Goal: Task Accomplishment & Management: Use online tool/utility

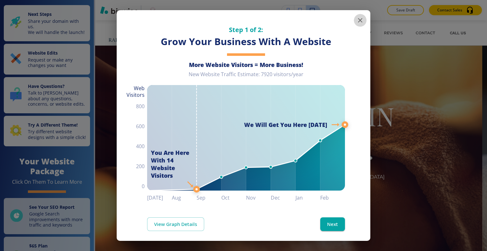
click at [357, 18] on icon "button" at bounding box center [360, 20] width 8 height 8
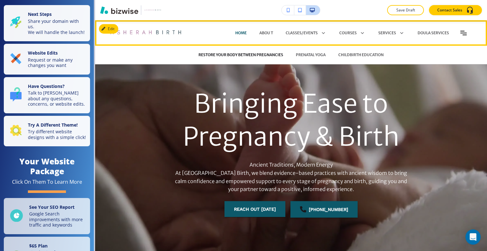
click at [258, 54] on p "RESTORE YOUR BODY BETWEEN PREGNANCIES" at bounding box center [240, 55] width 85 height 6
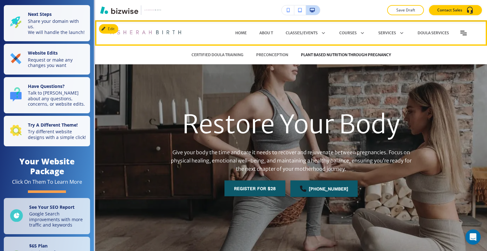
click at [315, 54] on p "PLANT BASED NUTRITION THROUGH PREGNANCY" at bounding box center [346, 55] width 90 height 6
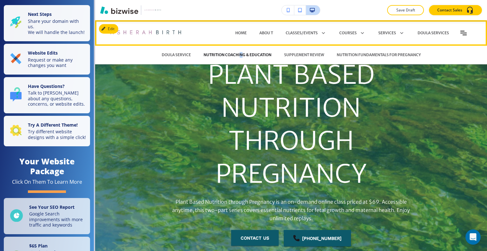
click at [238, 52] on p "NUTRITION COACHING & EDUCATION" at bounding box center [237, 55] width 68 height 6
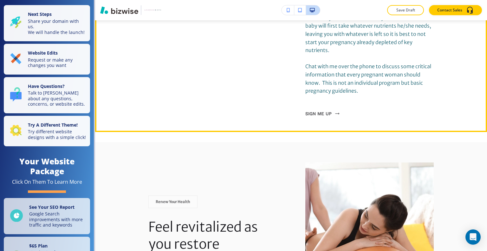
scroll to position [1331, 0]
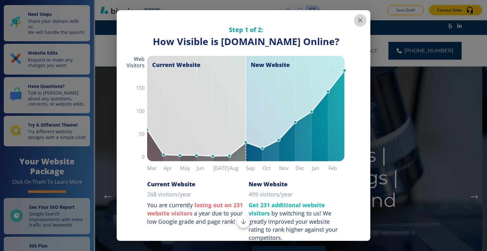
click at [356, 23] on icon "button" at bounding box center [360, 20] width 8 height 8
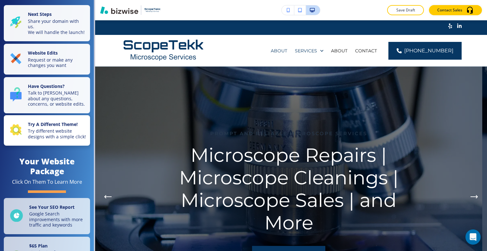
click at [65, 139] on p "Try different website designs with a simple click!" at bounding box center [57, 133] width 58 height 11
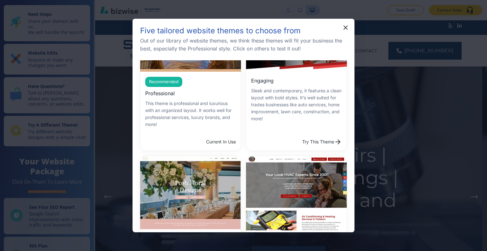
scroll to position [127, 0]
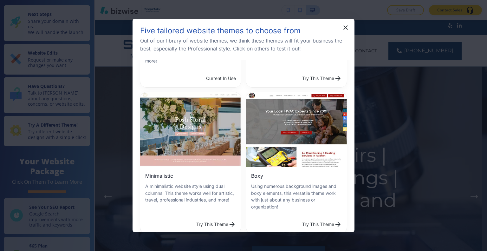
click at [198, 218] on button "Try This Theme" at bounding box center [216, 224] width 45 height 13
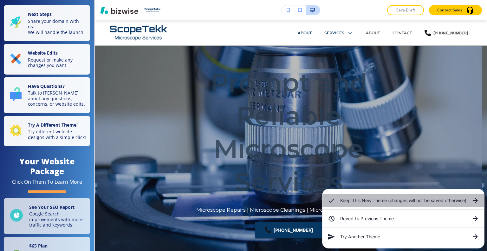
click at [361, 202] on h6 "Keep This New Theme (changes will not be saved otherwise)" at bounding box center [403, 200] width 126 height 7
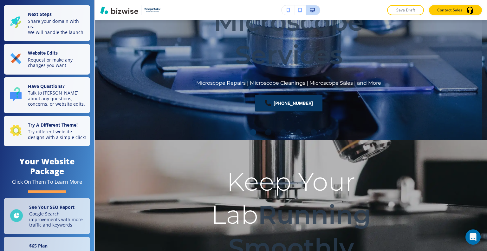
scroll to position [0, 0]
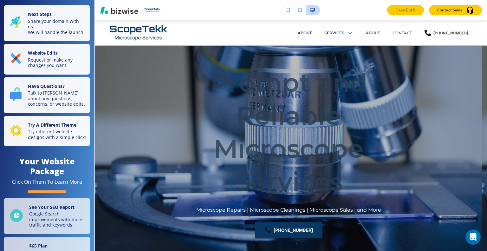
click at [408, 10] on p "Save Draft" at bounding box center [405, 10] width 20 height 6
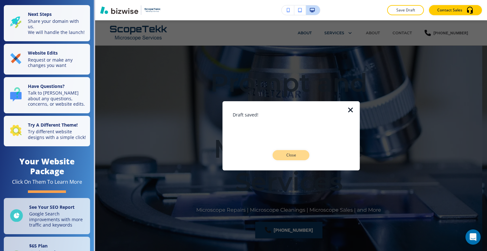
click at [297, 151] on button "Close" at bounding box center [290, 155] width 37 height 10
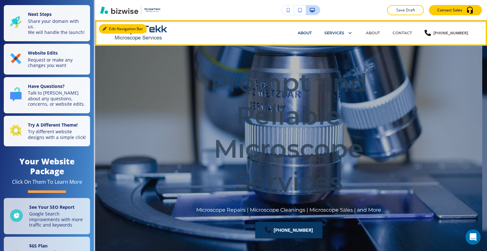
click at [112, 29] on button "Edit Navigation Bar" at bounding box center [123, 29] width 48 height 10
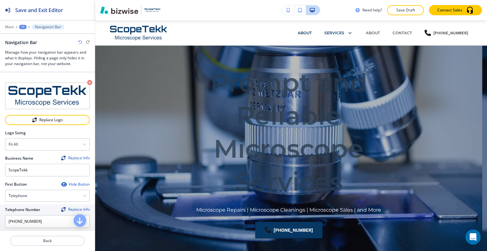
click at [64, 246] on div at bounding box center [47, 248] width 95 height 5
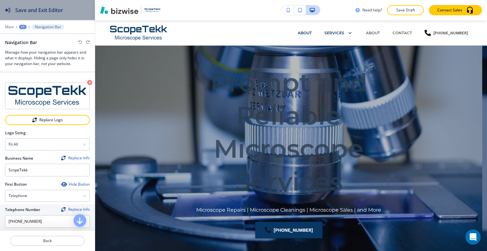
click at [13, 14] on div "Save and Exit Editor" at bounding box center [31, 10] width 63 height 20
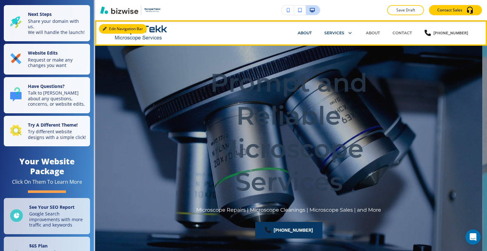
click at [110, 27] on button "Edit Navigation Bar" at bounding box center [123, 29] width 48 height 10
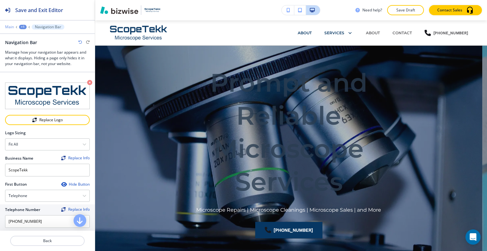
click at [11, 25] on p "Main" at bounding box center [9, 27] width 9 height 4
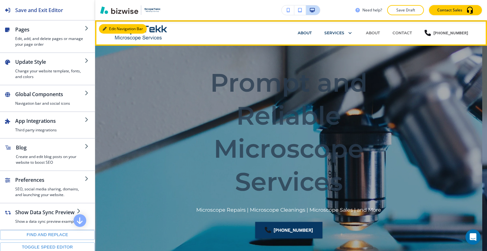
click at [108, 29] on button "Edit Navigation Bar" at bounding box center [123, 29] width 48 height 10
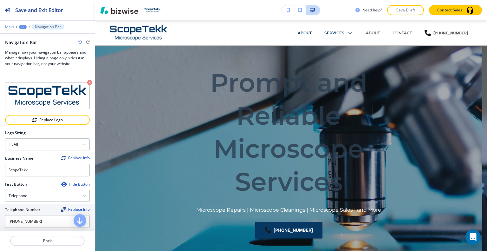
click at [11, 25] on p "Main" at bounding box center [9, 27] width 9 height 4
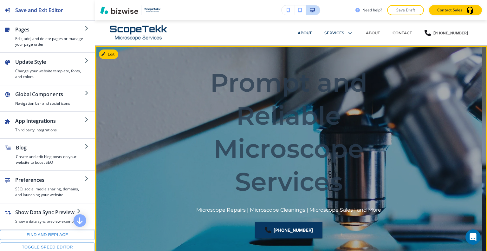
click at [460, 99] on div "Prompt and Reliable Microscope Services Microscope Repairs | Microscope Cleanin…" at bounding box center [288, 156] width 387 height 201
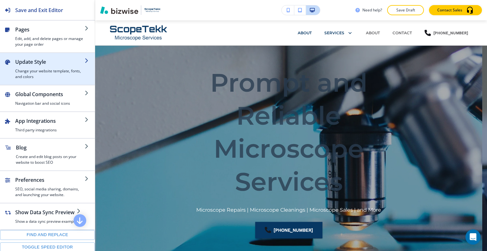
click at [36, 62] on h2 "Update Style" at bounding box center [49, 62] width 69 height 8
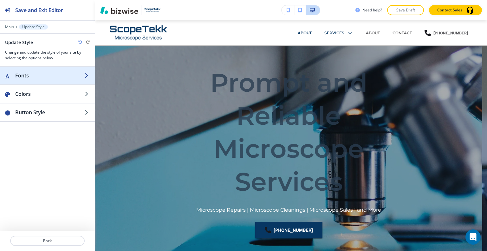
click at [34, 76] on h2 "Fonts" at bounding box center [49, 76] width 69 height 8
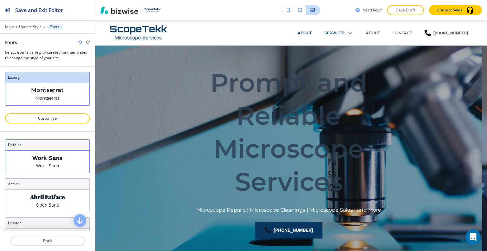
click at [60, 162] on div "Work Sans Work Sans" at bounding box center [47, 161] width 84 height 22
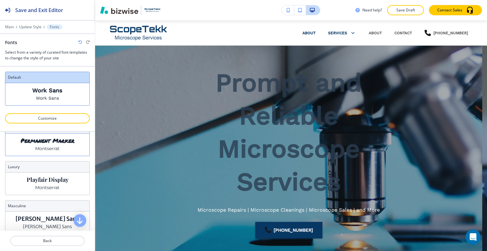
scroll to position [127, 0]
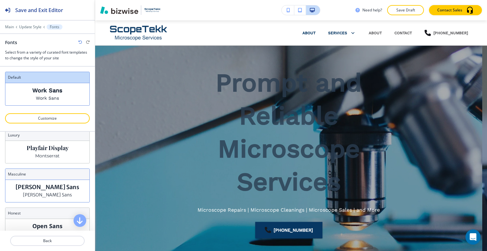
click at [59, 183] on p "Merriweather Sans" at bounding box center [48, 186] width 64 height 7
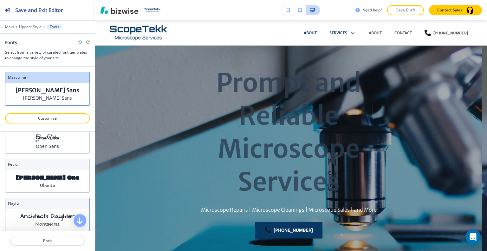
scroll to position [303, 0]
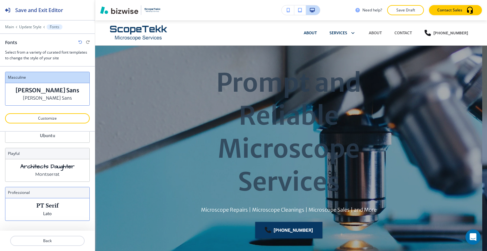
click at [59, 199] on div "PT Serif Lato" at bounding box center [47, 209] width 84 height 22
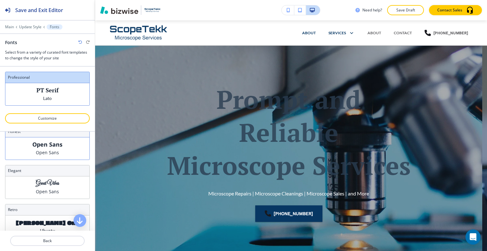
scroll to position [113, 0]
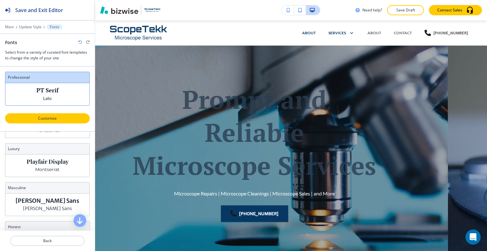
click at [55, 115] on p "Customize" at bounding box center [47, 118] width 68 height 6
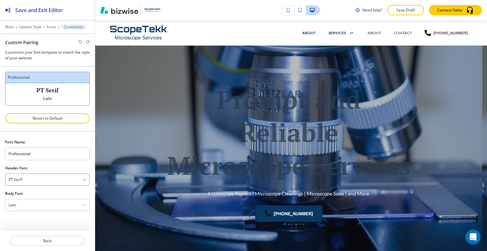
click at [54, 176] on div "PT Serif" at bounding box center [47, 179] width 84 height 11
click at [69, 176] on div "PT Serif" at bounding box center [47, 179] width 84 height 11
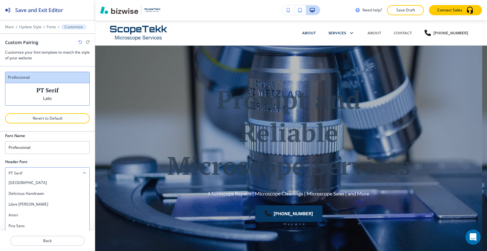
scroll to position [130, 0]
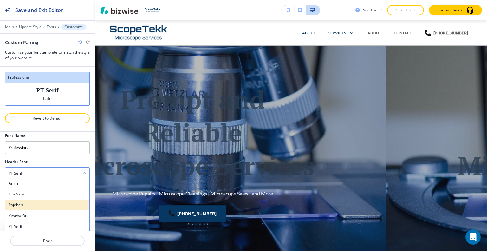
click at [53, 204] on h4 "Rajdhani" at bounding box center [48, 205] width 78 height 6
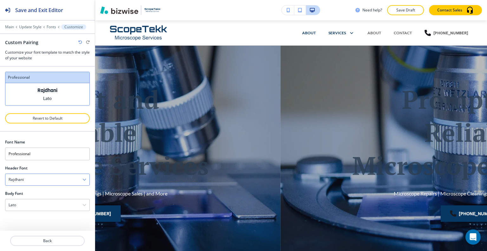
scroll to position [0, 0]
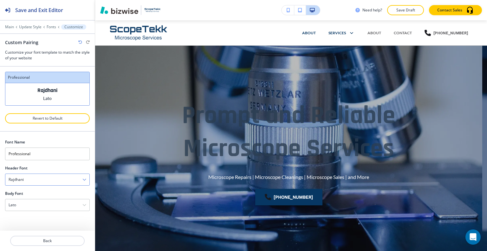
click at [56, 177] on div "Rajdhani" at bounding box center [47, 179] width 84 height 11
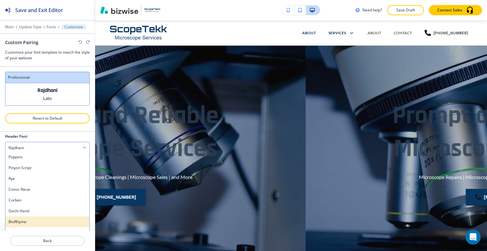
scroll to position [48, 0]
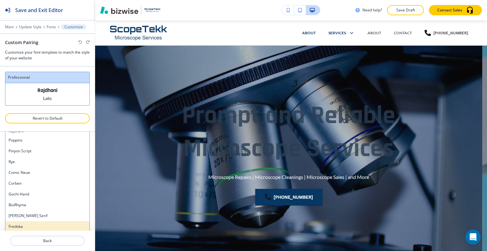
click at [53, 224] on h4 "Fredoka" at bounding box center [48, 226] width 78 height 6
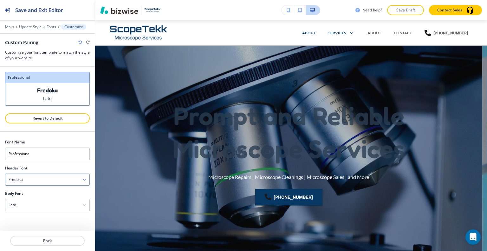
click at [58, 175] on div "Fredoka" at bounding box center [47, 179] width 84 height 11
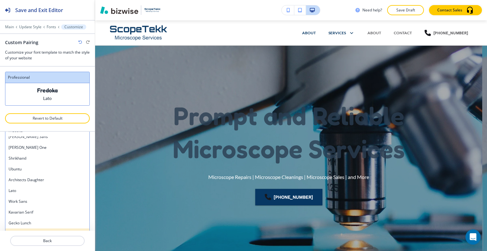
scroll to position [361, 0]
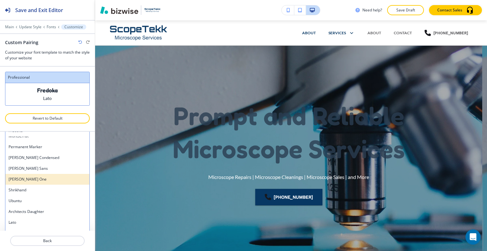
click at [55, 176] on h4 "Erica One" at bounding box center [48, 179] width 78 height 6
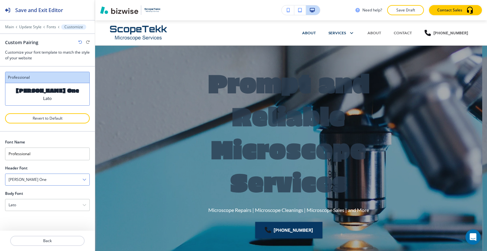
scroll to position [0, 0]
click at [52, 179] on div "Erica One" at bounding box center [47, 179] width 84 height 11
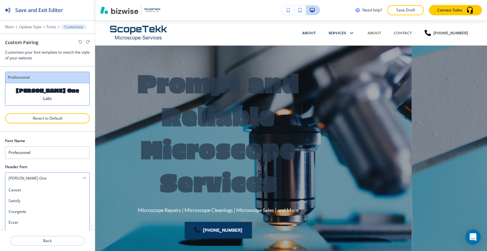
scroll to position [63, 0]
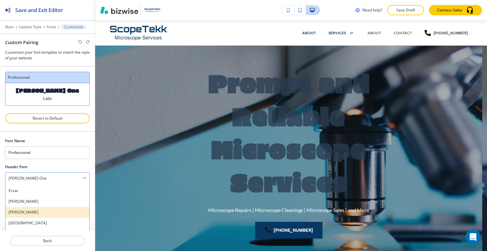
click at [50, 207] on div "Josefin Slab" at bounding box center [47, 212] width 84 height 11
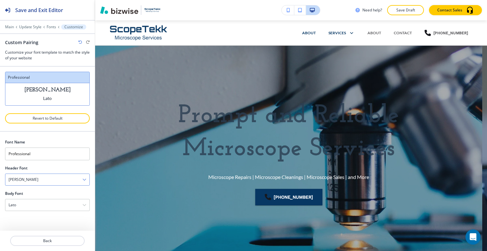
scroll to position [0, 0]
click at [59, 179] on div "Josefin Slab" at bounding box center [47, 179] width 84 height 11
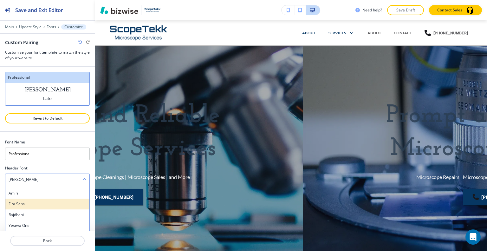
click at [55, 203] on h4 "Fira Sans" at bounding box center [48, 204] width 78 height 6
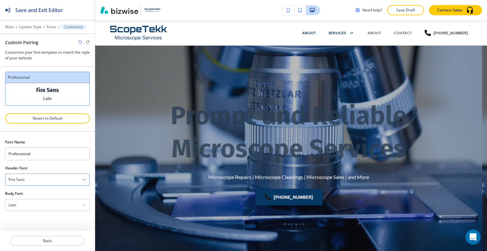
click at [60, 177] on div "Fira Sans" at bounding box center [47, 179] width 84 height 11
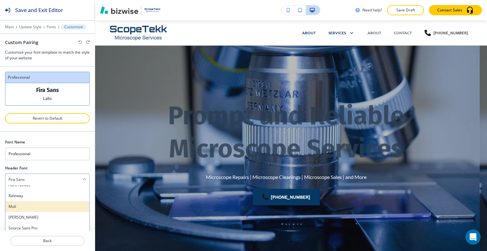
scroll to position [285, 0]
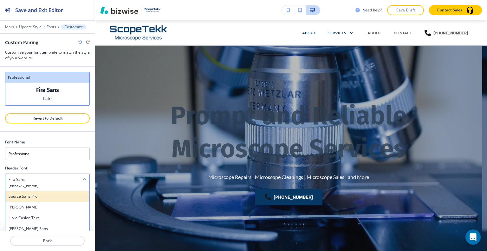
click at [53, 194] on h4 "Source Sans Pro" at bounding box center [48, 196] width 78 height 6
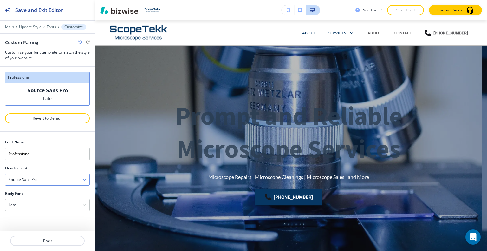
click at [61, 177] on div "Source Sans Pro" at bounding box center [47, 179] width 84 height 11
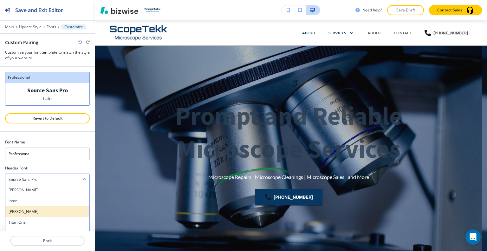
scroll to position [539, 0]
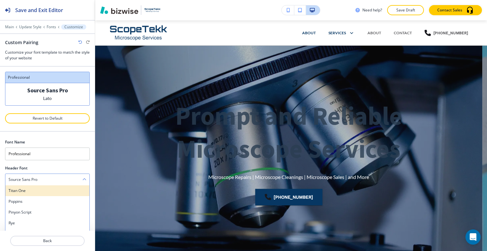
click at [42, 191] on h4 "Titan One" at bounding box center [48, 191] width 78 height 6
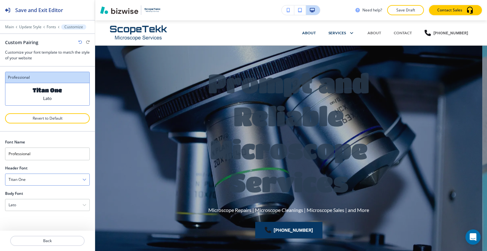
click at [56, 177] on div "Titan One" at bounding box center [47, 179] width 84 height 11
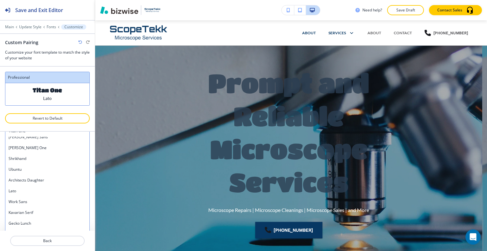
scroll to position [361, 0]
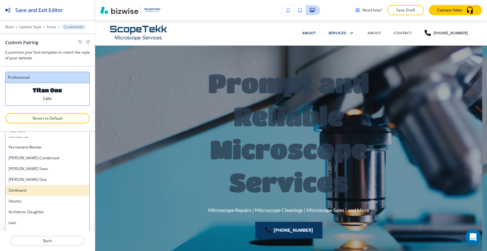
click at [55, 188] on h4 "Shrikhand" at bounding box center [48, 190] width 78 height 6
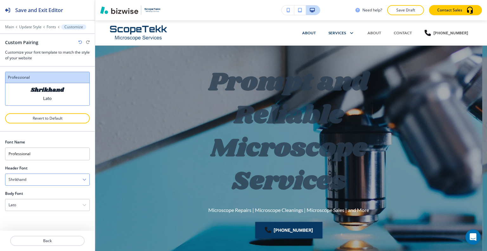
click at [61, 181] on div "Shrikhand" at bounding box center [47, 179] width 84 height 11
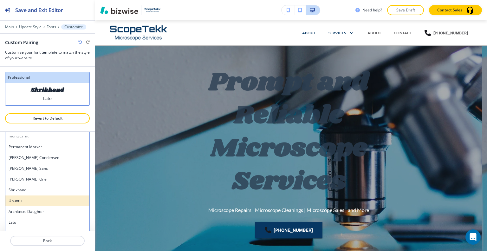
scroll to position [330, 0]
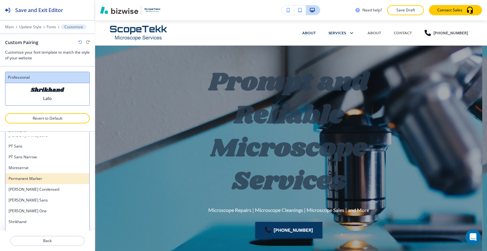
click at [60, 179] on h4 "Permanent Marker" at bounding box center [48, 179] width 78 height 6
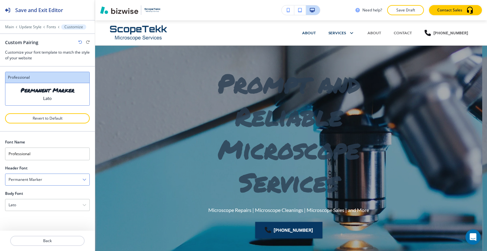
click at [61, 178] on div "Permanent Marker" at bounding box center [47, 179] width 84 height 11
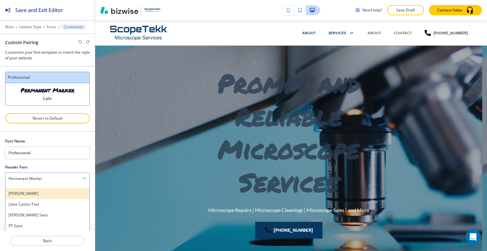
click at [54, 191] on h4 "Oswald" at bounding box center [48, 193] width 78 height 6
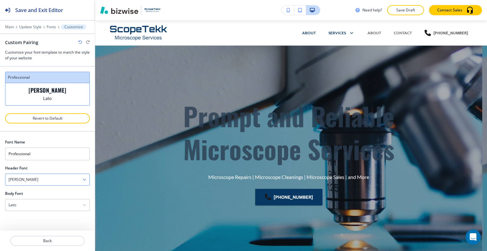
click at [56, 176] on div "Oswald" at bounding box center [47, 179] width 84 height 11
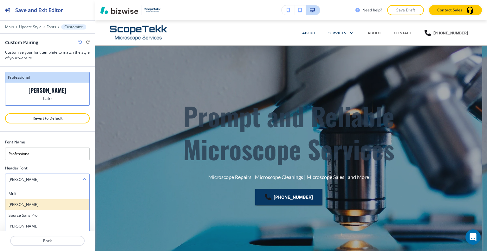
click at [51, 199] on div "Judson" at bounding box center [47, 204] width 84 height 11
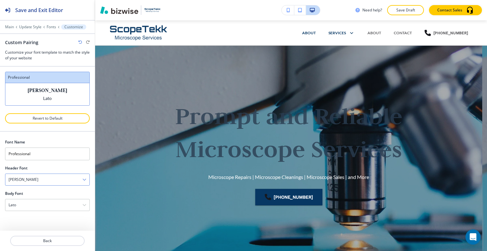
click at [51, 178] on div "Judson" at bounding box center [47, 179] width 84 height 11
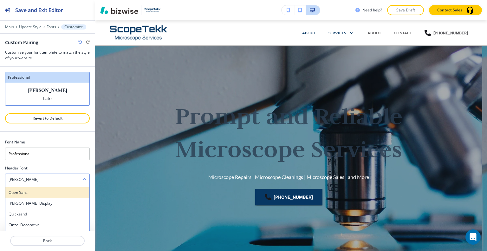
click at [46, 190] on h4 "Open Sans" at bounding box center [48, 192] width 78 height 6
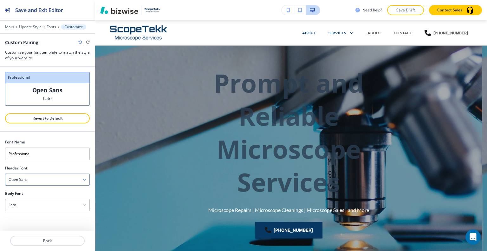
click at [52, 181] on div "Open Sans" at bounding box center [47, 179] width 84 height 11
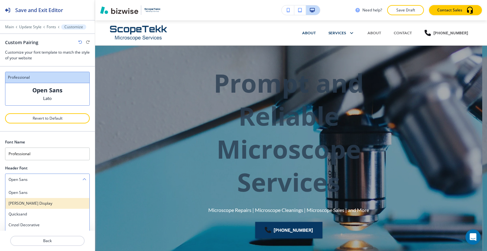
click at [43, 201] on h4 "Gilda Display" at bounding box center [48, 203] width 78 height 6
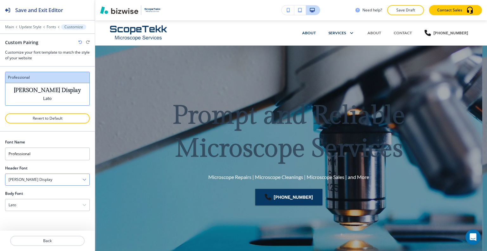
drag, startPoint x: 49, startPoint y: 178, endPoint x: 49, endPoint y: 183, distance: 5.1
click at [49, 183] on div "Gilda Display" at bounding box center [47, 179] width 84 height 11
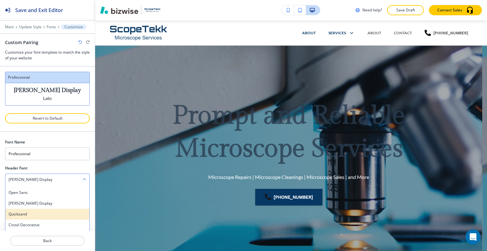
click at [43, 211] on h4 "Quicksand" at bounding box center [48, 214] width 78 height 6
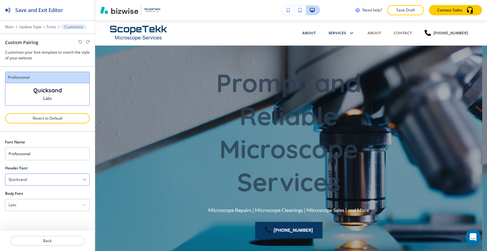
click at [55, 179] on div "Quicksand" at bounding box center [47, 179] width 84 height 11
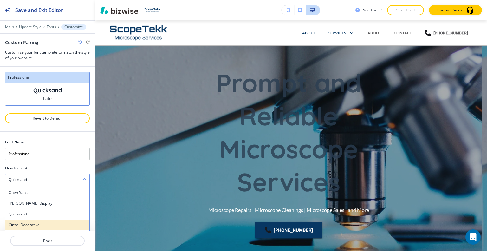
click at [43, 222] on h4 "Cinzel Decorative" at bounding box center [48, 225] width 78 height 6
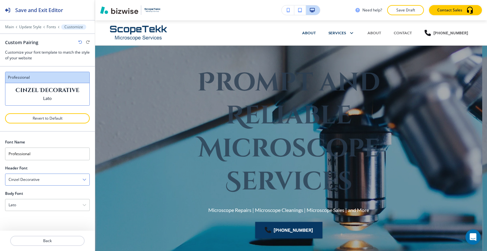
click at [57, 179] on div "Cinzel Decorative" at bounding box center [47, 179] width 84 height 11
click at [54, 202] on h4 "Libre Baskerville" at bounding box center [48, 201] width 78 height 6
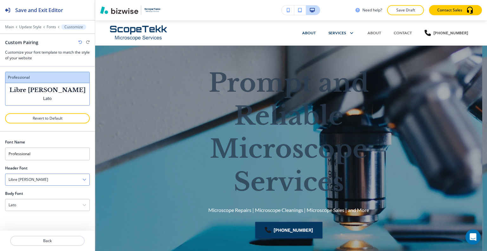
click at [60, 180] on div "Libre Baskerville" at bounding box center [47, 179] width 84 height 11
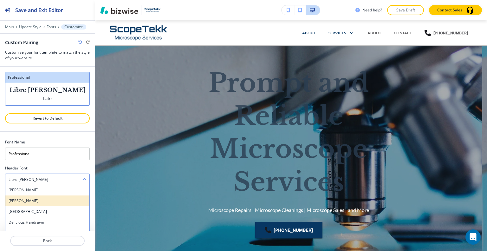
click at [53, 198] on h4 "Josefin Slab" at bounding box center [48, 201] width 78 height 6
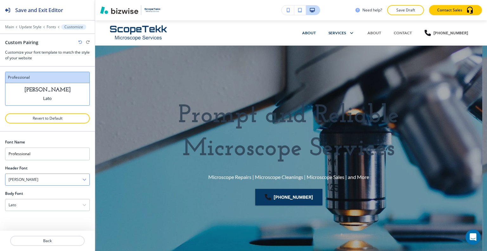
click at [58, 180] on div "Josefin Slab" at bounding box center [47, 179] width 84 height 11
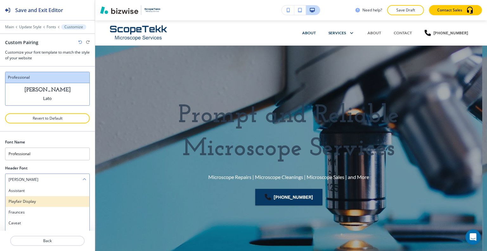
click at [54, 198] on h4 "Playfair Display" at bounding box center [48, 201] width 78 height 6
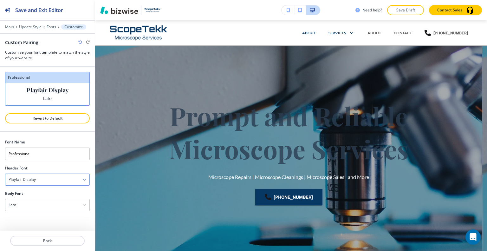
click at [63, 176] on div "Playfair Display" at bounding box center [47, 179] width 84 height 11
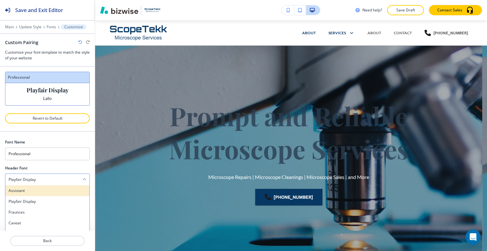
click at [59, 185] on div "Assistant" at bounding box center [47, 190] width 84 height 11
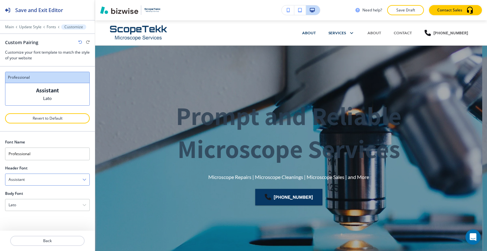
click at [64, 176] on div "Assistant" at bounding box center [47, 179] width 84 height 11
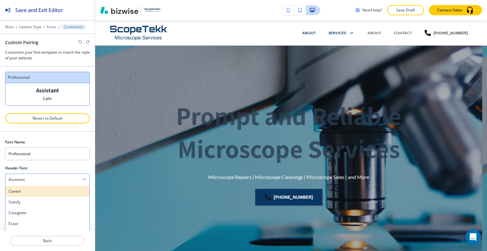
click at [56, 192] on h4 "Caveat" at bounding box center [48, 191] width 78 height 6
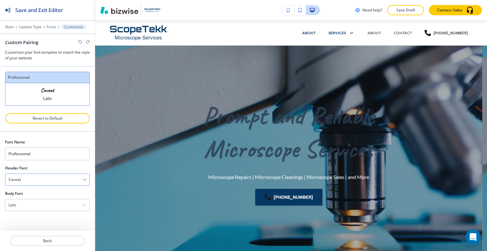
click at [65, 178] on div "Caveat" at bounding box center [47, 179] width 84 height 11
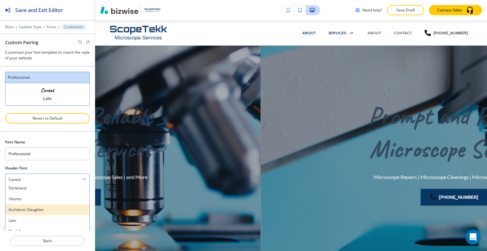
click at [58, 207] on h4 "Architects Daughter" at bounding box center [48, 210] width 78 height 6
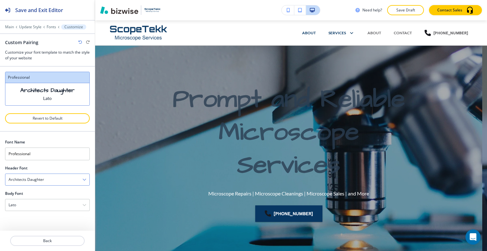
click at [70, 176] on div "Architects Daughter" at bounding box center [47, 179] width 84 height 11
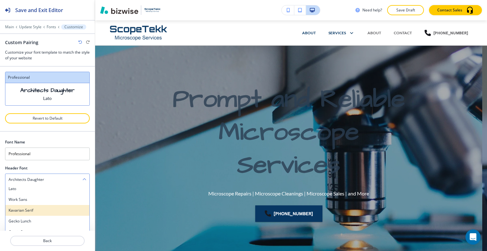
click at [62, 207] on h4 "Kavarian Serif" at bounding box center [48, 210] width 78 height 6
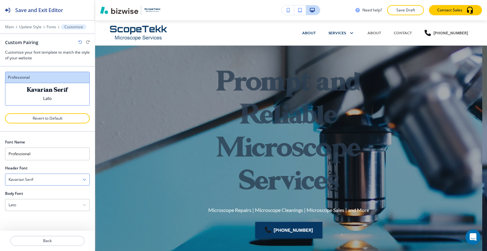
click at [69, 177] on div "Kavarian Serif" at bounding box center [47, 179] width 84 height 11
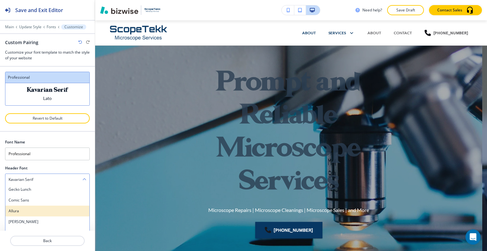
click at [57, 211] on h4 "Allura" at bounding box center [48, 211] width 78 height 6
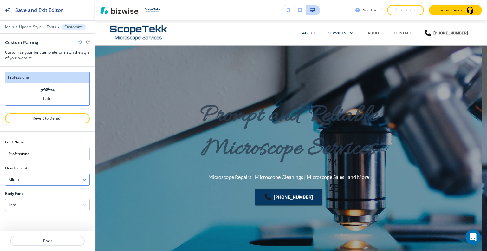
click at [59, 178] on div "Allura" at bounding box center [47, 179] width 84 height 11
click at [52, 203] on div "Poppins" at bounding box center [47, 201] width 84 height 11
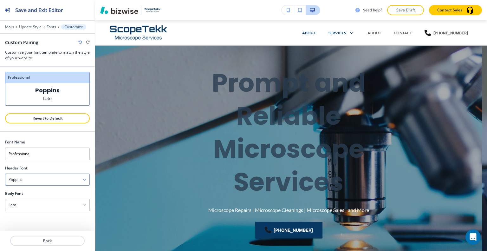
click at [61, 178] on div "Poppins" at bounding box center [47, 179] width 84 height 11
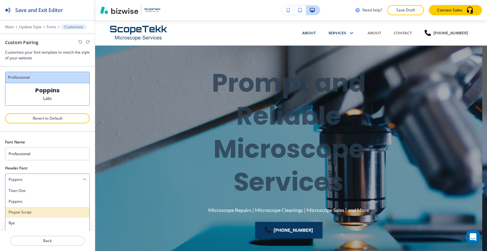
scroll to position [551, 0]
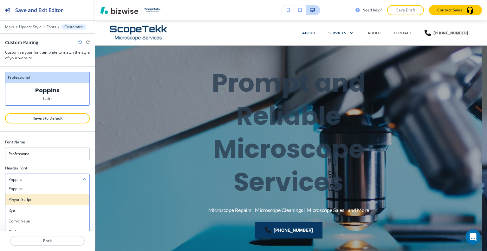
click at [55, 200] on h4 "Pinyon Script" at bounding box center [48, 199] width 78 height 6
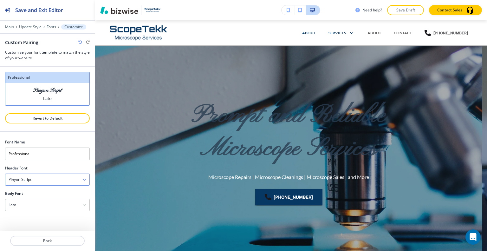
click at [60, 179] on div "Pinyon Script" at bounding box center [47, 179] width 84 height 11
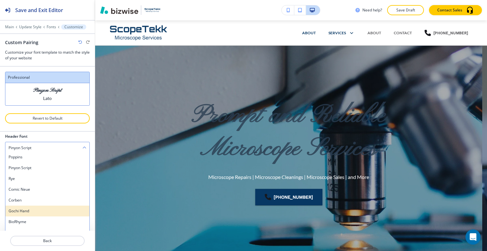
scroll to position [48, 0]
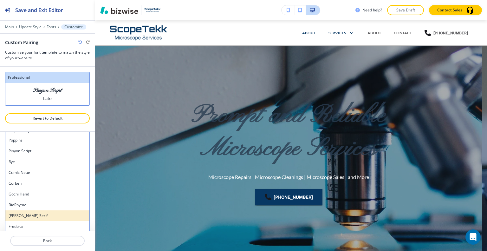
click at [51, 215] on h4 "Noto Serif" at bounding box center [48, 216] width 78 height 6
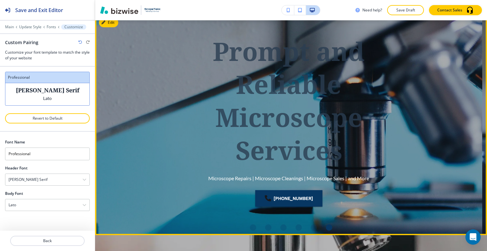
scroll to position [0, 0]
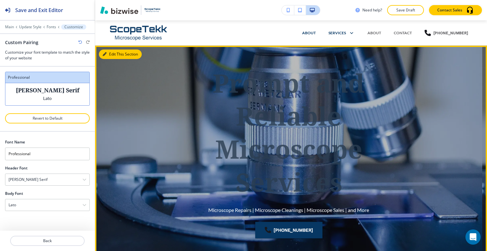
click at [108, 50] on button "Edit This Section" at bounding box center [120, 54] width 43 height 10
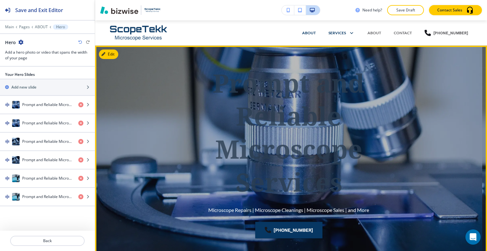
scroll to position [25, 0]
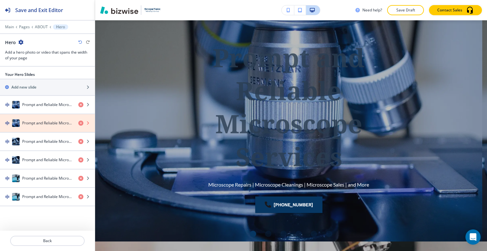
click at [80, 120] on icon "button" at bounding box center [80, 122] width 5 height 5
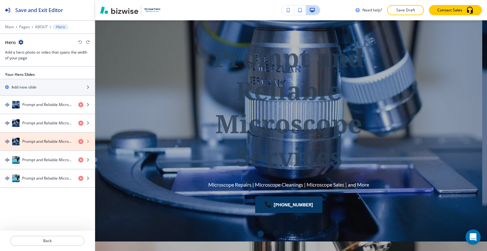
click at [81, 140] on icon "button" at bounding box center [80, 141] width 5 height 5
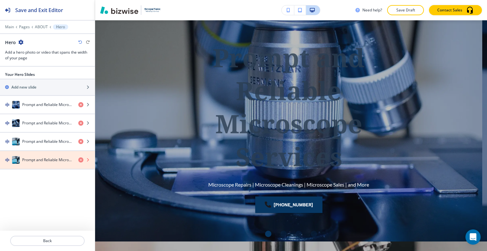
click at [81, 158] on icon "button" at bounding box center [80, 159] width 5 height 5
click at [80, 157] on icon "button" at bounding box center [80, 159] width 5 height 5
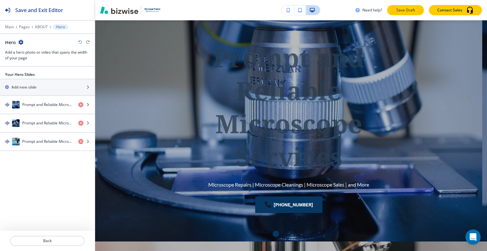
click at [417, 10] on button "Save Draft" at bounding box center [405, 10] width 37 height 10
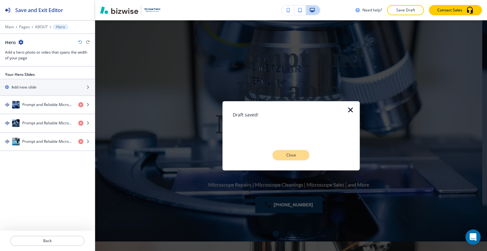
click at [287, 156] on p "Close" at bounding box center [291, 155] width 20 height 6
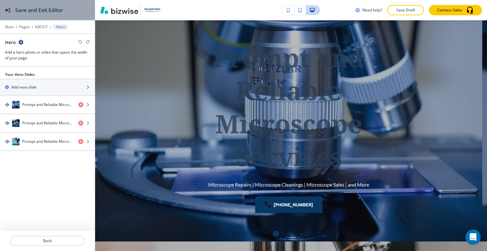
click at [52, 8] on h2 "Save and Exit Editor" at bounding box center [39, 10] width 48 height 8
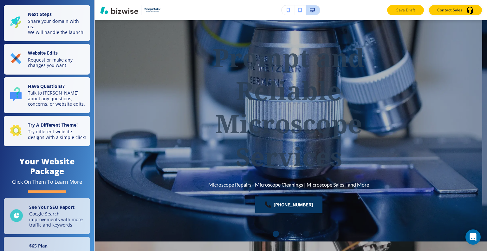
click at [410, 12] on p "Save Draft" at bounding box center [405, 10] width 20 height 6
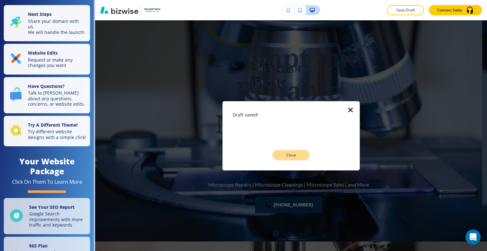
click at [278, 152] on button "Close" at bounding box center [290, 155] width 37 height 10
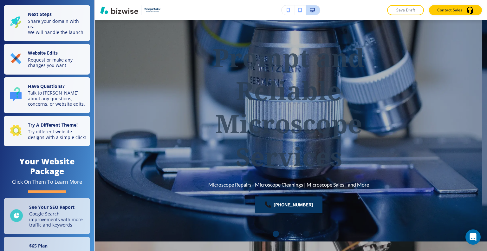
scroll to position [0, 0]
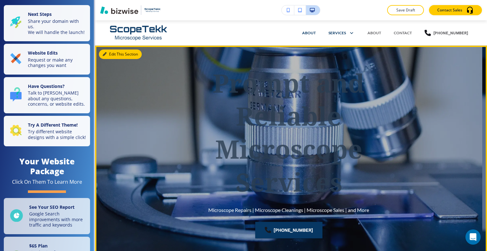
click at [109, 56] on button "Edit This Section" at bounding box center [120, 54] width 43 height 10
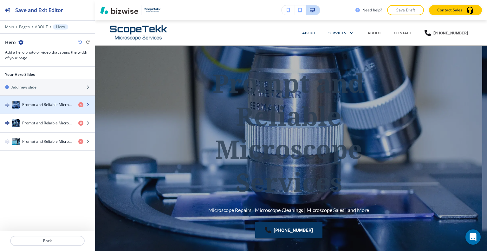
click at [45, 107] on div "Prompt and Reliable Microscope Services" at bounding box center [36, 105] width 73 height 8
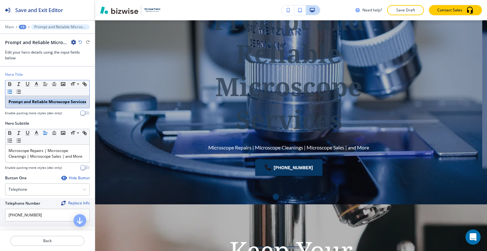
drag, startPoint x: 51, startPoint y: 109, endPoint x: 19, endPoint y: 92, distance: 35.4
click at [0, 103] on div "Hero Title Small Normal Large Huge Prompt and Reliable Microscope Services Enab…" at bounding box center [47, 96] width 95 height 49
click at [11, 83] on icon "button" at bounding box center [10, 84] width 6 height 6
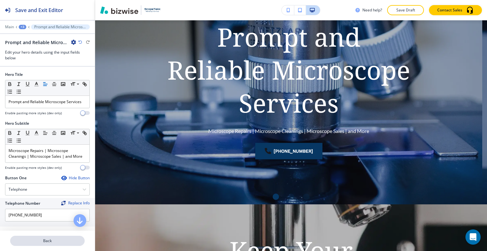
click at [44, 242] on p "Back" at bounding box center [47, 241] width 73 height 6
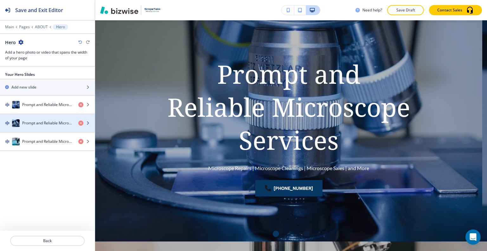
click at [46, 124] on h4 "Prompt and Reliable Microscope Services" at bounding box center [47, 123] width 51 height 6
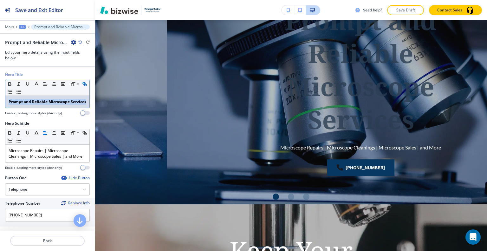
drag, startPoint x: 48, startPoint y: 109, endPoint x: 6, endPoint y: 87, distance: 47.3
click at [0, 95] on div "Hero Title Small Normal Large Huge Prompt and Reliable Microscope Services Enab…" at bounding box center [47, 96] width 95 height 49
click at [8, 84] on icon "button" at bounding box center [10, 84] width 6 height 6
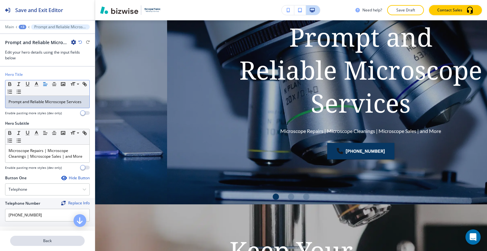
click at [58, 244] on button "Back" at bounding box center [47, 240] width 74 height 10
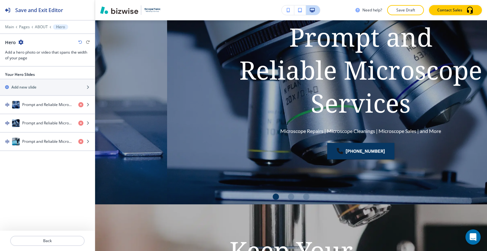
scroll to position [25, 0]
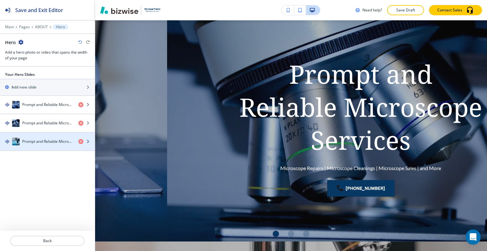
click at [46, 144] on div "Prompt and Reliable Microscope Services" at bounding box center [36, 142] width 73 height 8
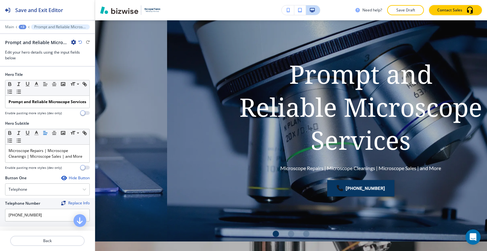
scroll to position [62, 0]
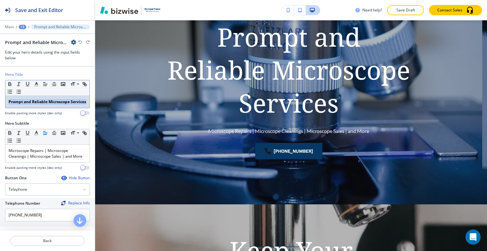
drag, startPoint x: 12, startPoint y: 103, endPoint x: 0, endPoint y: 95, distance: 14.1
click at [0, 95] on div "Hero Title Small Normal Large Huge Prompt and Reliable Microscope Services Enab…" at bounding box center [47, 96] width 95 height 49
click at [10, 83] on icon "button" at bounding box center [10, 84] width 6 height 6
click at [42, 242] on p "Back" at bounding box center [47, 241] width 73 height 6
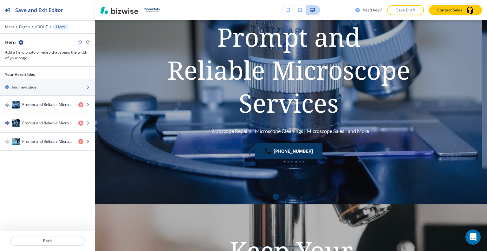
scroll to position [25, 0]
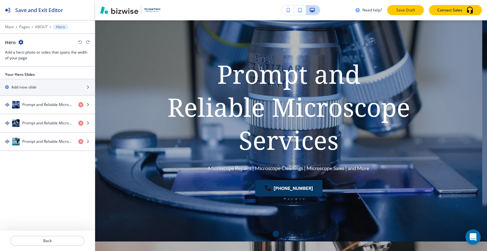
click at [409, 10] on p "Save Draft" at bounding box center [405, 10] width 20 height 6
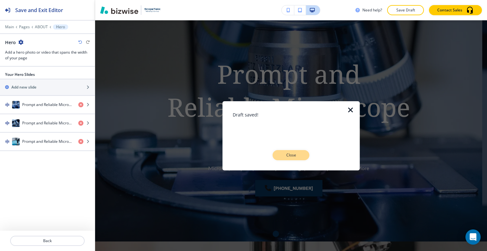
click at [298, 154] on p "Close" at bounding box center [291, 155] width 20 height 6
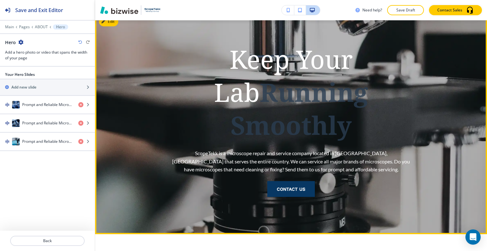
scroll to position [158, 0]
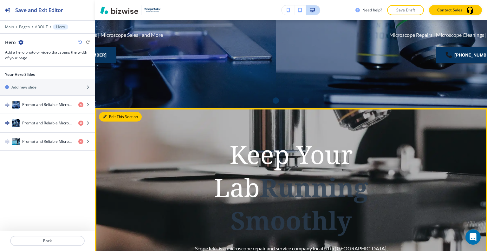
click at [109, 114] on button "Edit This Section" at bounding box center [120, 117] width 43 height 10
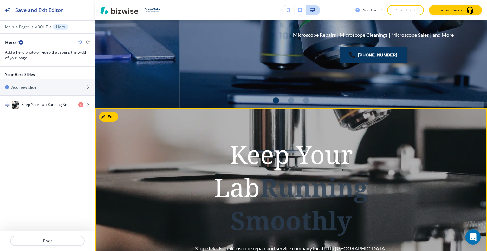
scroll to position [246, 0]
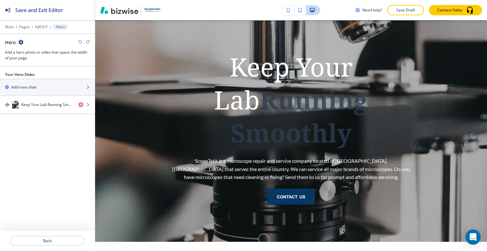
click at [21, 42] on icon "button" at bounding box center [20, 42] width 5 height 5
click at [34, 71] on button "Delete Section" at bounding box center [38, 74] width 41 height 11
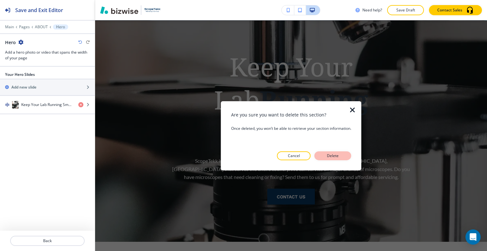
click at [326, 153] on p "Delete" at bounding box center [332, 156] width 15 height 6
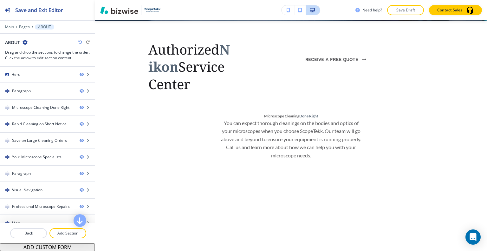
scroll to position [151, 0]
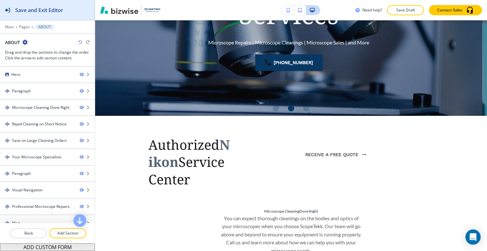
drag, startPoint x: 63, startPoint y: 12, endPoint x: 86, endPoint y: 11, distance: 23.5
click at [63, 12] on h2 "Save and Exit Editor" at bounding box center [39, 10] width 48 height 8
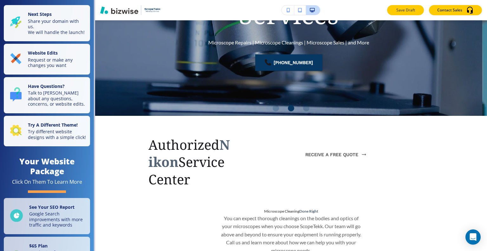
click at [404, 11] on p "Save Draft" at bounding box center [405, 10] width 20 height 6
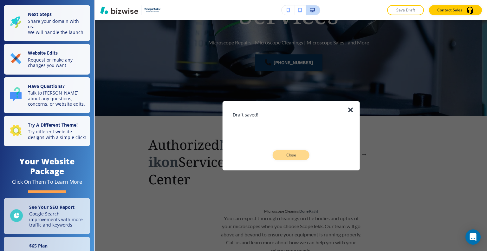
click at [291, 154] on p "Close" at bounding box center [291, 155] width 20 height 6
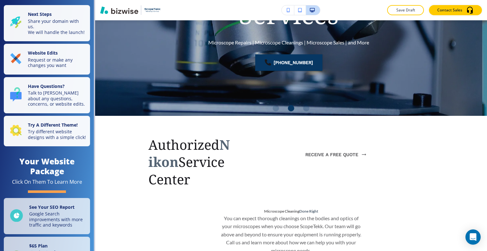
scroll to position [0, 0]
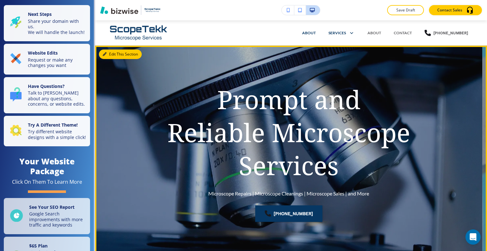
click at [111, 55] on button "Edit This Section" at bounding box center [120, 54] width 43 height 10
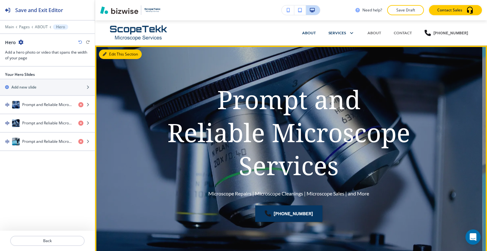
scroll to position [25, 0]
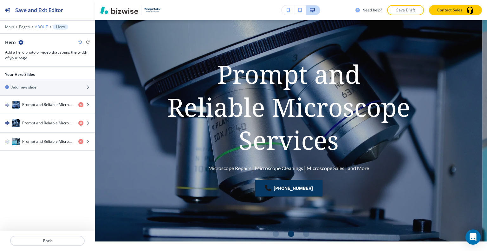
click at [40, 29] on p "ABOUT" at bounding box center [41, 27] width 13 height 4
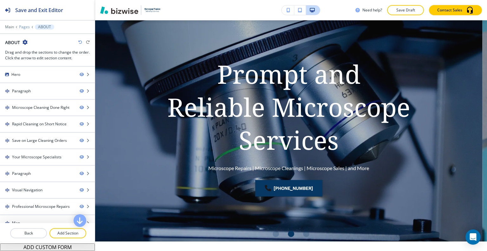
click at [24, 27] on p "Pages" at bounding box center [24, 27] width 11 height 4
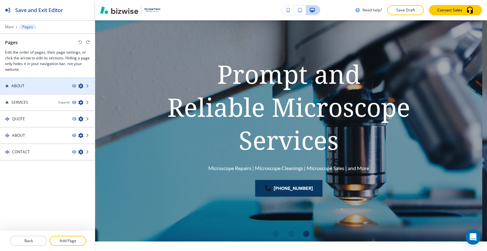
click at [82, 85] on icon "button" at bounding box center [80, 85] width 5 height 5
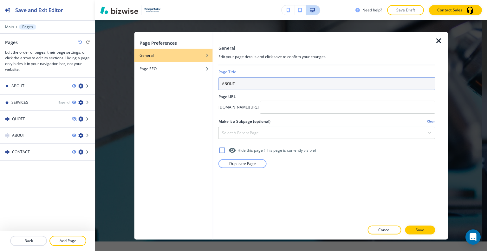
drag, startPoint x: 238, startPoint y: 83, endPoint x: 148, endPoint y: 94, distance: 90.9
click at [147, 94] on div "Page Preferences General Page SEO General Edit your page details and click save…" at bounding box center [290, 135] width 313 height 207
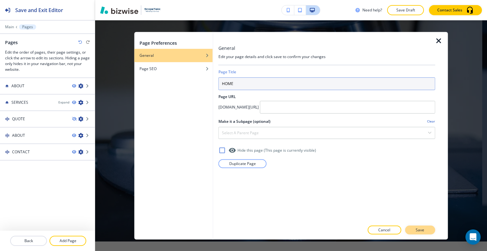
type input "HOME"
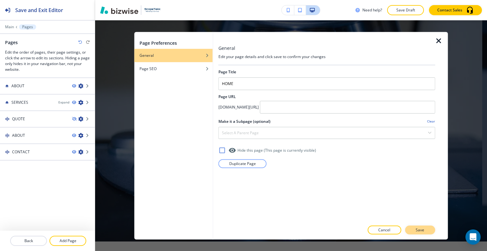
click at [426, 231] on button "Save" at bounding box center [420, 229] width 30 height 9
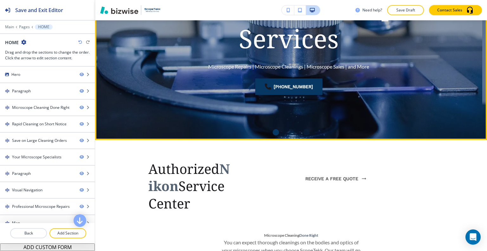
scroll to position [0, 0]
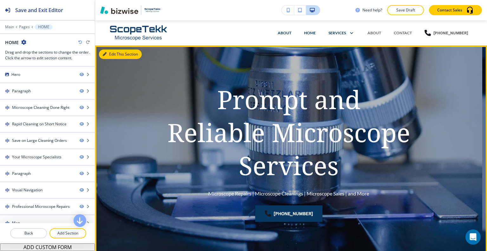
click at [112, 51] on button "Edit This Section" at bounding box center [120, 54] width 43 height 10
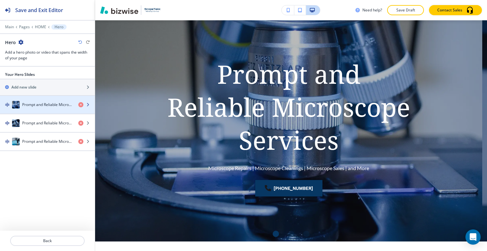
click at [48, 112] on div "button" at bounding box center [47, 110] width 95 height 5
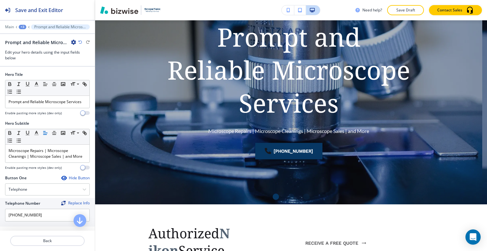
scroll to position [136, 0]
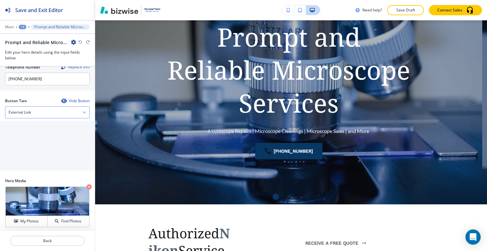
click at [38, 110] on div "External Link" at bounding box center [47, 111] width 84 height 11
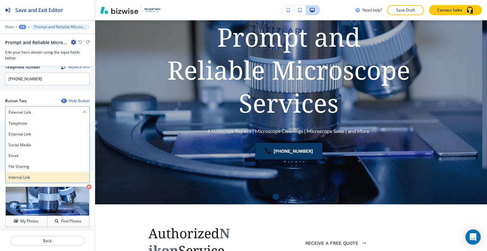
click at [25, 177] on h4 "Internal Link" at bounding box center [48, 177] width 78 height 6
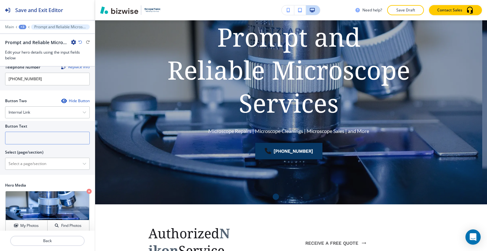
click at [30, 138] on input "text" at bounding box center [47, 137] width 85 height 13
type input "CONTACT US"
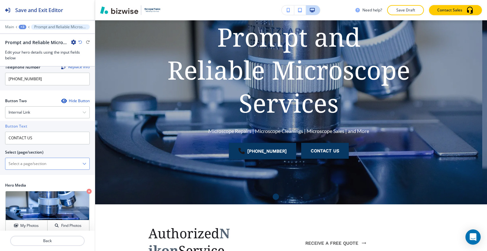
click at [45, 160] on \(page\/section\) "Manual Input" at bounding box center [43, 163] width 77 height 11
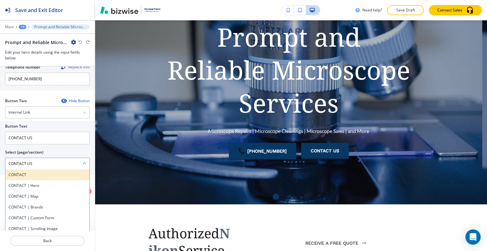
click at [46, 172] on h4 "CONTACT" at bounding box center [48, 175] width 78 height 6
type \(page\/section\) "CONTACT"
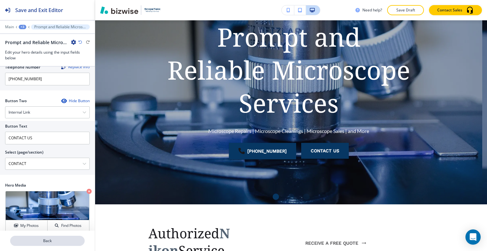
click at [48, 236] on button "Back" at bounding box center [47, 240] width 74 height 10
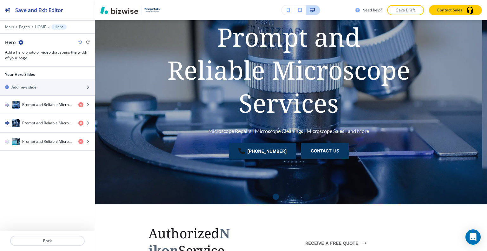
scroll to position [25, 0]
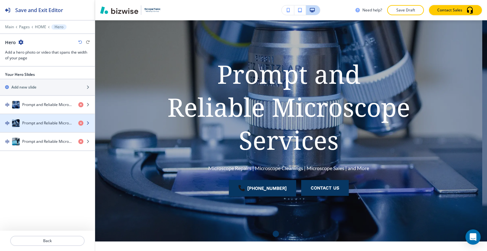
click at [35, 124] on h4 "Prompt and Reliable Microscope Services" at bounding box center [47, 123] width 51 height 6
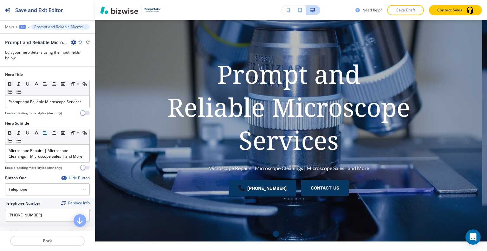
scroll to position [62, 0]
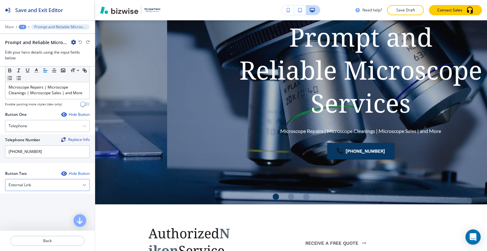
click at [43, 183] on div "External Link" at bounding box center [47, 184] width 84 height 11
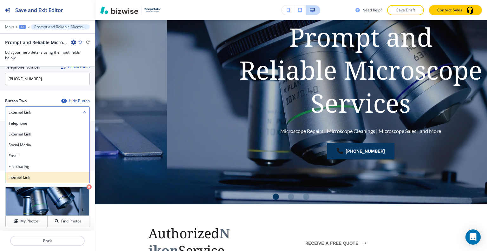
click at [39, 174] on h4 "Internal Link" at bounding box center [48, 177] width 78 height 6
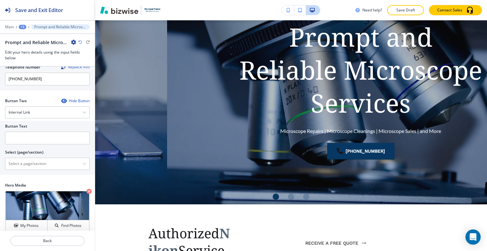
scroll to position [136, 0]
click at [38, 141] on input "text" at bounding box center [47, 137] width 85 height 13
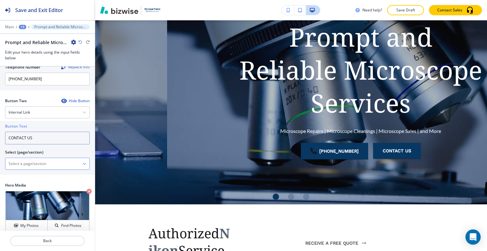
type input "CONTACT US"
click at [37, 160] on \(page\/section\) "Manual Input" at bounding box center [43, 163] width 77 height 11
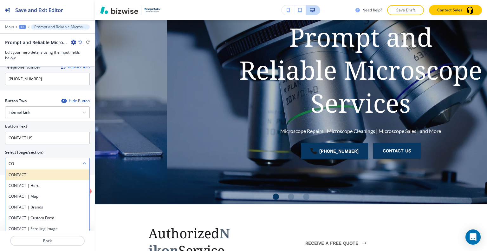
click at [23, 175] on h4 "CONTACT" at bounding box center [48, 175] width 78 height 6
type \(page\/section\) "CONTACT"
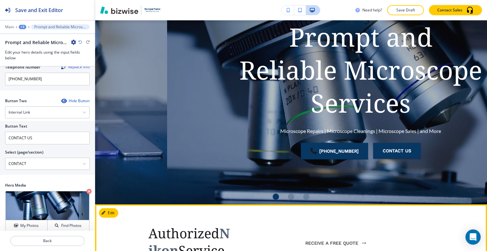
click at [157, 217] on div at bounding box center [290, 219] width 285 height 10
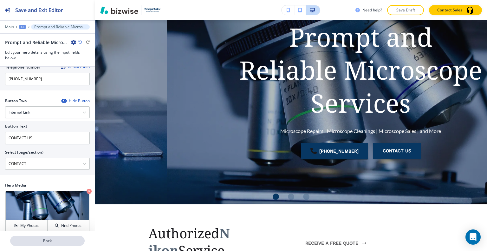
click at [58, 242] on p "Back" at bounding box center [47, 241] width 73 height 6
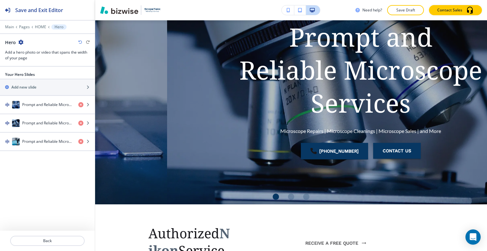
scroll to position [25, 0]
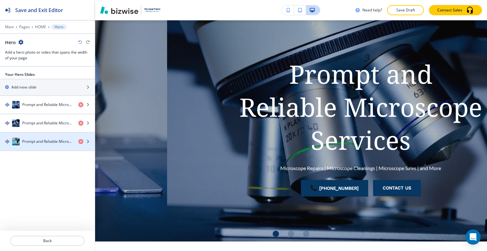
click at [39, 142] on h4 "Prompt and Reliable Microscope Services" at bounding box center [47, 141] width 51 height 6
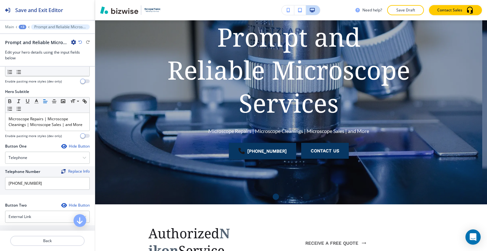
scroll to position [63, 0]
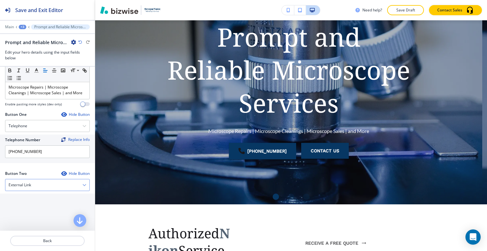
click at [45, 182] on div "External Link" at bounding box center [47, 184] width 84 height 11
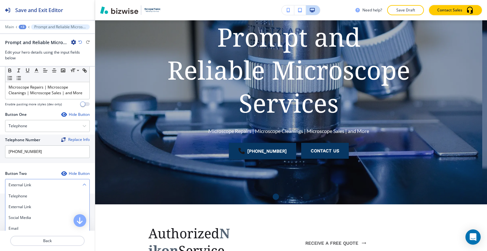
scroll to position [95, 0]
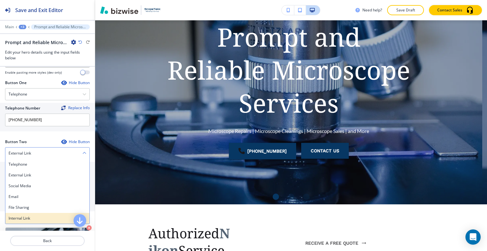
click at [34, 215] on h4 "Internal Link" at bounding box center [48, 218] width 78 height 6
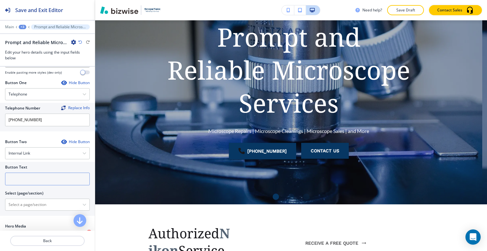
click at [30, 175] on input "text" at bounding box center [47, 178] width 85 height 13
type input "CONTACT US"
click at [32, 201] on \(page\/section\) "Manual Input" at bounding box center [43, 204] width 77 height 11
type \(page\/section\) "CONTACT"
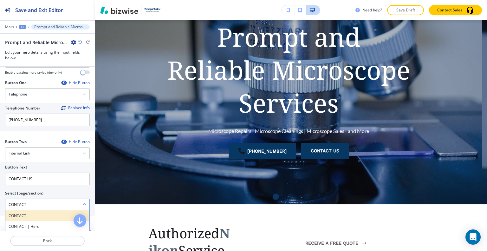
click at [35, 210] on div "CONTACT" at bounding box center [47, 215] width 84 height 11
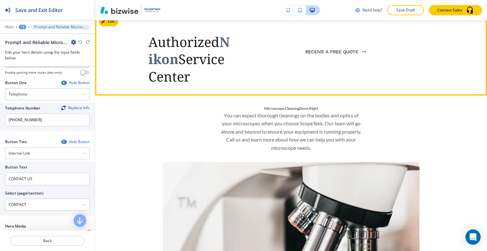
scroll to position [190, 0]
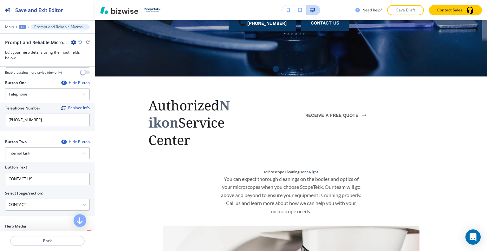
click at [23, 25] on div "+3" at bounding box center [23, 27] width 8 height 4
click at [27, 49] on p "HOME" at bounding box center [39, 48] width 32 height 6
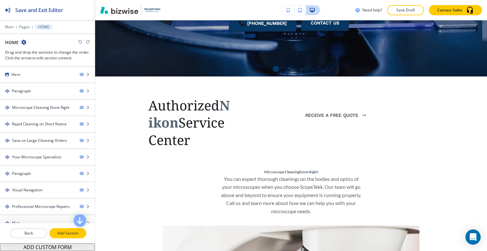
click at [68, 234] on p "Add Section" at bounding box center [67, 233] width 35 height 6
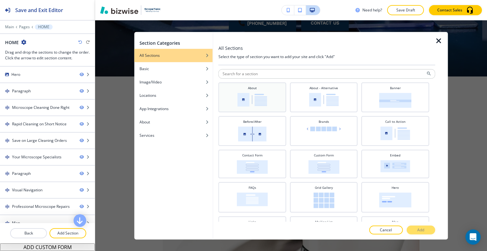
click at [236, 108] on div "About" at bounding box center [252, 97] width 68 height 30
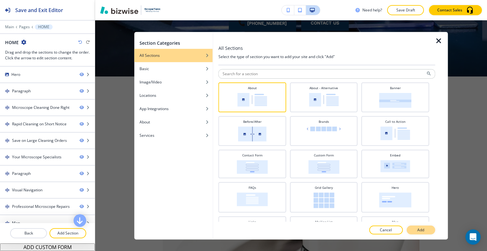
click at [418, 229] on p "Add" at bounding box center [420, 230] width 7 height 6
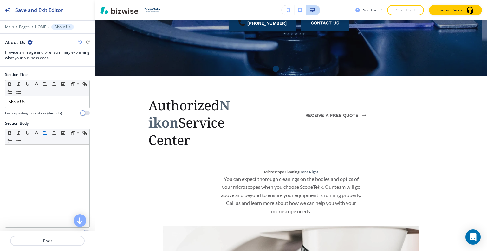
scroll to position [3166, 0]
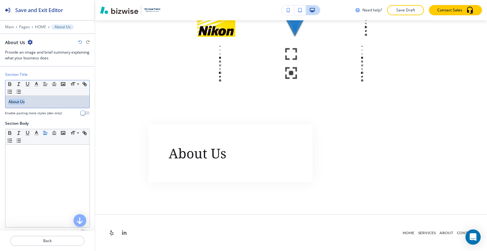
drag, startPoint x: 42, startPoint y: 99, endPoint x: 1, endPoint y: 95, distance: 41.7
click at [0, 94] on div "Section Title Small Normal Large Huge About Us Enable pasting more styles (dev …" at bounding box center [47, 96] width 95 height 49
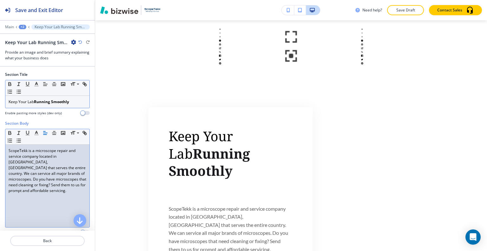
click at [76, 100] on p "Keep Your Lab Running Smoothly" at bounding box center [48, 102] width 78 height 6
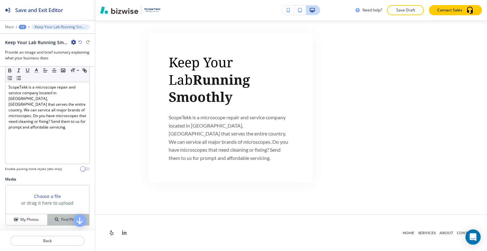
scroll to position [95, 0]
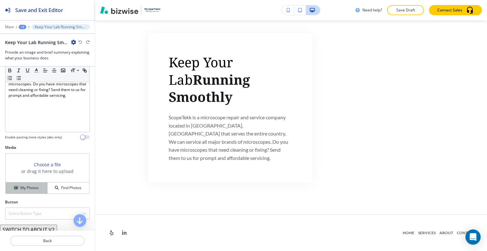
drag, startPoint x: 37, startPoint y: 181, endPoint x: 35, endPoint y: 185, distance: 4.3
click at [35, 185] on div "My Photos Find Photos" at bounding box center [47, 187] width 83 height 11
click at [35, 185] on h4 "My Photos" at bounding box center [29, 188] width 18 height 6
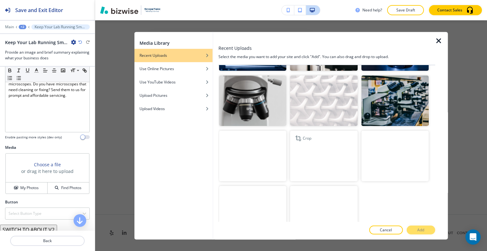
scroll to position [625, 0]
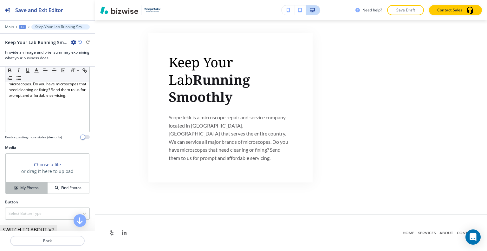
click at [20, 189] on h4 "My Photos" at bounding box center [29, 188] width 18 height 6
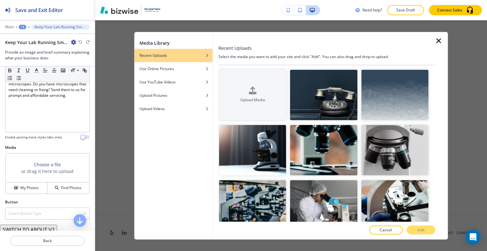
scroll to position [656, 0]
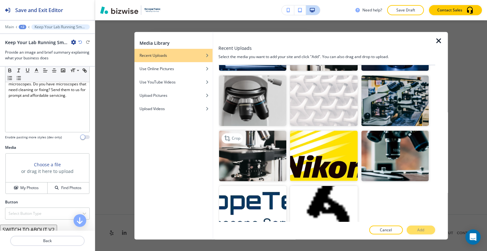
click at [265, 156] on img "button" at bounding box center [252, 156] width 67 height 50
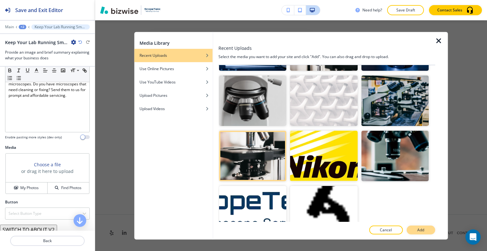
click at [421, 230] on p "Add" at bounding box center [420, 230] width 7 height 6
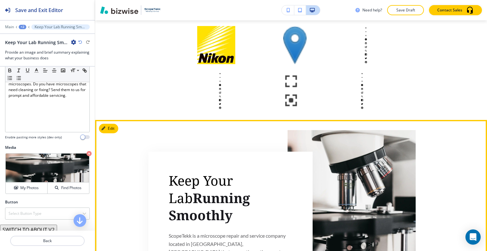
scroll to position [3217, 0]
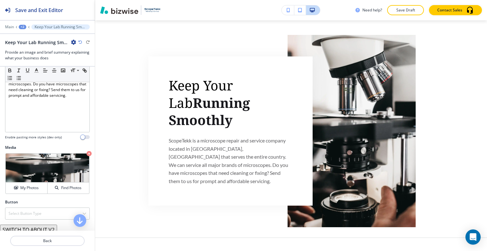
click at [22, 28] on div "+2" at bounding box center [23, 27] width 8 height 4
click at [27, 47] on p "HOME" at bounding box center [39, 48] width 32 height 6
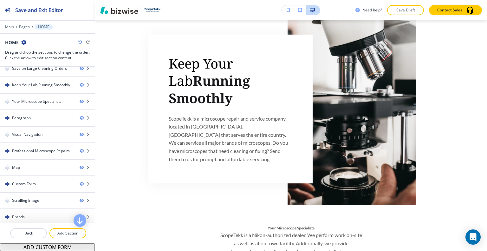
scroll to position [0, 0]
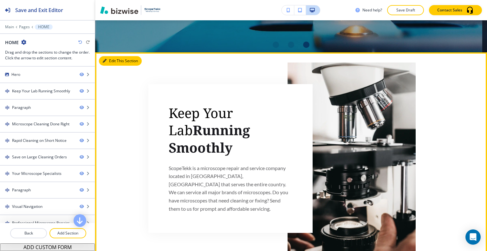
click at [113, 61] on button "Edit This Section" at bounding box center [120, 61] width 43 height 10
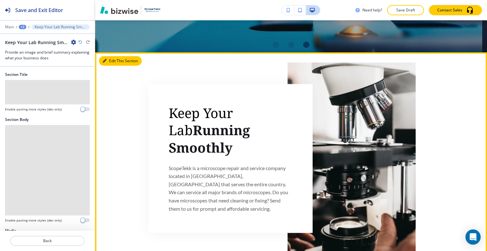
scroll to position [246, 0]
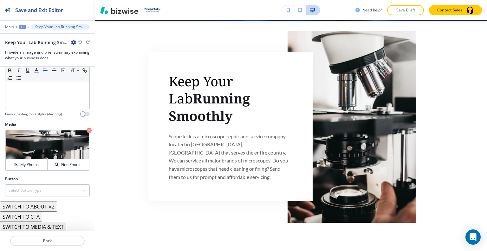
click at [42, 206] on button "SWITCH TO ABOUT V2" at bounding box center [28, 206] width 57 height 10
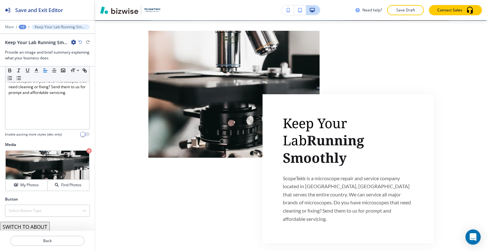
click at [31, 225] on button "SWITCH TO ABOUT" at bounding box center [25, 226] width 50 height 10
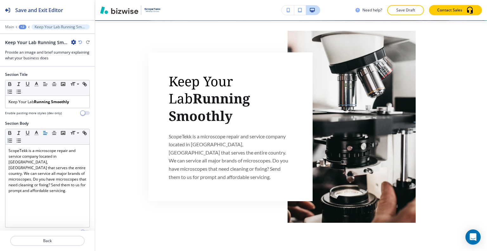
scroll to position [118, 0]
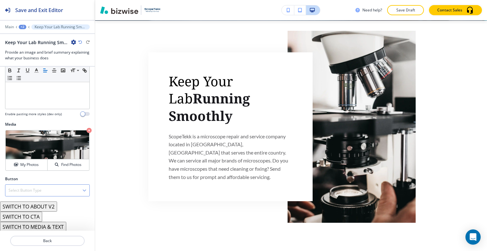
click at [50, 189] on div "Select Button Type" at bounding box center [47, 189] width 84 height 11
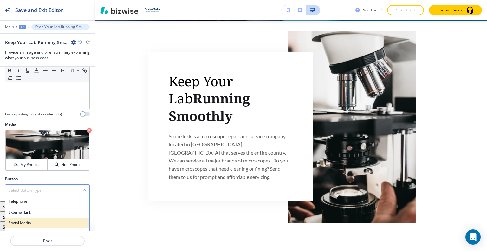
scroll to position [147, 0]
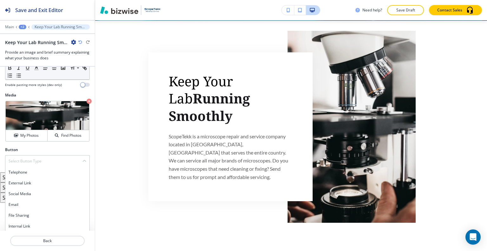
click at [35, 223] on h4 "Internal Link" at bounding box center [48, 226] width 78 height 6
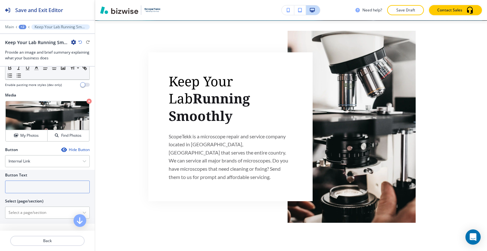
click at [34, 191] on input "text" at bounding box center [47, 186] width 85 height 13
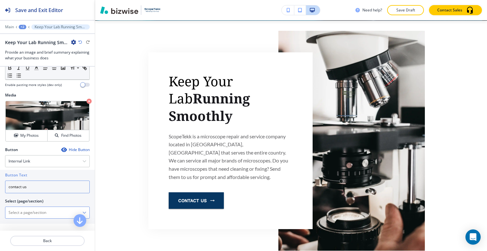
type input "contact us"
click at [31, 213] on \(page\/section\) "Manual Input" at bounding box center [43, 212] width 77 height 11
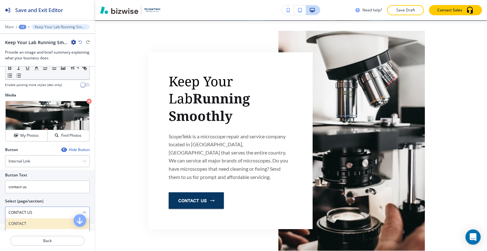
click at [33, 222] on h4 "CONTACT" at bounding box center [48, 224] width 78 height 6
type \(page\/section\) "CONTACT"
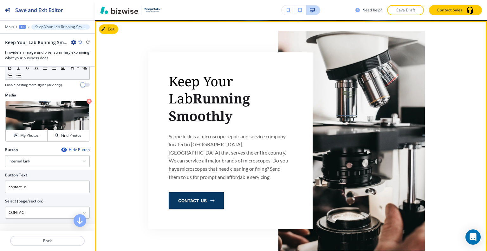
scroll to position [373, 0]
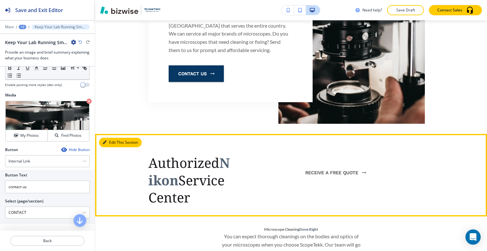
click at [109, 138] on button "Edit This Section" at bounding box center [120, 143] width 43 height 10
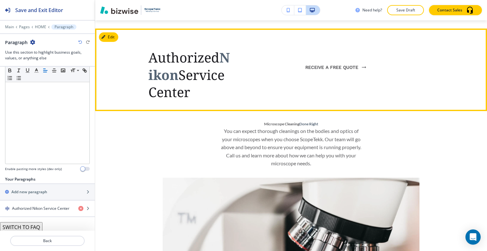
scroll to position [414, 0]
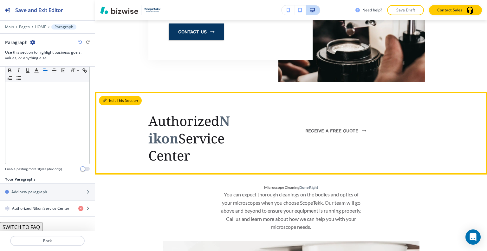
click at [114, 96] on button "Edit This Section" at bounding box center [120, 101] width 43 height 10
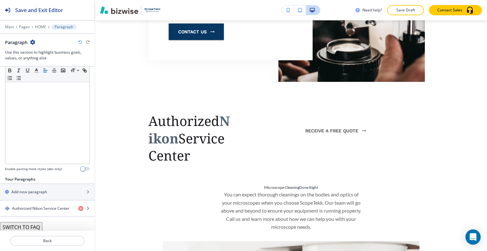
click at [32, 229] on button "SWITCH TO FAQ" at bounding box center [21, 227] width 42 height 10
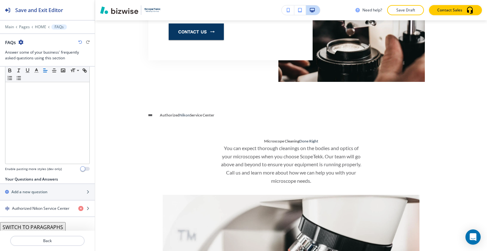
click at [34, 226] on button "SWITCH TO PARAGRAPHS" at bounding box center [33, 227] width 66 height 10
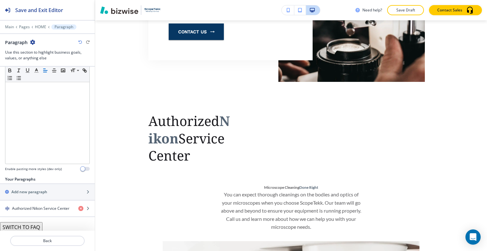
click at [38, 227] on button "SWITCH TO FAQ" at bounding box center [21, 227] width 42 height 10
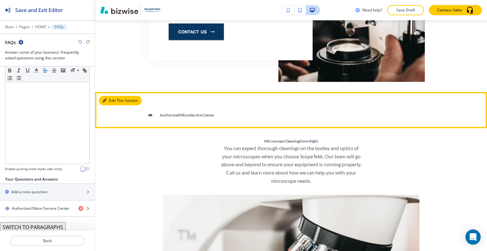
click at [112, 96] on button "Edit This Section" at bounding box center [120, 101] width 43 height 10
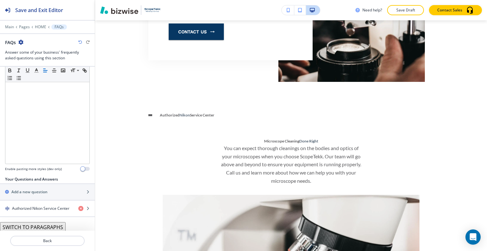
click at [54, 224] on button "SWITCH TO PARAGRAPHS" at bounding box center [33, 227] width 66 height 10
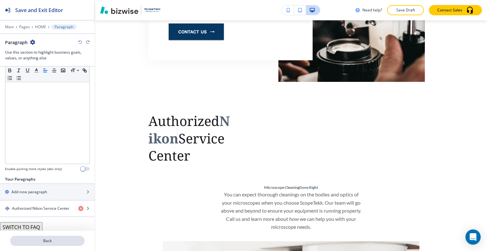
click at [54, 242] on p "Back" at bounding box center [47, 241] width 73 height 6
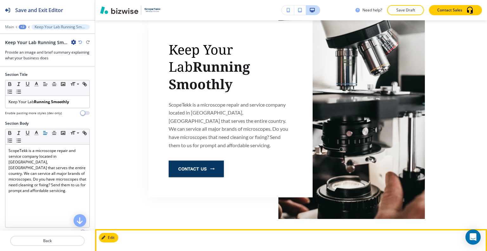
scroll to position [404, 0]
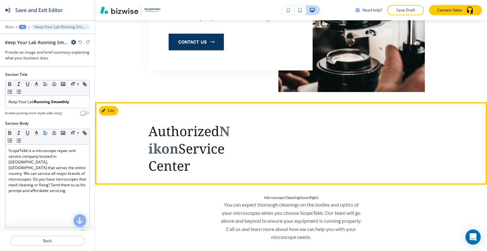
click at [122, 103] on section "Authorized Nikon Service Center" at bounding box center [291, 143] width 392 height 82
click at [115, 106] on button "Edit This Section" at bounding box center [120, 111] width 43 height 10
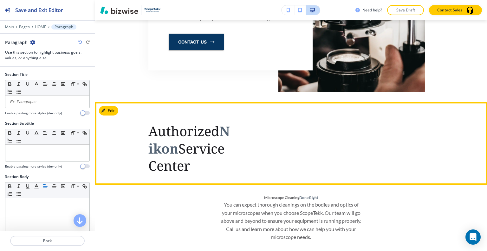
scroll to position [478, 0]
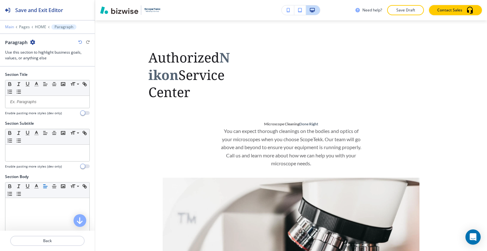
click at [7, 25] on p "Main" at bounding box center [9, 27] width 9 height 4
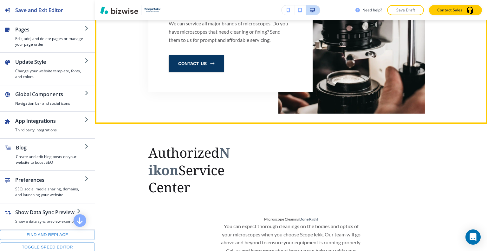
scroll to position [414, 0]
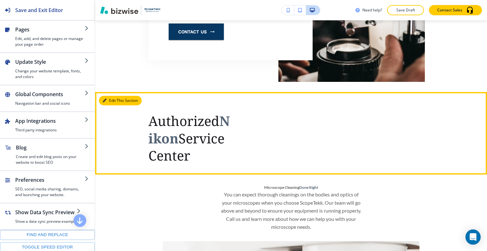
click at [114, 96] on button "Edit This Section" at bounding box center [120, 101] width 43 height 10
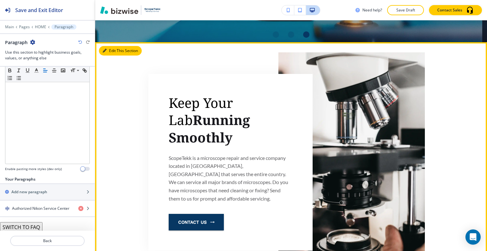
click at [115, 51] on button "Edit This Section" at bounding box center [120, 51] width 43 height 10
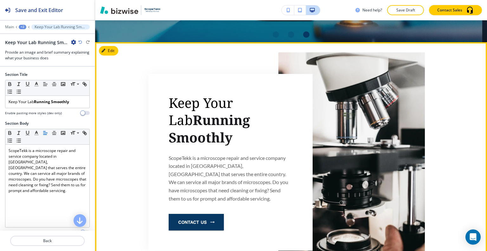
scroll to position [246, 0]
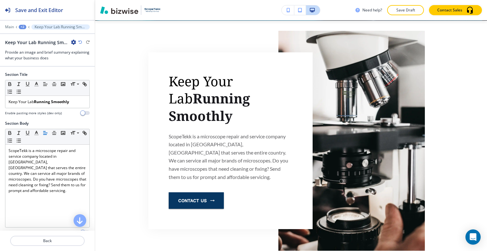
click at [72, 43] on icon "button" at bounding box center [73, 42] width 5 height 5
click at [83, 61] on p "Duplicate Section" at bounding box center [91, 64] width 32 height 6
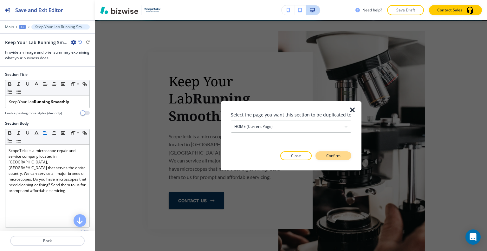
click at [319, 155] on button "Confirm" at bounding box center [333, 155] width 36 height 9
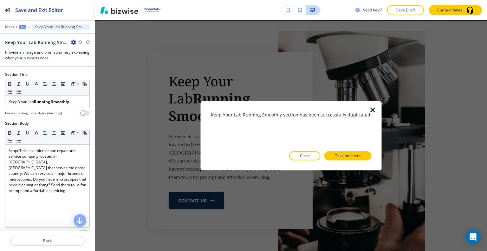
click at [369, 110] on icon "button" at bounding box center [373, 110] width 8 height 8
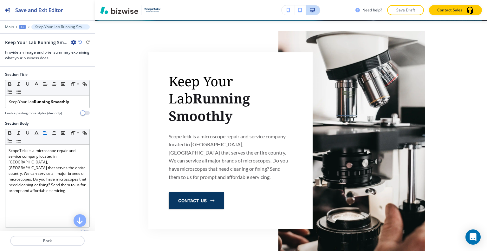
scroll to position [436, 0]
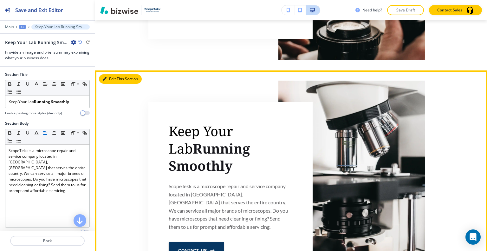
click at [112, 74] on button "Edit This Section" at bounding box center [120, 79] width 43 height 10
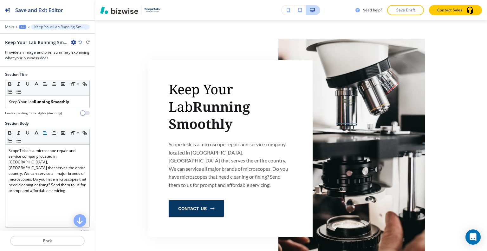
click at [73, 42] on icon "button" at bounding box center [73, 42] width 5 height 5
click at [92, 54] on p "Rename Section" at bounding box center [91, 53] width 32 height 6
drag, startPoint x: 68, startPoint y: 42, endPoint x: 3, endPoint y: 46, distance: 64.8
click at [1, 46] on div "Keep Your Lab Running Smoothly-1 Keep Your Lab Running Smoothly-1 Provide an im…" at bounding box center [47, 50] width 95 height 22
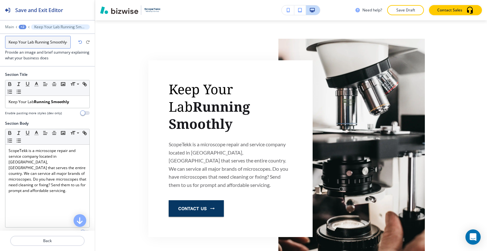
paste input "Authorized Nikon Service Center"
type input "Authorized Nikon Service Center-1"
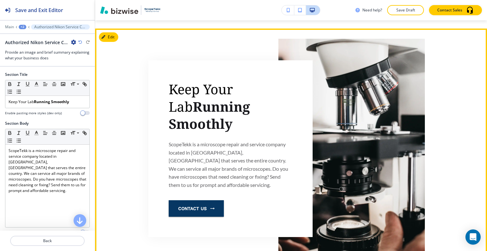
click at [122, 88] on div "Keep Your Lab Running Smoothly ScopeTekk is a microscope repair and service com…" at bounding box center [291, 149] width 392 height 220
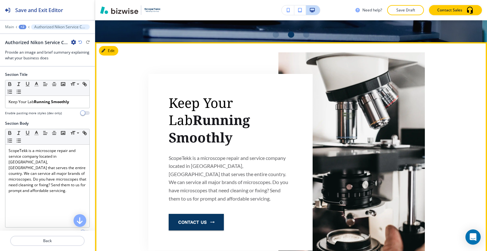
scroll to position [414, 0]
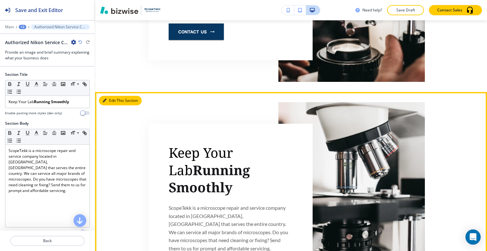
click at [115, 96] on button "Edit This Section" at bounding box center [120, 101] width 43 height 10
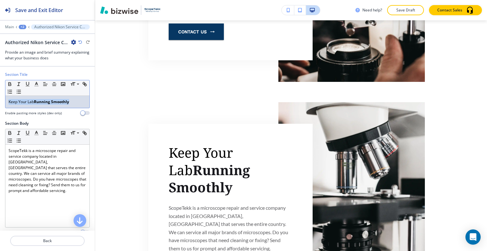
drag, startPoint x: 74, startPoint y: 97, endPoint x: 0, endPoint y: 94, distance: 73.6
click at [0, 94] on div "Section Title Small Normal Large Huge Keep Your Lab Running Smoothly Enable pas…" at bounding box center [47, 96] width 95 height 49
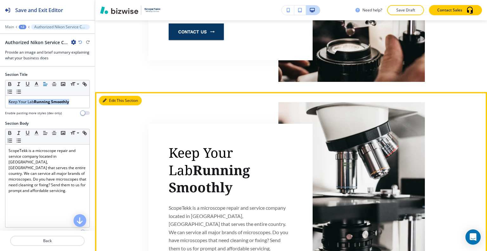
click at [117, 96] on button "Edit This Section" at bounding box center [120, 101] width 43 height 10
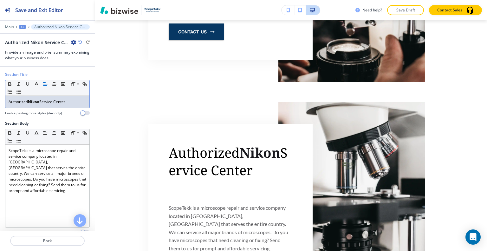
scroll to position [0, 0]
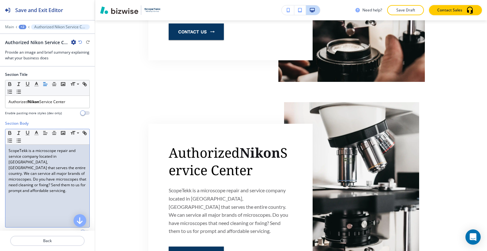
click at [71, 183] on p "ScopeTekk is a microscope repair and service company located in Lakeville, MN t…" at bounding box center [48, 171] width 78 height 46
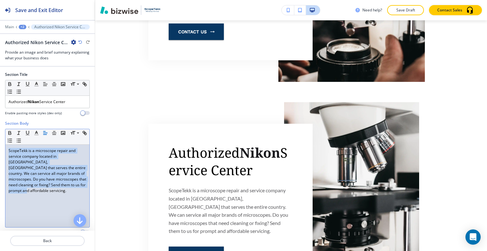
drag, startPoint x: 49, startPoint y: 180, endPoint x: 0, endPoint y: 136, distance: 65.3
click at [0, 136] on div "Section Body Small Normal Large Huge ScopeTekk is a microscope repair and servi…" at bounding box center [47, 179] width 95 height 119
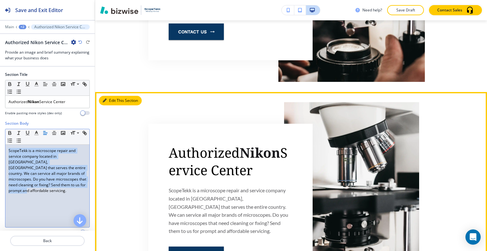
click at [108, 96] on button "Edit This Section" at bounding box center [120, 101] width 43 height 10
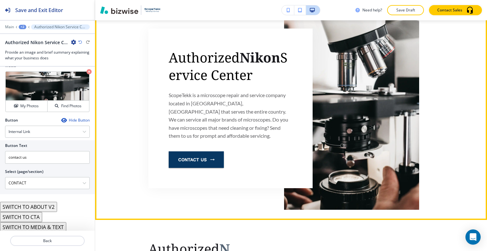
scroll to position [414, 0]
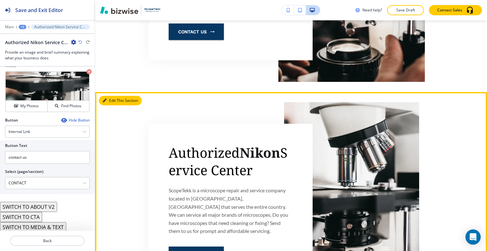
click at [115, 96] on button "Edit This Section" at bounding box center [120, 101] width 43 height 10
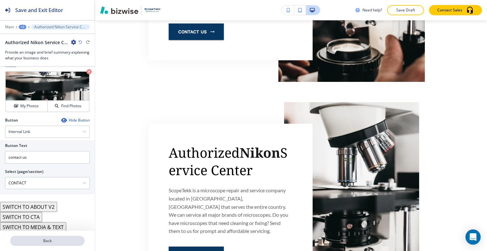
click at [58, 243] on p "Back" at bounding box center [47, 241] width 73 height 6
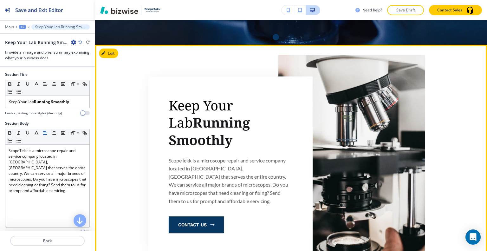
scroll to position [412, 0]
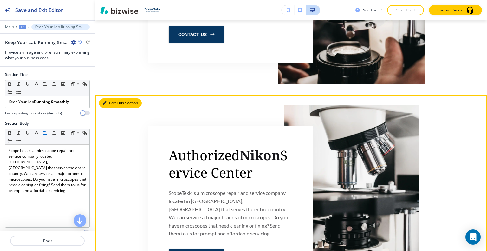
click at [115, 98] on button "Edit This Section" at bounding box center [120, 103] width 43 height 10
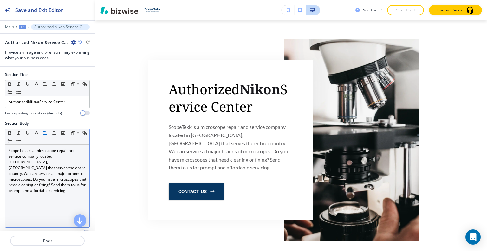
click at [69, 185] on p "ScopeTekk is a microscope repair and service company located in Lakeville, MN t…" at bounding box center [48, 171] width 78 height 46
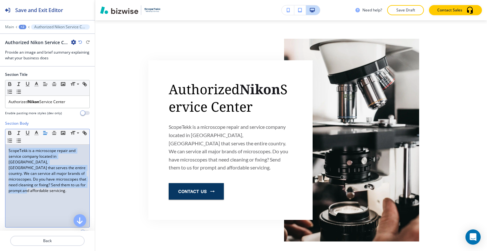
drag, startPoint x: 72, startPoint y: 188, endPoint x: 0, endPoint y: 132, distance: 91.1
click at [0, 132] on div "Section Body Small Normal Large Huge ScopeTekk is a microscope repair and servi…" at bounding box center [47, 179] width 95 height 119
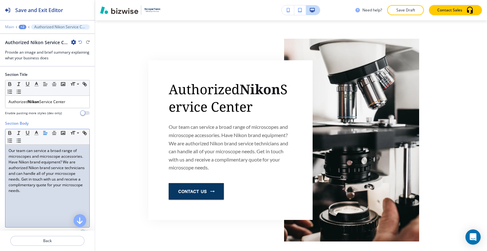
click at [11, 26] on p "Main" at bounding box center [9, 27] width 9 height 4
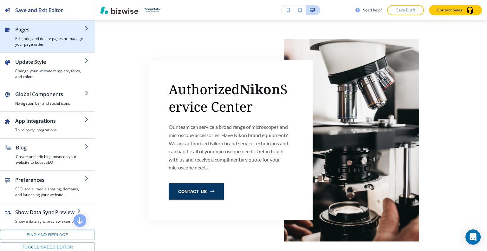
click at [23, 30] on h2 "Pages" at bounding box center [49, 30] width 69 height 8
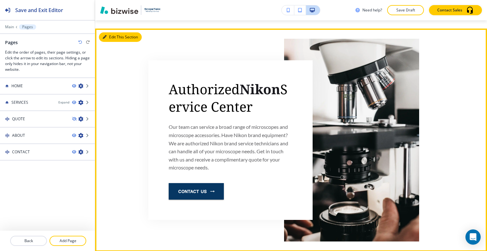
click at [111, 32] on button "Edit This Section" at bounding box center [120, 37] width 43 height 10
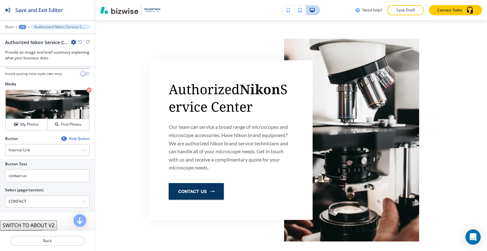
scroll to position [177, 0]
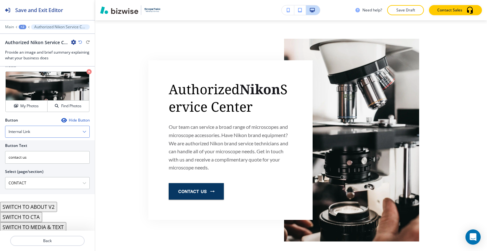
click at [42, 131] on div "Internal Link" at bounding box center [47, 131] width 84 height 11
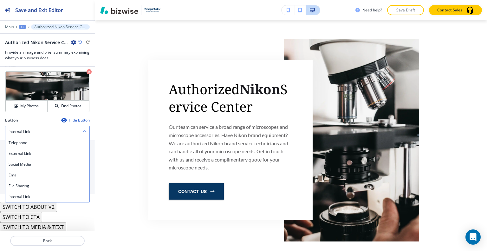
click at [41, 130] on div "Internal Link" at bounding box center [47, 131] width 84 height 11
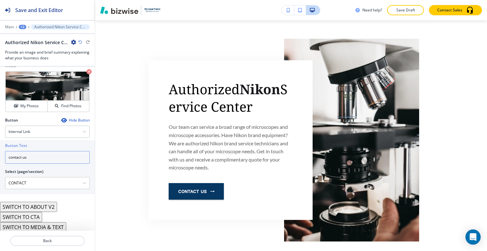
drag, startPoint x: 42, startPoint y: 160, endPoint x: 0, endPoint y: 157, distance: 41.6
click at [0, 157] on div "Button Text contact us Select (page/section) CONTACT HOME HOME | Hero HOME | Pa…" at bounding box center [47, 167] width 95 height 54
paste input "Receive a Free Quote >"
type input "Receive a Free Quote >"
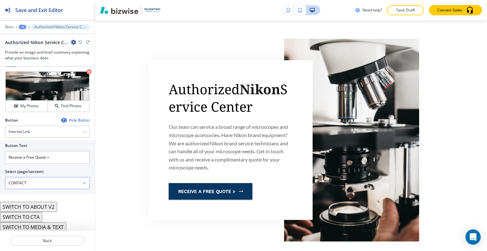
click at [35, 183] on \(page\/section\) "CONTACT" at bounding box center [43, 182] width 77 height 11
drag, startPoint x: 31, startPoint y: 182, endPoint x: 0, endPoint y: 177, distance: 31.7
click at [0, 177] on div "Button Text Receive a Free Quote > Select (page/section) CONTACT HOME HOME | He…" at bounding box center [47, 167] width 95 height 54
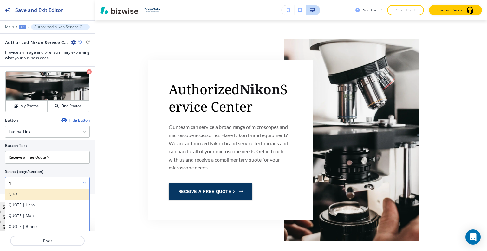
click at [30, 192] on h4 "QUOTE" at bounding box center [48, 194] width 78 height 6
type \(page\/section\) "QUOTE"
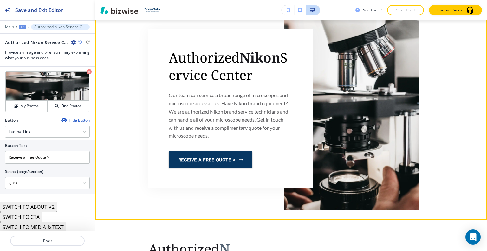
scroll to position [446, 0]
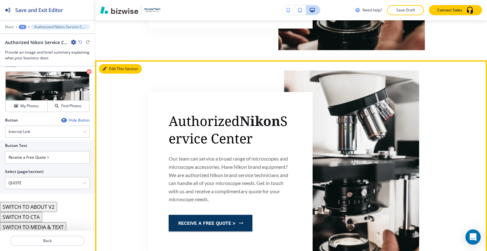
click at [113, 64] on button "Edit This Section" at bounding box center [120, 69] width 43 height 10
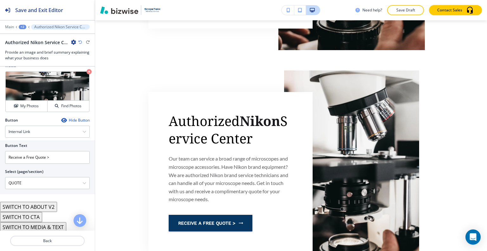
scroll to position [113, 0]
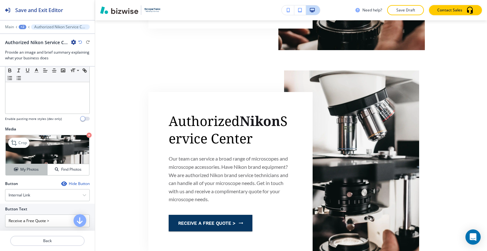
click at [29, 172] on button "My Photos" at bounding box center [27, 169] width 42 height 11
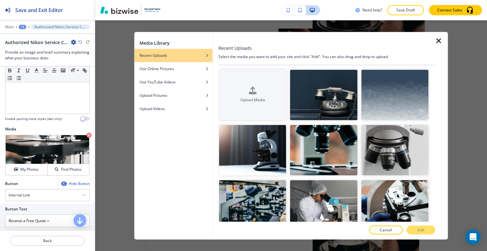
scroll to position [190, 0]
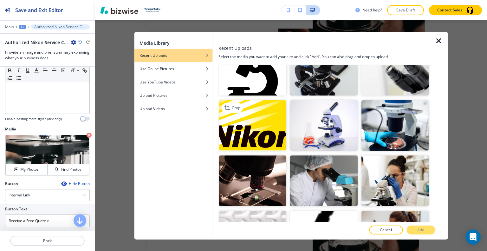
click at [266, 131] on img "button" at bounding box center [252, 125] width 67 height 50
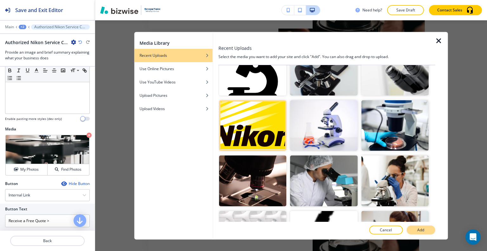
click at [427, 231] on button "Add" at bounding box center [420, 229] width 29 height 9
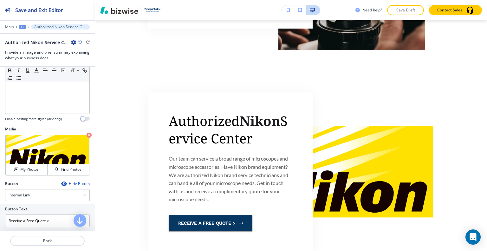
scroll to position [177, 0]
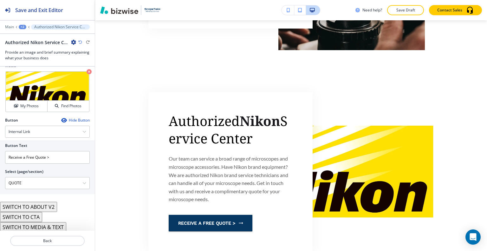
click at [41, 203] on button "SWITCH TO ABOUT V2" at bounding box center [28, 207] width 57 height 10
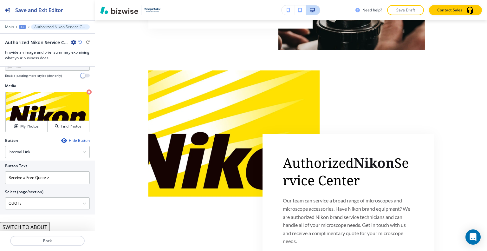
click at [38, 222] on button "SWITCH TO ABOUT" at bounding box center [25, 227] width 50 height 10
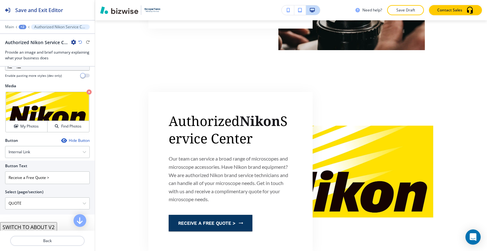
scroll to position [177, 0]
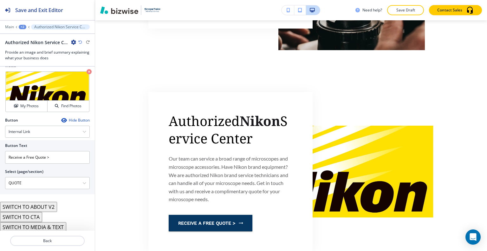
click at [39, 223] on button "SWITCH TO MEDIA & TEXT" at bounding box center [33, 227] width 66 height 10
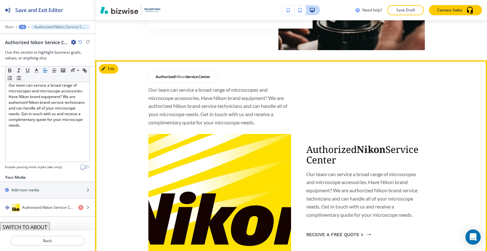
scroll to position [478, 0]
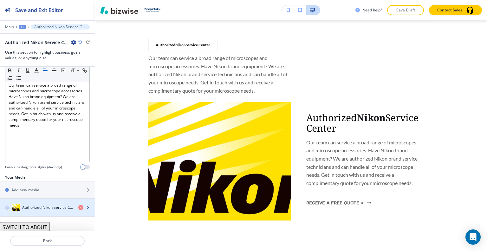
click at [45, 201] on div "button" at bounding box center [47, 200] width 95 height 5
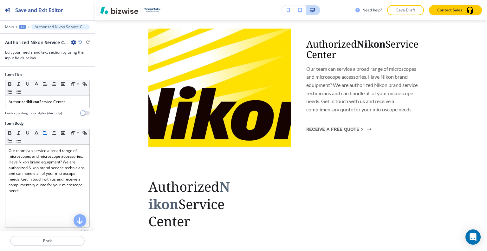
scroll to position [146, 0]
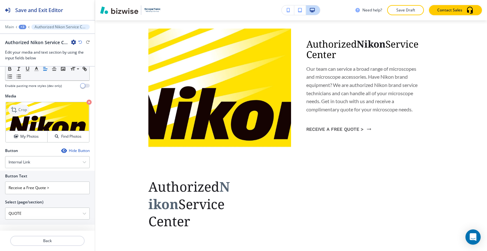
click at [23, 107] on p "Crop" at bounding box center [22, 110] width 9 height 6
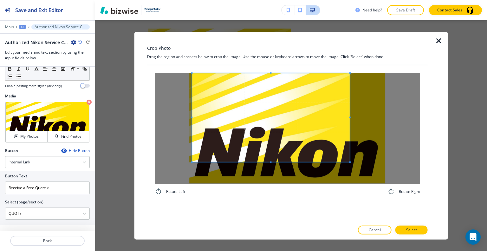
click at [278, 104] on span at bounding box center [271, 117] width 158 height 89
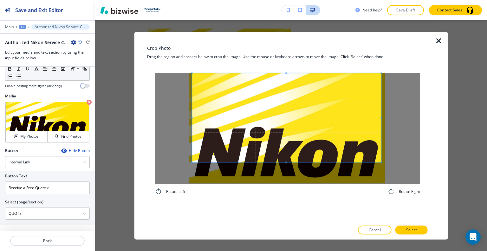
click at [381, 115] on span at bounding box center [381, 117] width 2 height 89
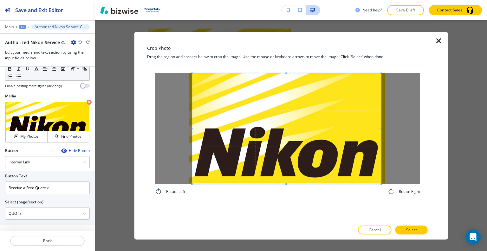
click at [280, 194] on div "Rotate Left Rotate Right" at bounding box center [287, 134] width 265 height 122
click at [287, 183] on div at bounding box center [286, 128] width 189 height 110
click at [412, 225] on div "Crop Photo Drag the region and corners below to crop the image. Use the mouse o…" at bounding box center [287, 135] width 280 height 207
click at [412, 231] on p "Select" at bounding box center [411, 230] width 11 height 6
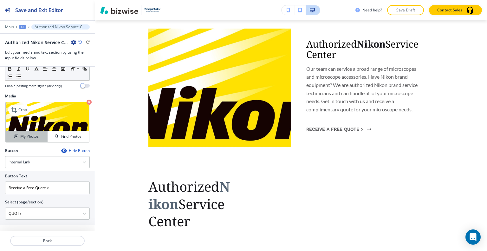
click at [39, 138] on div "My Photos" at bounding box center [27, 136] width 42 height 6
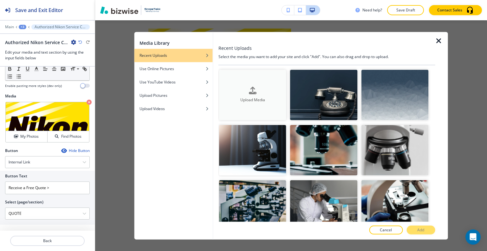
click at [247, 90] on div "Upload Media" at bounding box center [252, 95] width 67 height 16
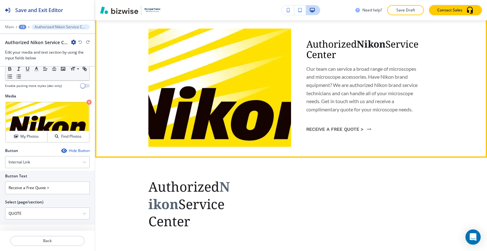
scroll to position [456, 0]
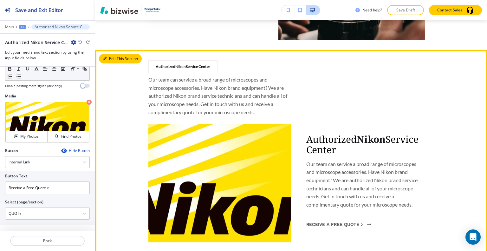
click at [110, 54] on button "Edit This Section" at bounding box center [120, 59] width 43 height 10
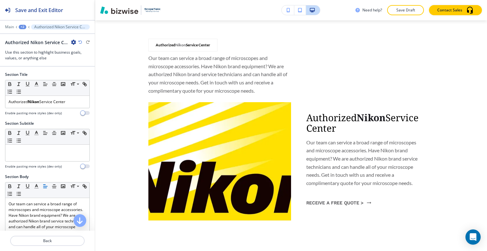
scroll to position [118, 0]
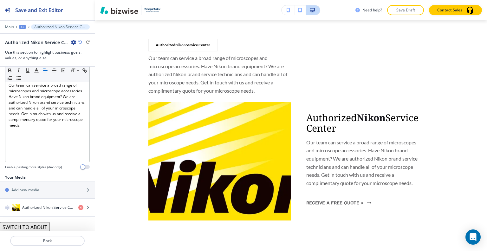
click at [37, 226] on button "SWITCH TO ABOUT" at bounding box center [25, 227] width 50 height 10
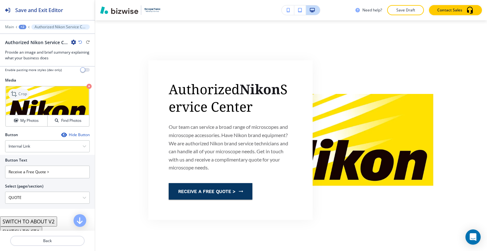
click at [23, 97] on p "Crop" at bounding box center [22, 94] width 9 height 6
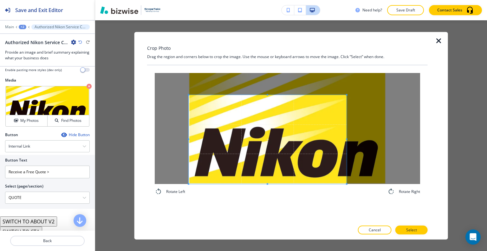
click at [238, 138] on span at bounding box center [268, 139] width 158 height 89
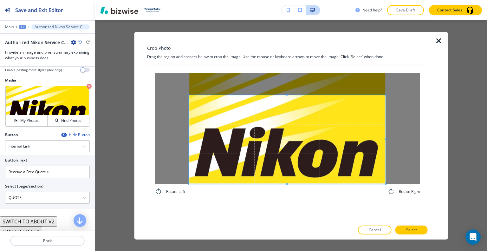
click at [385, 143] on div at bounding box center [287, 139] width 197 height 89
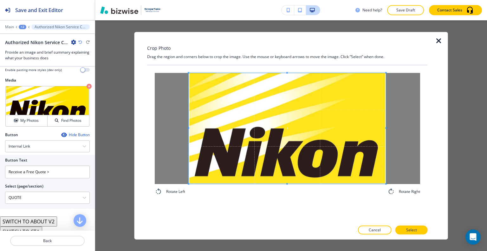
click at [285, 40] on div "Crop Photo Drag the region and corners below to crop the image. Use the mouse o…" at bounding box center [287, 135] width 280 height 207
click at [419, 232] on button "Select" at bounding box center [411, 229] width 32 height 9
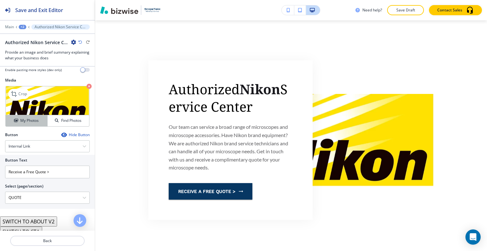
click at [20, 121] on button "My Photos" at bounding box center [27, 120] width 42 height 11
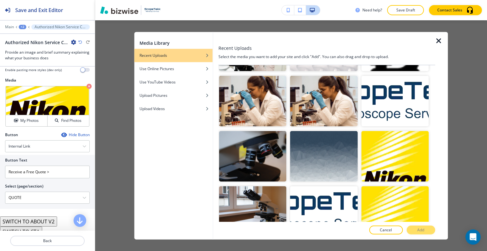
scroll to position [444, 0]
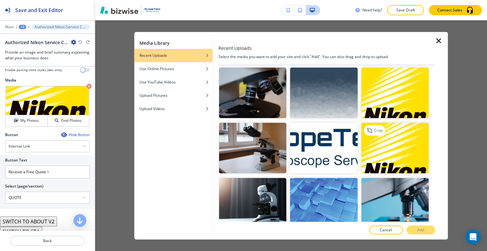
click at [391, 144] on img "button" at bounding box center [394, 148] width 67 height 50
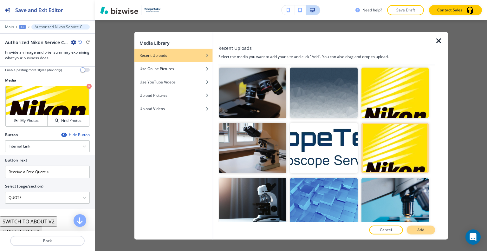
click at [425, 229] on button "Add" at bounding box center [420, 229] width 29 height 9
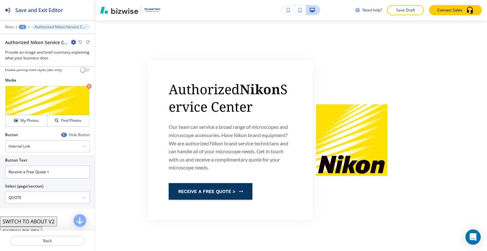
click at [49, 226] on button "SWITCH TO ABOUT V2" at bounding box center [28, 221] width 57 height 10
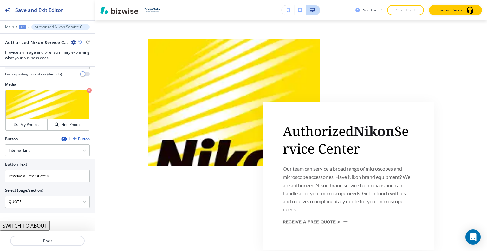
click at [80, 42] on icon "button" at bounding box center [80, 42] width 4 height 4
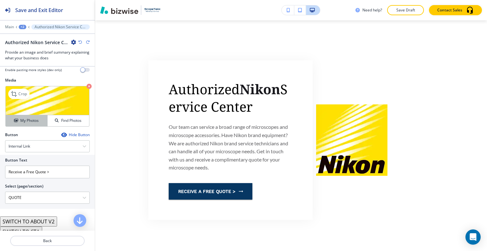
click at [34, 123] on h4 "My Photos" at bounding box center [29, 121] width 18 height 6
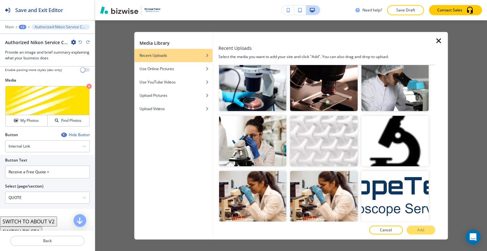
scroll to position [412, 0]
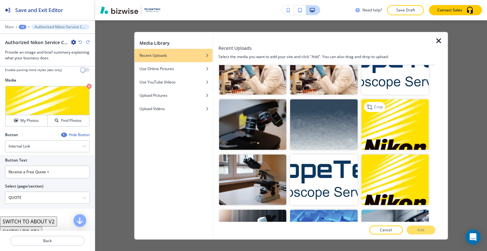
click at [398, 132] on img "button" at bounding box center [394, 124] width 67 height 50
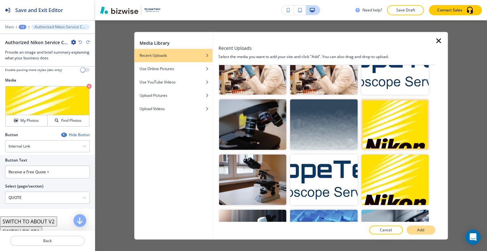
click at [420, 229] on p "Add" at bounding box center [420, 230] width 7 height 6
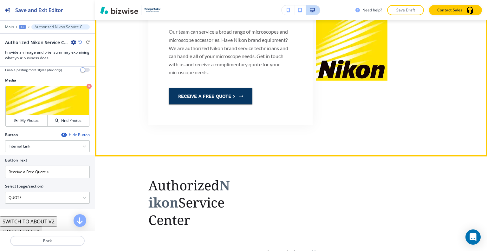
scroll to position [636, 0]
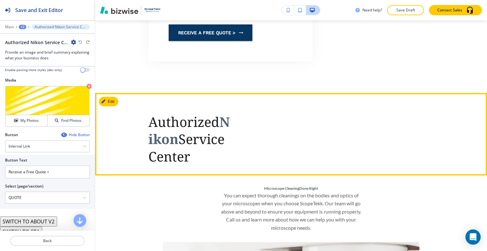
click at [118, 93] on section "Authorized Nikon Service Center" at bounding box center [291, 134] width 392 height 82
click at [114, 97] on button "Edit This Section" at bounding box center [120, 102] width 43 height 10
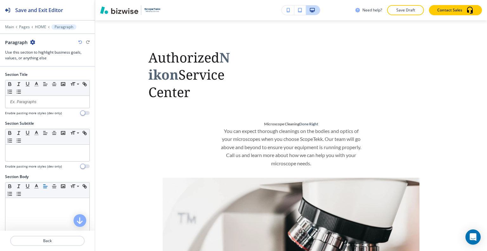
click at [33, 40] on icon "button" at bounding box center [32, 42] width 5 height 5
click at [49, 77] on p "Delete Section" at bounding box center [50, 75] width 32 height 6
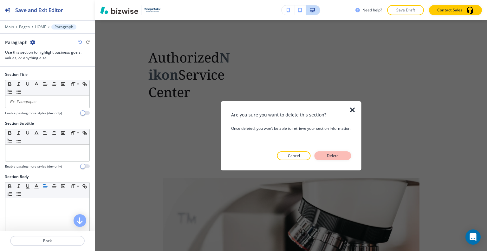
click at [330, 158] on button "Delete" at bounding box center [332, 155] width 37 height 9
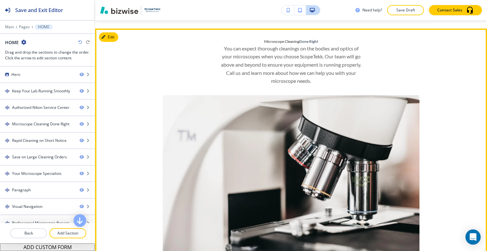
scroll to position [669, 0]
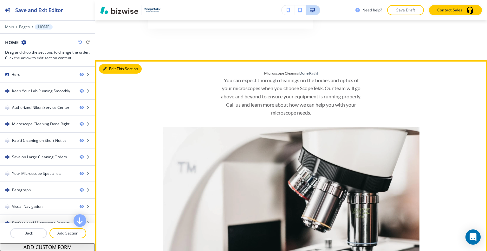
click at [114, 64] on button "Edit This Section" at bounding box center [120, 69] width 43 height 10
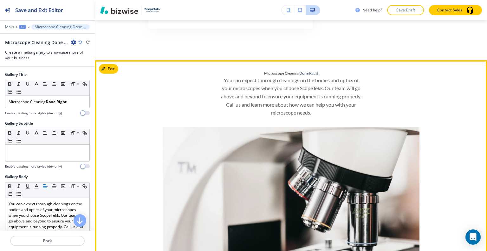
scroll to position [637, 0]
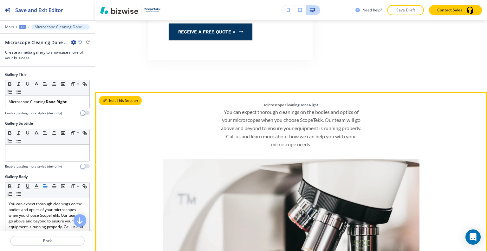
click at [112, 96] on button "Edit This Section" at bounding box center [120, 101] width 43 height 10
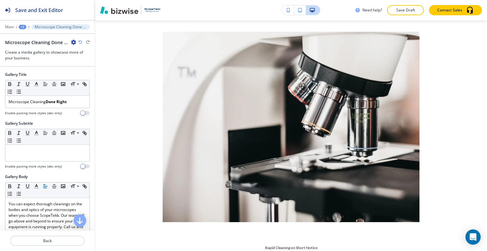
scroll to position [127, 0]
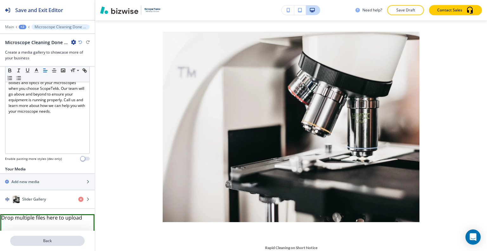
click at [49, 240] on p "Back" at bounding box center [47, 241] width 73 height 6
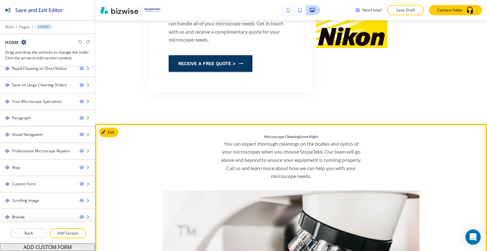
scroll to position [669, 0]
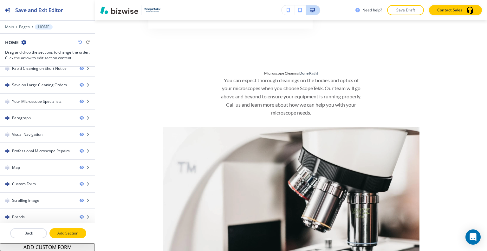
click at [73, 229] on button "Add Section" at bounding box center [67, 233] width 37 height 10
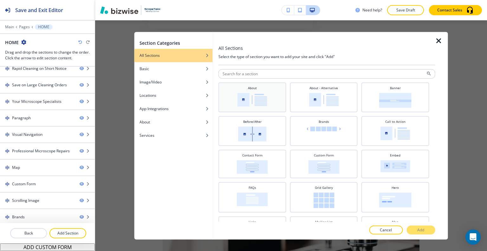
click at [259, 99] on img at bounding box center [252, 100] width 30 height 14
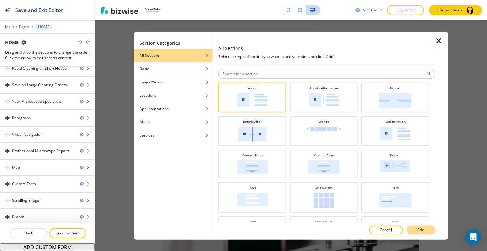
click at [419, 227] on button "Add" at bounding box center [420, 229] width 29 height 9
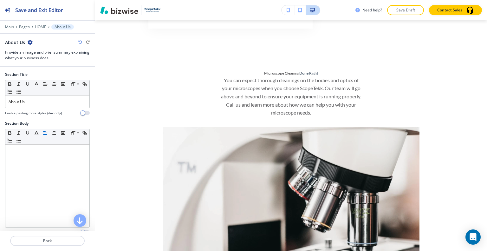
scroll to position [3521, 0]
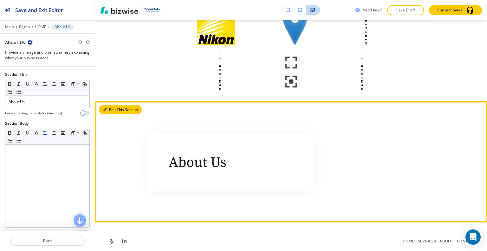
click at [114, 105] on button "Edit This Section" at bounding box center [120, 110] width 43 height 10
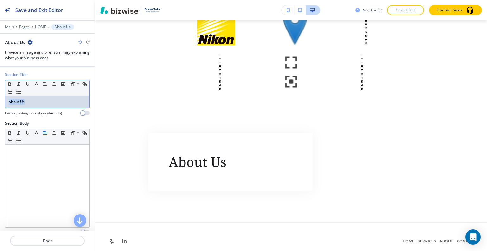
drag, startPoint x: 53, startPoint y: 100, endPoint x: 0, endPoint y: 102, distance: 53.3
click at [0, 102] on div "Section Title Small Normal Large Huge About Us Enable pasting more styles (dev …" at bounding box center [47, 96] width 95 height 49
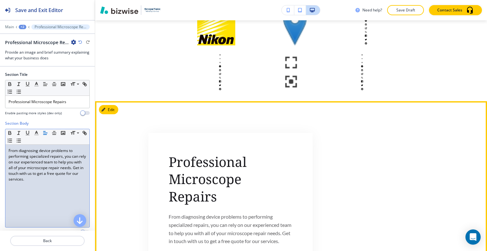
scroll to position [3584, 0]
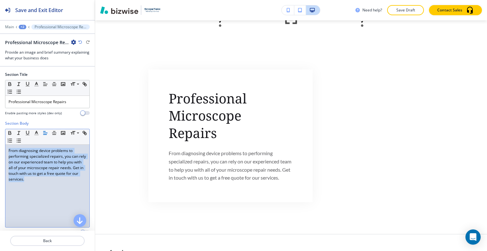
drag, startPoint x: 63, startPoint y: 186, endPoint x: 26, endPoint y: 157, distance: 47.0
click at [0, 147] on div "Section Body Small Normal Large Huge From diagnosing device problems to perform…" at bounding box center [47, 179] width 95 height 119
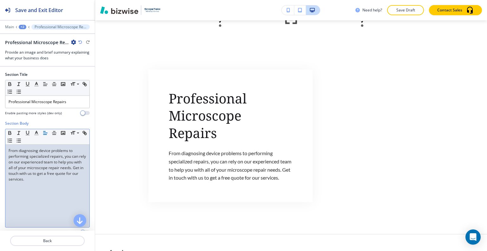
scroll to position [118, 0]
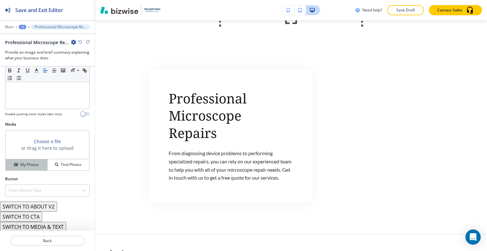
click at [38, 166] on div "My Photos" at bounding box center [27, 165] width 42 height 6
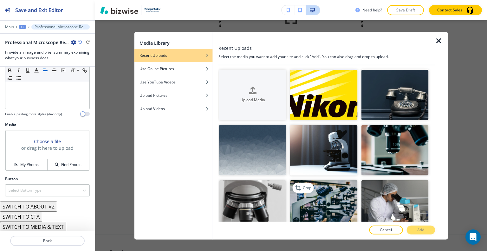
scroll to position [32, 0]
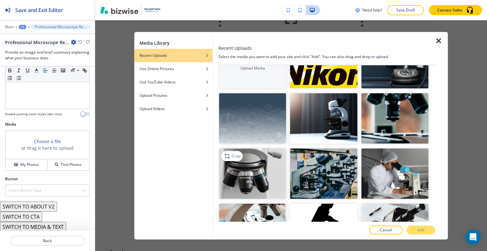
click at [273, 178] on img "button" at bounding box center [252, 173] width 67 height 50
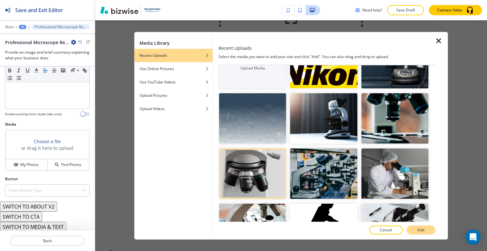
click at [422, 227] on p "Add" at bounding box center [420, 230] width 7 height 6
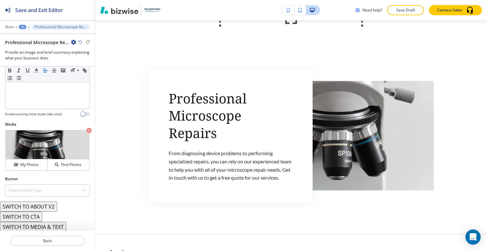
click at [42, 206] on button "SWITCH TO ABOUT V2" at bounding box center [28, 206] width 57 height 10
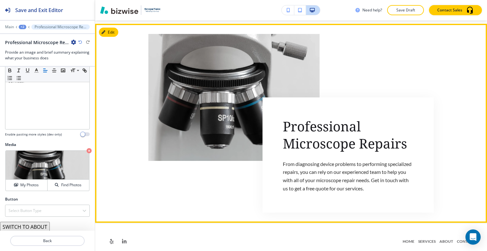
scroll to position [3471, 0]
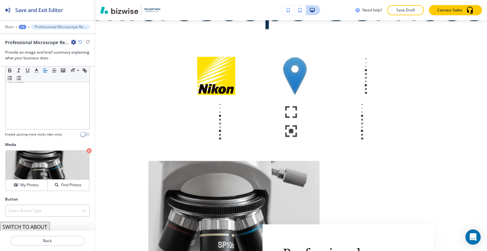
click at [24, 25] on div "+2" at bounding box center [23, 27] width 8 height 4
click at [32, 43] on button "HOME" at bounding box center [39, 47] width 41 height 11
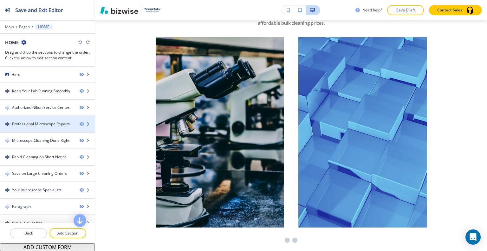
scroll to position [701, 0]
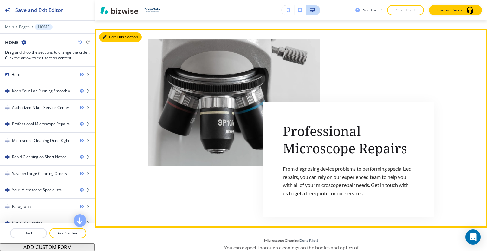
click at [109, 32] on button "Edit This Section" at bounding box center [120, 37] width 43 height 10
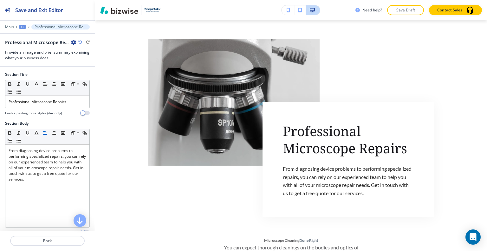
scroll to position [98, 0]
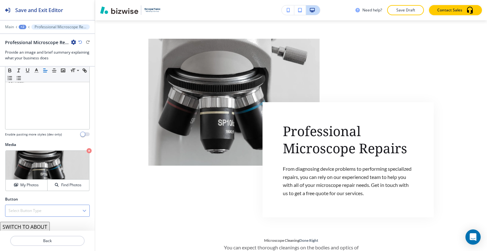
click at [43, 210] on div "Select Button Type" at bounding box center [47, 210] width 84 height 11
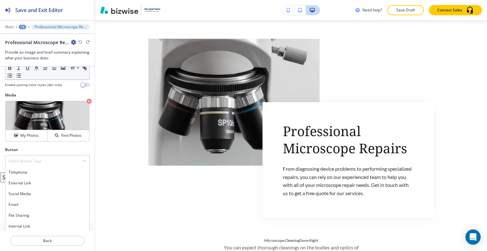
click at [41, 223] on h4 "Internal Link" at bounding box center [48, 226] width 78 height 6
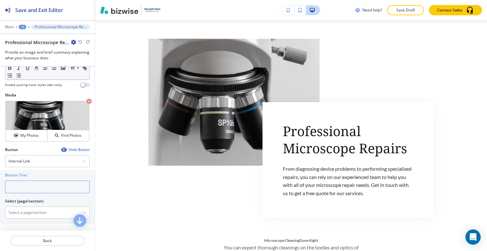
paste input "Get a Free Quote >"
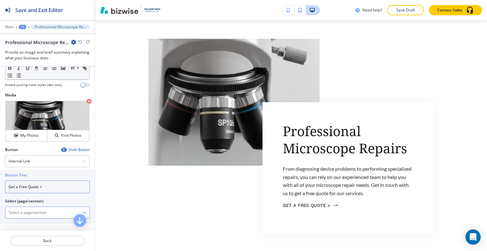
type input "Get a Free Quote >"
click at [54, 209] on \(page\/section\) "Manual Input" at bounding box center [43, 212] width 77 height 11
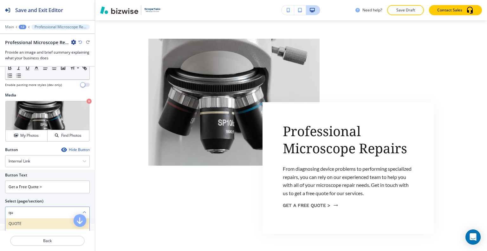
click at [33, 221] on h4 "QUOTE" at bounding box center [48, 224] width 78 height 6
type \(page\/section\) "QUOTE"
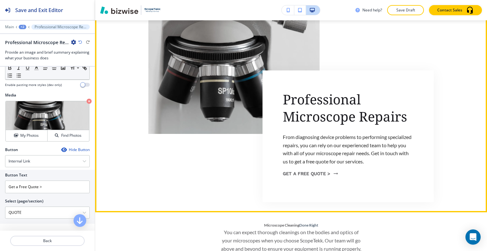
scroll to position [859, 0]
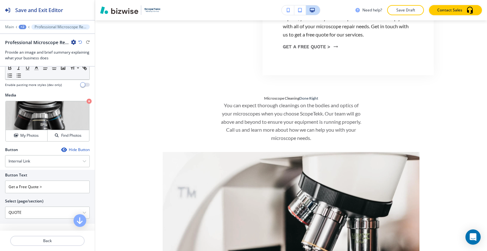
click at [21, 25] on div "+2" at bounding box center [23, 27] width 8 height 4
click at [29, 48] on p "HOME" at bounding box center [39, 48] width 32 height 6
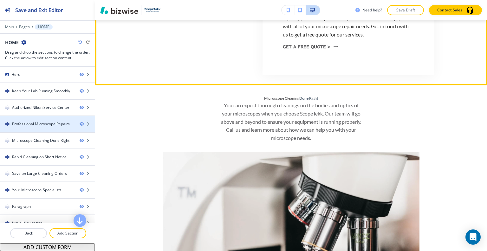
scroll to position [88, 0]
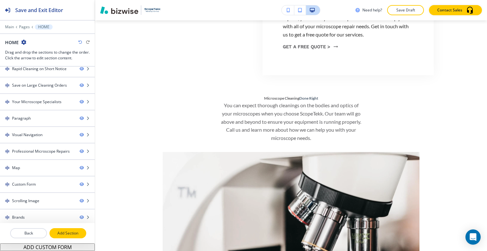
click at [68, 237] on button "Add Section" at bounding box center [67, 233] width 37 height 10
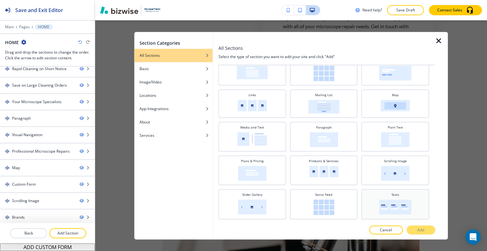
scroll to position [157, 0]
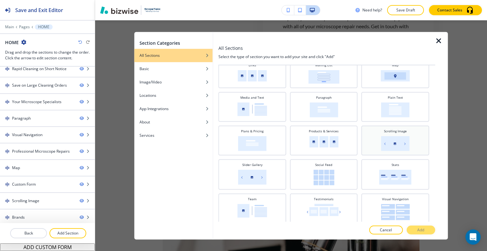
click at [394, 145] on img at bounding box center [395, 143] width 29 height 15
click at [255, 178] on img at bounding box center [252, 176] width 29 height 15
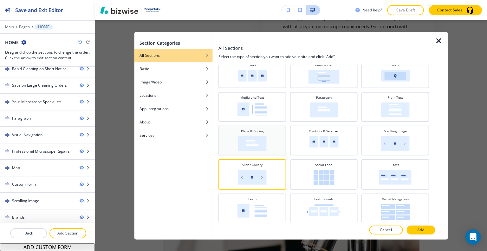
click at [255, 147] on img at bounding box center [252, 143] width 29 height 15
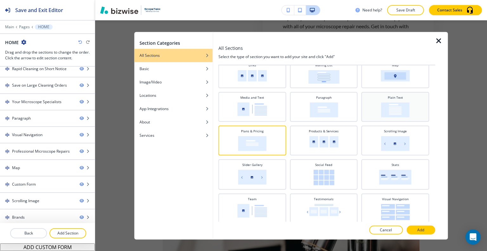
click at [391, 108] on img at bounding box center [395, 109] width 29 height 15
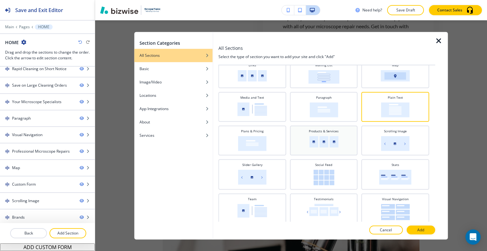
click at [323, 150] on div "Products & Services" at bounding box center [324, 140] width 68 height 30
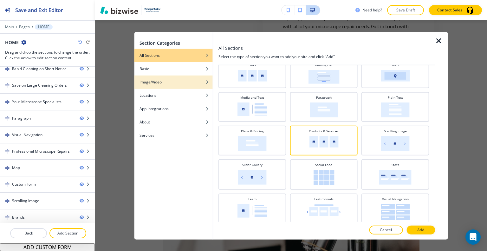
click at [167, 79] on div "Image/Video" at bounding box center [173, 82] width 78 height 6
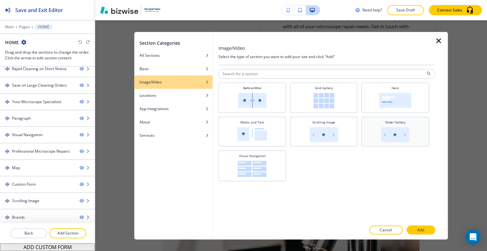
click at [383, 133] on img at bounding box center [395, 134] width 29 height 15
click at [319, 124] on h4 "Scrolling Image" at bounding box center [323, 121] width 23 height 5
click at [417, 232] on p "Add" at bounding box center [420, 230] width 7 height 6
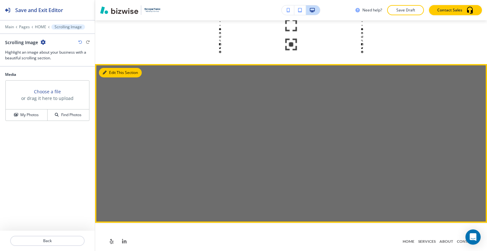
click at [112, 68] on button "Edit This Section" at bounding box center [120, 73] width 43 height 10
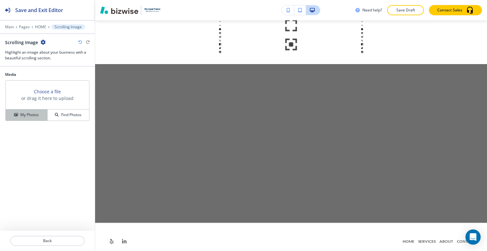
click at [44, 110] on button "My Photos" at bounding box center [27, 114] width 42 height 11
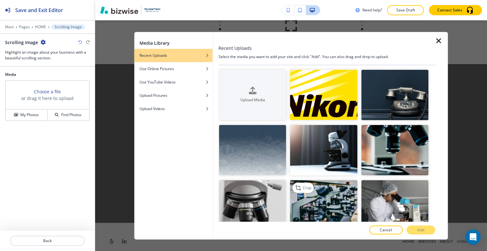
scroll to position [32, 0]
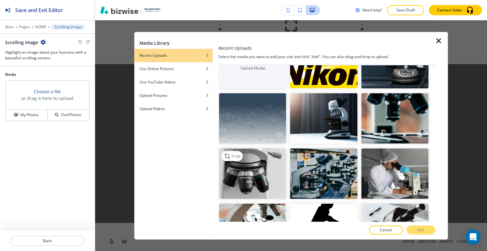
click at [259, 176] on img "button" at bounding box center [252, 173] width 67 height 50
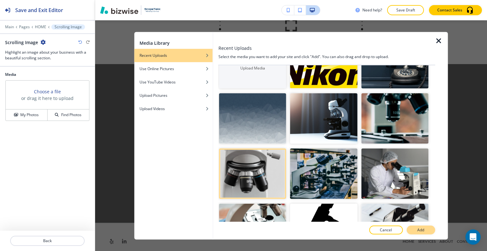
click at [419, 232] on p "Add" at bounding box center [420, 230] width 7 height 6
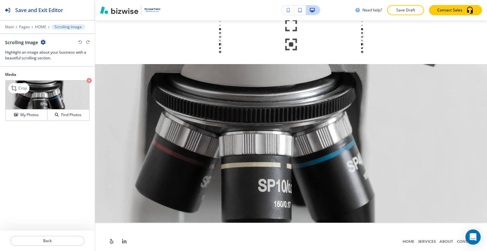
click at [37, 107] on img at bounding box center [47, 94] width 83 height 29
click at [37, 115] on h4 "My Photos" at bounding box center [29, 115] width 18 height 6
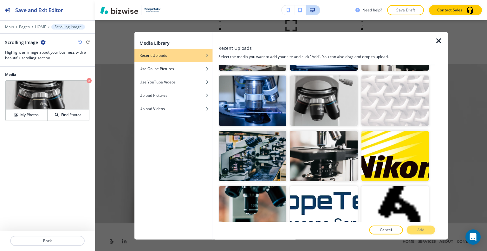
scroll to position [593, 0]
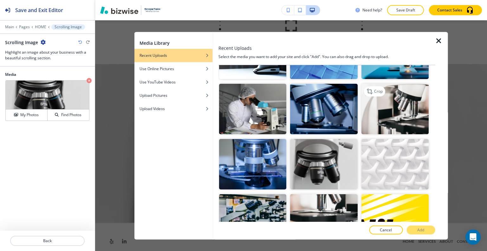
click at [393, 102] on img "button" at bounding box center [394, 108] width 67 height 50
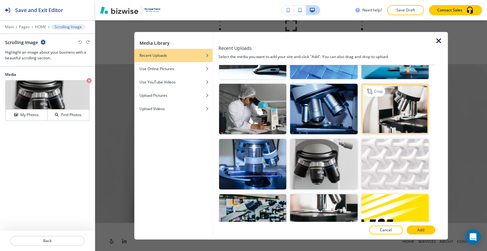
scroll to position [561, 0]
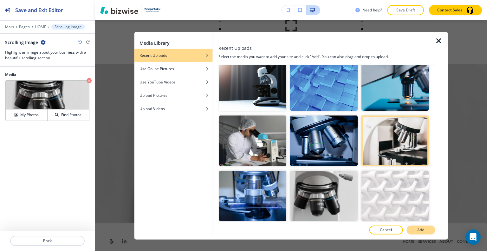
click at [422, 229] on p "Add" at bounding box center [420, 230] width 7 height 6
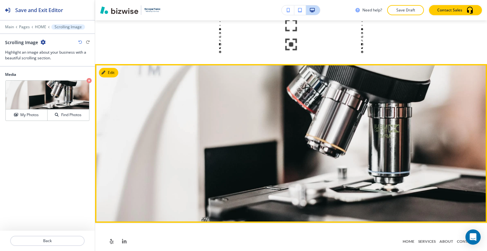
scroll to position [3710, 0]
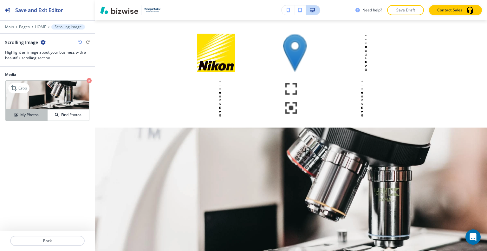
click at [27, 114] on h4 "My Photos" at bounding box center [29, 115] width 18 height 6
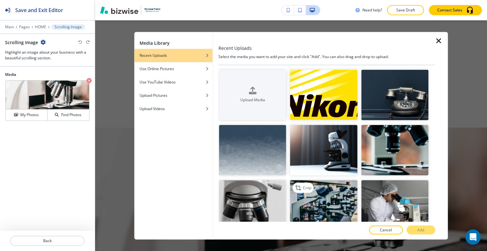
scroll to position [63, 0]
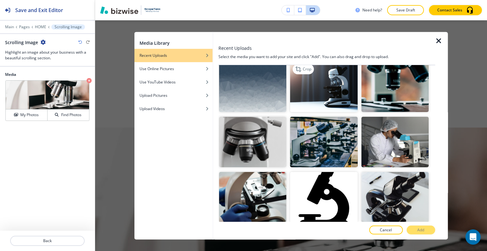
click at [341, 91] on img "button" at bounding box center [323, 86] width 67 height 50
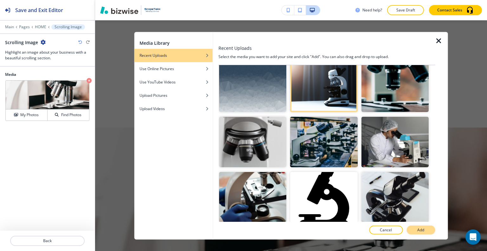
click at [417, 229] on p "Add" at bounding box center [420, 230] width 7 height 6
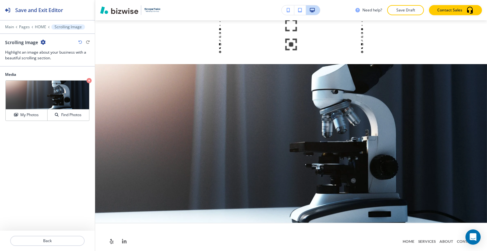
scroll to position [3741, 0]
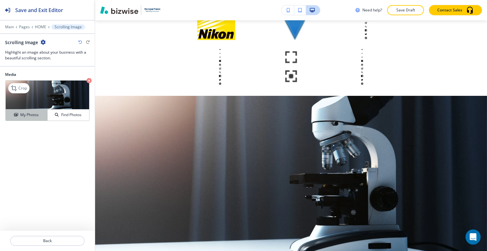
click at [23, 112] on h4 "My Photos" at bounding box center [29, 115] width 18 height 6
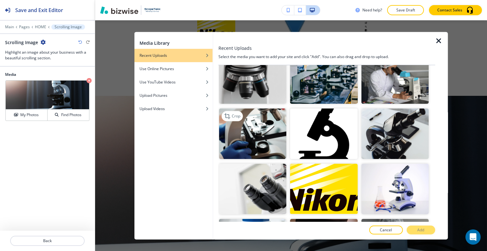
scroll to position [95, 0]
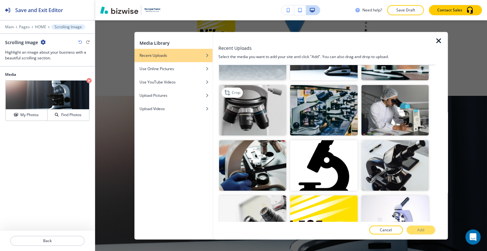
click at [261, 114] on img "button" at bounding box center [252, 110] width 67 height 50
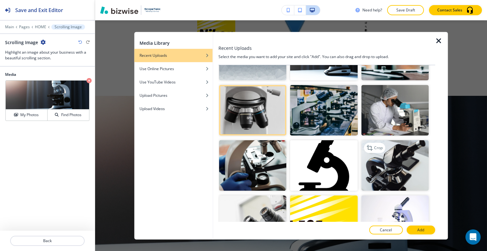
click at [381, 156] on img "button" at bounding box center [394, 165] width 67 height 50
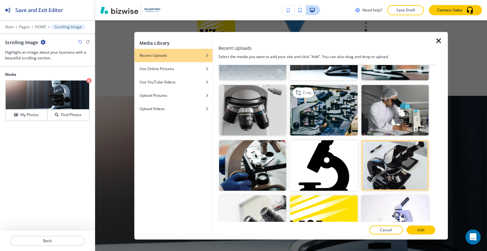
click at [331, 112] on img "button" at bounding box center [323, 110] width 67 height 50
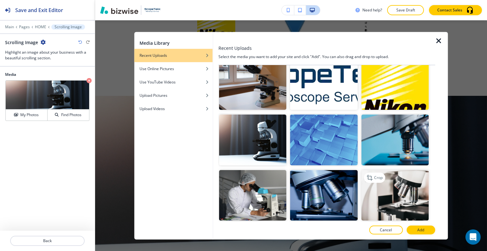
scroll to position [570, 0]
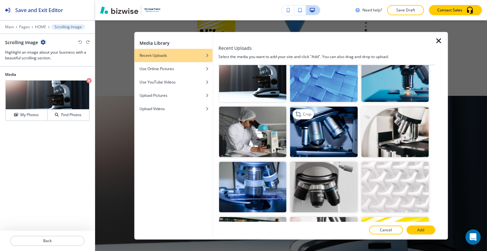
click at [340, 132] on img "button" at bounding box center [323, 131] width 67 height 50
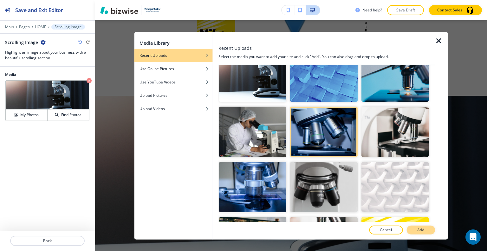
click at [419, 230] on p "Add" at bounding box center [420, 230] width 7 height 6
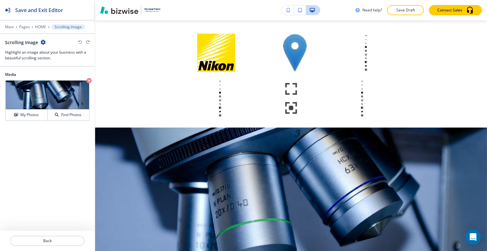
scroll to position [3583, 0]
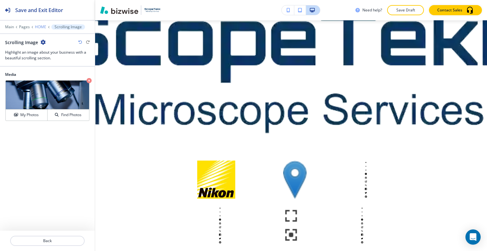
click at [41, 26] on p "HOME" at bounding box center [40, 27] width 11 height 4
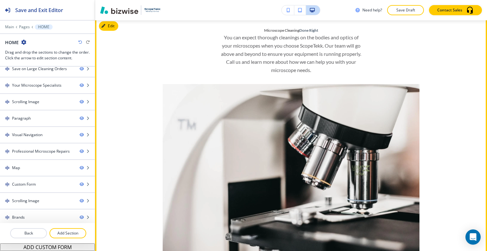
scroll to position [863, 0]
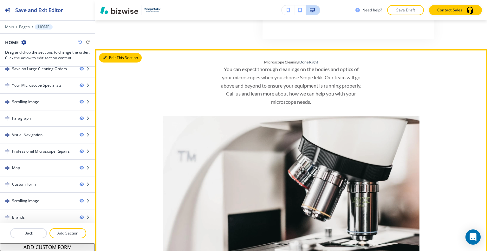
click at [106, 53] on button "Edit This Section" at bounding box center [120, 58] width 43 height 10
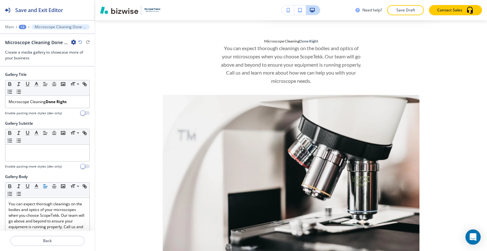
scroll to position [129, 0]
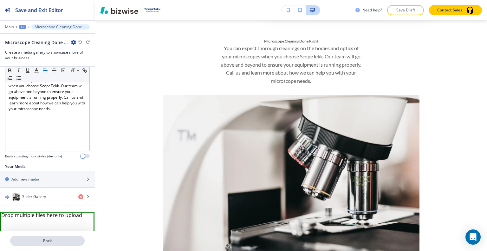
click at [56, 236] on button "Back" at bounding box center [47, 240] width 74 height 10
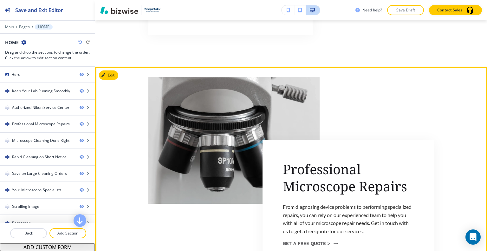
scroll to position [726, 0]
click at [114, 70] on button "Edit This Section" at bounding box center [120, 75] width 43 height 10
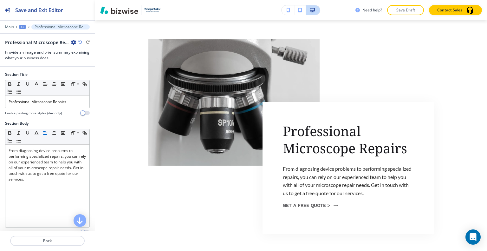
click at [74, 42] on icon "button" at bounding box center [73, 42] width 5 height 5
click at [85, 62] on p "Duplicate Section" at bounding box center [91, 64] width 32 height 6
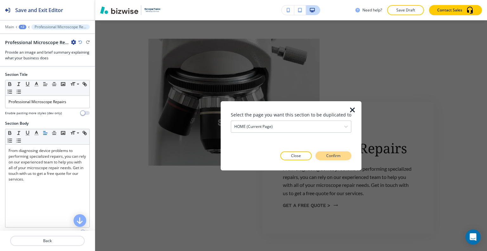
click at [336, 157] on p "Confirm" at bounding box center [333, 156] width 14 height 6
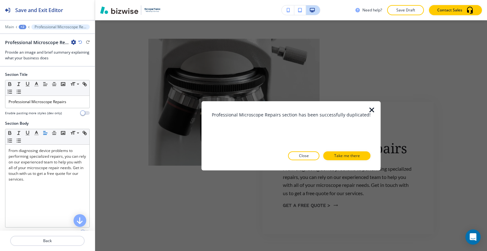
click at [370, 104] on div at bounding box center [375, 135] width 10 height 69
click at [370, 106] on icon "button" at bounding box center [372, 110] width 8 height 8
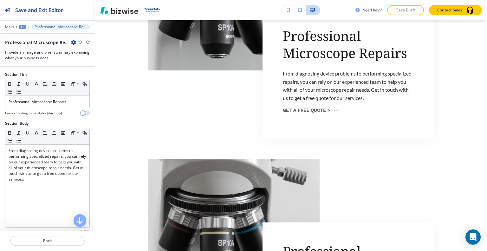
scroll to position [891, 0]
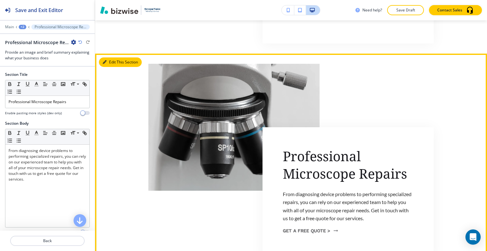
click at [109, 57] on button "Edit This Section" at bounding box center [120, 62] width 43 height 10
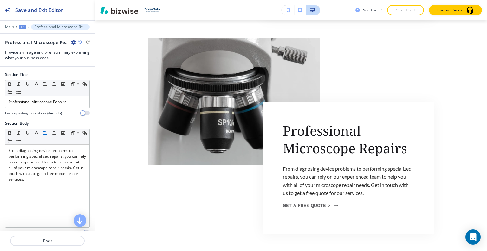
click at [72, 42] on icon "button" at bounding box center [73, 42] width 5 height 5
click at [86, 52] on p "Rename Section" at bounding box center [91, 53] width 32 height 6
click at [7, 38] on input "Professional Microscope Repairs-1" at bounding box center [38, 42] width 66 height 13
paste input "Microscope Cleaning Done Right"
type input "Microscope Cleaning Done Right"
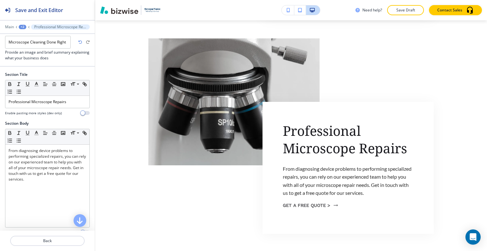
click at [72, 61] on div at bounding box center [47, 63] width 95 height 5
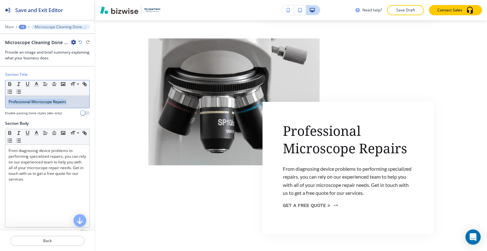
drag, startPoint x: 70, startPoint y: 101, endPoint x: 0, endPoint y: 99, distance: 70.1
click at [0, 99] on div "Section Title Small Normal Large Huge Professional Microscope Repairs Enable pa…" at bounding box center [47, 96] width 95 height 49
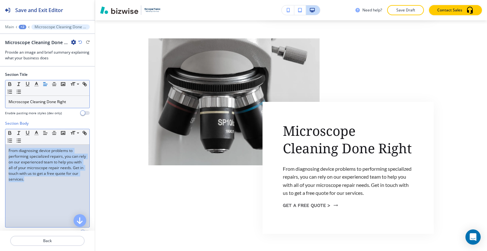
drag, startPoint x: 63, startPoint y: 176, endPoint x: 17, endPoint y: 156, distance: 51.1
click at [0, 143] on div "Section Body Small Normal Large Huge From diagnosing device problems to perform…" at bounding box center [47, 179] width 95 height 119
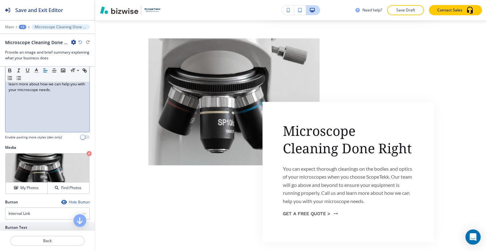
scroll to position [157, 0]
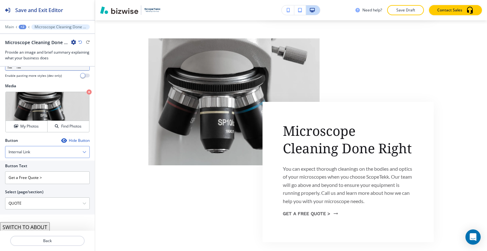
click at [48, 152] on div "Internal Link" at bounding box center [47, 151] width 84 height 11
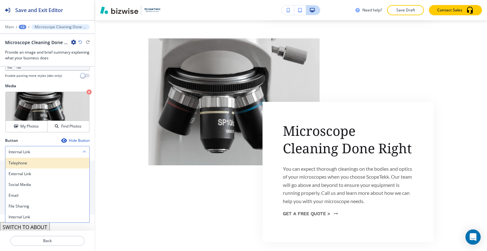
click at [42, 158] on div "Telephone" at bounding box center [47, 162] width 84 height 11
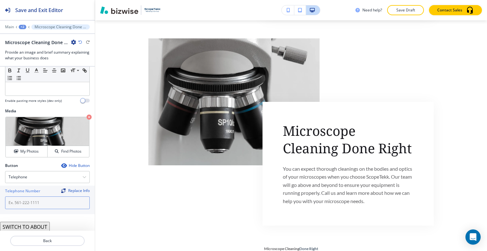
paste input "952-913-2305"
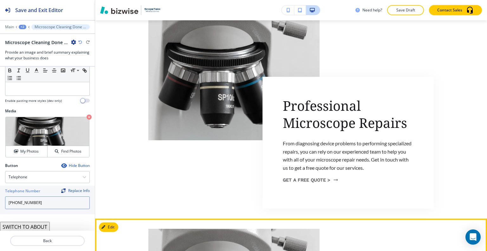
scroll to position [853, 0]
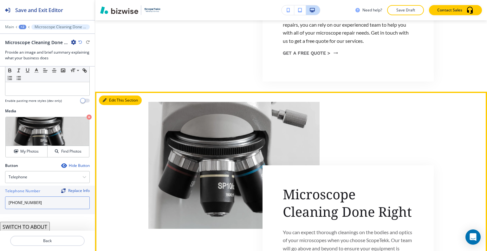
type input "952-913-2305"
click at [115, 95] on button "Edit This Section" at bounding box center [120, 100] width 43 height 10
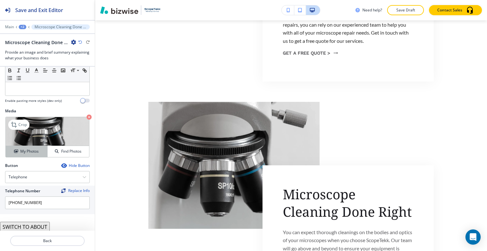
click at [36, 146] on button "My Photos" at bounding box center [27, 151] width 42 height 11
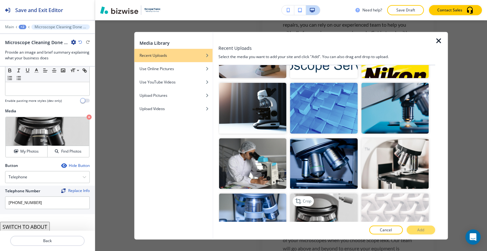
scroll to position [570, 0]
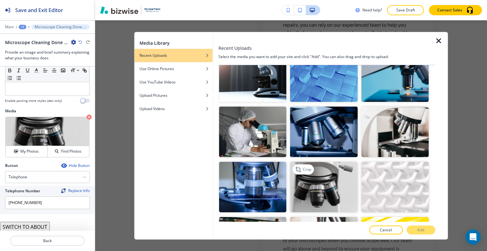
click at [337, 173] on img "button" at bounding box center [323, 187] width 67 height 50
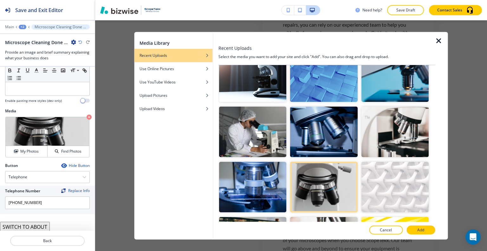
scroll to position [634, 0]
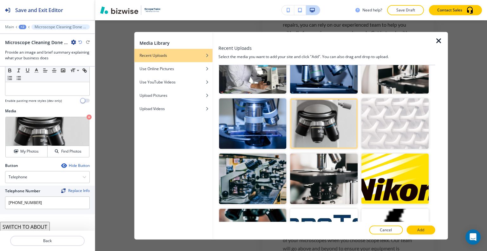
click at [420, 234] on div at bounding box center [326, 236] width 217 height 5
click at [419, 229] on p "Add" at bounding box center [420, 230] width 7 height 6
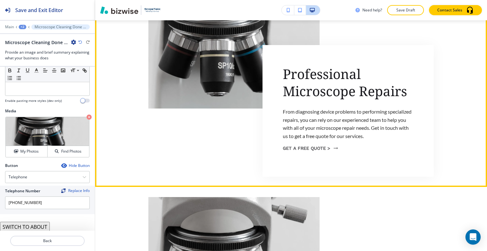
scroll to position [694, 0]
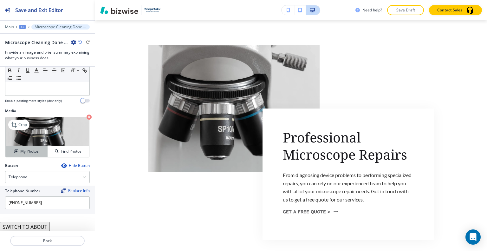
click at [37, 148] on h4 "My Photos" at bounding box center [29, 151] width 18 height 6
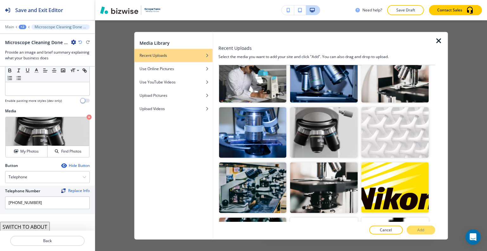
scroll to position [561, 0]
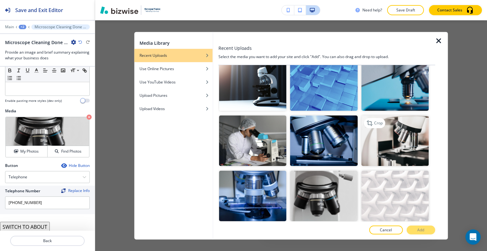
click at [410, 126] on img "button" at bounding box center [394, 140] width 67 height 50
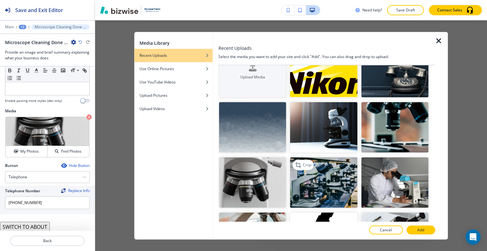
scroll to position [0, 0]
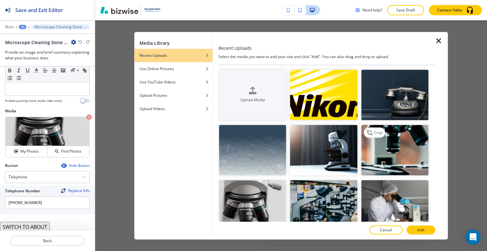
click at [389, 158] on img "button" at bounding box center [394, 150] width 67 height 50
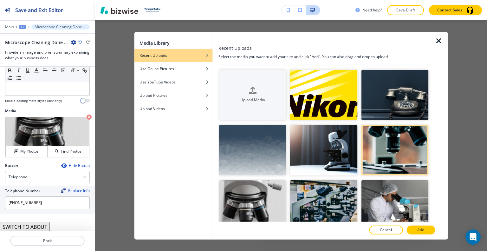
click at [430, 230] on button "Add" at bounding box center [420, 229] width 29 height 9
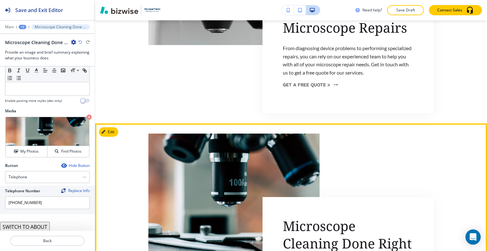
scroll to position [916, 0]
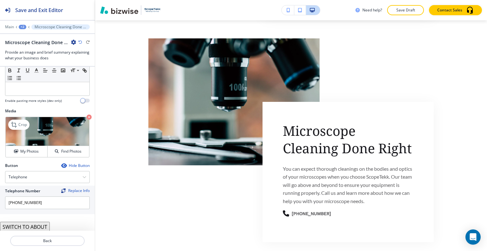
click at [42, 156] on div "Crop My Photos Find Photos" at bounding box center [47, 137] width 84 height 41
click at [34, 152] on h4 "My Photos" at bounding box center [29, 151] width 18 height 6
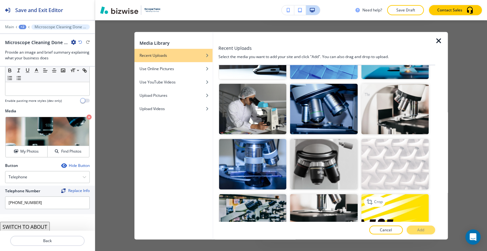
scroll to position [561, 0]
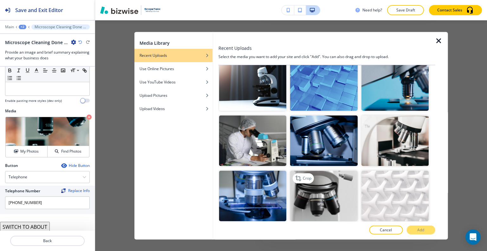
click at [351, 187] on img "button" at bounding box center [323, 195] width 67 height 50
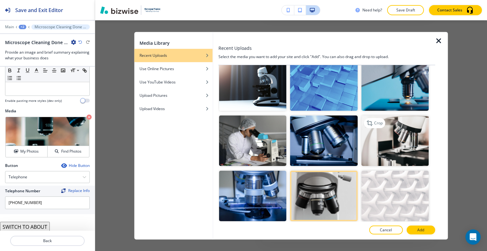
click at [396, 133] on img "button" at bounding box center [394, 140] width 67 height 50
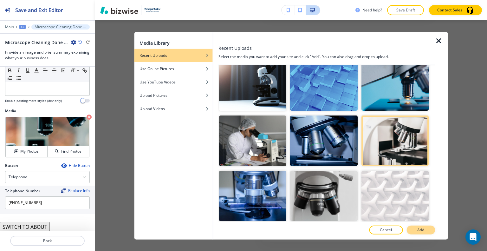
click at [420, 229] on p "Add" at bounding box center [420, 230] width 7 height 6
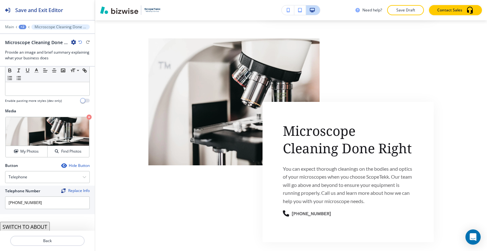
click at [37, 226] on button "SWITCH TO ABOUT" at bounding box center [25, 226] width 50 height 10
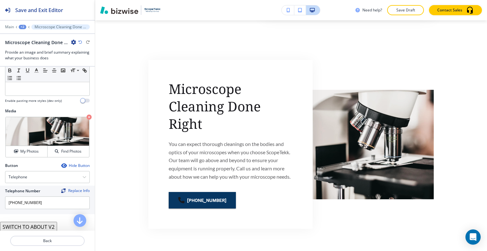
click at [37, 226] on button "SWITCH TO ABOUT V2" at bounding box center [28, 226] width 57 height 10
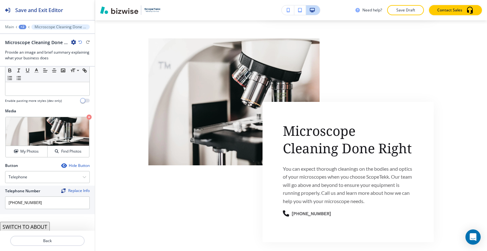
click at [37, 226] on button "SWITCH TO ABOUT" at bounding box center [25, 226] width 50 height 10
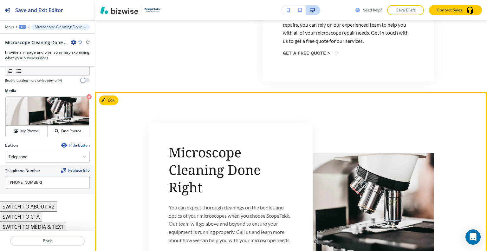
scroll to position [948, 0]
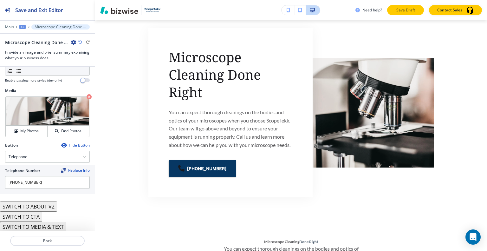
click at [421, 8] on button "Save Draft" at bounding box center [405, 10] width 37 height 10
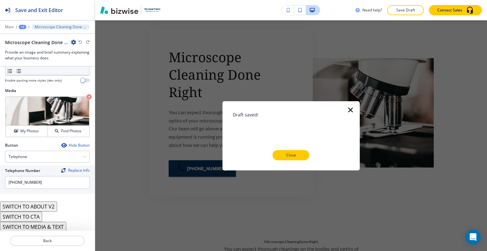
click at [301, 152] on button "Close" at bounding box center [290, 155] width 37 height 10
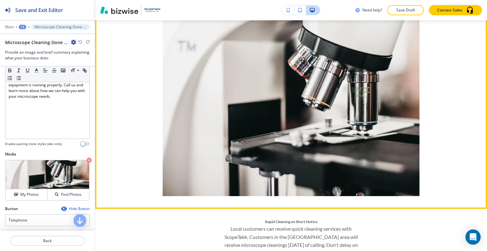
scroll to position [1110, 0]
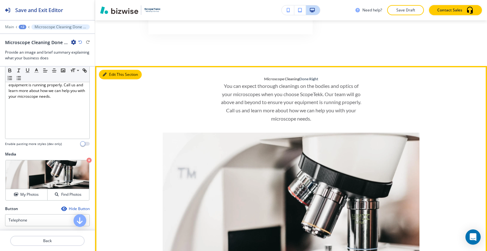
drag, startPoint x: 115, startPoint y: 74, endPoint x: 108, endPoint y: 76, distance: 7.5
click at [115, 74] on button "Edit This Section" at bounding box center [120, 75] width 43 height 10
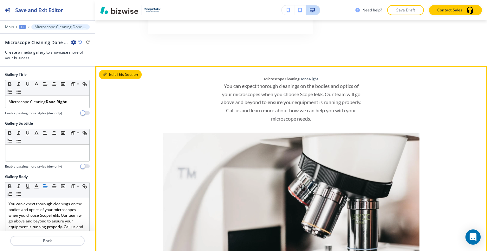
scroll to position [1156, 0]
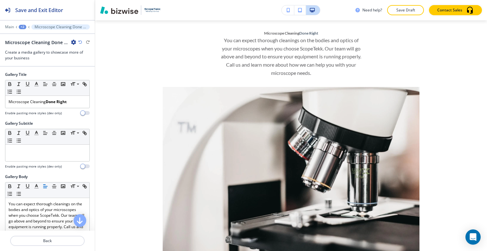
click at [74, 41] on icon "button" at bounding box center [73, 42] width 5 height 5
click at [91, 74] on p "Delete Section" at bounding box center [91, 75] width 32 height 6
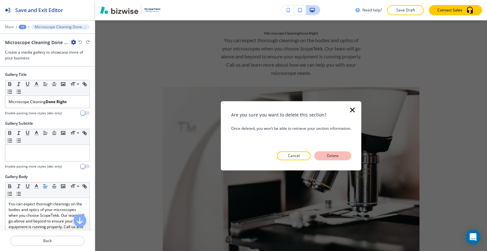
click at [335, 153] on p "Delete" at bounding box center [332, 156] width 15 height 6
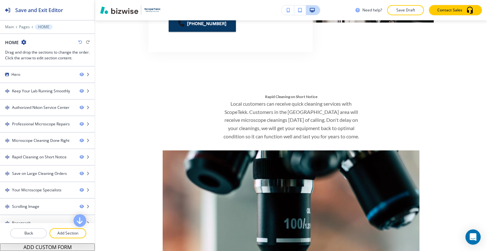
scroll to position [1061, 0]
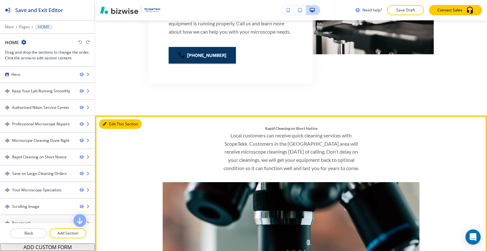
click at [113, 126] on button "Edit This Section" at bounding box center [120, 124] width 43 height 10
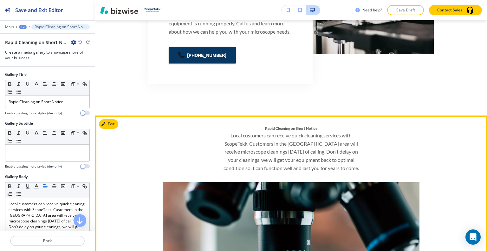
scroll to position [1156, 0]
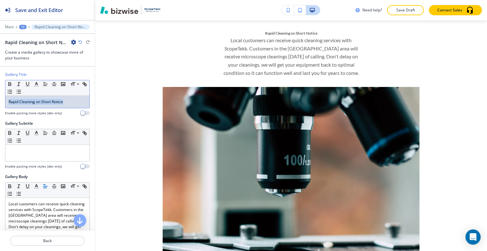
drag, startPoint x: 74, startPoint y: 101, endPoint x: 4, endPoint y: 101, distance: 70.3
click at [3, 101] on div "Gallery Title Small Normal Large Huge Rapid Cleaning on Short Notice Enable pas…" at bounding box center [47, 96] width 95 height 49
copy p "Rapid Cleaning on Short Notice"
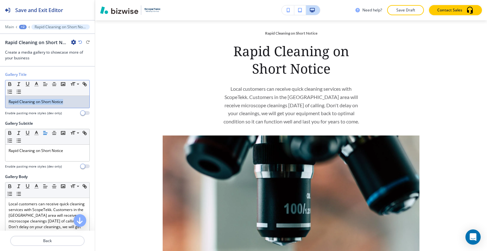
drag, startPoint x: 75, startPoint y: 101, endPoint x: 2, endPoint y: 98, distance: 72.9
click at [0, 98] on div "Gallery Title Small Normal Large Huge Rapid Cleaning on Short Notice Enable pas…" at bounding box center [47, 96] width 95 height 49
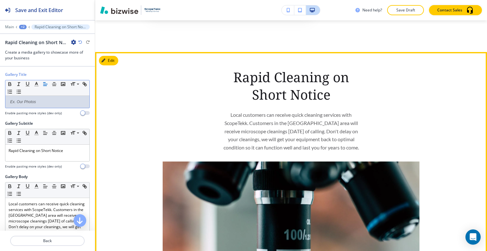
scroll to position [1092, 0]
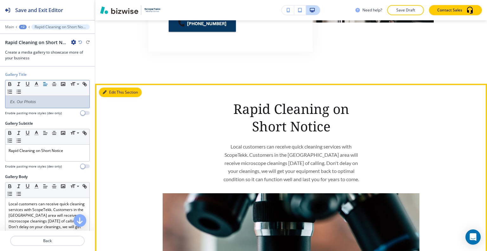
click at [108, 94] on button "Edit This Section" at bounding box center [120, 92] width 43 height 10
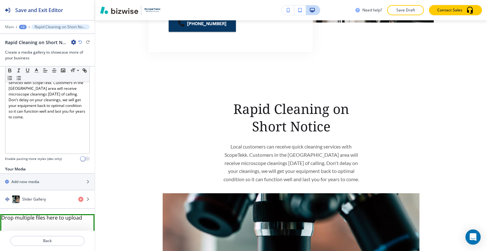
scroll to position [129, 0]
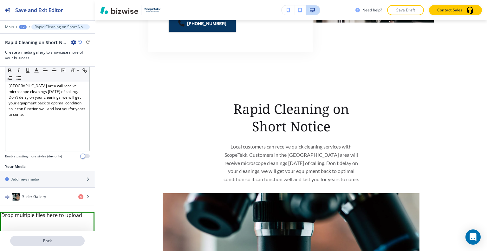
click at [54, 239] on p "Back" at bounding box center [47, 241] width 73 height 6
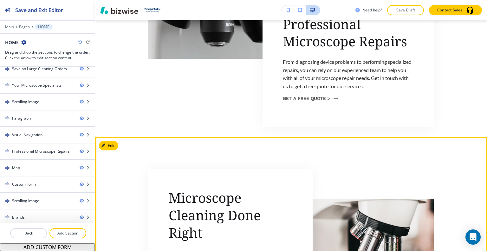
scroll to position [871, 0]
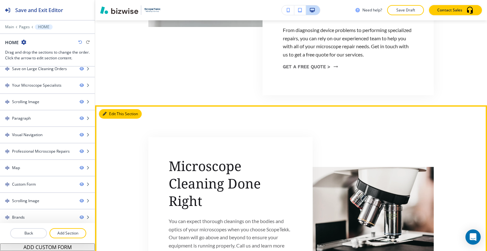
click at [113, 109] on button "Edit This Section" at bounding box center [120, 114] width 43 height 10
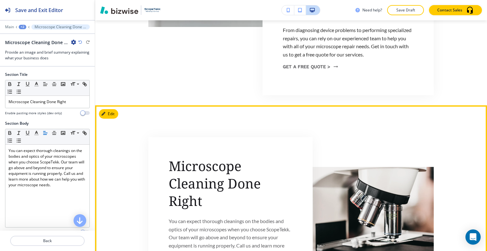
scroll to position [916, 0]
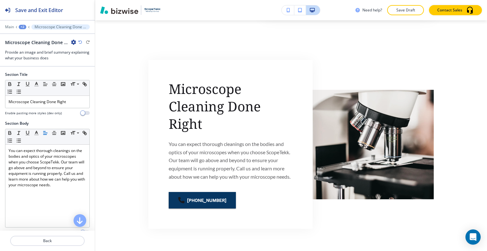
click at [74, 42] on icon "button" at bounding box center [73, 42] width 5 height 5
click at [81, 62] on p "Duplicate Section" at bounding box center [91, 64] width 32 height 6
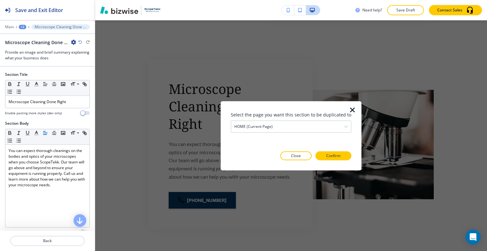
click at [323, 150] on div "Select the page you want this section to be duplicated to HOME (current page) H…" at bounding box center [291, 135] width 120 height 49
click at [328, 156] on p "Confirm" at bounding box center [333, 156] width 14 height 6
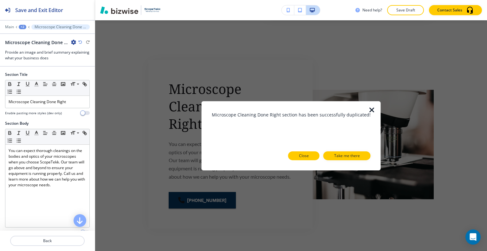
click at [312, 155] on button "Close" at bounding box center [303, 155] width 31 height 9
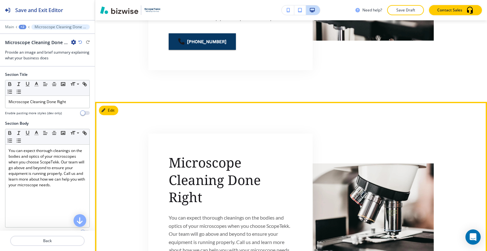
scroll to position [1138, 0]
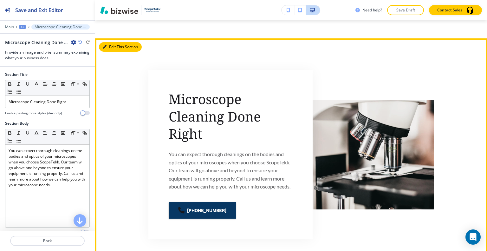
click at [113, 48] on button "Edit This Section" at bounding box center [120, 47] width 43 height 10
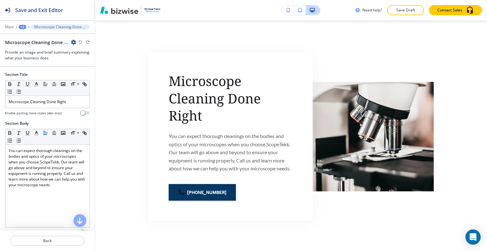
click at [74, 42] on icon "button" at bounding box center [73, 42] width 5 height 5
click at [77, 52] on p "Rename Section" at bounding box center [91, 53] width 32 height 6
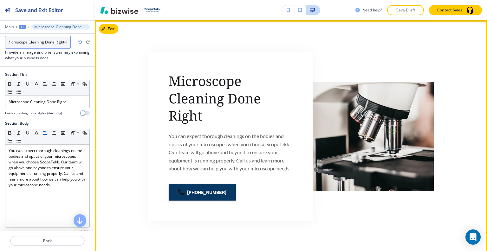
drag, startPoint x: 6, startPoint y: 40, endPoint x: 133, endPoint y: 39, distance: 126.4
click at [133, 39] on div "Save and Exit Editor Main +2 Microscope Cleaning Done Right-1 Microscope Cleani…" at bounding box center [243, 125] width 487 height 251
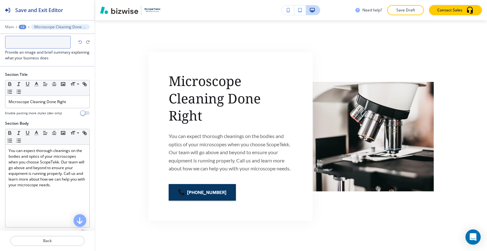
paste input "Rapid Cleaning on Short Notice"
type input "Rapid Cleaning on Short Notice"
click at [67, 63] on div at bounding box center [47, 63] width 95 height 5
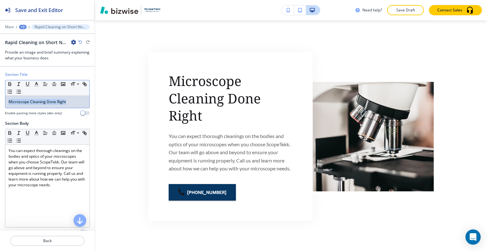
drag, startPoint x: 67, startPoint y: 106, endPoint x: 0, endPoint y: 96, distance: 68.0
click at [0, 96] on div "Section Title Small Normal Large Huge Microscope Cleaning Done Right Enable pas…" at bounding box center [47, 96] width 95 height 49
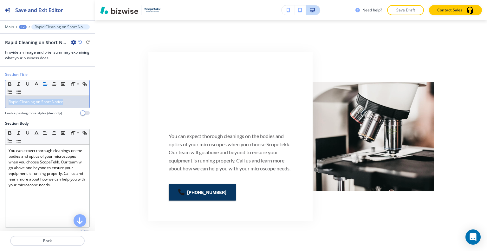
drag, startPoint x: 67, startPoint y: 104, endPoint x: 22, endPoint y: 103, distance: 45.0
click at [1, 97] on div "Section Title Small Normal Large Huge Rapid Cleaning on Short Notice Enable pas…" at bounding box center [47, 96] width 95 height 49
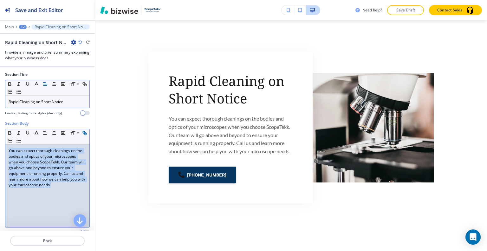
drag, startPoint x: 59, startPoint y: 196, endPoint x: 9, endPoint y: 142, distance: 74.0
click at [3, 135] on div "Section Body Small Normal Large Huge You can expect thorough cleanings on the b…" at bounding box center [47, 179] width 95 height 119
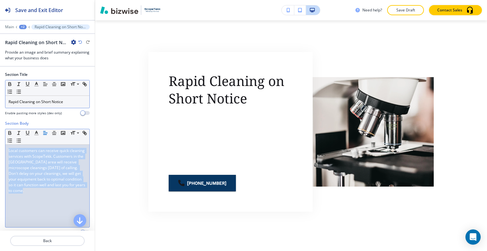
drag, startPoint x: 49, startPoint y: 203, endPoint x: 27, endPoint y: 172, distance: 38.3
click at [0, 125] on div "Section Body Small Normal Large Huge Local customers can receive quick cleaning…" at bounding box center [47, 179] width 95 height 119
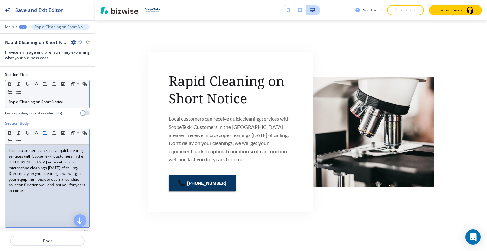
scroll to position [127, 0]
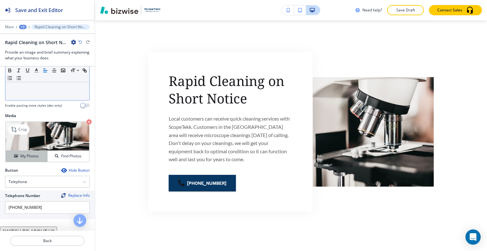
drag, startPoint x: 35, startPoint y: 156, endPoint x: 56, endPoint y: 150, distance: 21.8
click at [35, 156] on h4 "My Photos" at bounding box center [29, 156] width 18 height 6
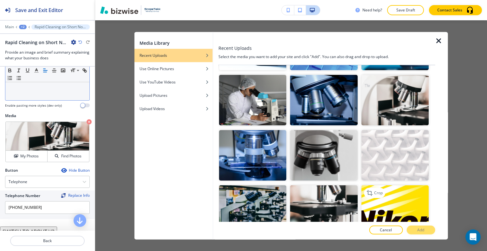
scroll to position [656, 0]
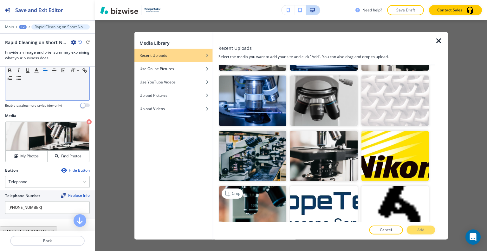
click at [224, 189] on img "button" at bounding box center [252, 211] width 67 height 50
click at [415, 228] on button "Add" at bounding box center [420, 229] width 29 height 9
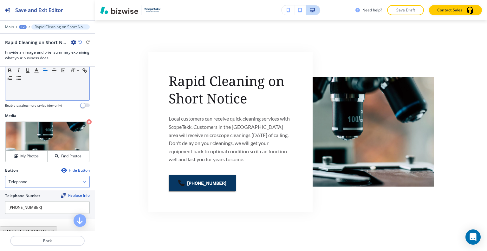
scroll to position [152, 0]
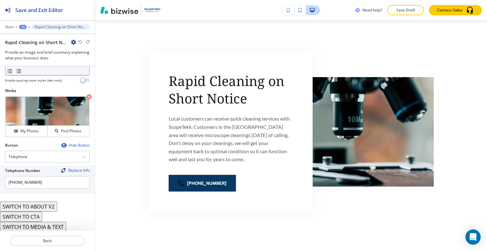
click at [34, 217] on button "SWITCH TO CTA" at bounding box center [21, 216] width 42 height 10
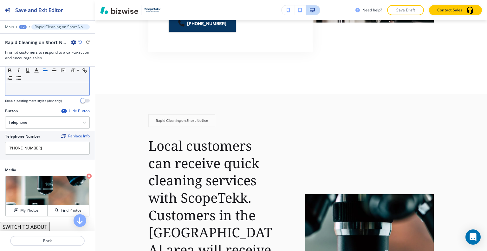
scroll to position [5, 0]
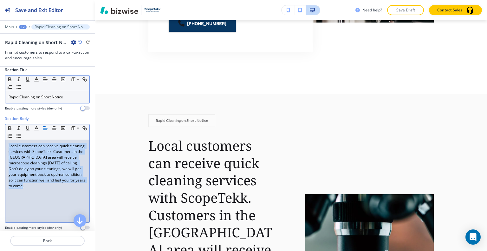
drag, startPoint x: 47, startPoint y: 196, endPoint x: 12, endPoint y: 155, distance: 54.6
click at [0, 138] on div "Section Body Small Normal Large Huge Local customers can receive quick cleaning…" at bounding box center [47, 175] width 95 height 119
copy p "Local customers can receive quick cleaning services with ScopeTekk. Customers i…"
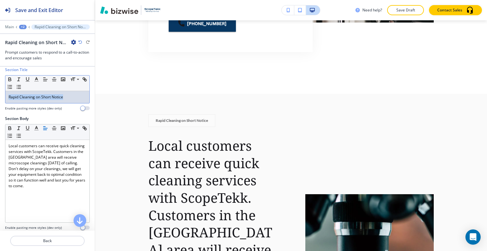
drag, startPoint x: 67, startPoint y: 99, endPoint x: 5, endPoint y: 94, distance: 62.3
click at [1, 93] on div "Section Title Small Normal Large Huge Rapid Cleaning on Short Notice Enable pas…" at bounding box center [47, 91] width 95 height 49
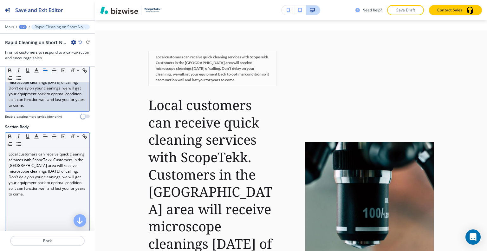
scroll to position [100, 0]
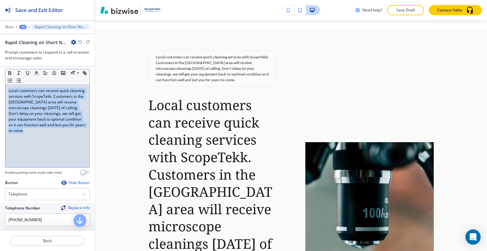
drag, startPoint x: 51, startPoint y: 158, endPoint x: 10, endPoint y: 95, distance: 75.1
click at [0, 83] on div "Section Body Small Normal Large Huge Local customers can receive quick cleaning…" at bounding box center [47, 120] width 95 height 119
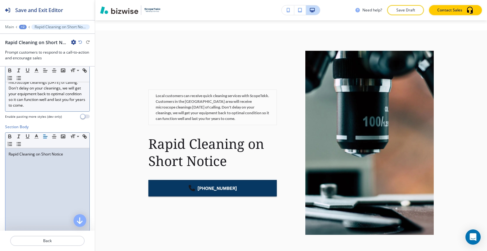
scroll to position [5, 0]
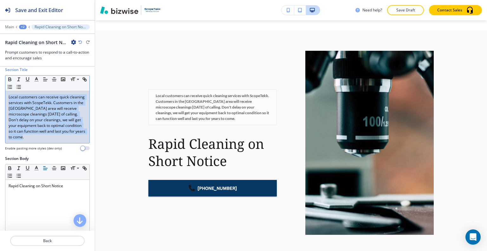
drag, startPoint x: 25, startPoint y: 143, endPoint x: 0, endPoint y: 85, distance: 63.6
click at [0, 85] on div "Section Title Small Normal Large Huge Local customers can receive quick cleanin…" at bounding box center [47, 111] width 95 height 89
click at [43, 80] on icon "button" at bounding box center [45, 79] width 6 height 6
click at [41, 79] on button "button" at bounding box center [45, 79] width 9 height 8
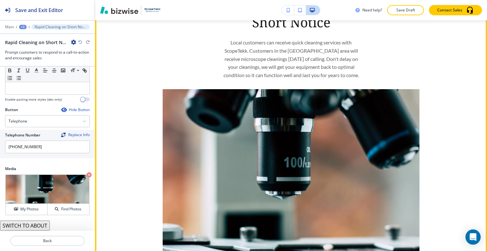
scroll to position [1346, 0]
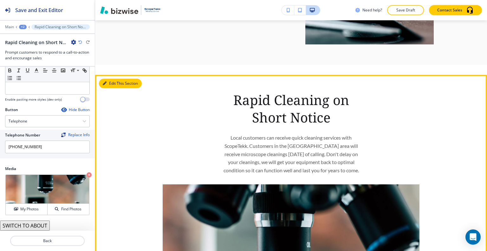
click at [111, 87] on button "Edit This Section" at bounding box center [120, 84] width 43 height 10
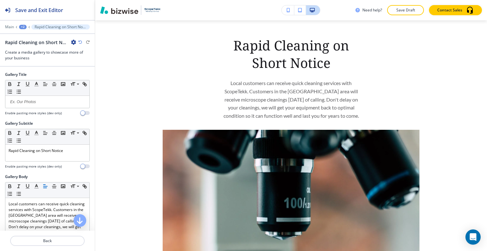
click at [72, 43] on icon "button" at bounding box center [73, 42] width 5 height 5
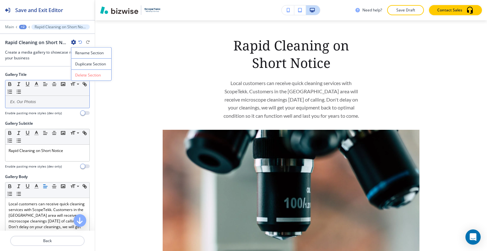
click at [81, 78] on button "Delete Section" at bounding box center [91, 74] width 41 height 11
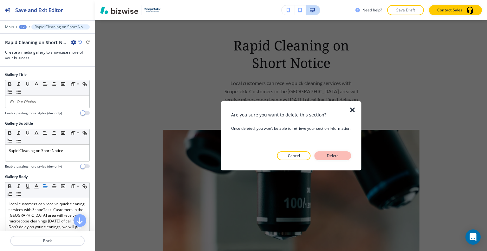
click at [331, 156] on p "Delete" at bounding box center [332, 156] width 15 height 6
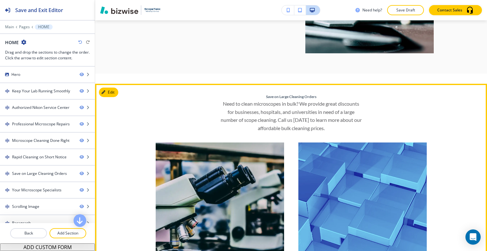
scroll to position [1369, 0]
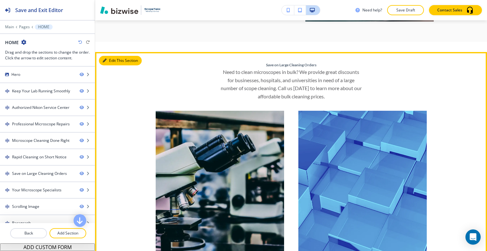
click at [113, 61] on button "Edit This Section" at bounding box center [120, 61] width 43 height 10
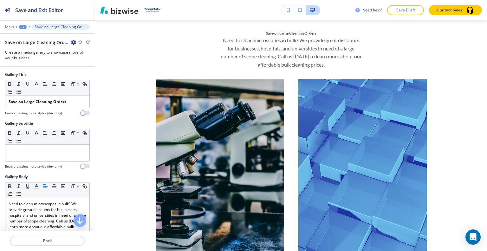
scroll to position [147, 0]
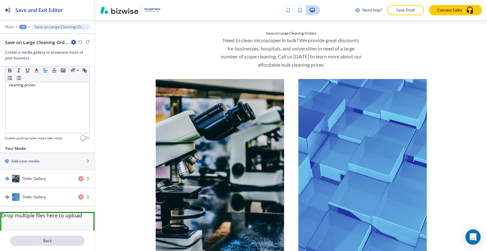
click at [56, 241] on p "Back" at bounding box center [47, 241] width 73 height 6
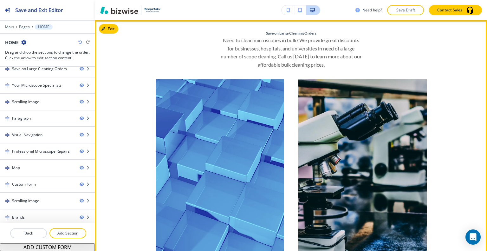
scroll to position [1369, 0]
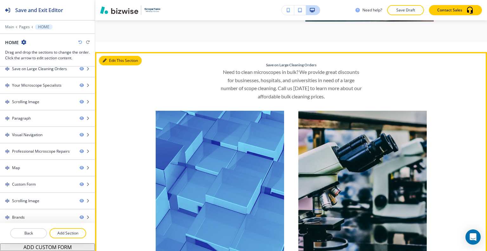
click at [112, 60] on button "Edit This Section" at bounding box center [120, 61] width 43 height 10
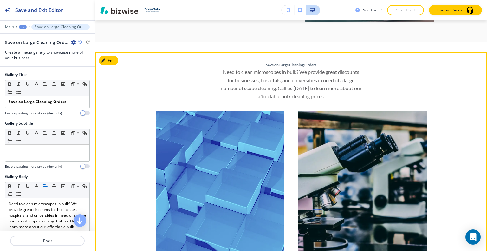
scroll to position [1400, 0]
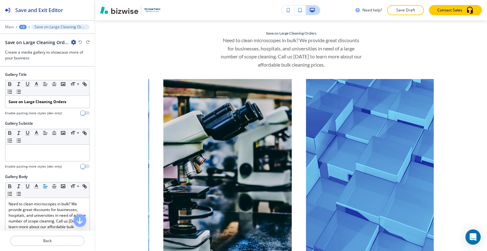
click at [74, 40] on icon "button" at bounding box center [73, 42] width 5 height 5
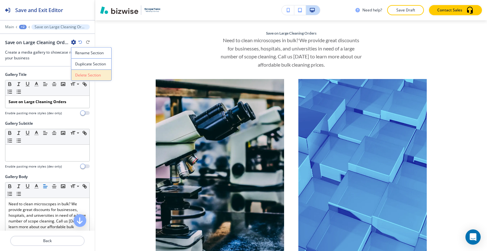
click at [85, 75] on p "Delete Section" at bounding box center [91, 75] width 32 height 6
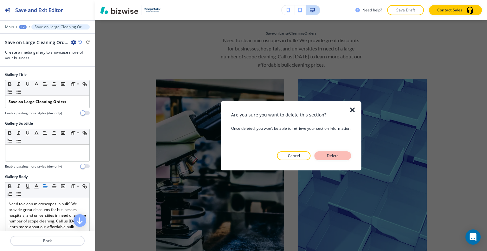
click at [344, 154] on button "Delete" at bounding box center [332, 155] width 37 height 9
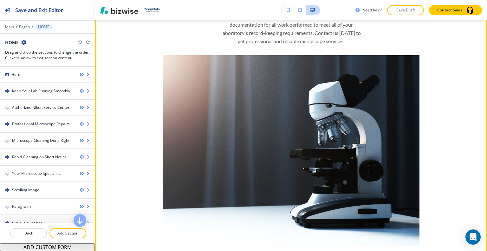
scroll to position [1369, 0]
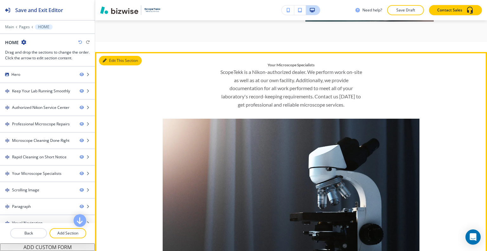
click at [112, 60] on button "Edit This Section" at bounding box center [120, 61] width 43 height 10
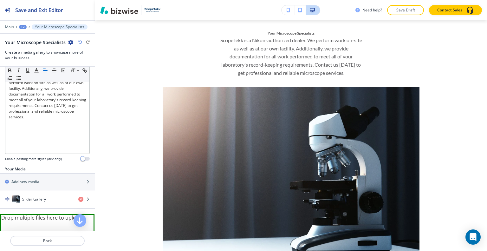
scroll to position [129, 0]
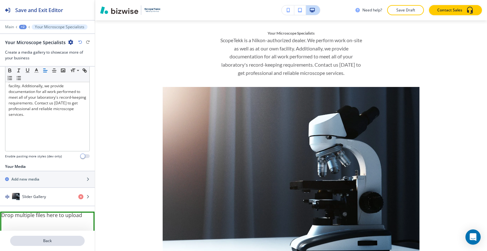
click at [57, 242] on p "Back" at bounding box center [47, 241] width 73 height 6
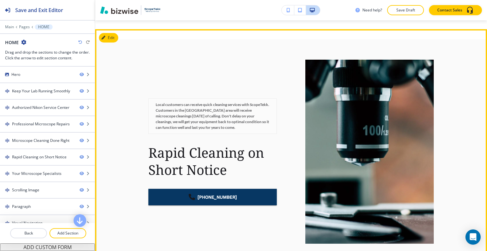
scroll to position [1115, 0]
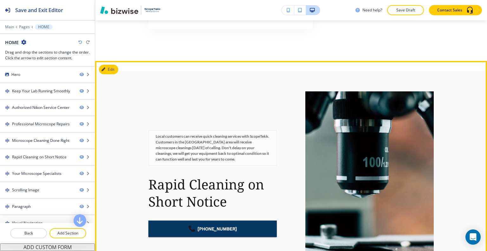
click at [118, 70] on section "Local customers can receive quick cleaning services with ScopeTekk. Customers i…" at bounding box center [291, 183] width 392 height 245
click at [108, 67] on button "Edit This Section" at bounding box center [120, 70] width 43 height 10
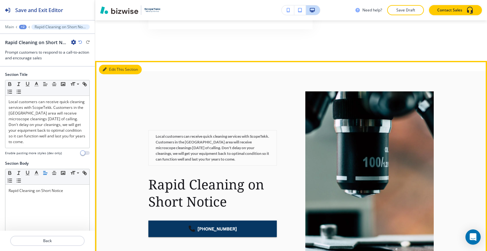
scroll to position [1156, 0]
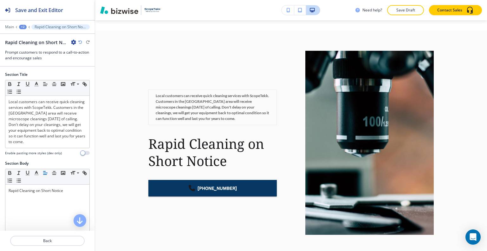
click at [20, 26] on div "+2" at bounding box center [23, 27] width 8 height 4
click at [32, 48] on p "HOME" at bounding box center [39, 48] width 32 height 6
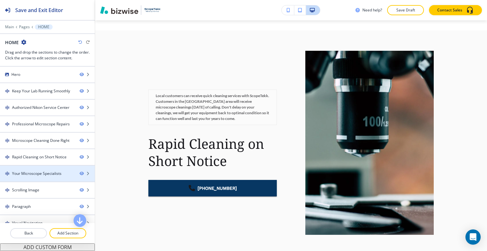
scroll to position [88, 0]
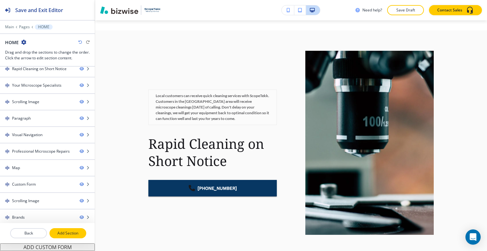
click at [65, 234] on p "Add Section" at bounding box center [67, 233] width 35 height 6
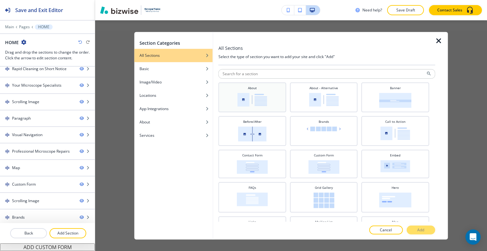
click at [264, 106] on div "About" at bounding box center [251, 96] width 61 height 22
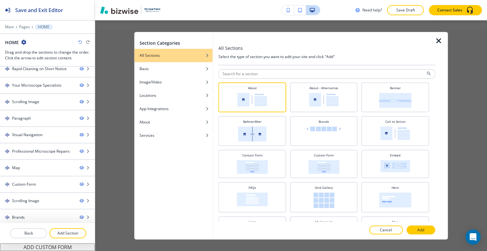
click at [420, 229] on p "Add" at bounding box center [420, 230] width 7 height 6
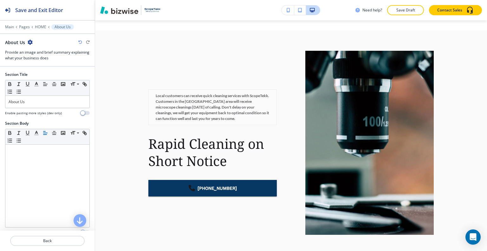
scroll to position [3560, 0]
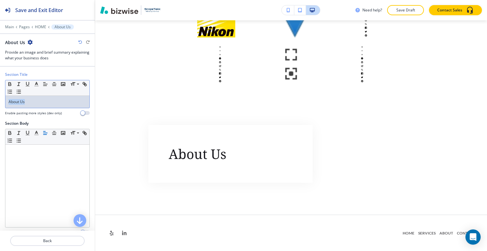
drag, startPoint x: 55, startPoint y: 98, endPoint x: 0, endPoint y: 99, distance: 54.8
click at [0, 99] on div "Section Title Small Normal Large Huge About Us Enable pasting more styles (dev …" at bounding box center [47, 96] width 95 height 49
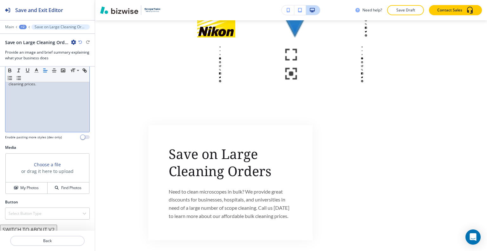
scroll to position [118, 0]
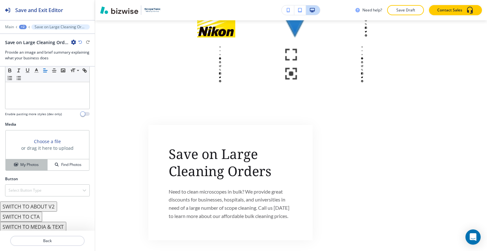
click at [36, 164] on h4 "My Photos" at bounding box center [29, 165] width 18 height 6
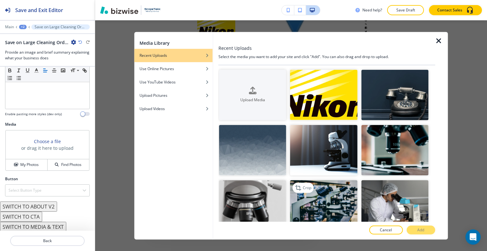
click at [333, 192] on img "button" at bounding box center [323, 205] width 67 height 50
click at [431, 229] on button "Add" at bounding box center [420, 229] width 29 height 9
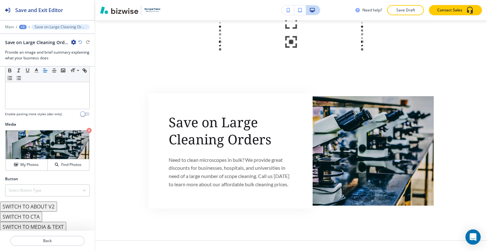
scroll to position [3617, 0]
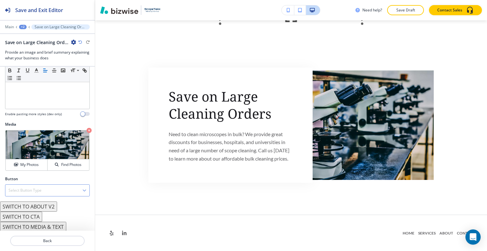
click at [48, 188] on div "Select Button Type" at bounding box center [47, 189] width 84 height 11
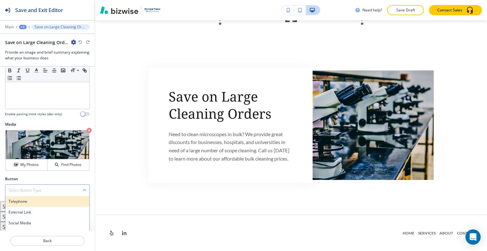
click at [44, 197] on div "Telephone" at bounding box center [47, 201] width 84 height 11
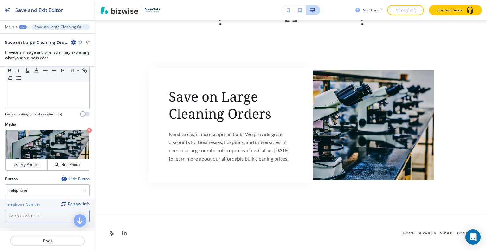
paste input "952-913-2305"
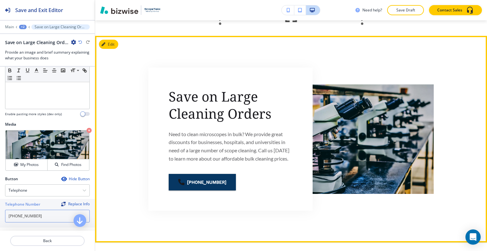
type input "952-913-2305"
click at [243, 211] on div "Save on Large Cleaning Orders Need to clean microscopes in bulk? We provide gre…" at bounding box center [290, 139] width 285 height 186
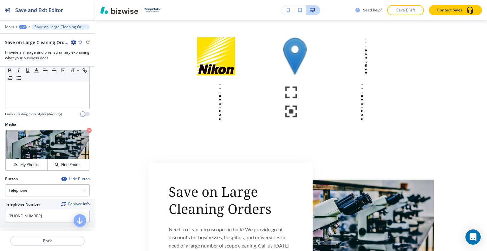
click at [24, 25] on div "+2" at bounding box center [23, 27] width 8 height 4
click at [33, 48] on p "HOME" at bounding box center [39, 48] width 32 height 6
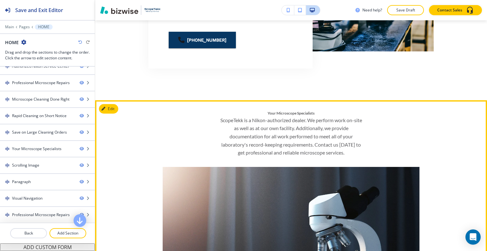
scroll to position [1464, 0]
click at [115, 109] on button "Edit This Section" at bounding box center [120, 109] width 43 height 10
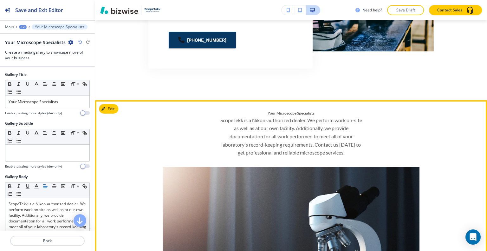
scroll to position [1607, 0]
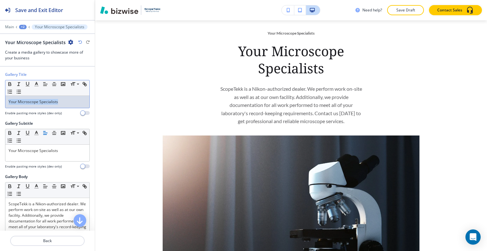
drag, startPoint x: 65, startPoint y: 99, endPoint x: 0, endPoint y: 99, distance: 65.3
click at [0, 99] on div "Gallery Title Small Normal Large Huge Your Microscope Specialists Enable pastin…" at bounding box center [47, 96] width 95 height 49
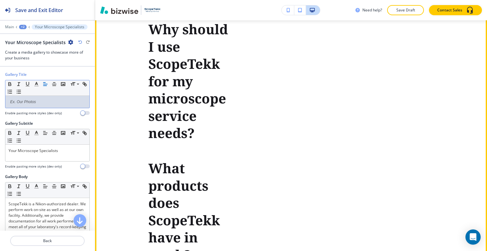
scroll to position [2019, 0]
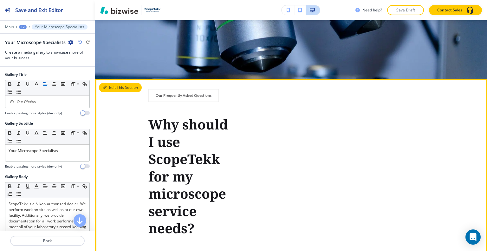
click at [112, 88] on button "Edit This Section" at bounding box center [120, 88] width 43 height 10
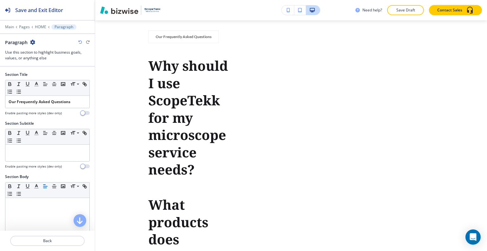
scroll to position [166, 0]
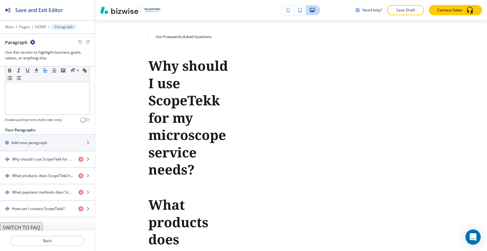
click at [40, 224] on button "SWITCH TO FAQ" at bounding box center [21, 227] width 42 height 10
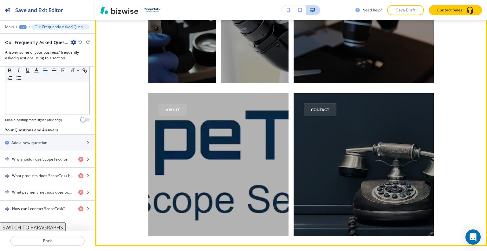
scroll to position [2141, 0]
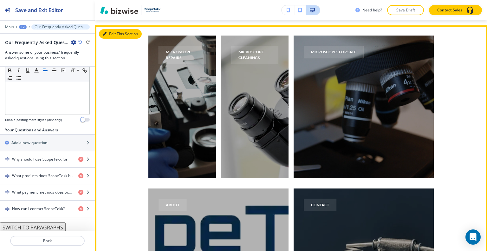
click at [113, 33] on button "Edit This Section" at bounding box center [120, 34] width 43 height 10
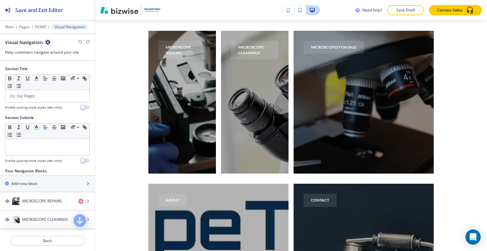
scroll to position [57, 0]
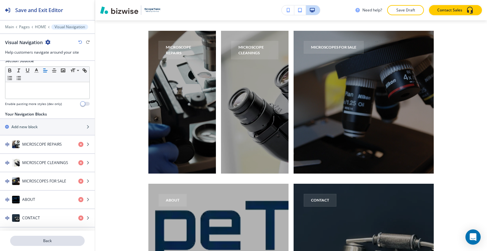
click at [50, 243] on p "Back" at bounding box center [47, 241] width 73 height 6
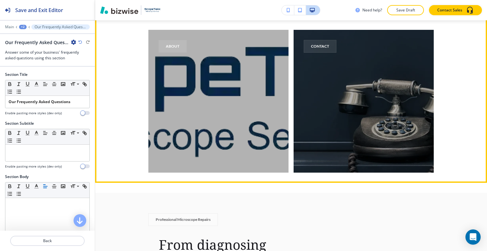
scroll to position [2458, 0]
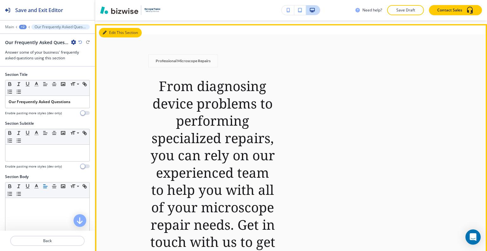
click at [113, 33] on button "Edit This Section" at bounding box center [120, 33] width 43 height 10
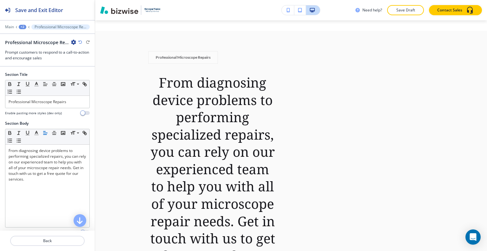
scroll to position [157, 0]
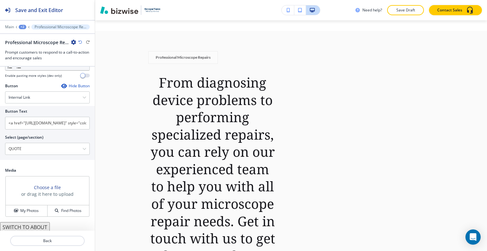
click at [37, 224] on button "SWITCH TO ABOUT" at bounding box center [25, 227] width 50 height 10
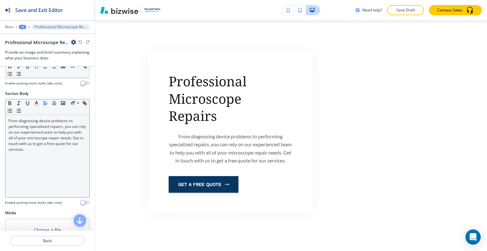
scroll to position [0, 0]
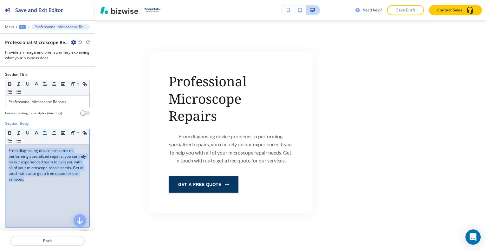
drag, startPoint x: 46, startPoint y: 187, endPoint x: 1, endPoint y: 139, distance: 65.4
click at [0, 139] on div "Section Body Small Normal Large Huge From diagnosing device problems to perform…" at bounding box center [47, 179] width 95 height 119
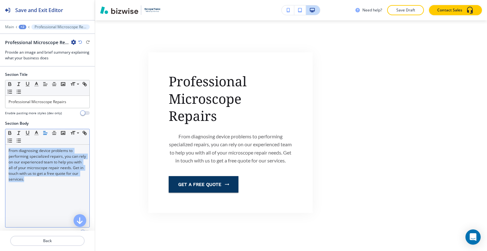
click at [43, 133] on line "button" at bounding box center [45, 133] width 4 height 0
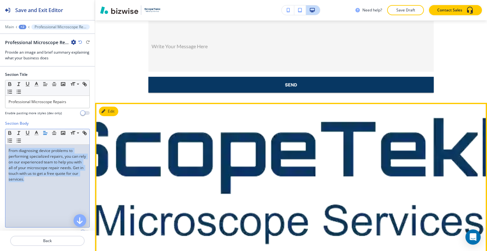
scroll to position [3158, 0]
click at [111, 116] on button "Edit This Section" at bounding box center [120, 111] width 43 height 10
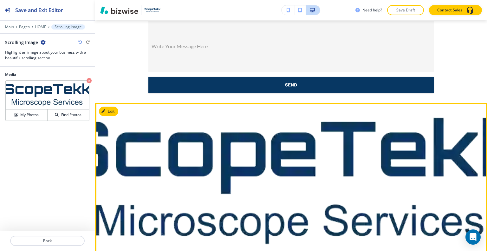
scroll to position [3122, 0]
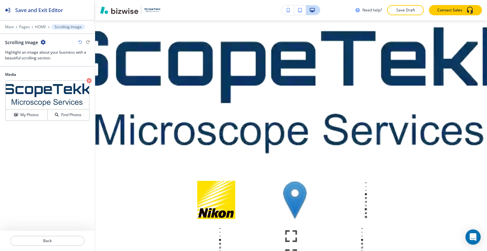
click at [41, 42] on icon "button" at bounding box center [43, 42] width 5 height 5
click at [62, 76] on p "Delete Section" at bounding box center [60, 75] width 32 height 6
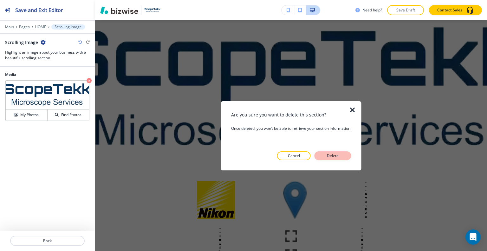
click at [333, 154] on p "Delete" at bounding box center [332, 156] width 15 height 6
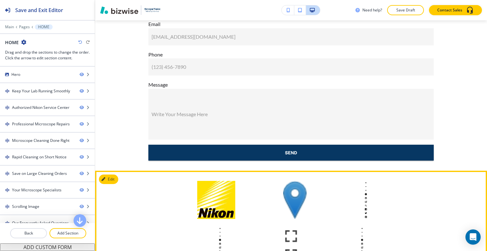
scroll to position [3032, 0]
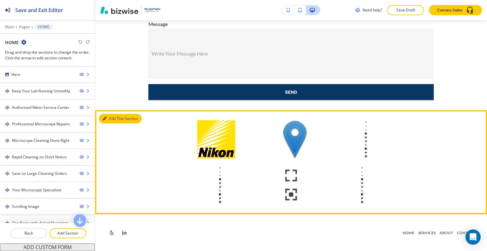
click at [114, 119] on button "Edit This Section" at bounding box center [120, 119] width 43 height 10
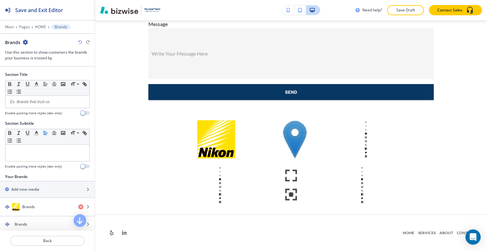
click at [26, 44] on icon "button" at bounding box center [25, 42] width 5 height 5
click at [42, 76] on p "Delete Section" at bounding box center [43, 75] width 32 height 6
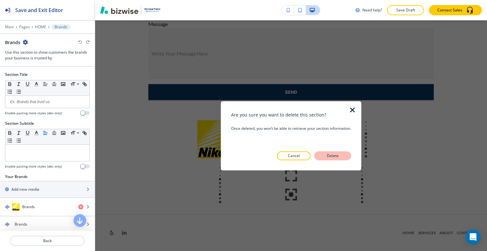
click at [332, 156] on p "Delete" at bounding box center [332, 156] width 15 height 6
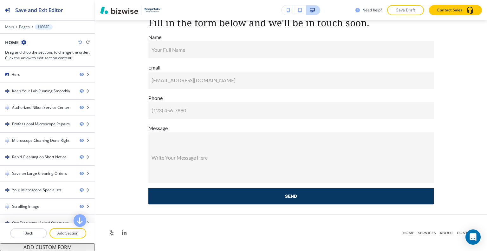
scroll to position [2928, 0]
click at [400, 12] on p "Save Draft" at bounding box center [405, 10] width 20 height 6
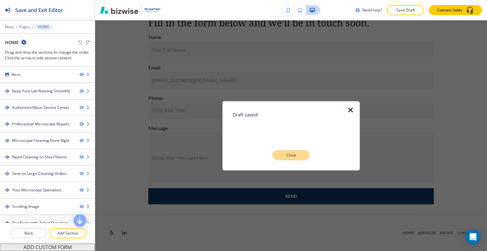
click at [291, 157] on p "Close" at bounding box center [291, 155] width 20 height 6
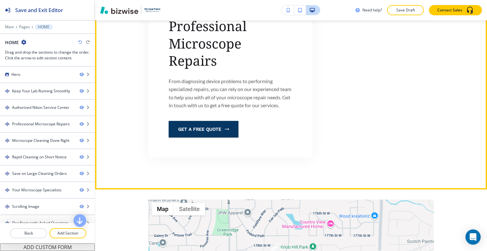
scroll to position [2390, 0]
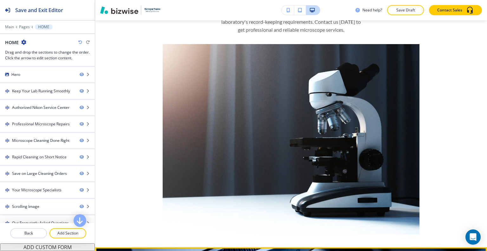
scroll to position [1883, 0]
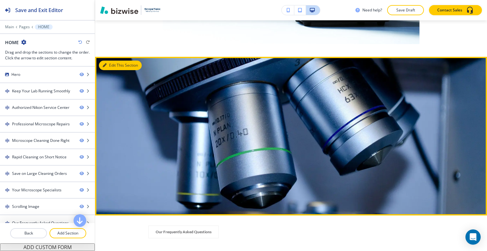
click at [116, 67] on button "Edit This Section" at bounding box center [120, 66] width 43 height 10
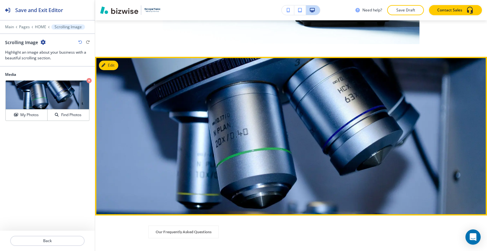
scroll to position [1919, 0]
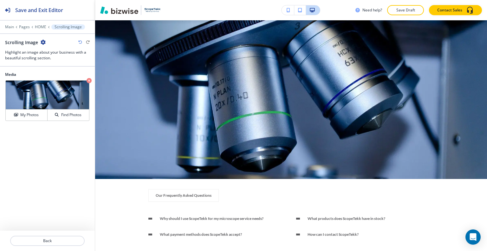
click at [43, 40] on icon "button" at bounding box center [43, 42] width 5 height 5
click at [67, 173] on div "Media Crop My Photos Find Photos" at bounding box center [47, 149] width 95 height 164
click at [41, 28] on p "HOME" at bounding box center [40, 27] width 11 height 4
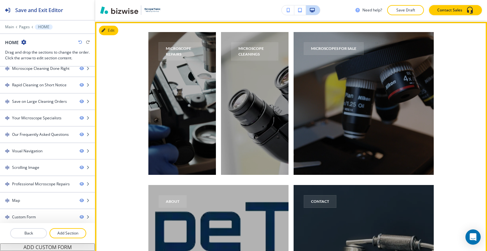
scroll to position [1859, 0]
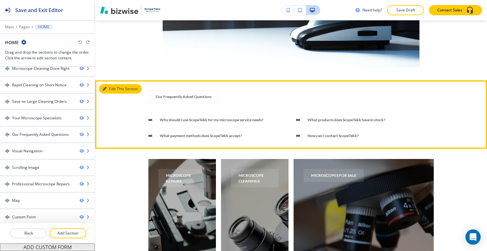
click at [112, 86] on button "Edit This Section" at bounding box center [120, 89] width 43 height 10
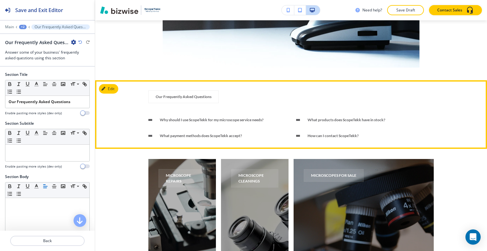
scroll to position [1919, 0]
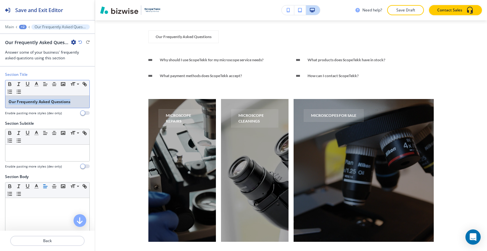
drag, startPoint x: 77, startPoint y: 97, endPoint x: 1, endPoint y: 90, distance: 76.4
click at [0, 92] on div "Section Title Small Normal Large Huge Our Frequently Asked Questions Enable pas…" at bounding box center [47, 96] width 95 height 49
click at [7, 83] on icon "button" at bounding box center [10, 84] width 6 height 6
copy strong "Our Frequently Asked Questions"
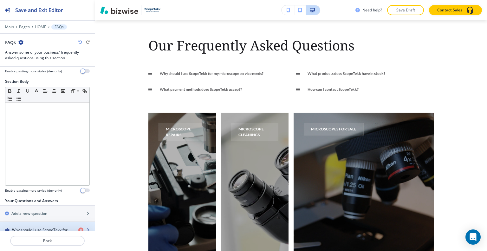
scroll to position [166, 0]
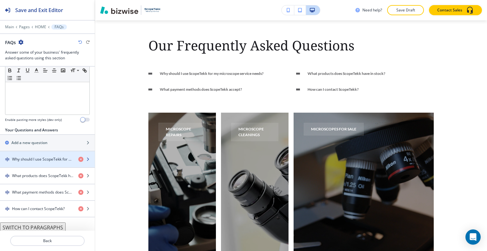
click at [41, 160] on h4 "Why should I use ScopeTekk for my microscope service needs?" at bounding box center [42, 159] width 61 height 6
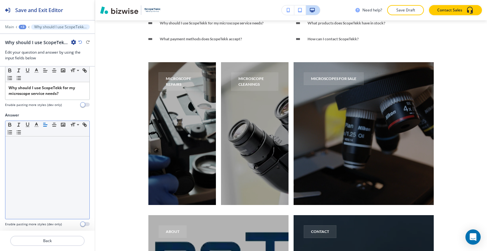
scroll to position [0, 0]
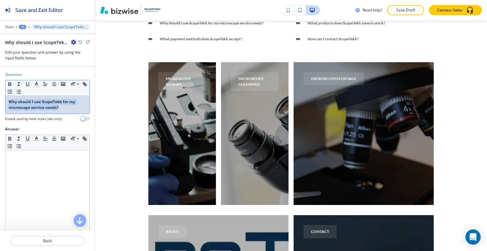
drag, startPoint x: 64, startPoint y: 108, endPoint x: 5, endPoint y: 94, distance: 60.5
click at [0, 96] on div "Question Small Normal Large Huge Why should I use ScopeTekk for my microscope s…" at bounding box center [47, 99] width 95 height 54
click at [9, 85] on icon "button" at bounding box center [10, 85] width 3 height 2
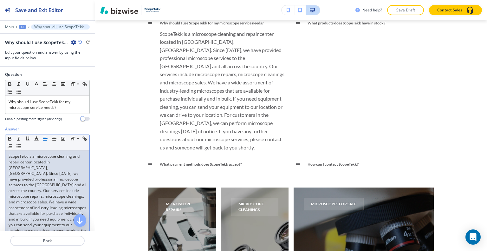
click at [62, 246] on div at bounding box center [47, 248] width 95 height 5
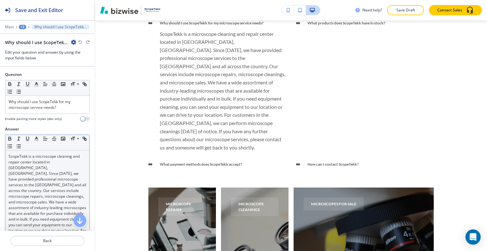
scroll to position [46, 0]
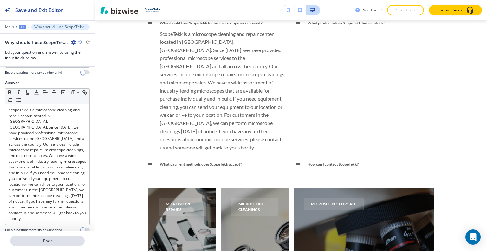
click at [53, 239] on p "Back" at bounding box center [47, 241] width 73 height 6
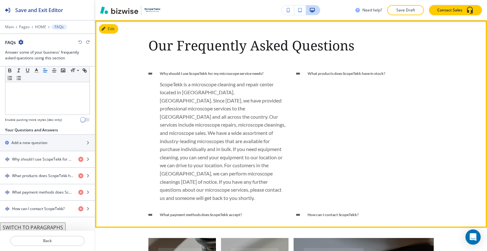
scroll to position [1887, 0]
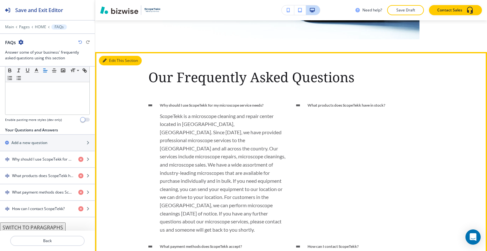
click at [114, 60] on button "Edit This Section" at bounding box center [120, 61] width 43 height 10
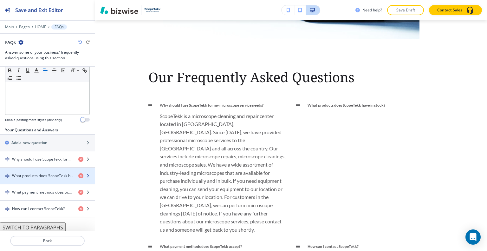
click at [44, 173] on h4 "What products does ScopeTekk have in stock?" at bounding box center [42, 176] width 61 height 6
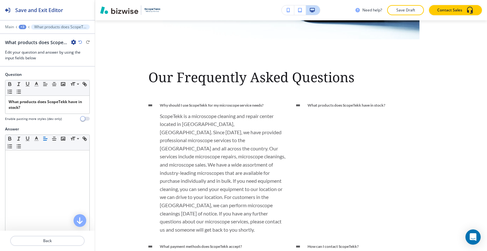
scroll to position [1969, 0]
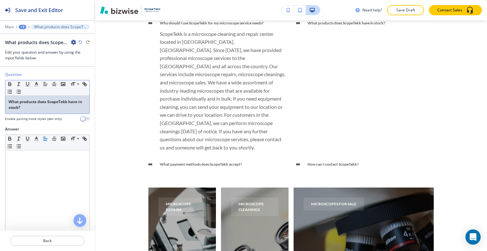
click at [45, 106] on p "What products does ScopeTekk have in stock?" at bounding box center [48, 104] width 78 height 11
drag, startPoint x: 40, startPoint y: 111, endPoint x: 0, endPoint y: 96, distance: 42.9
click at [0, 96] on div "Question Small Normal Large Huge What products does ScopeTekk have in stock? En…" at bounding box center [47, 99] width 95 height 54
click at [9, 84] on icon "button" at bounding box center [10, 85] width 3 height 2
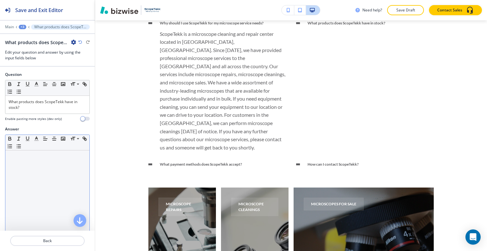
drag, startPoint x: 52, startPoint y: 146, endPoint x: 50, endPoint y: 157, distance: 10.9
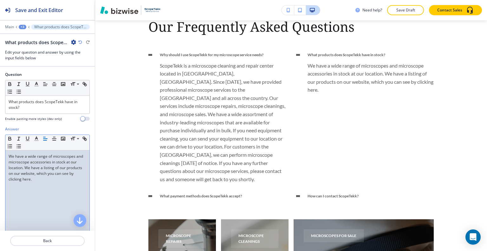
scroll to position [14, 0]
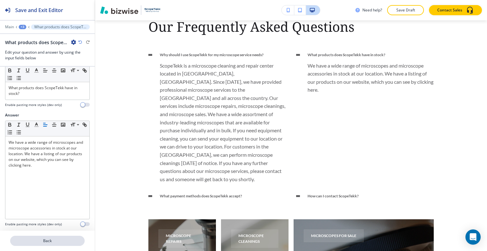
click at [58, 236] on button "Back" at bounding box center [47, 240] width 74 height 10
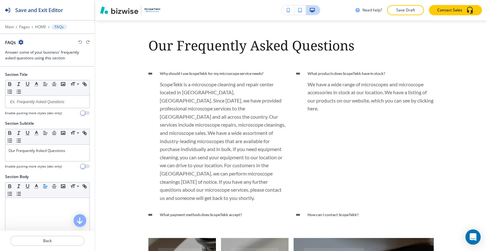
scroll to position [158, 0]
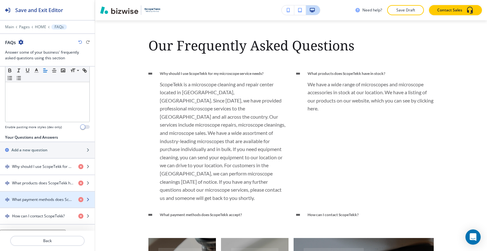
click at [41, 198] on h4 "What payment methods does ScopeTekk accept?" at bounding box center [42, 199] width 61 height 6
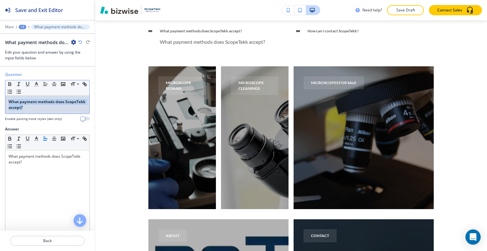
drag, startPoint x: 51, startPoint y: 109, endPoint x: 0, endPoint y: 85, distance: 56.4
click at [0, 85] on div "Question Small Normal Large Huge What payment methods does ScopeTekk accept? En…" at bounding box center [47, 99] width 95 height 54
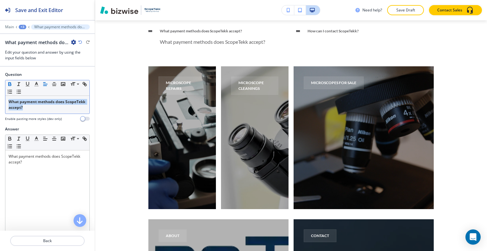
click at [10, 81] on icon "button" at bounding box center [10, 84] width 6 height 6
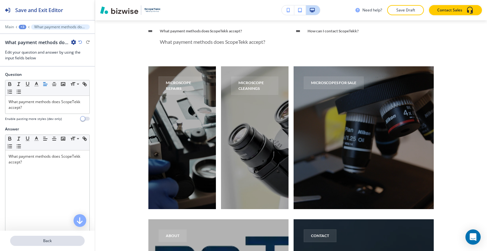
click at [49, 242] on p "Back" at bounding box center [47, 241] width 73 height 6
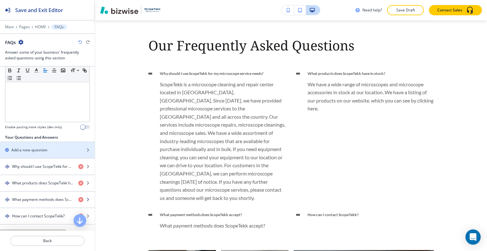
scroll to position [166, 0]
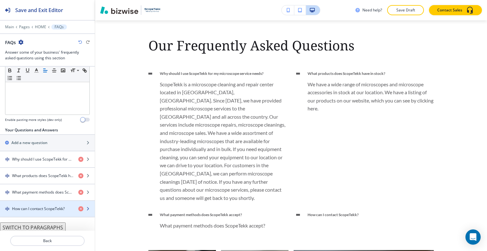
click at [45, 202] on div "button" at bounding box center [47, 203] width 95 height 5
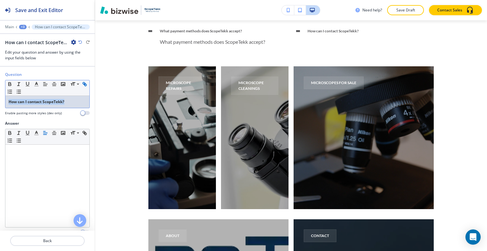
drag, startPoint x: 71, startPoint y: 100, endPoint x: 9, endPoint y: 91, distance: 63.1
click at [0, 103] on div "Question Small Normal Large Huge How can I contact ScopeTekk? Enable pasting mo…" at bounding box center [47, 96] width 95 height 49
click at [9, 84] on icon "button" at bounding box center [10, 85] width 3 height 2
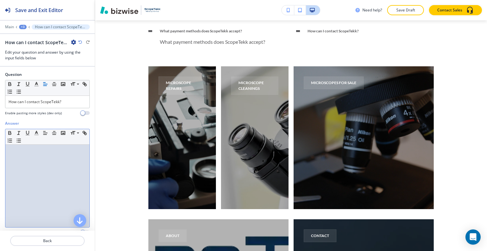
click at [43, 194] on div at bounding box center [47, 185] width 84 height 82
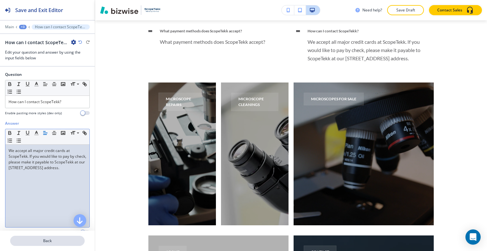
click at [54, 241] on p "Back" at bounding box center [47, 241] width 73 height 6
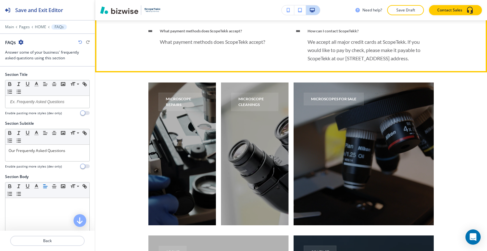
scroll to position [1919, 0]
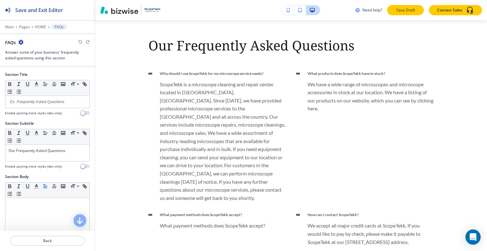
click at [403, 14] on button "Save Draft" at bounding box center [405, 10] width 37 height 10
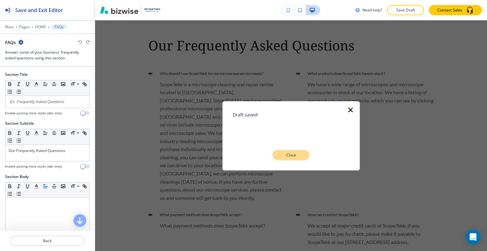
click at [290, 153] on p "Close" at bounding box center [291, 155] width 20 height 6
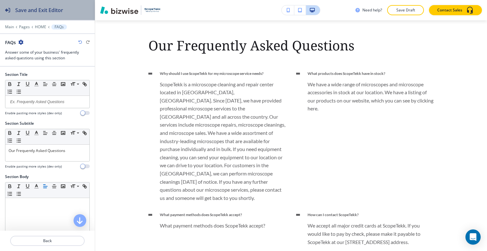
click at [61, 4] on div "Save and Exit Editor" at bounding box center [31, 10] width 63 height 20
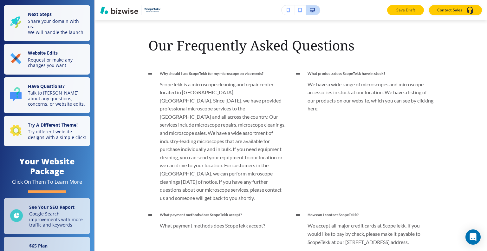
click at [408, 12] on p "Save Draft" at bounding box center [405, 10] width 20 height 6
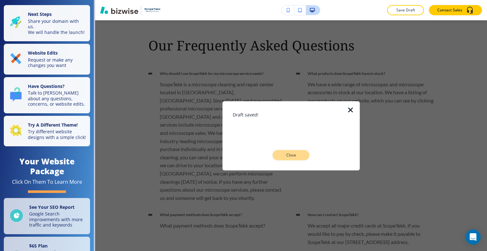
click at [301, 154] on button "Close" at bounding box center [290, 155] width 37 height 10
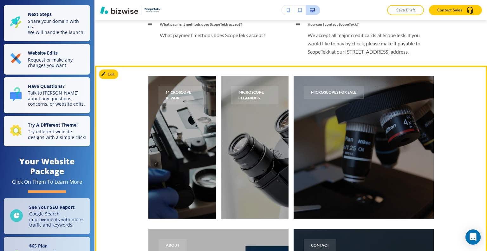
scroll to position [2141, 0]
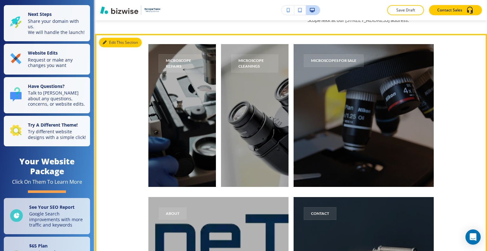
click at [113, 42] on button "Edit This Section" at bounding box center [120, 43] width 43 height 10
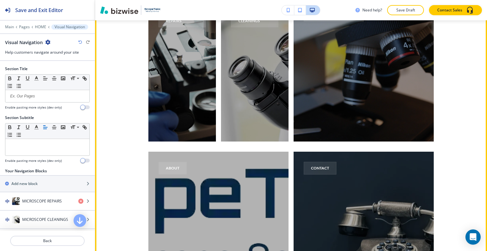
scroll to position [2123, 0]
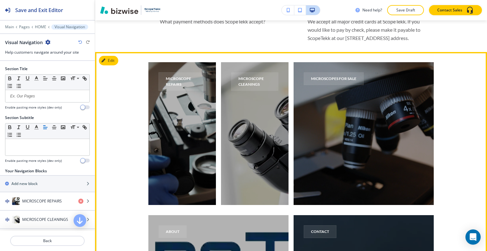
click at [118, 61] on button "Edit" at bounding box center [108, 61] width 19 height 10
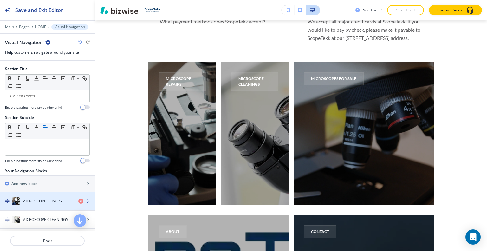
click at [41, 198] on h4 "MICROSCOPE REPAIRS" at bounding box center [42, 201] width 40 height 6
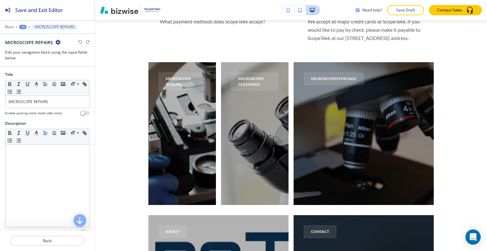
scroll to position [2165, 0]
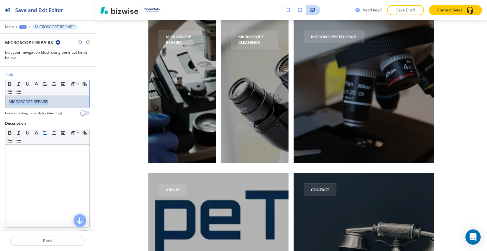
drag, startPoint x: 57, startPoint y: 104, endPoint x: 3, endPoint y: 96, distance: 54.1
click at [0, 95] on div "Title Small Normal Large Huge MICROSCOPE REPAIRS Enable pasting more styles (de…" at bounding box center [47, 96] width 95 height 49
copy p "MICROSCOPE REPAIRS"
drag, startPoint x: 57, startPoint y: 99, endPoint x: 0, endPoint y: 72, distance: 62.9
click at [0, 72] on div "Title Small Normal Large Huge MICROSCOPE REPAIRS Enable pasting more styles (de…" at bounding box center [47, 96] width 95 height 49
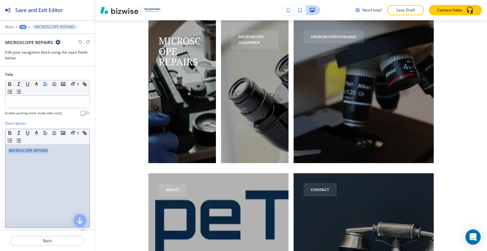
drag, startPoint x: 62, startPoint y: 152, endPoint x: 19, endPoint y: 154, distance: 43.5
click at [12, 154] on div "MICROSCOPE REPAIRS" at bounding box center [47, 185] width 84 height 82
drag, startPoint x: 35, startPoint y: 153, endPoint x: 12, endPoint y: 157, distance: 24.1
click at [12, 157] on div "MICROSCOPE REPAIRS" at bounding box center [47, 185] width 84 height 82
click at [42, 150] on p "MICROSCOPE REPAIRS" at bounding box center [48, 151] width 78 height 6
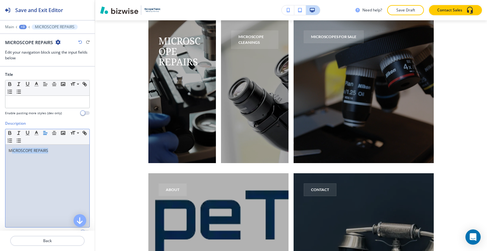
click at [51, 150] on p "MICROSCOPE REPAIRS" at bounding box center [48, 151] width 78 height 6
drag, startPoint x: 55, startPoint y: 147, endPoint x: 30, endPoint y: 146, distance: 25.0
click at [1, 140] on div "Description Small Normal Large Huge MICROSCOPE REPAIRS Enable pasting more styl…" at bounding box center [47, 179] width 95 height 119
copy p "MICROSCOPE REPAIRS"
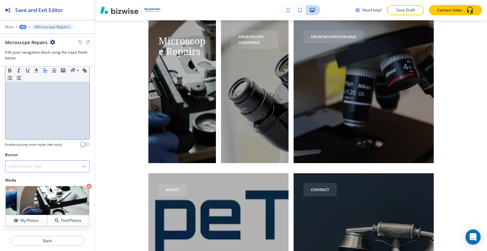
click at [53, 165] on div "Select Button Type" at bounding box center [47, 165] width 84 height 11
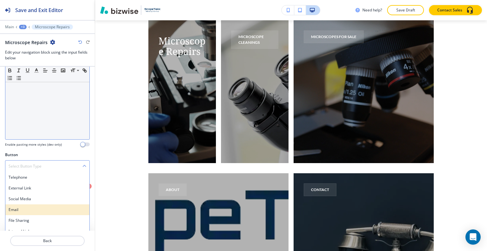
scroll to position [93, 0]
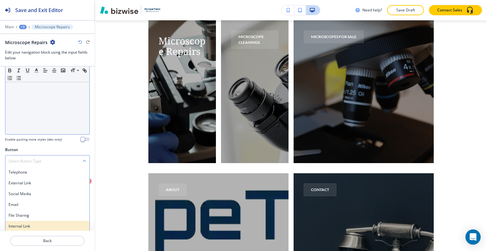
click at [41, 225] on h4 "Internal Link" at bounding box center [48, 226] width 78 height 6
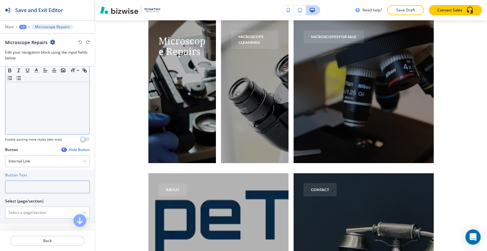
click at [35, 187] on input "text" at bounding box center [47, 186] width 85 height 13
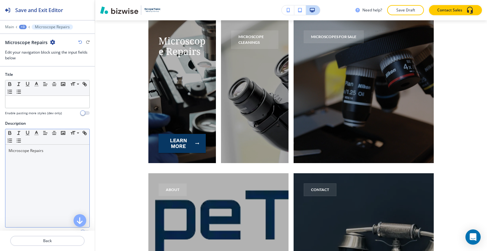
type input "learn more"
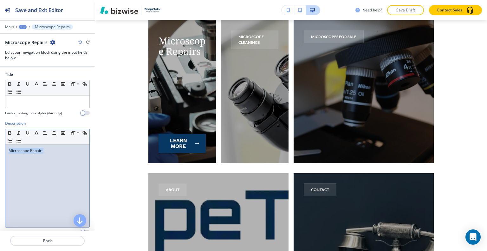
drag, startPoint x: 62, startPoint y: 150, endPoint x: 32, endPoint y: 150, distance: 30.1
click at [1, 148] on div "Description Small Normal Large Huge Microscope Repairs Enable pasting more styl…" at bounding box center [47, 179] width 95 height 119
copy p "Microscope Repairs"
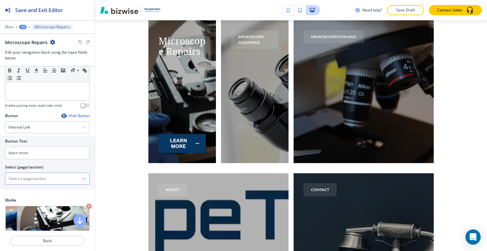
paste \(page\/section\) "Microscope Repairs"
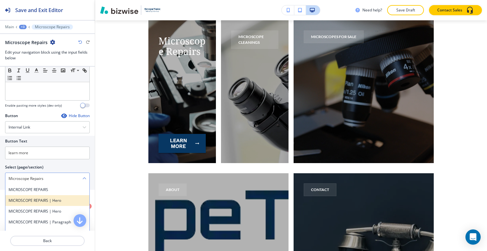
click at [48, 195] on div "MICROSCOPE REPAIRS | Hero" at bounding box center [47, 200] width 84 height 11
type \(page\/section\) "MICROSCOPE REPAIRS | Hero"
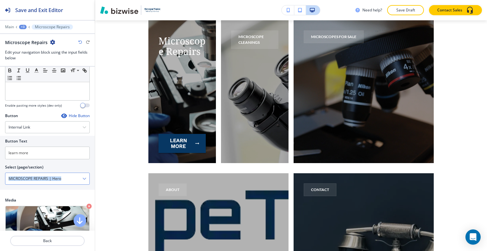
click at [48, 194] on div "Button Hide Button Internal Link Telephone External Link Social Media Email Fil…" at bounding box center [47, 155] width 95 height 84
click at [82, 177] on icon "button" at bounding box center [84, 178] width 4 height 4
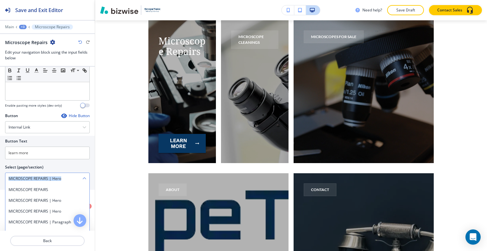
scroll to position [132, 0]
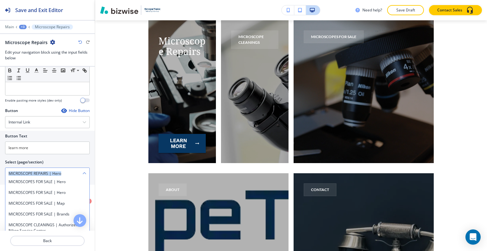
click at [61, 171] on \(page\/section\) "MICROSCOPE REPAIRS | Hero" at bounding box center [43, 173] width 77 height 11
drag, startPoint x: 68, startPoint y: 171, endPoint x: 0, endPoint y: 170, distance: 68.1
click at [0, 170] on div "Button Text learn more Select (page/section) MICROSCOPE REPAIRS | Hero MICROSCO…" at bounding box center [47, 158] width 95 height 54
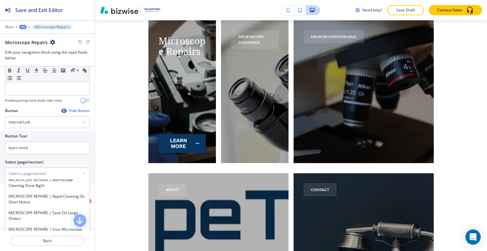
scroll to position [0, 0]
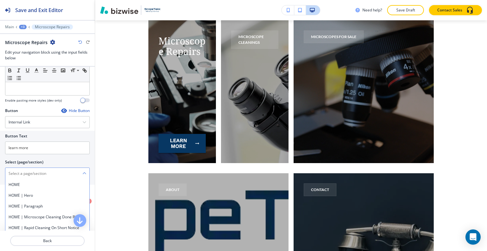
paste \(page\/section\) "Microscope Repairs"
click at [43, 183] on h4 "MICROSCOPE REPAIRS" at bounding box center [48, 185] width 78 height 6
type \(page\/section\) "MICROSCOPE REPAIRS"
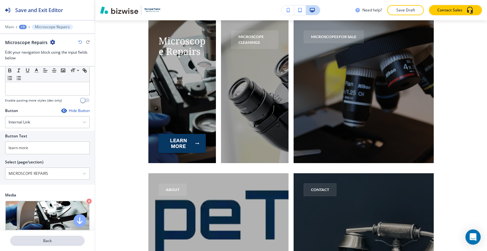
click at [49, 239] on p "Back" at bounding box center [47, 241] width 73 height 6
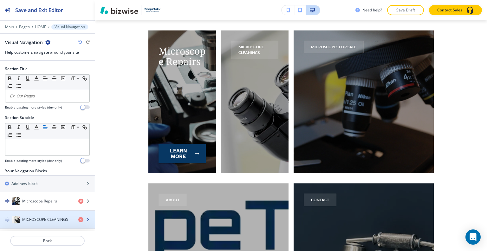
scroll to position [57, 0]
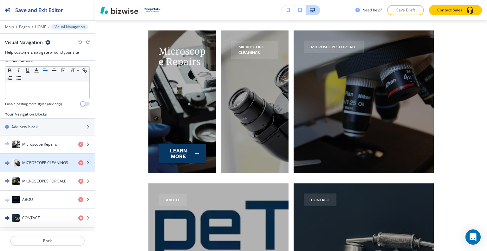
click at [53, 160] on h4 "MICROSCOPE CLEANINGS" at bounding box center [45, 163] width 46 height 6
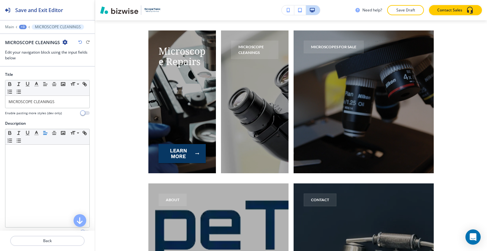
scroll to position [2165, 0]
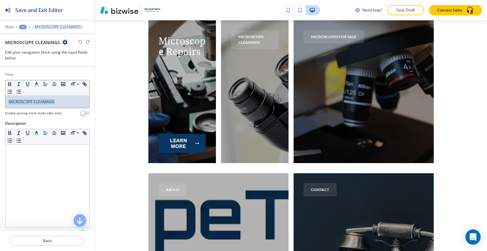
drag, startPoint x: 60, startPoint y: 99, endPoint x: 8, endPoint y: 98, distance: 51.7
click at [6, 97] on div "MICROSCOPE CLEANINGS" at bounding box center [47, 102] width 84 height 12
copy p "MICROSCOPE CLEANINGS"
drag, startPoint x: 70, startPoint y: 102, endPoint x: 0, endPoint y: 94, distance: 70.2
click at [0, 97] on div "Title Small Normal Large Huge Microscope Cleanings Enable pasting more styles (…" at bounding box center [47, 96] width 95 height 49
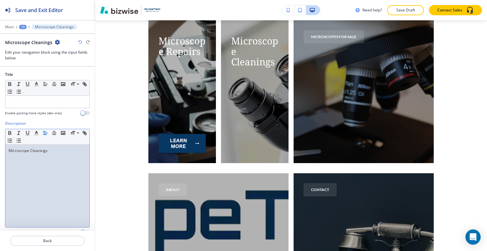
scroll to position [88, 0]
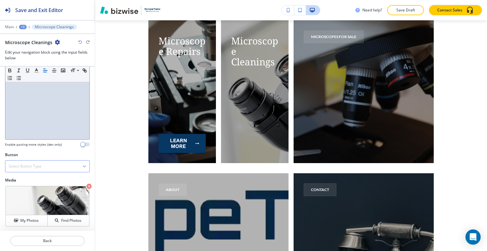
click at [56, 164] on div "Select Button Type" at bounding box center [47, 165] width 84 height 11
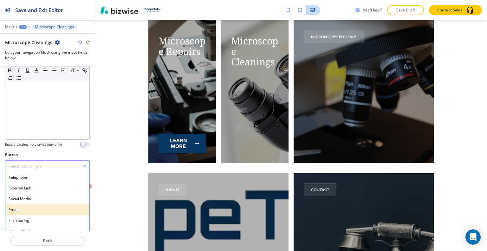
scroll to position [93, 0]
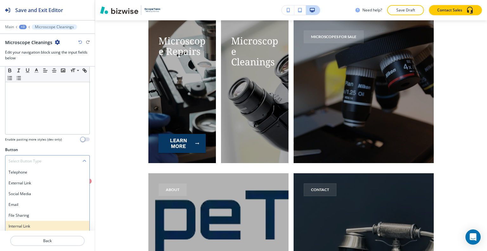
click at [34, 224] on h4 "Internal Link" at bounding box center [48, 226] width 78 height 6
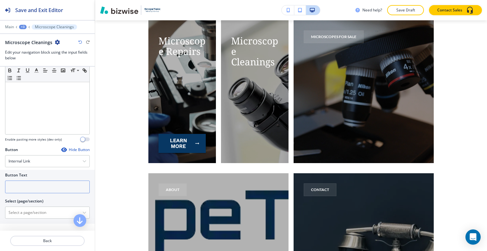
click at [40, 189] on input "text" at bounding box center [47, 186] width 85 height 13
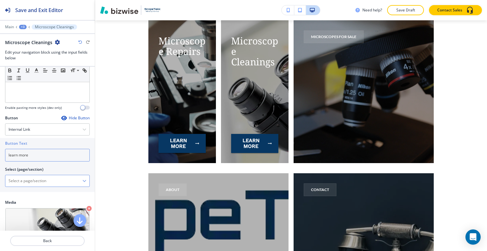
type input "learn more"
click at [37, 184] on \(page\/section\) "Manual Input" at bounding box center [43, 180] width 77 height 11
paste \(page\/section\) "Microscope Cleanings"
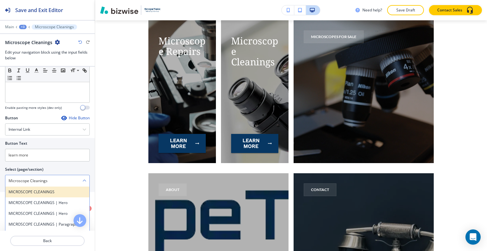
click at [39, 189] on h4 "MICROSCOPE CLEANINGS" at bounding box center [48, 192] width 78 height 6
type \(page\/section\) "MICROSCOPE CLEANINGS"
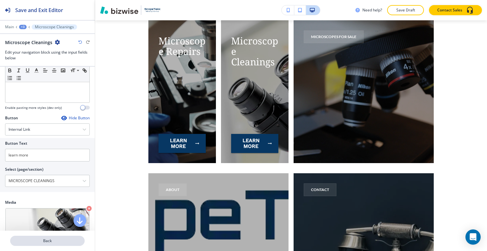
click at [46, 245] on button "Back" at bounding box center [47, 240] width 74 height 10
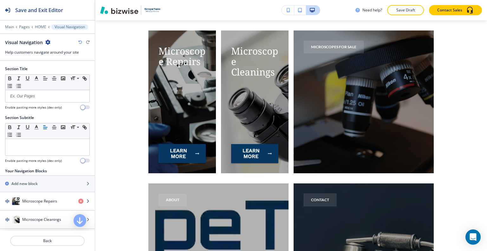
scroll to position [57, 0]
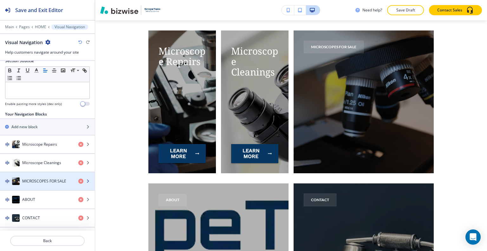
click at [31, 178] on h4 "MICROSCOPES FOR SALE" at bounding box center [44, 181] width 44 height 6
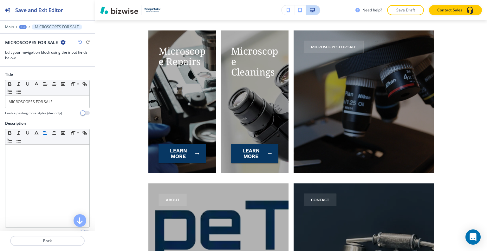
scroll to position [2165, 0]
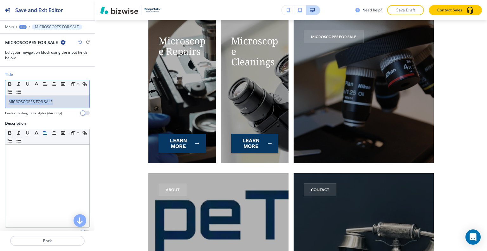
drag, startPoint x: 65, startPoint y: 106, endPoint x: 0, endPoint y: 104, distance: 65.3
click at [0, 104] on div "Title Small Normal Large Huge MICROSCOPES FOR SALE Enable pasting more styles (…" at bounding box center [47, 96] width 95 height 49
copy p "MICROSCOPES FOR SALE"
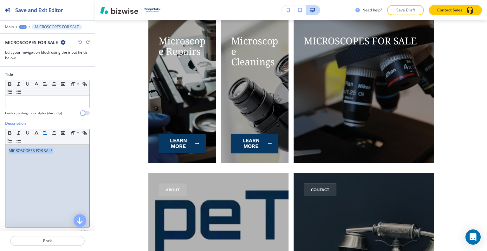
drag, startPoint x: 66, startPoint y: 150, endPoint x: 10, endPoint y: 151, distance: 56.4
click at [1, 151] on div "Description Small Normal Large Huge MICROSCOPES FOR SALE Enable pasting more st…" at bounding box center [47, 179] width 95 height 119
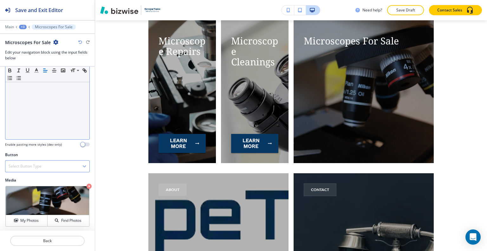
click at [52, 166] on div "Select Button Type" at bounding box center [47, 165] width 84 height 11
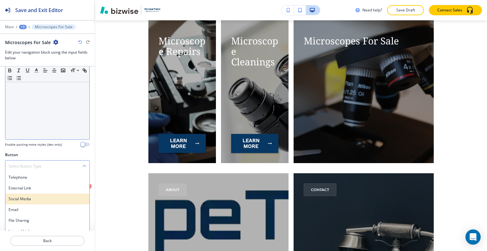
scroll to position [93, 0]
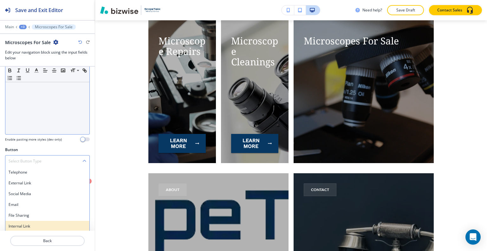
click at [37, 226] on h4 "Internal Link" at bounding box center [48, 226] width 78 height 6
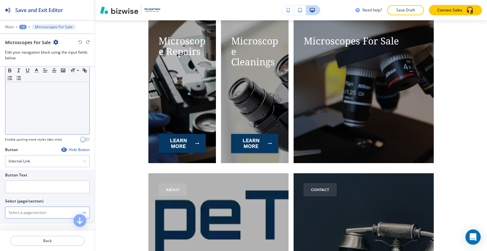
scroll to position [125, 0]
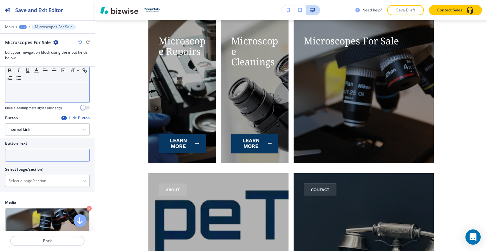
click at [36, 159] on input "text" at bounding box center [47, 155] width 85 height 13
type input "learn more"
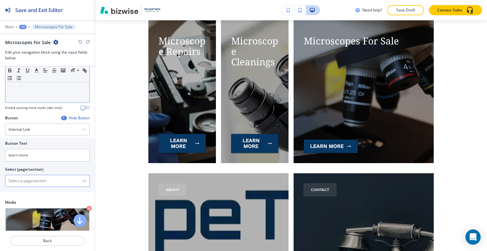
paste \(page\/section\) "Microscopes For Sale"
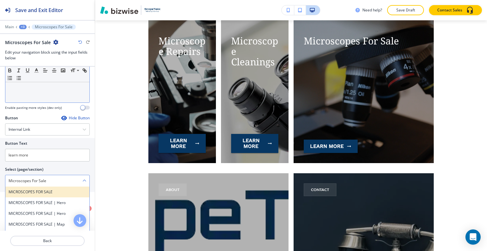
click at [47, 190] on h4 "MICROSCOPES FOR SALE" at bounding box center [48, 192] width 78 height 6
type \(page\/section\) "MICROSCOPES FOR SALE"
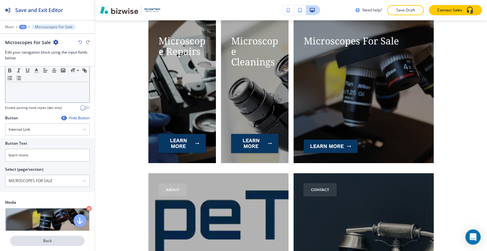
click at [51, 239] on p "Back" at bounding box center [47, 241] width 73 height 6
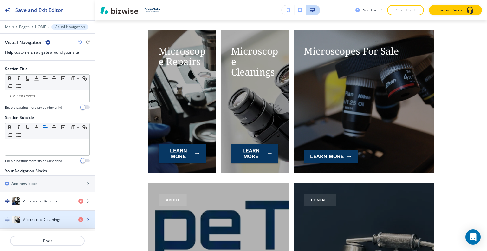
scroll to position [57, 0]
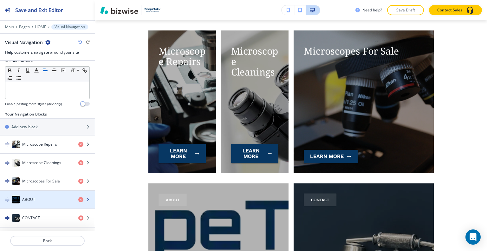
click at [39, 196] on div "ABOUT" at bounding box center [36, 199] width 73 height 8
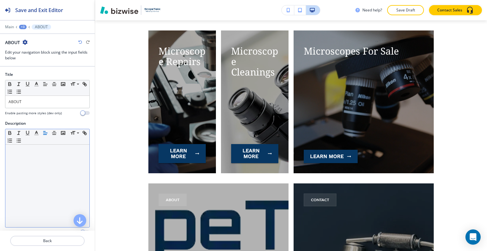
scroll to position [2317, 0]
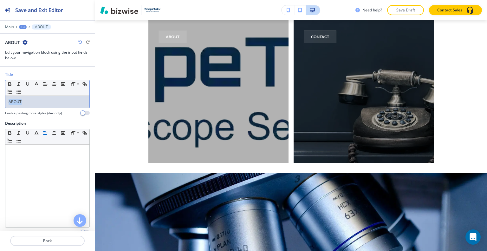
drag, startPoint x: 30, startPoint y: 105, endPoint x: 0, endPoint y: 103, distance: 30.5
click at [0, 102] on div "Title Small Normal Large Huge ABOUT Enable pasting more styles (dev only)" at bounding box center [47, 96] width 95 height 49
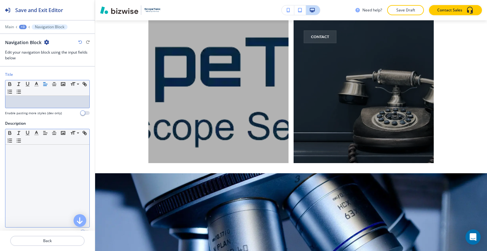
click at [20, 177] on div at bounding box center [47, 185] width 84 height 82
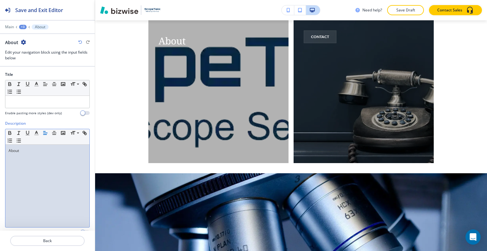
scroll to position [88, 0]
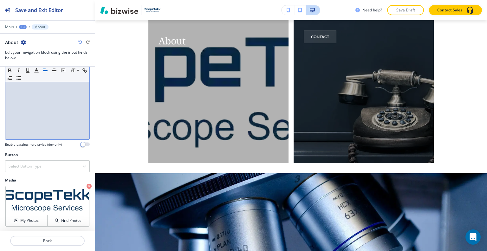
click at [34, 172] on div "Button Select Button Type Telephone External Link Social Media Email File Shari…" at bounding box center [47, 164] width 95 height 25
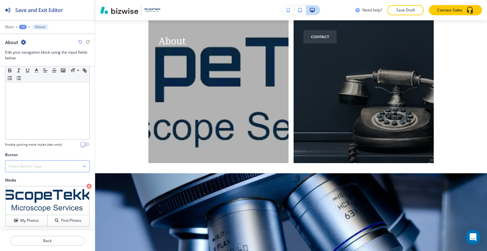
click at [35, 165] on h4 "Select Button Type" at bounding box center [25, 166] width 33 height 6
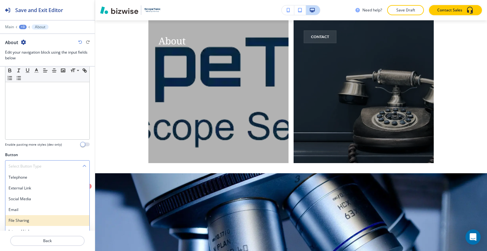
scroll to position [93, 0]
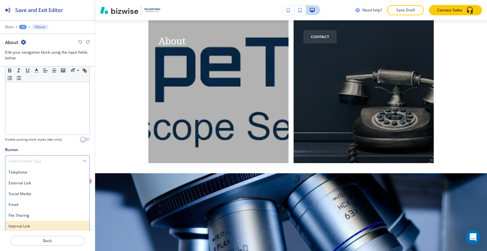
click at [30, 223] on h4 "Internal Link" at bounding box center [48, 226] width 78 height 6
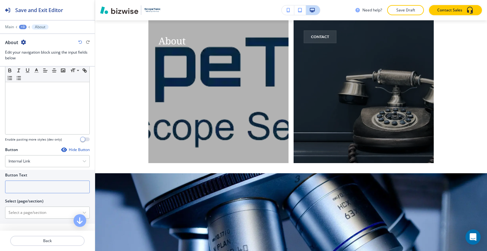
click at [31, 182] on div "Button Text" at bounding box center [47, 182] width 85 height 21
click at [31, 183] on input "text" at bounding box center [47, 186] width 85 height 13
type input "learn more"
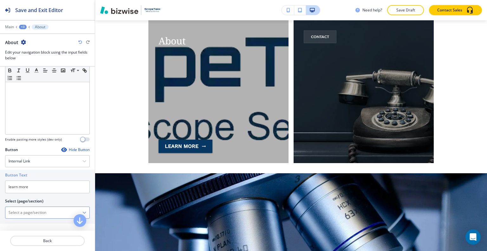
click at [31, 208] on \(page\/section\) "Manual Input" at bounding box center [43, 212] width 77 height 11
click at [30, 221] on h4 "ABOUT" at bounding box center [48, 224] width 78 height 6
type \(page\/section\) "ABOUT"
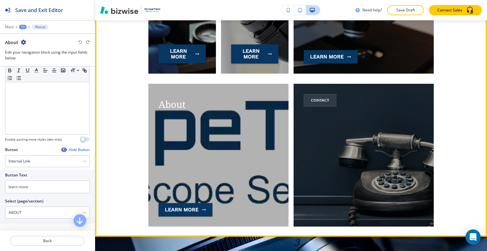
scroll to position [2191, 0]
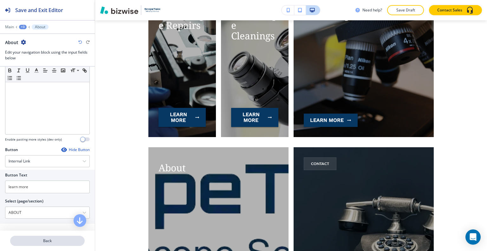
click at [57, 244] on button "Back" at bounding box center [47, 240] width 74 height 10
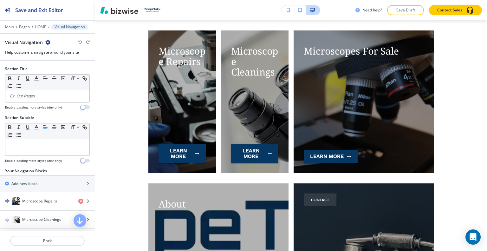
scroll to position [57, 0]
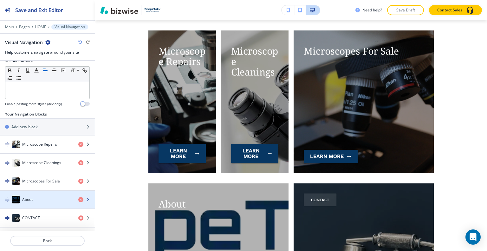
click at [44, 200] on div "About" at bounding box center [36, 199] width 73 height 8
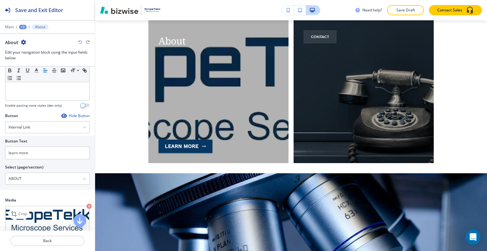
scroll to position [146, 0]
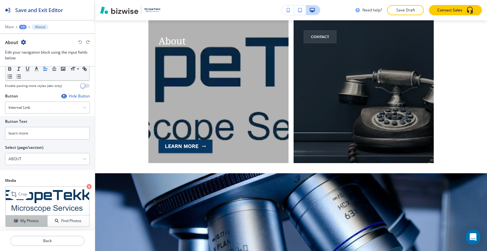
click at [33, 218] on h4 "My Photos" at bounding box center [29, 221] width 18 height 6
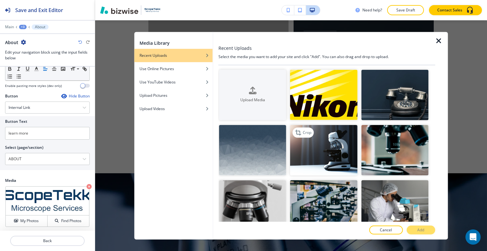
click at [344, 157] on img "button" at bounding box center [323, 150] width 67 height 50
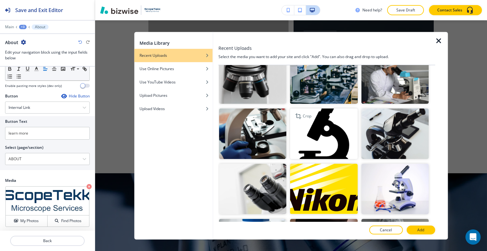
scroll to position [95, 0]
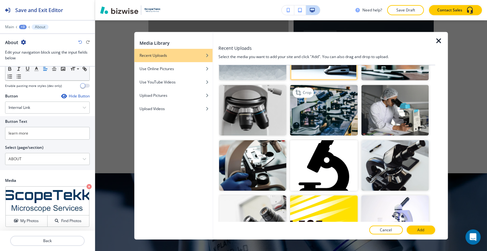
drag, startPoint x: 270, startPoint y: 119, endPoint x: 288, endPoint y: 128, distance: 20.4
click at [271, 119] on img "button" at bounding box center [252, 110] width 67 height 50
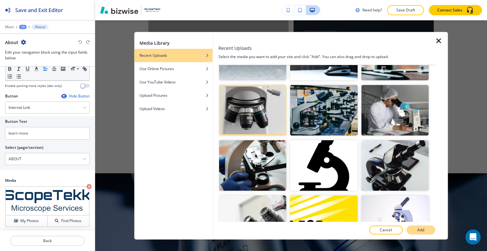
click at [419, 230] on p "Add" at bounding box center [420, 230] width 7 height 6
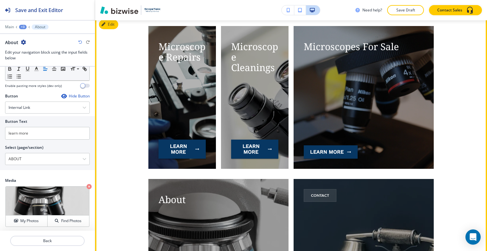
scroll to position [2254, 0]
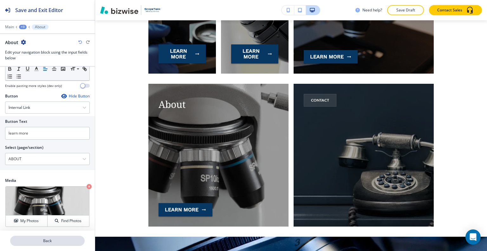
click at [54, 241] on p "Back" at bounding box center [47, 241] width 73 height 6
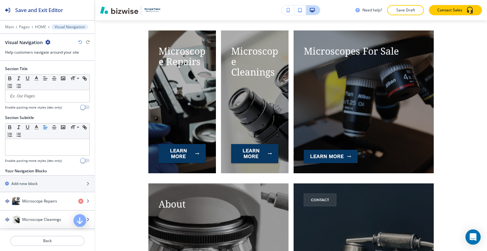
scroll to position [57, 0]
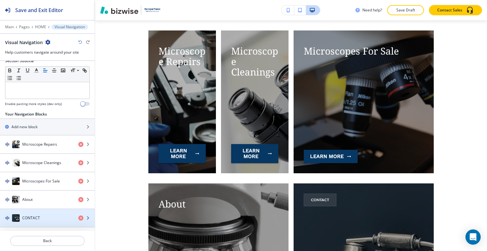
click at [43, 216] on div "CONTACT" at bounding box center [36, 218] width 73 height 8
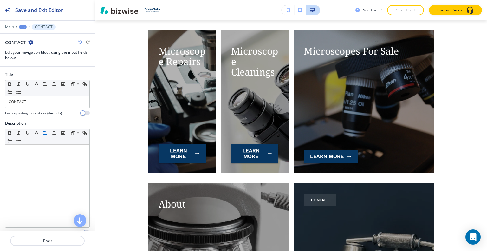
scroll to position [2317, 0]
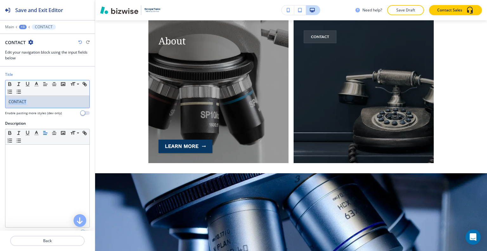
drag, startPoint x: 44, startPoint y: 104, endPoint x: 0, endPoint y: 107, distance: 43.8
click at [0, 106] on div "Title Small Normal Large Huge CONTACT Enable pasting more styles (dev only)" at bounding box center [47, 96] width 95 height 49
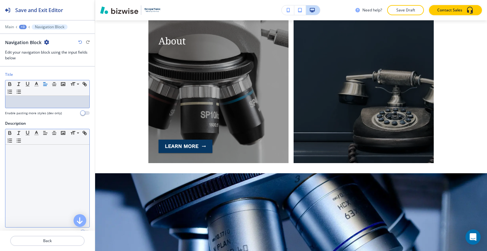
click at [56, 155] on div at bounding box center [47, 185] width 84 height 82
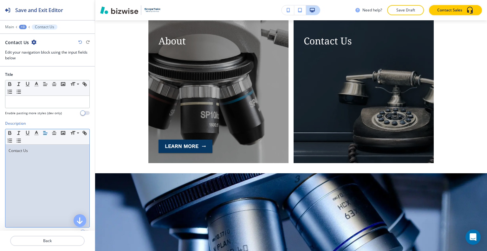
scroll to position [88, 0]
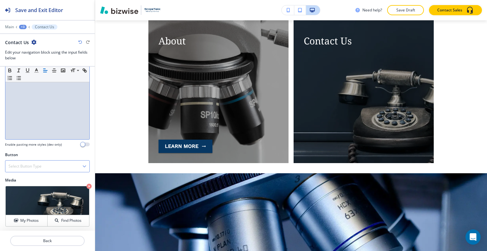
click at [32, 164] on h4 "Select Button Type" at bounding box center [25, 166] width 33 height 6
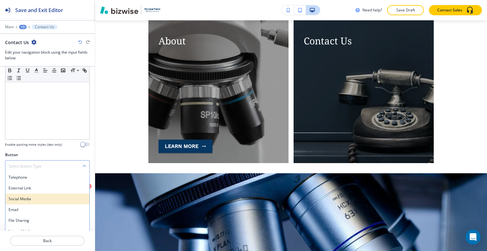
scroll to position [93, 0]
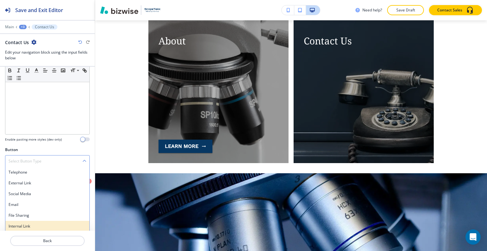
click at [30, 225] on h4 "Internal Link" at bounding box center [48, 226] width 78 height 6
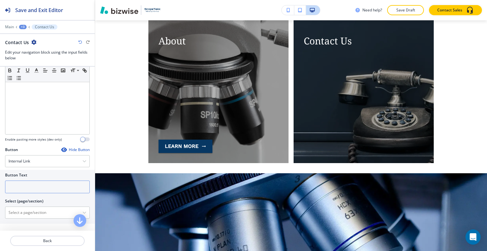
click at [32, 187] on input "text" at bounding box center [47, 186] width 85 height 13
type input "c"
type input "LEARN MORE"
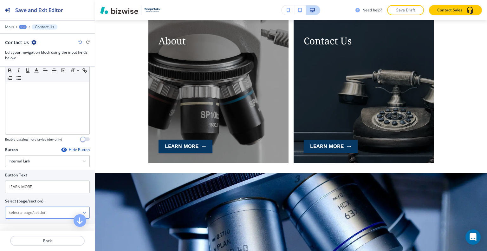
click at [42, 210] on \(page\/section\) "Manual Input" at bounding box center [43, 212] width 77 height 11
click at [35, 218] on div "CONTACT" at bounding box center [47, 223] width 84 height 11
type \(page\/section\) "CONTACT"
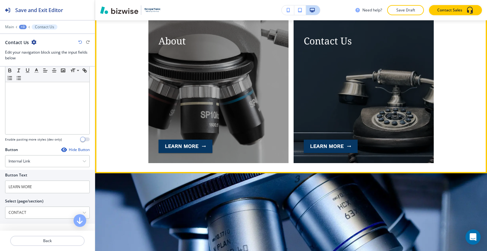
scroll to position [2254, 0]
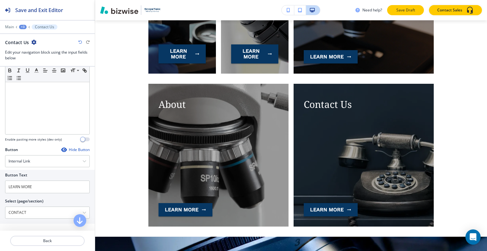
click at [407, 7] on p "Save Draft" at bounding box center [405, 10] width 20 height 6
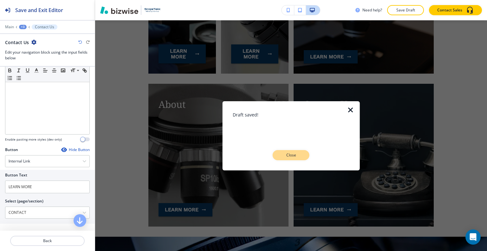
click at [304, 158] on button "Close" at bounding box center [290, 155] width 37 height 10
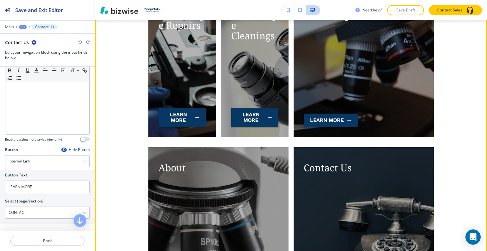
scroll to position [2096, 0]
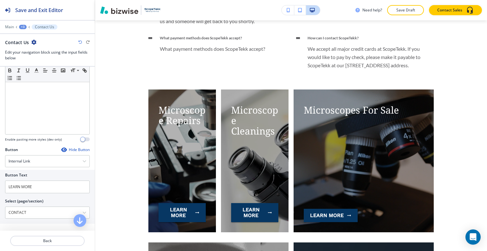
click at [24, 27] on div "+3" at bounding box center [23, 27] width 8 height 4
click at [32, 49] on p "HOME" at bounding box center [39, 48] width 32 height 6
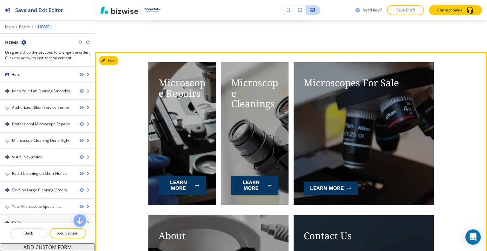
scroll to position [1092, 0]
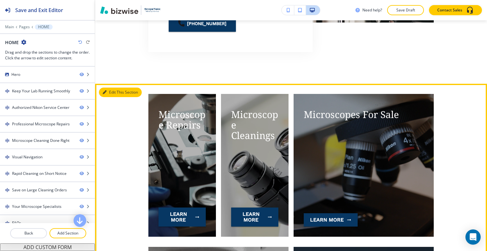
click at [112, 90] on button "Edit This Section" at bounding box center [120, 92] width 43 height 10
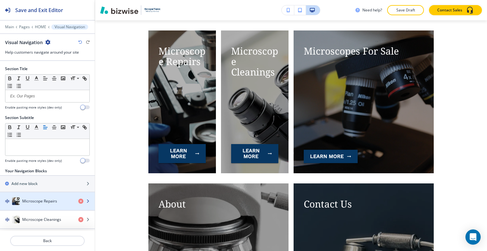
scroll to position [57, 0]
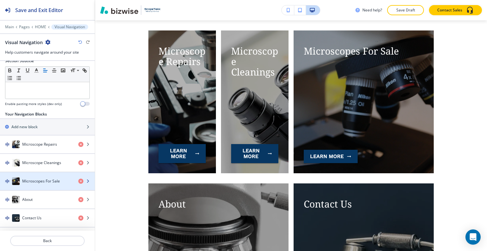
click at [49, 177] on div "Microscopes For Sale" at bounding box center [36, 181] width 73 height 8
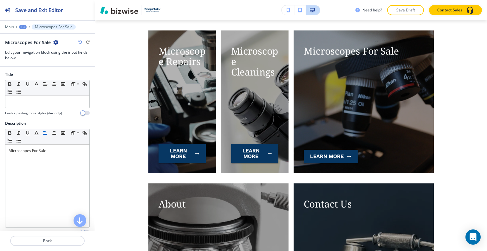
scroll to position [1166, 0]
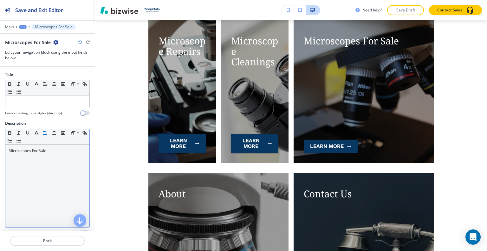
click at [29, 152] on p "Microscopes For Sale" at bounding box center [48, 151] width 78 height 6
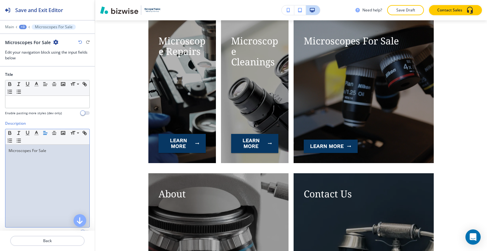
click at [34, 152] on p "Microscopes For Sale" at bounding box center [48, 151] width 78 height 6
click at [400, 11] on p "Save Draft" at bounding box center [405, 10] width 20 height 6
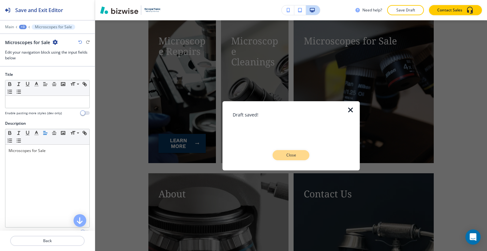
click at [306, 152] on button "Close" at bounding box center [290, 155] width 37 height 10
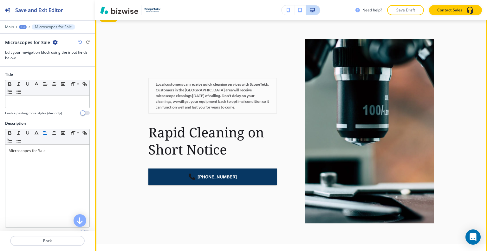
scroll to position [1451, 0]
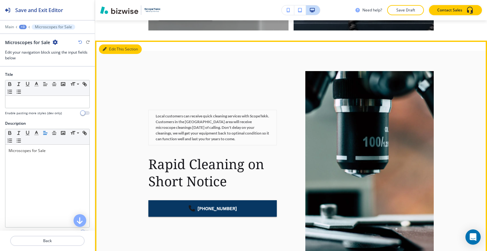
click at [112, 48] on button "Edit This Section" at bounding box center [120, 49] width 43 height 10
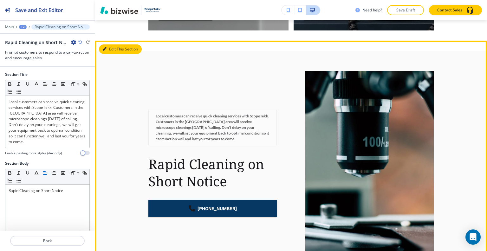
scroll to position [1471, 0]
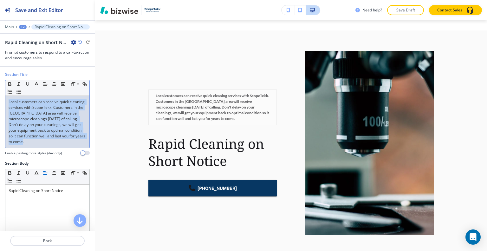
drag, startPoint x: 39, startPoint y: 151, endPoint x: 0, endPoint y: 92, distance: 70.7
click at [0, 92] on div "Section Title Small Normal Large Huge Local customers can receive quick cleanin…" at bounding box center [47, 116] width 95 height 89
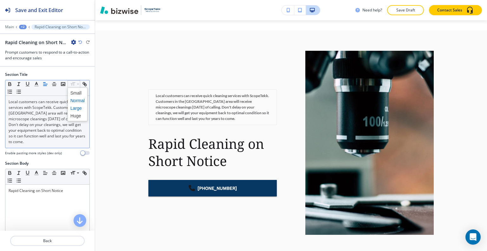
click at [79, 107] on span at bounding box center [77, 108] width 14 height 8
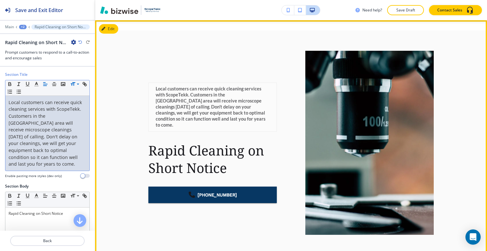
scroll to position [1440, 0]
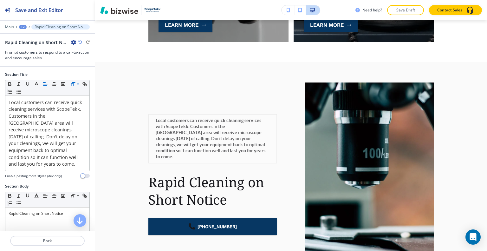
click at [79, 42] on icon "button" at bounding box center [80, 42] width 4 height 4
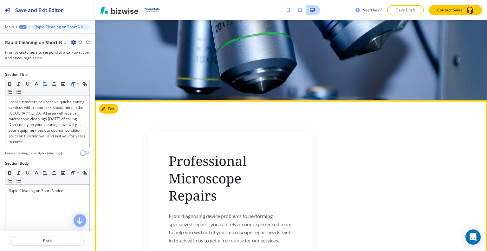
scroll to position [2580, 0]
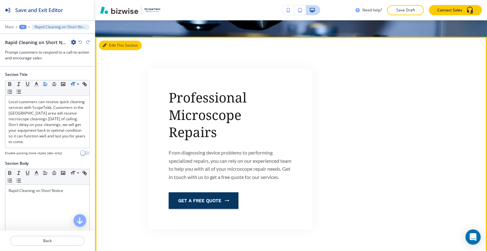
click at [110, 42] on button "Edit This Section" at bounding box center [120, 46] width 43 height 10
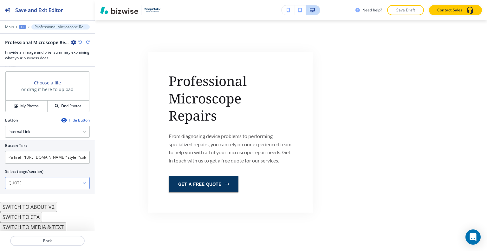
scroll to position [0, 0]
click at [48, 156] on input "<a href="https://www.scopetekk.com/quote" style="color: inherit; text-decoratio…" at bounding box center [47, 157] width 85 height 13
click at [29, 158] on input "<a href="https://www.scopetekk.com/quote" style="color: inherit; text-decoratio…" at bounding box center [47, 157] width 85 height 13
type input "contact us"
click at [44, 177] on \(page\/section\) "QUOTE" at bounding box center [43, 182] width 77 height 11
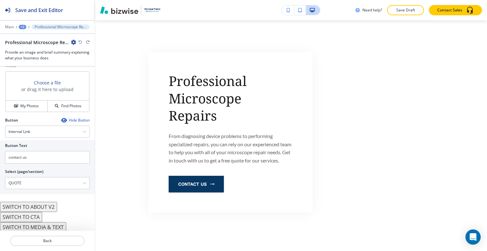
drag, startPoint x: 30, startPoint y: 183, endPoint x: 0, endPoint y: 177, distance: 30.7
click at [0, 177] on div "Button Text contact us Select (page/section) QUOTE HOME HOME | Hero HOME | Para…" at bounding box center [47, 167] width 95 height 54
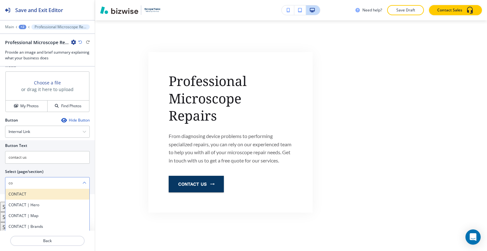
click at [13, 191] on h4 "CONTACT" at bounding box center [48, 194] width 78 height 6
type \(page\/section\) "CONTACT"
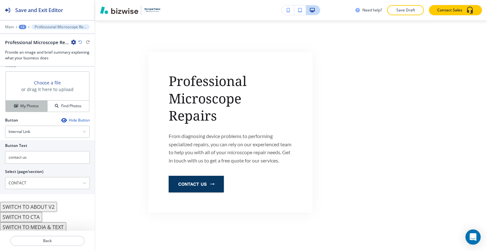
click at [35, 104] on h4 "My Photos" at bounding box center [29, 106] width 18 height 6
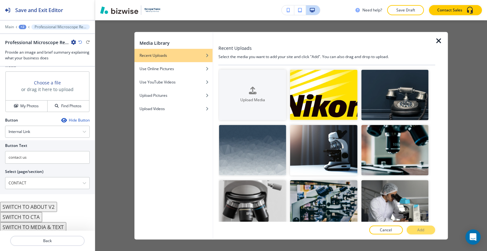
scroll to position [95, 0]
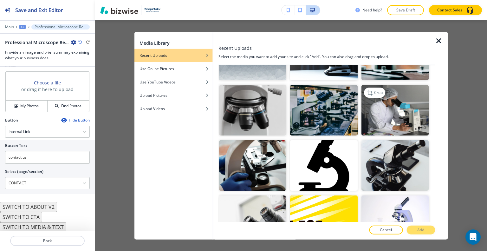
click at [400, 101] on img "button" at bounding box center [394, 110] width 67 height 50
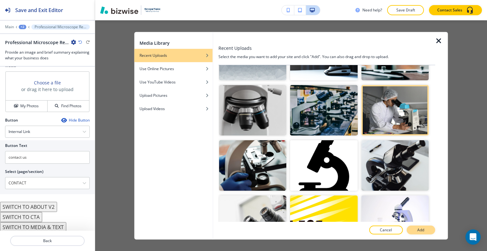
click at [423, 230] on p "Add" at bounding box center [420, 230] width 7 height 6
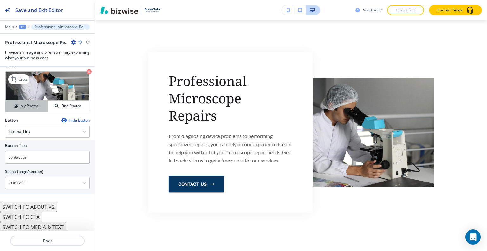
click at [33, 103] on h4 "My Photos" at bounding box center [29, 106] width 18 height 6
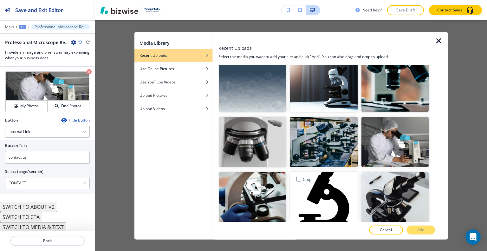
scroll to position [127, 0]
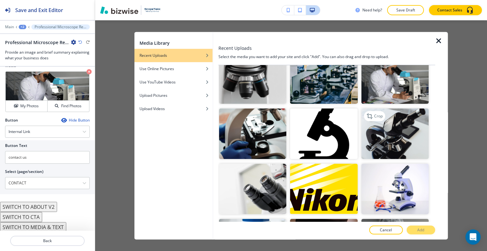
click at [400, 140] on img "button" at bounding box center [394, 133] width 67 height 50
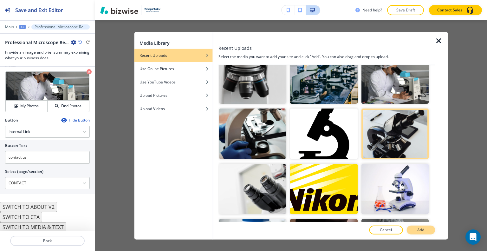
click at [419, 230] on p "Add" at bounding box center [420, 230] width 7 height 6
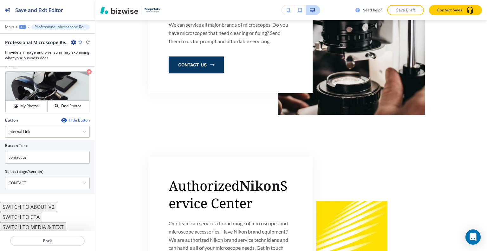
scroll to position [0, 0]
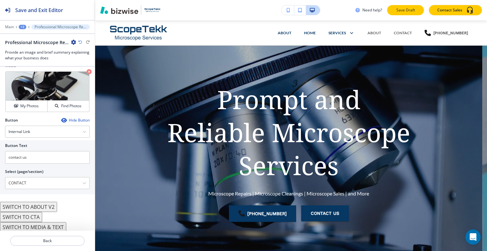
click at [407, 12] on p "Save Draft" at bounding box center [405, 10] width 20 height 6
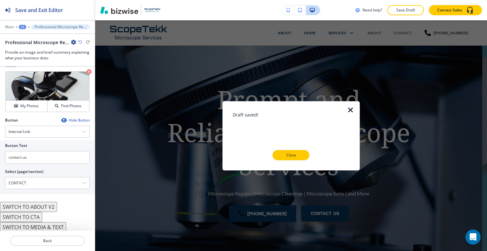
click at [298, 150] on button "Close" at bounding box center [290, 155] width 37 height 10
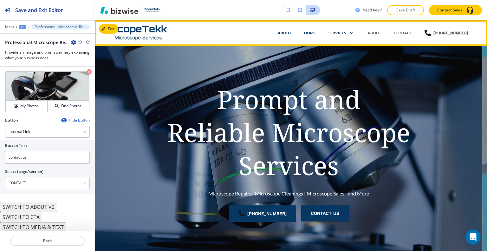
click at [286, 29] on div "ABOUT" at bounding box center [284, 32] width 26 height 19
click at [287, 33] on p "ABOUT" at bounding box center [285, 33] width 14 height 6
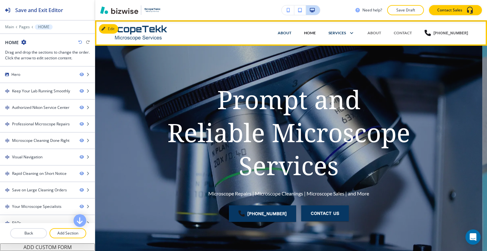
click at [311, 31] on p "HOME" at bounding box center [310, 33] width 12 height 6
click at [314, 33] on p "HOME" at bounding box center [310, 33] width 12 height 6
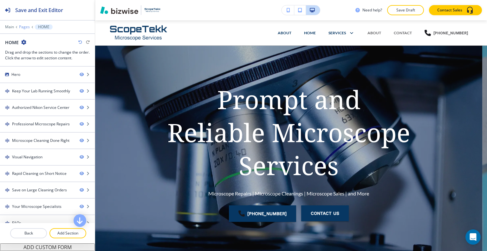
click at [28, 27] on p "Pages" at bounding box center [24, 27] width 11 height 4
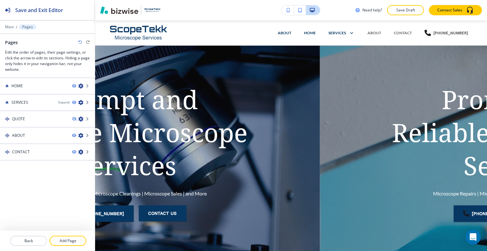
click at [27, 28] on p "Pages" at bounding box center [27, 27] width 11 height 4
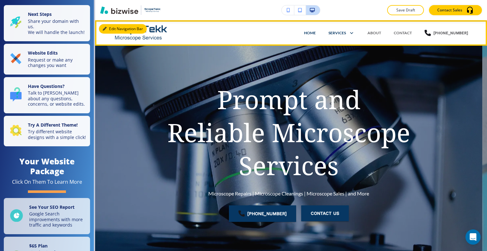
click at [109, 28] on button "Edit Navigation Bar" at bounding box center [123, 29] width 48 height 10
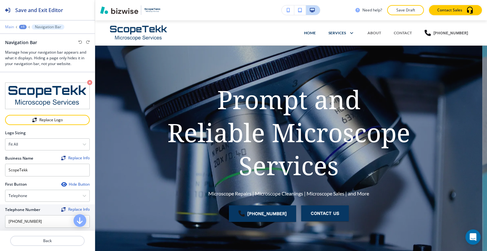
click at [11, 27] on p "Main" at bounding box center [9, 27] width 9 height 4
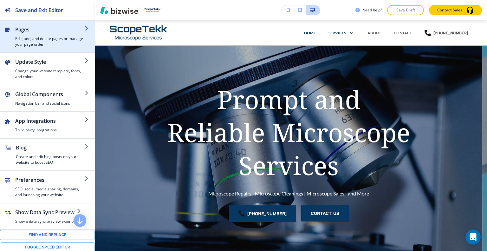
click at [27, 33] on div "button" at bounding box center [49, 34] width 69 height 3
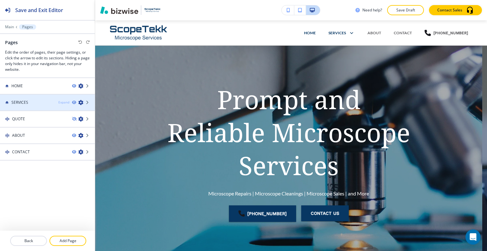
click at [62, 101] on div "Expand" at bounding box center [63, 102] width 11 height 5
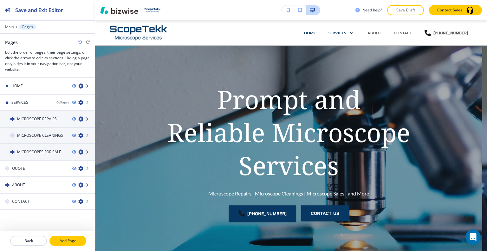
click at [76, 237] on button "Add Page" at bounding box center [67, 240] width 37 height 10
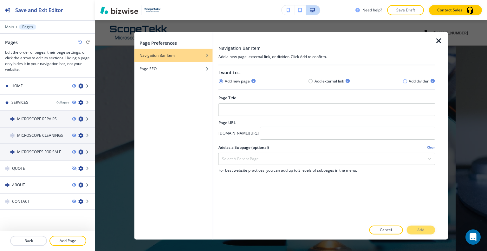
click at [404, 80] on icon "button" at bounding box center [404, 81] width 5 height 5
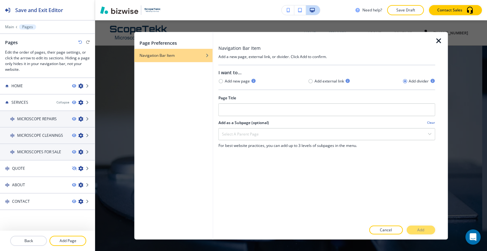
click at [291, 102] on div at bounding box center [326, 101] width 217 height 3
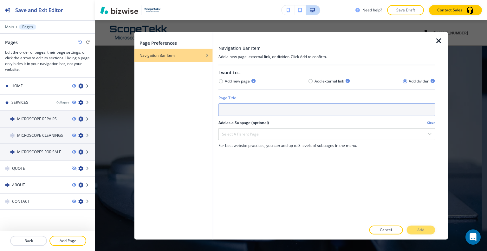
click at [291, 104] on input "text" at bounding box center [326, 109] width 217 height 13
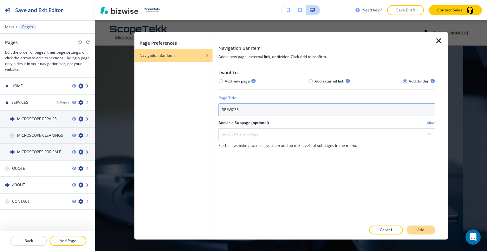
type input "SERVICES"
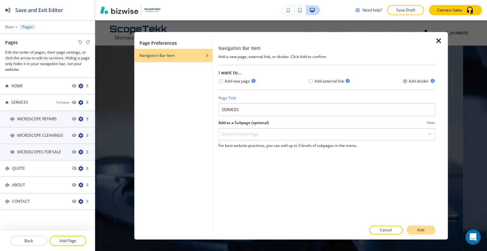
click at [424, 228] on button "Add" at bounding box center [420, 229] width 29 height 9
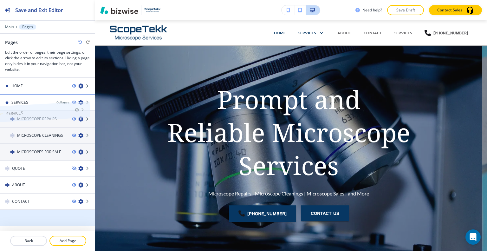
drag, startPoint x: 37, startPoint y: 206, endPoint x: 32, endPoint y: 99, distance: 107.2
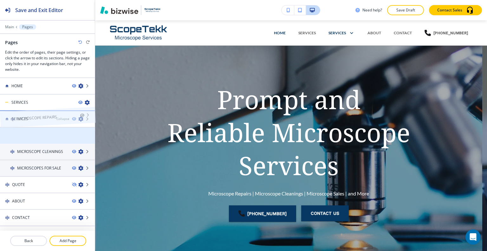
drag, startPoint x: 38, startPoint y: 134, endPoint x: 39, endPoint y: 108, distance: 26.0
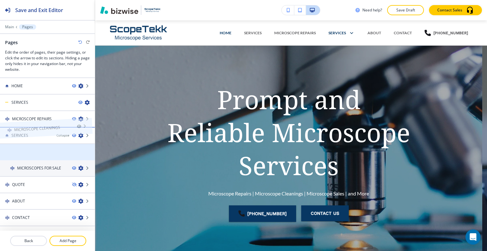
drag, startPoint x: 43, startPoint y: 154, endPoint x: 42, endPoint y: 126, distance: 27.9
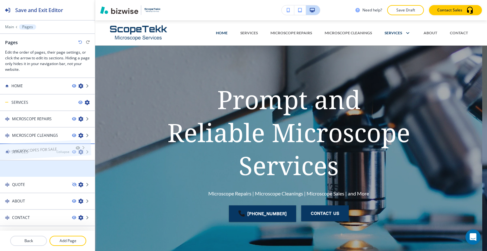
drag, startPoint x: 39, startPoint y: 171, endPoint x: 34, endPoint y: 143, distance: 27.9
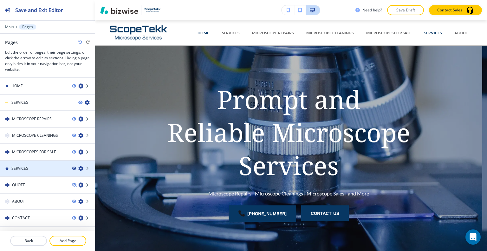
click at [72, 167] on icon "button" at bounding box center [74, 168] width 4 height 4
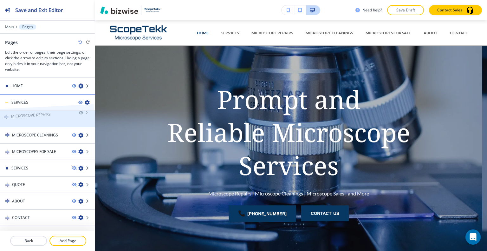
drag, startPoint x: 37, startPoint y: 116, endPoint x: 36, endPoint y: 102, distance: 14.0
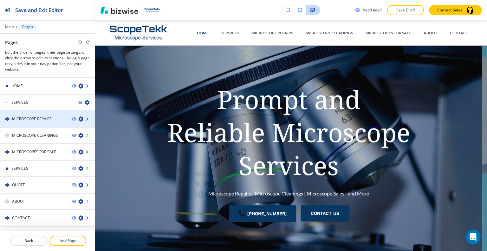
click at [78, 118] on icon "button" at bounding box center [80, 118] width 5 height 5
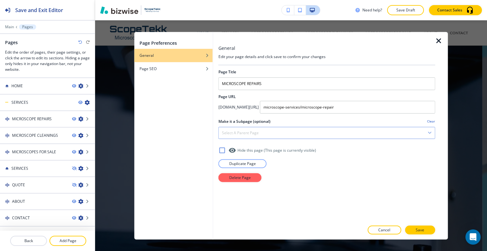
click at [240, 133] on h4 "Select a parent page" at bounding box center [240, 133] width 37 height 6
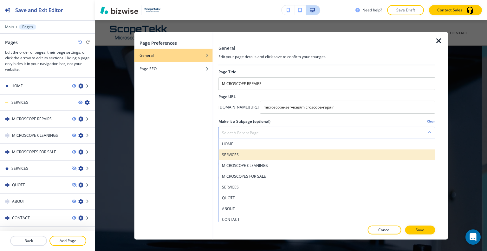
click at [236, 155] on h4 "SERVICES" at bounding box center [327, 154] width 210 height 6
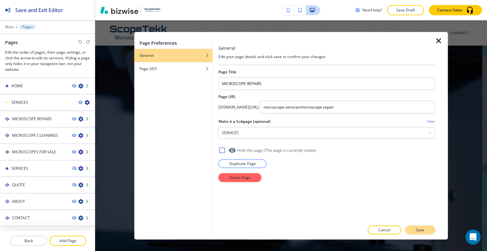
click at [423, 228] on p "Save" at bounding box center [419, 230] width 9 height 6
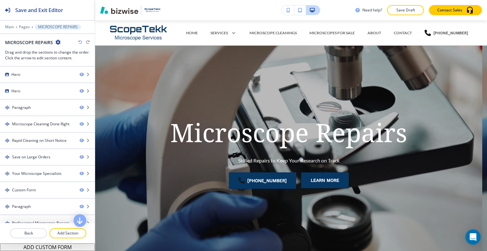
click at [25, 24] on div "Main Pages MICROSCOPE REPAIRS" at bounding box center [47, 26] width 85 height 5
click at [25, 27] on p "Pages" at bounding box center [24, 27] width 11 height 4
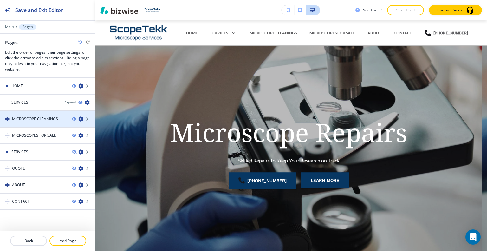
click at [78, 120] on icon "button" at bounding box center [80, 118] width 5 height 5
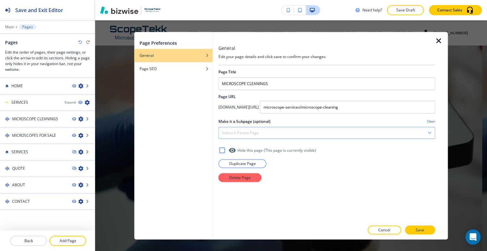
click at [237, 129] on div "Select a parent page" at bounding box center [327, 132] width 216 height 11
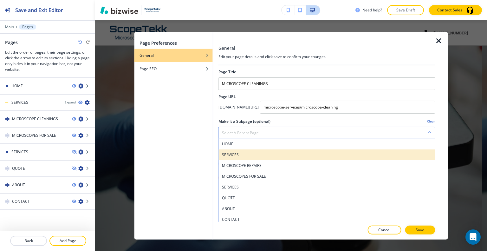
click at [256, 157] on div "SERVICES" at bounding box center [327, 154] width 216 height 11
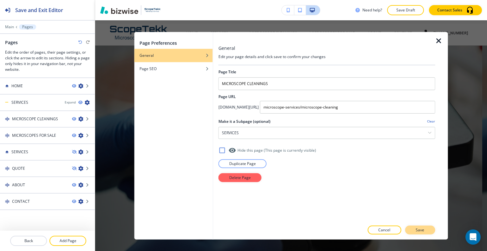
click at [423, 228] on p "Save" at bounding box center [419, 230] width 9 height 6
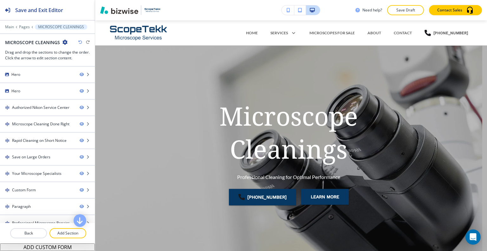
click at [22, 24] on div at bounding box center [47, 23] width 95 height 4
click at [23, 25] on p "Pages" at bounding box center [24, 27] width 11 height 4
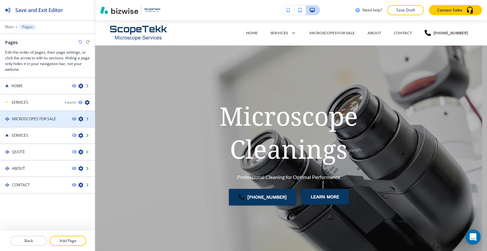
click at [82, 119] on icon "button" at bounding box center [80, 118] width 5 height 5
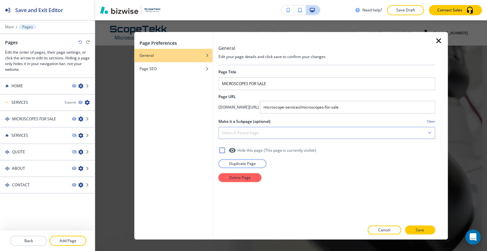
click at [265, 131] on div "Select a parent page" at bounding box center [327, 132] width 216 height 11
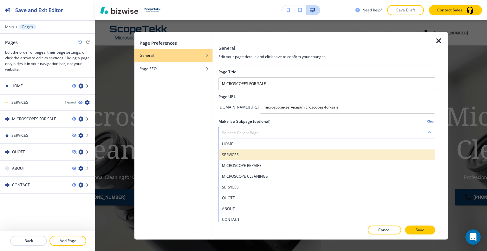
click at [261, 155] on h4 "SERVICES" at bounding box center [327, 154] width 210 height 6
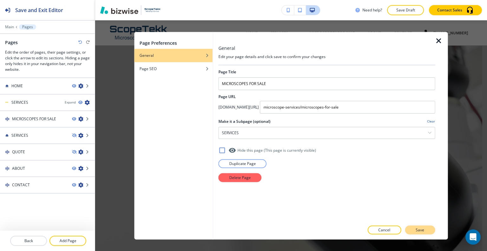
click at [416, 229] on p "Save" at bounding box center [419, 230] width 9 height 6
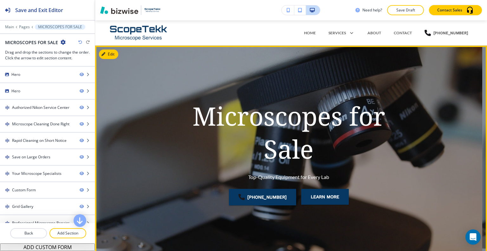
drag, startPoint x: 30, startPoint y: 7, endPoint x: 390, endPoint y: 25, distance: 360.4
click at [375, 53] on div "Save and Exit Editor Main Pages MICROSCOPES FOR SALE MICROSCOPES FOR SALE Drag …" at bounding box center [243, 125] width 487 height 251
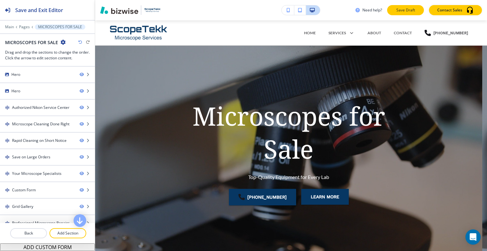
click at [401, 8] on p "Save Draft" at bounding box center [405, 10] width 20 height 6
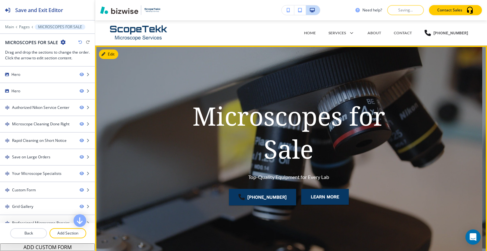
click at [220, 133] on h1 "Microscopes for Sale" at bounding box center [288, 132] width 243 height 66
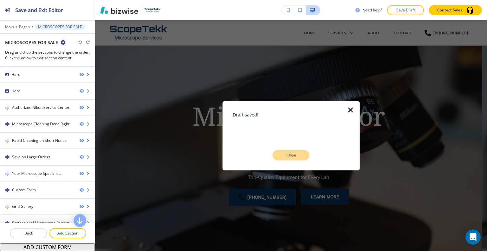
click at [297, 157] on p "Close" at bounding box center [291, 155] width 20 height 6
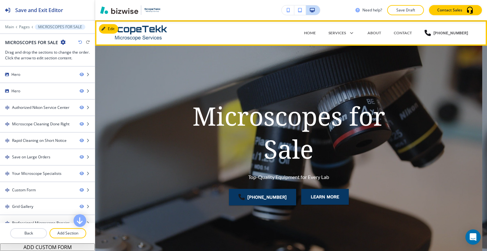
click at [336, 37] on div "SERVICES MICROSCOPE REPAIRS MICROSCOPE CLEANINGS MICROSCOPES FOR SALE" at bounding box center [341, 32] width 39 height 19
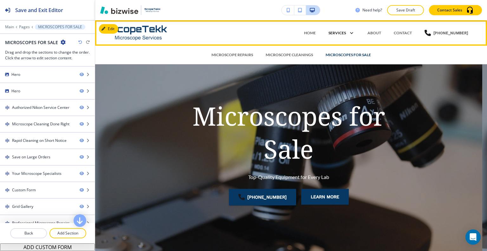
click at [337, 32] on p "SERVICES" at bounding box center [336, 33] width 17 height 6
click at [229, 52] on p "MICROSCOPE REPAIRS" at bounding box center [232, 55] width 42 height 6
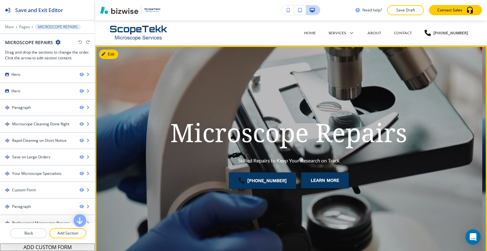
click at [451, 129] on div "Microscope Repairs Skilled Repairs to Keep Your Research on Track (952) 913-230…" at bounding box center [288, 156] width 387 height 201
click at [115, 54] on button "Edit This Section" at bounding box center [120, 54] width 43 height 10
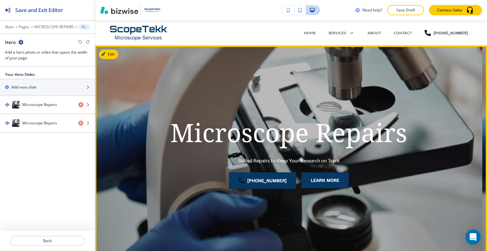
scroll to position [25, 0]
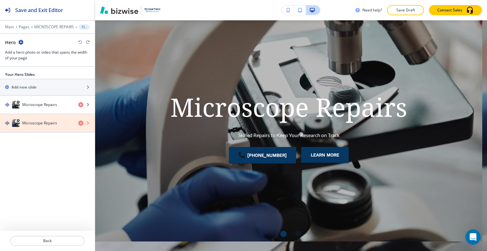
click at [81, 123] on icon "button" at bounding box center [80, 122] width 5 height 5
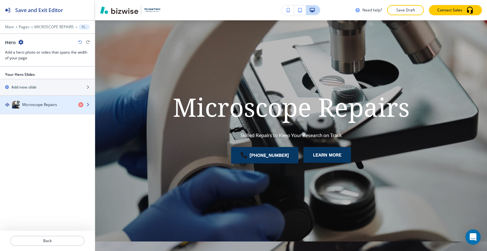
click at [40, 106] on h4 "Microscope Repairs" at bounding box center [39, 105] width 35 height 6
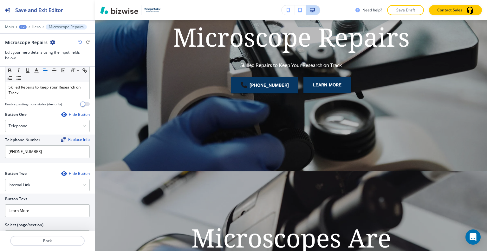
scroll to position [141, 0]
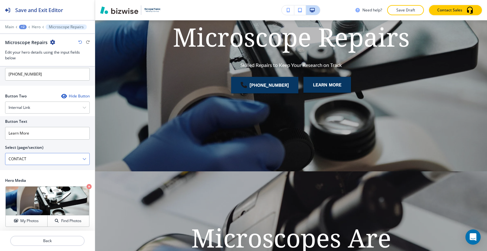
click at [42, 158] on \(page\/section\) "CONTACT" at bounding box center [43, 158] width 77 height 11
drag, startPoint x: 24, startPoint y: 171, endPoint x: 33, endPoint y: 173, distance: 9.3
click at [24, 172] on div "Button Two Hide Button Internal Link Telephone External Link Social Media Email…" at bounding box center [47, 135] width 95 height 84
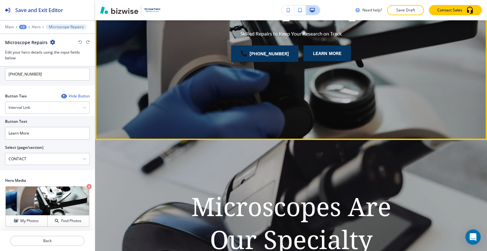
scroll to position [0, 0]
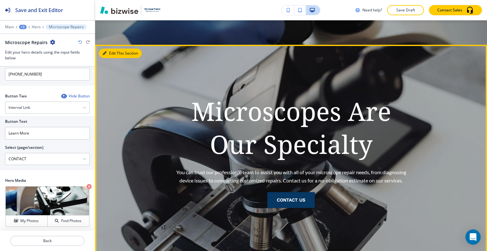
click at [111, 55] on button "Edit This Section" at bounding box center [120, 53] width 43 height 10
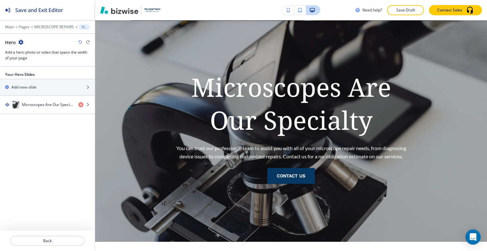
click at [20, 40] on icon "button" at bounding box center [20, 42] width 5 height 5
drag, startPoint x: 41, startPoint y: 75, endPoint x: 53, endPoint y: 77, distance: 12.6
click at [41, 75] on p "Delete Section" at bounding box center [38, 75] width 32 height 6
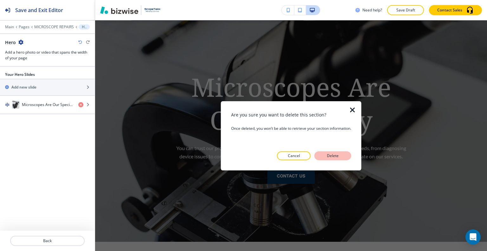
click at [348, 155] on button "Delete" at bounding box center [332, 155] width 37 height 9
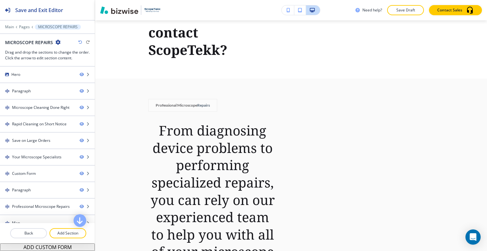
scroll to position [1953, 0]
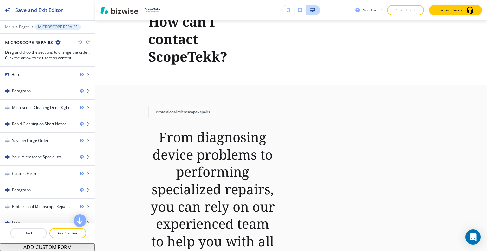
click at [10, 27] on p "Main" at bounding box center [9, 27] width 9 height 4
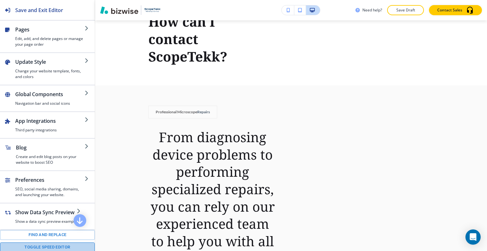
click at [50, 243] on button "Toggle speed editor" at bounding box center [47, 247] width 95 height 10
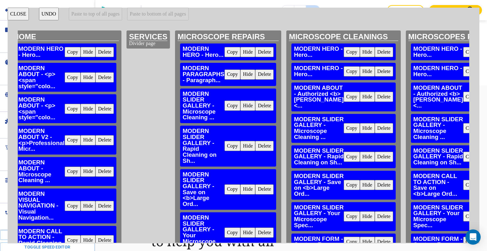
scroll to position [0, 0]
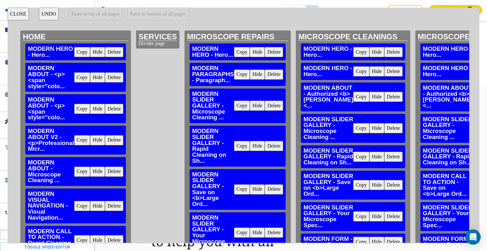
click at [79, 77] on button "Copy" at bounding box center [82, 77] width 16 height 10
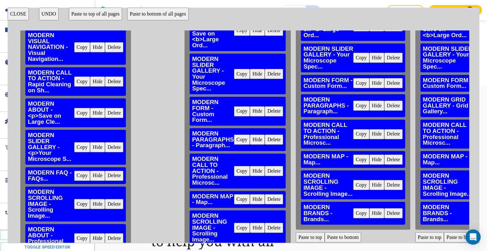
scroll to position [260, 0]
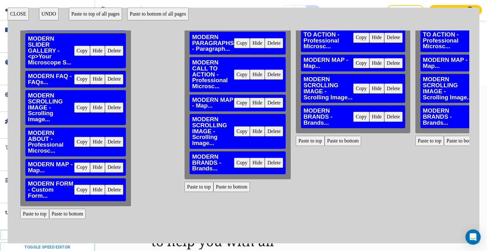
click at [207, 182] on button "Paste to top" at bounding box center [198, 187] width 29 height 10
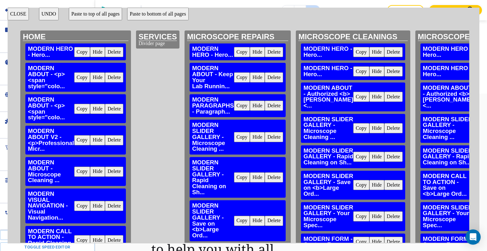
scroll to position [246, 0]
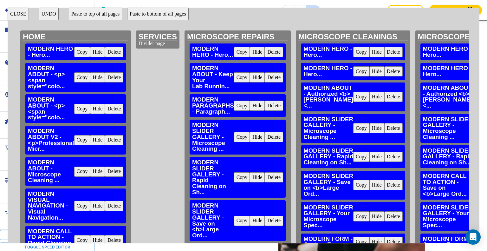
click at [274, 106] on button "Delete" at bounding box center [274, 105] width 18 height 10
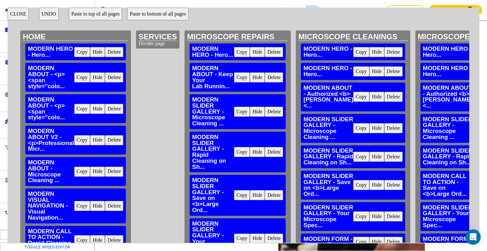
click at [274, 110] on button "Delete" at bounding box center [274, 111] width 18 height 10
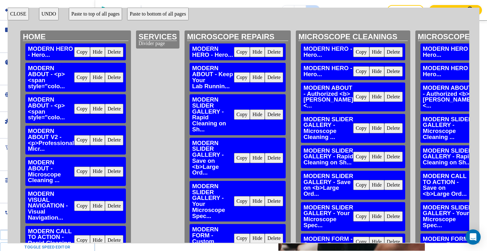
click at [274, 115] on button "Delete" at bounding box center [274, 114] width 18 height 10
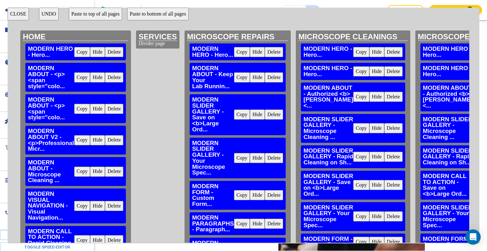
click at [274, 118] on button "Delete" at bounding box center [274, 114] width 18 height 10
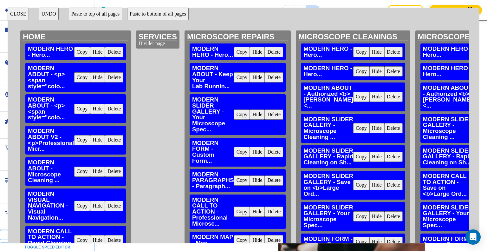
click at [274, 119] on button "Delete" at bounding box center [274, 114] width 18 height 10
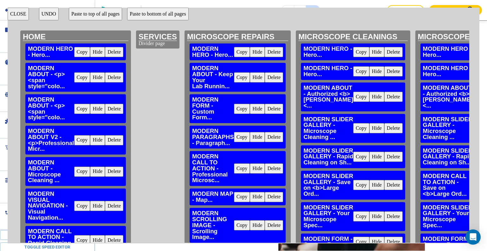
click at [273, 110] on button "Delete" at bounding box center [274, 109] width 18 height 10
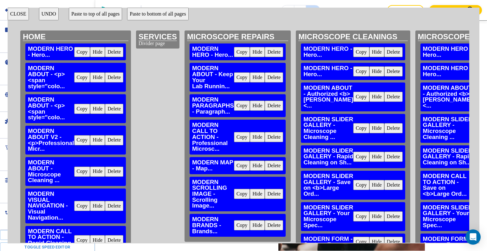
click at [272, 104] on button "Delete" at bounding box center [274, 105] width 18 height 10
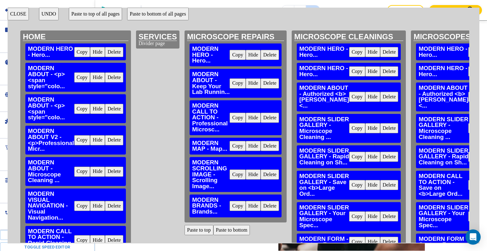
click at [270, 82] on button "Delete" at bounding box center [269, 83] width 18 height 10
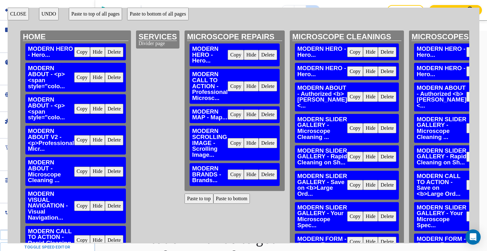
click at [270, 114] on button "Delete" at bounding box center [268, 114] width 18 height 10
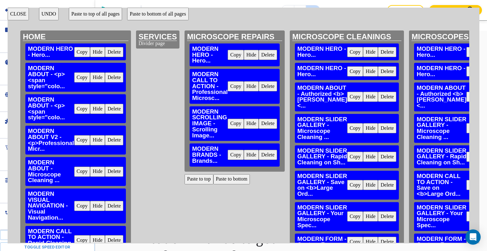
click at [265, 156] on button "Delete" at bounding box center [268, 155] width 18 height 10
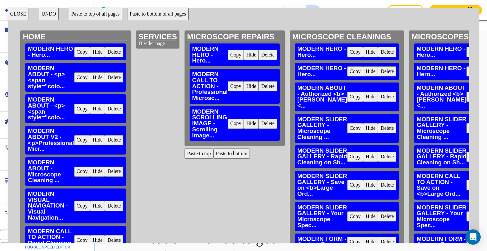
click at [19, 16] on button "CLOSE" at bounding box center [18, 14] width 21 height 13
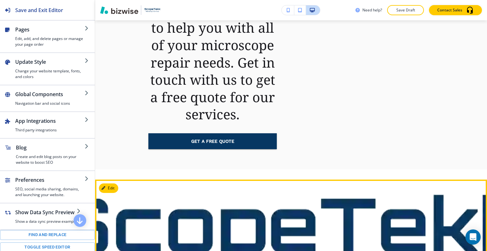
scroll to position [528, 0]
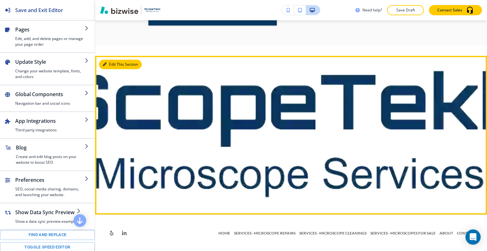
click at [106, 63] on button "Edit This Section" at bounding box center [120, 65] width 43 height 10
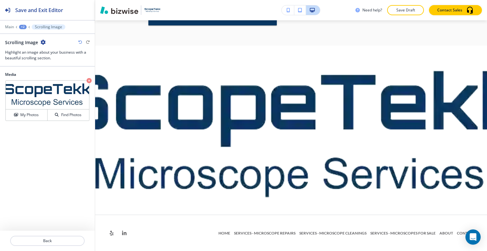
click at [42, 41] on icon "button" at bounding box center [43, 42] width 5 height 5
click at [60, 76] on p "Delete Section" at bounding box center [60, 75] width 32 height 6
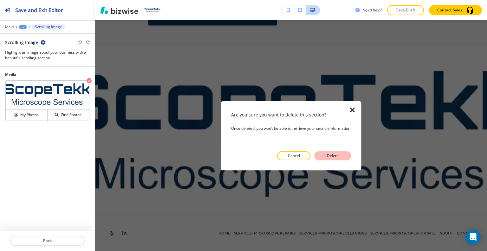
click at [346, 153] on button "Delete" at bounding box center [332, 155] width 37 height 9
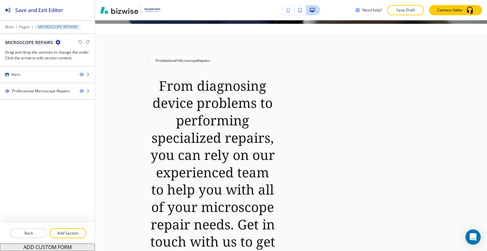
scroll to position [211, 0]
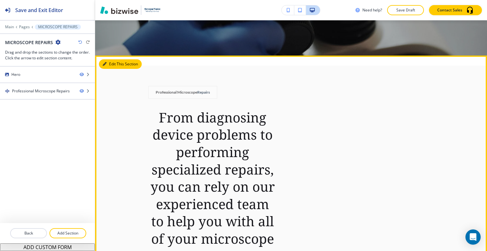
click at [110, 62] on button "Edit This Section" at bounding box center [120, 64] width 43 height 10
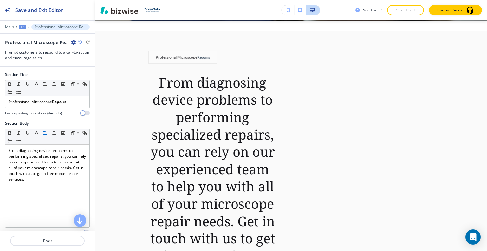
scroll to position [157, 0]
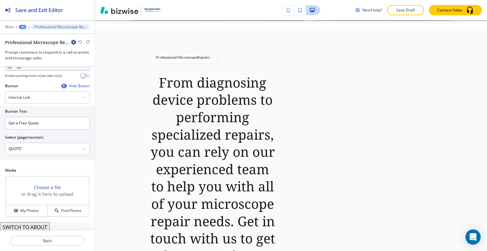
click at [33, 227] on button "SWITCH TO ABOUT" at bounding box center [25, 227] width 50 height 10
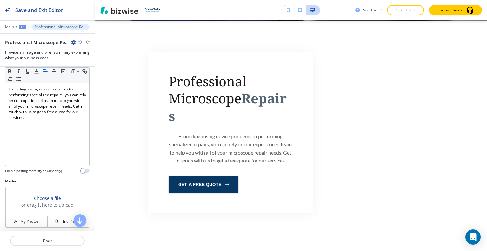
scroll to position [0, 0]
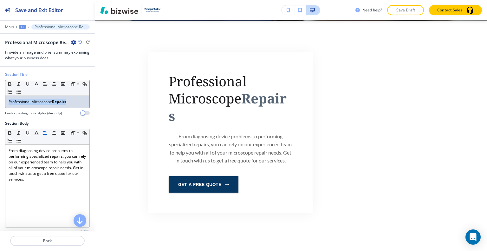
drag, startPoint x: 76, startPoint y: 103, endPoint x: 1, endPoint y: 98, distance: 75.3
click at [0, 98] on div "Section Title Small Normal Large Huge Professional Microscope Repairs Enable pa…" at bounding box center [47, 96] width 95 height 49
click at [38, 84] on icon "button" at bounding box center [37, 84] width 6 height 6
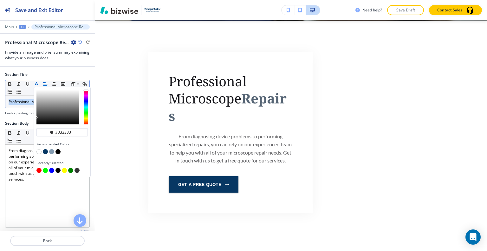
click at [60, 150] on button "button" at bounding box center [57, 151] width 5 height 5
type input "#000000"
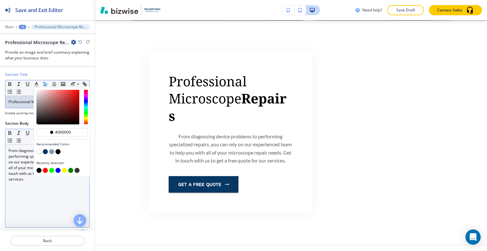
click at [35, 199] on div "From diagnosing device problems to performing specialized repairs, you can rely…" at bounding box center [47, 185] width 84 height 82
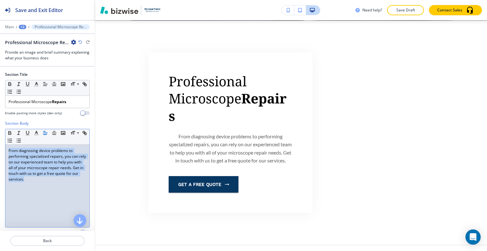
drag, startPoint x: 58, startPoint y: 183, endPoint x: 5, endPoint y: 140, distance: 67.6
click at [2, 141] on div "Section Body Small Normal Large Huge From diagnosing device problems to perform…" at bounding box center [47, 179] width 95 height 119
click at [47, 133] on icon "button" at bounding box center [45, 133] width 6 height 6
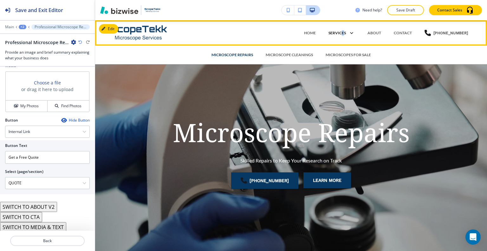
click at [346, 33] on p "SERVICES" at bounding box center [336, 33] width 17 height 6
click at [235, 59] on div "MICROSCOPE REPAIRS" at bounding box center [232, 54] width 54 height 19
click at [234, 58] on div "MICROSCOPE REPAIRS" at bounding box center [232, 54] width 54 height 19
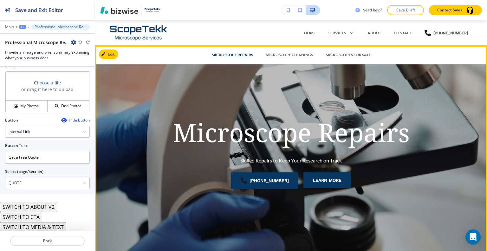
click at [295, 105] on div "Microscope Repairs Skilled Repairs to Keep Your Research on Track (952) 913-230…" at bounding box center [290, 156] width 285 height 201
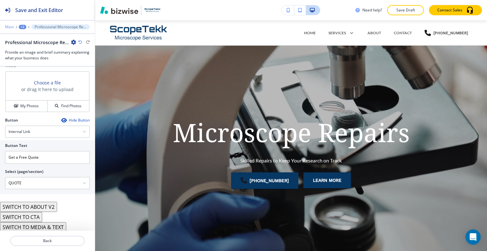
click at [9, 27] on p "Main" at bounding box center [9, 27] width 9 height 4
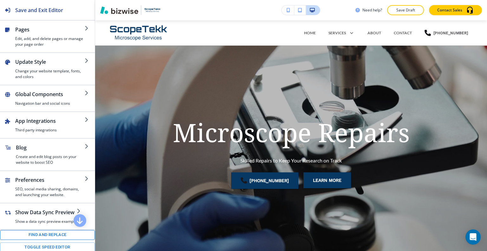
scroll to position [97, 0]
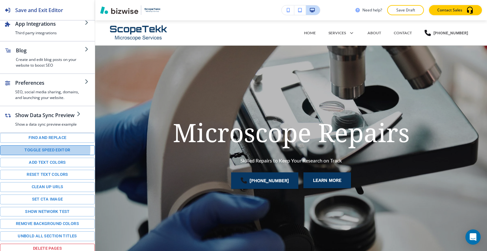
click at [40, 148] on button "Toggle speed editor" at bounding box center [47, 150] width 95 height 10
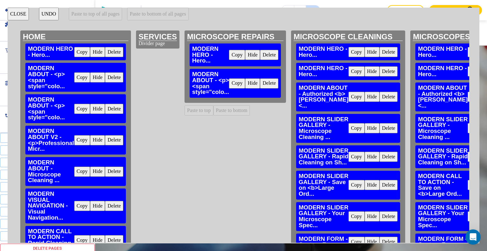
click at [81, 77] on button "Copy" at bounding box center [82, 77] width 16 height 10
click at [223, 111] on button "Paste to bottom" at bounding box center [231, 110] width 37 height 10
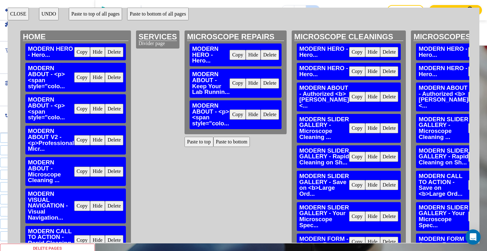
scroll to position [246, 0]
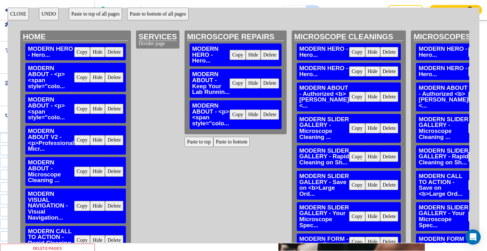
click at [20, 16] on button "CLOSE" at bounding box center [18, 14] width 21 height 13
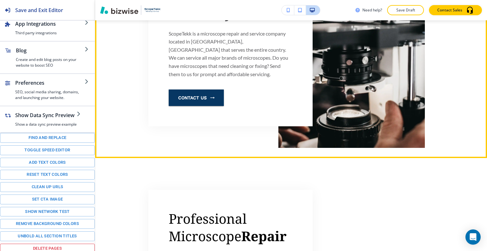
scroll to position [253, 0]
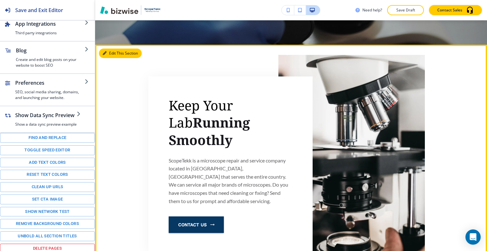
click at [112, 53] on button "Edit This Section" at bounding box center [120, 53] width 43 height 10
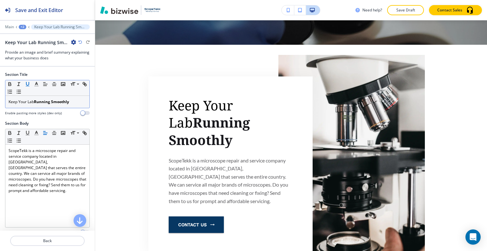
scroll to position [246, 0]
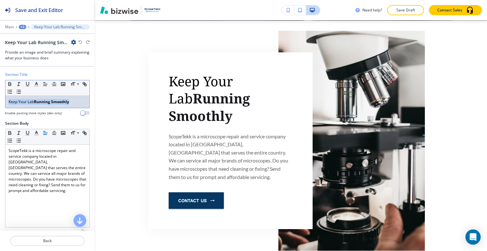
drag, startPoint x: 77, startPoint y: 103, endPoint x: 8, endPoint y: 105, distance: 69.4
click at [2, 106] on div "Section Title Small Normal Large Huge Keep Your Lab Running Smoothly Enable pas…" at bounding box center [47, 96] width 95 height 49
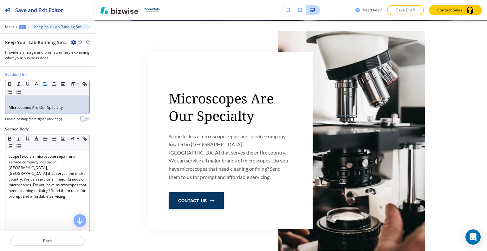
click at [7, 107] on div "Microscopes Are Our Specialty" at bounding box center [47, 105] width 84 height 18
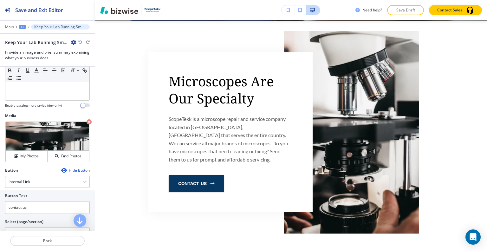
scroll to position [32, 0]
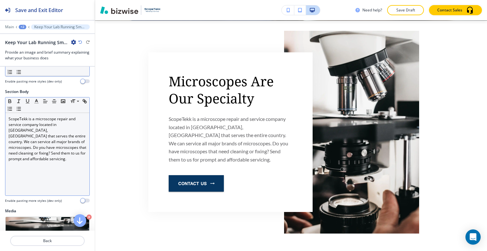
click at [66, 170] on div "ScopeTekk is a microscope repair and service company located in Lakeville, MN t…" at bounding box center [47, 154] width 84 height 82
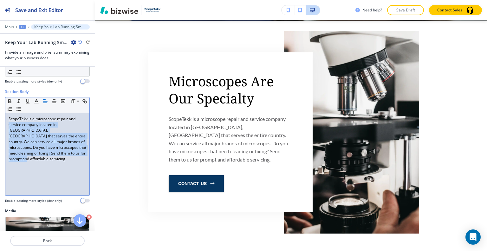
drag, startPoint x: 71, startPoint y: 169, endPoint x: 8, endPoint y: 123, distance: 77.5
click at [1, 124] on div "Section Body Small Normal Large Huge ScopeTekk is a microscope repair and servi…" at bounding box center [47, 148] width 95 height 119
click at [57, 158] on div "ScopeTekk is a microscope repair and service company located in Lakeville, MN t…" at bounding box center [47, 154] width 84 height 82
drag, startPoint x: 70, startPoint y: 154, endPoint x: 32, endPoint y: 108, distance: 59.9
click at [0, 97] on div "Section Body Small Normal Large Huge ScopeTekk is a microscope repair and servi…" at bounding box center [47, 148] width 95 height 119
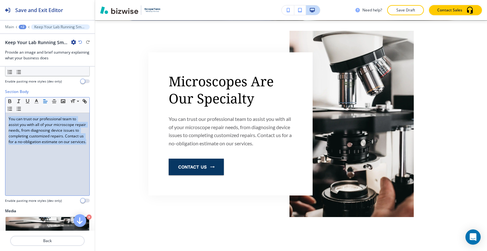
drag, startPoint x: 44, startPoint y: 154, endPoint x: 5, endPoint y: 105, distance: 63.6
click at [1, 105] on div "Section Body Small Normal Large Huge You can trust our professional team to ass…" at bounding box center [47, 148] width 95 height 119
click at [7, 100] on icon "button" at bounding box center [10, 101] width 6 height 6
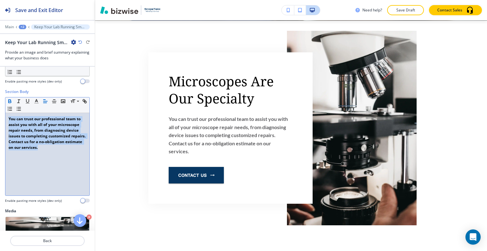
click at [9, 100] on icon "button" at bounding box center [10, 100] width 2 height 2
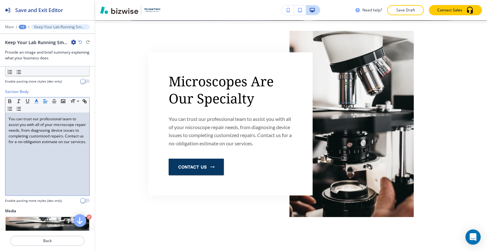
click at [36, 101] on icon "button" at bounding box center [37, 101] width 6 height 6
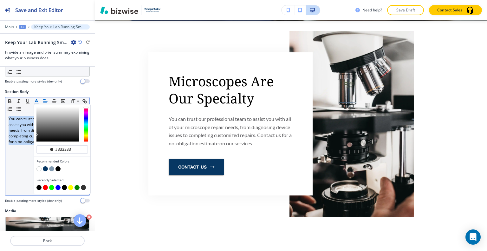
click at [59, 164] on div "button" at bounding box center [61, 164] width 51 height 3
click at [60, 165] on div "Recommended Colors" at bounding box center [62, 165] width 56 height 19
click at [60, 167] on div "button" at bounding box center [61, 169] width 51 height 6
click at [59, 167] on button "button" at bounding box center [57, 168] width 5 height 5
type input "#000000"
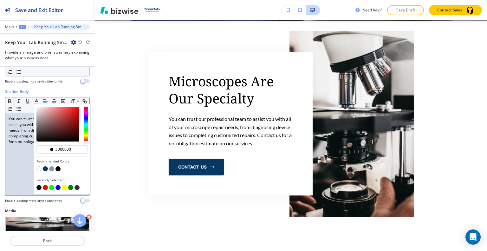
click at [0, 130] on div "Section Body #000000 Recommended Colors Recently Selected Small Normal Large Hu…" at bounding box center [47, 148] width 95 height 119
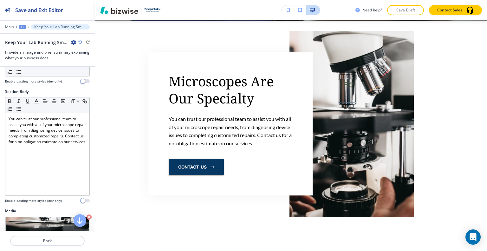
scroll to position [127, 0]
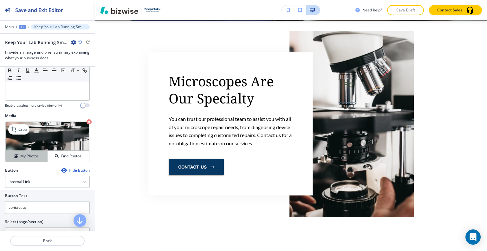
click at [35, 150] on div "My Photos Find Photos" at bounding box center [47, 155] width 83 height 11
click at [29, 155] on h4 "My Photos" at bounding box center [29, 156] width 18 height 6
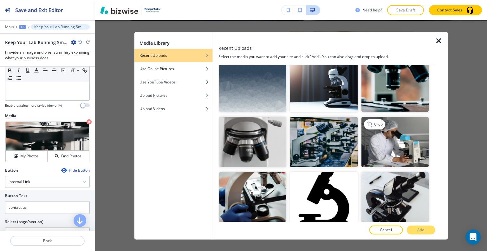
scroll to position [95, 0]
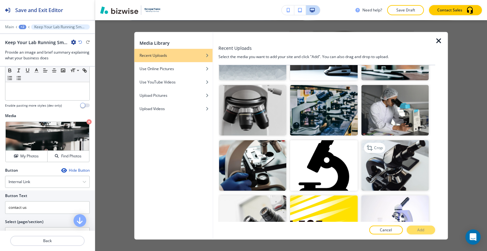
click at [402, 158] on img "button" at bounding box center [394, 165] width 67 height 50
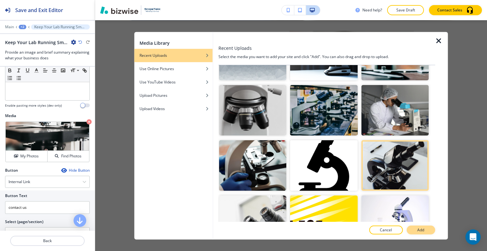
click at [414, 232] on button "Add" at bounding box center [420, 229] width 29 height 9
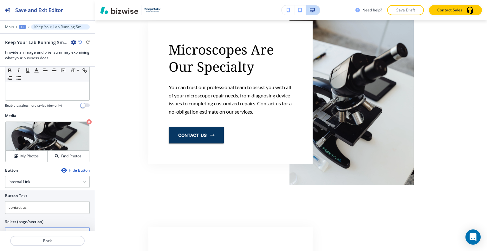
scroll to position [177, 0]
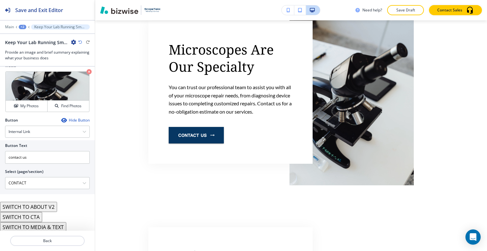
click at [46, 208] on button "SWITCH TO ABOUT V2" at bounding box center [28, 207] width 57 height 10
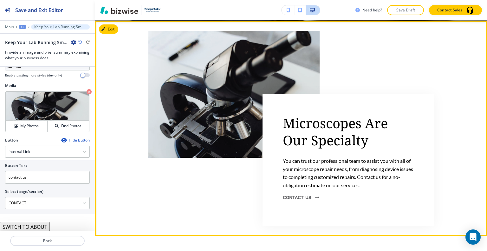
scroll to position [183, 0]
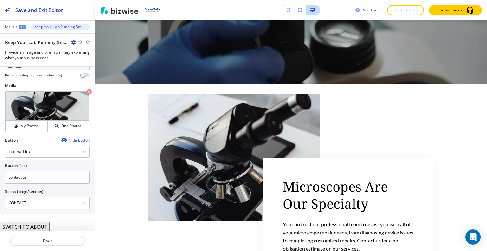
click at [81, 44] on icon "button" at bounding box center [80, 42] width 4 height 4
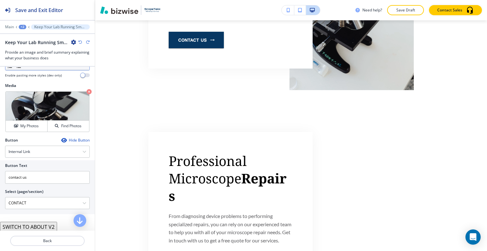
scroll to position [30, 0]
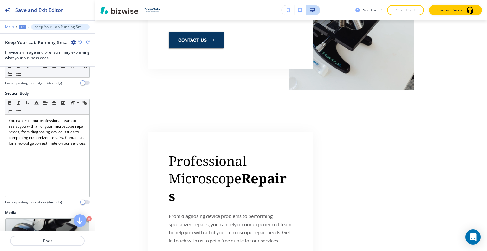
click at [11, 29] on p "Main" at bounding box center [9, 27] width 9 height 4
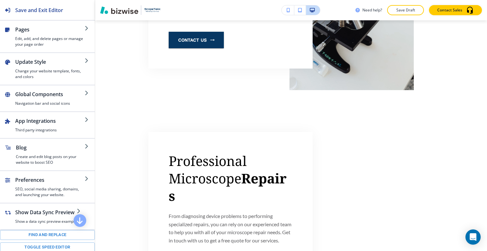
scroll to position [97, 0]
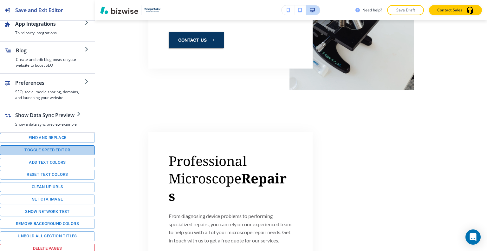
click at [48, 150] on button "Toggle speed editor" at bounding box center [47, 150] width 95 height 10
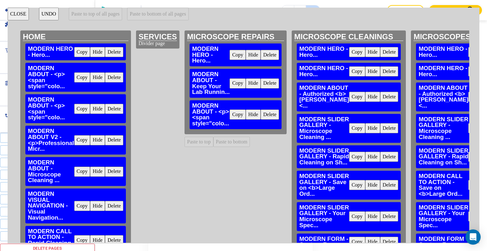
scroll to position [32, 0]
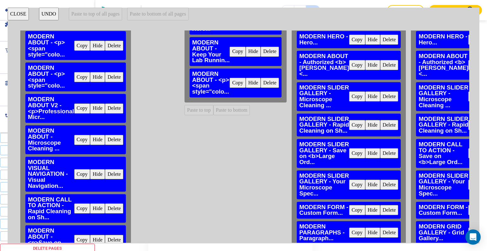
click at [80, 107] on button "Copy" at bounding box center [82, 108] width 16 height 10
click at [231, 110] on button "Paste to bottom" at bounding box center [231, 110] width 37 height 10
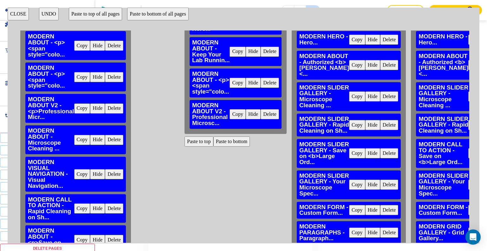
click at [78, 139] on button "Copy" at bounding box center [82, 140] width 16 height 10
click at [240, 142] on button "Paste to bottom" at bounding box center [231, 141] width 37 height 10
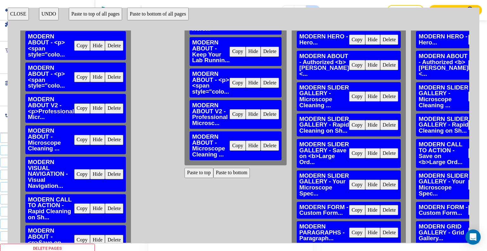
scroll to position [63, 0]
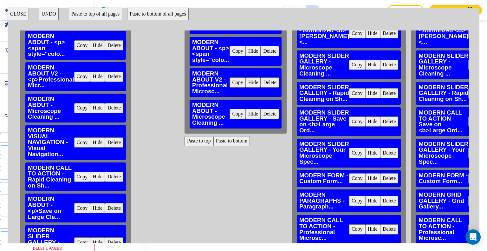
click at [82, 179] on button "Copy" at bounding box center [82, 176] width 16 height 10
click at [232, 140] on button "Paste to bottom" at bounding box center [231, 141] width 37 height 10
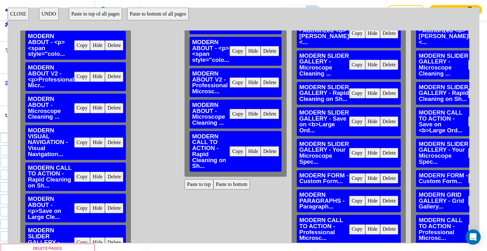
click at [271, 150] on button "Delete" at bounding box center [269, 151] width 18 height 10
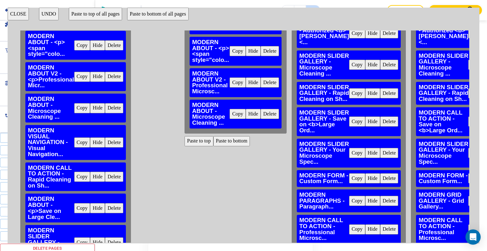
scroll to position [95, 0]
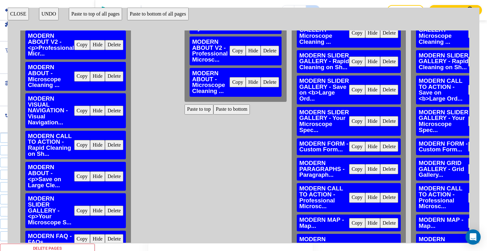
click at [84, 178] on button "Copy" at bounding box center [82, 176] width 16 height 10
click at [229, 109] on button "Paste to bottom" at bounding box center [231, 109] width 37 height 10
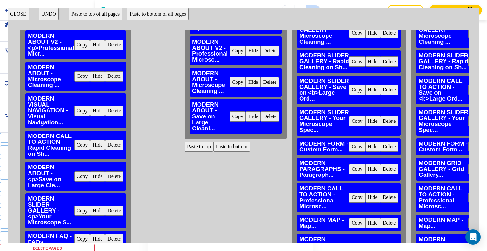
click at [86, 208] on button "Copy" at bounding box center [82, 210] width 16 height 10
click at [233, 146] on button "Paste to bottom" at bounding box center [231, 146] width 37 height 10
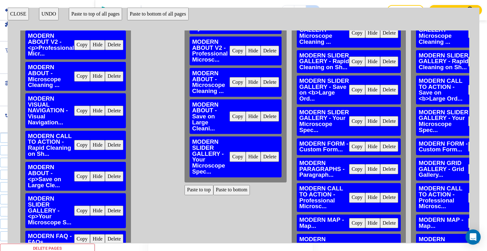
scroll to position [127, 0]
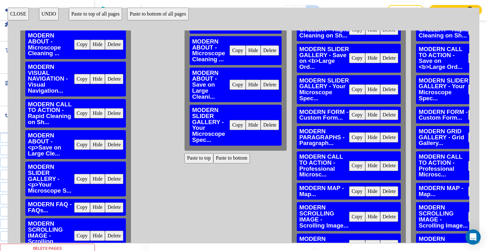
click at [80, 206] on button "Copy" at bounding box center [82, 207] width 16 height 10
click at [229, 159] on button "Paste to bottom" at bounding box center [231, 158] width 37 height 10
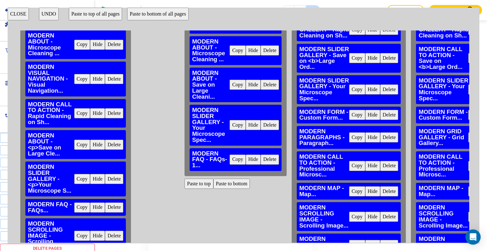
scroll to position [158, 0]
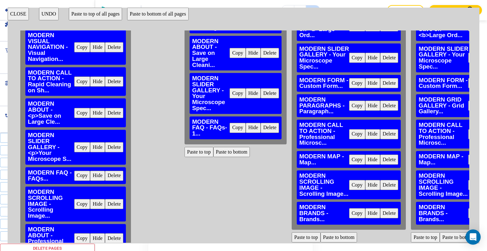
click at [81, 204] on button "Copy" at bounding box center [82, 204] width 16 height 10
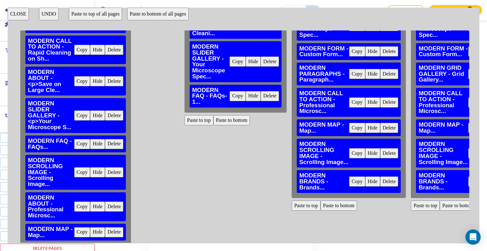
click at [82, 208] on button "Copy" at bounding box center [82, 206] width 16 height 10
click at [231, 121] on button "Paste to bottom" at bounding box center [231, 120] width 37 height 10
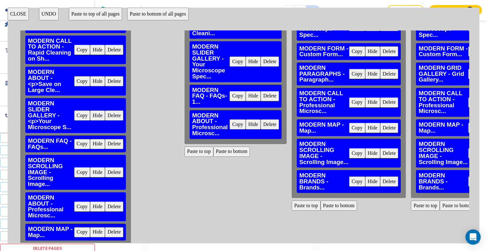
scroll to position [222, 0]
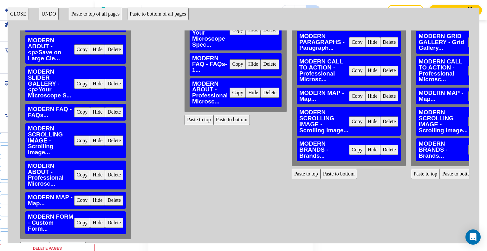
click at [81, 199] on button "Copy" at bounding box center [82, 200] width 16 height 10
click at [229, 121] on button "Paste to bottom" at bounding box center [231, 120] width 37 height 10
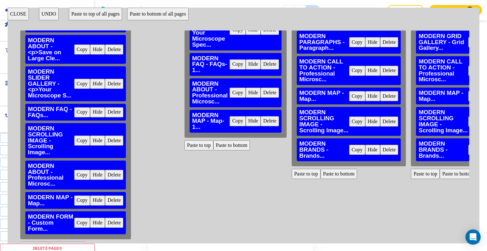
scroll to position [253, 0]
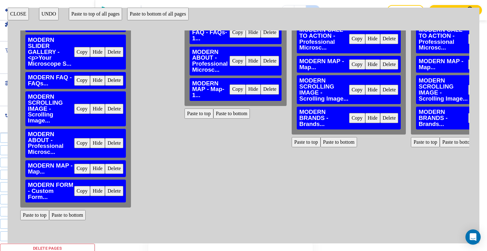
click at [83, 194] on button "Copy" at bounding box center [82, 191] width 16 height 10
click at [229, 113] on button "Paste to bottom" at bounding box center [231, 113] width 37 height 10
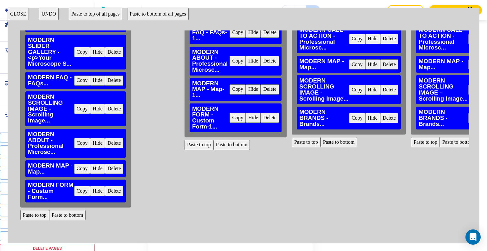
scroll to position [127, 0]
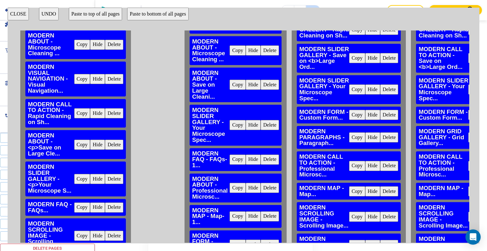
click at [21, 12] on button "CLOSE" at bounding box center [18, 14] width 21 height 13
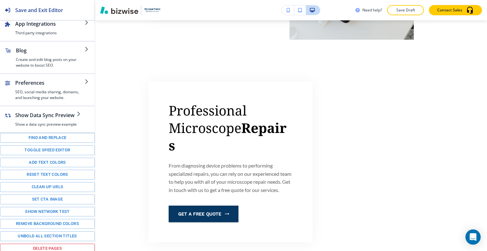
scroll to position [0, 0]
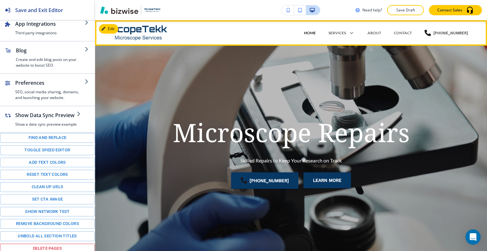
click at [313, 35] on p "HOME" at bounding box center [310, 33] width 12 height 6
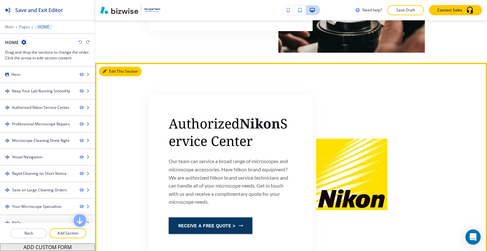
drag, startPoint x: 112, startPoint y: 64, endPoint x: 108, endPoint y: 64, distance: 3.5
click at [112, 67] on button "Edit This Section" at bounding box center [120, 72] width 43 height 10
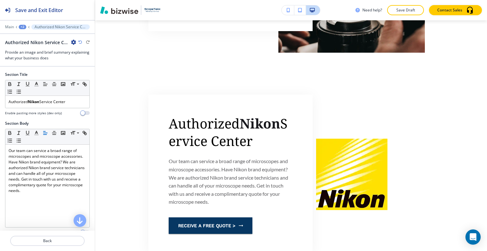
scroll to position [478, 0]
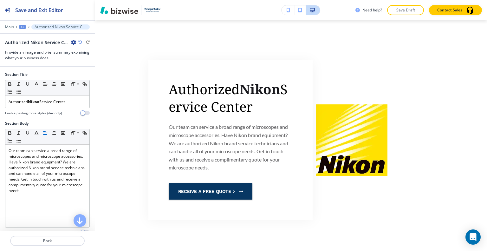
click at [74, 41] on icon "button" at bounding box center [73, 42] width 5 height 5
click at [94, 61] on button "Duplicate Section" at bounding box center [91, 63] width 41 height 11
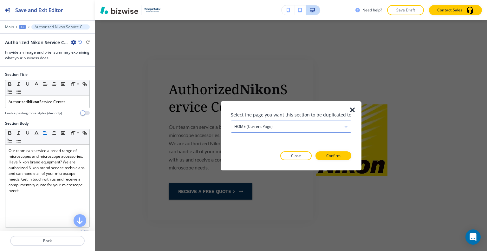
click at [286, 125] on div "HOME (current page)" at bounding box center [291, 125] width 120 height 11
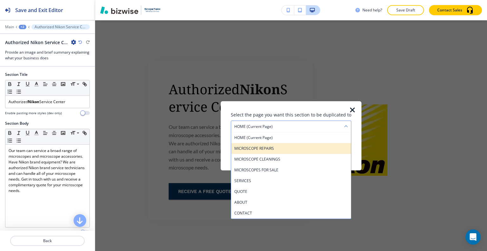
click at [285, 148] on h4 "MICROSCOPE REPAIRS" at bounding box center [290, 148] width 113 height 6
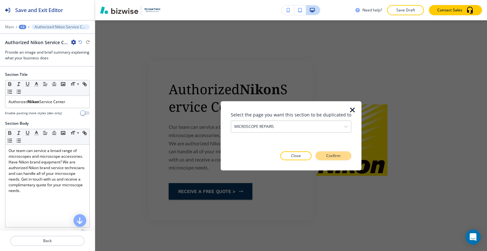
click at [331, 154] on p "Confirm" at bounding box center [333, 156] width 14 height 6
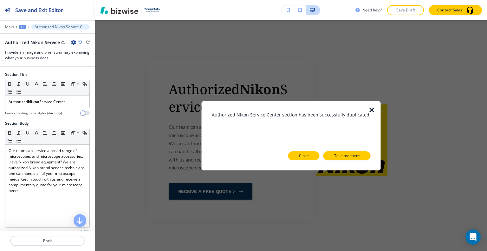
click at [299, 154] on p "Close" at bounding box center [304, 156] width 10 height 6
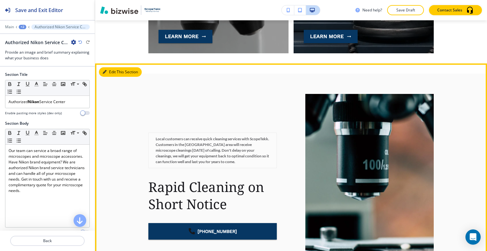
click at [115, 72] on button "Edit This Section" at bounding box center [120, 72] width 43 height 10
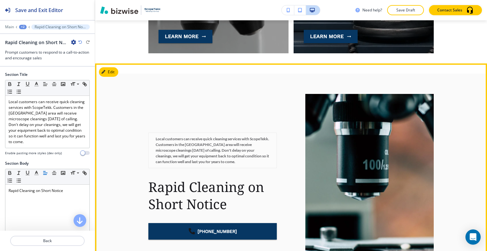
scroll to position [1471, 0]
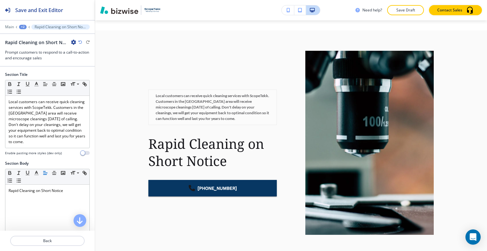
click at [73, 42] on icon "button" at bounding box center [73, 42] width 5 height 5
drag, startPoint x: 86, startPoint y: 61, endPoint x: 89, endPoint y: 62, distance: 3.7
click at [86, 61] on button "Duplicate Section" at bounding box center [91, 63] width 41 height 11
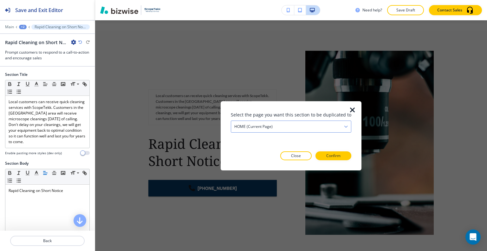
click at [283, 125] on div "HOME (current page)" at bounding box center [291, 125] width 120 height 11
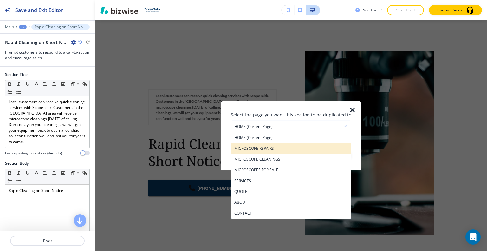
click at [271, 144] on div "MICROSCOPE REPAIRS" at bounding box center [291, 148] width 120 height 11
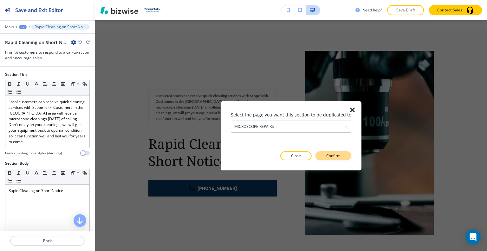
click at [323, 157] on button "Confirm" at bounding box center [333, 155] width 36 height 9
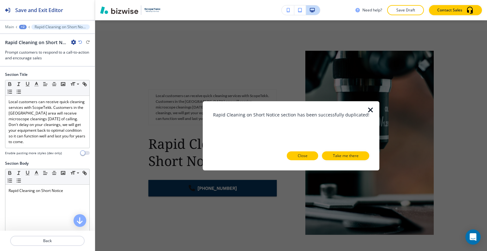
click at [306, 154] on button "Close" at bounding box center [302, 155] width 31 height 9
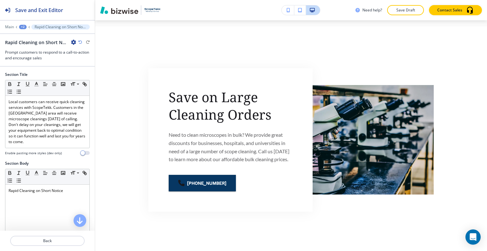
scroll to position [0, 0]
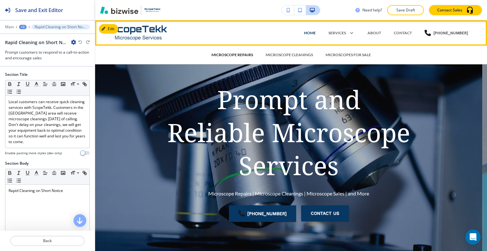
click at [244, 54] on p "MICROSCOPE REPAIRS" at bounding box center [232, 55] width 42 height 6
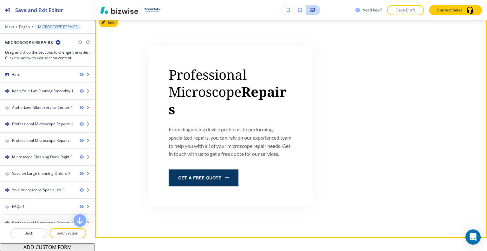
scroll to position [865, 0]
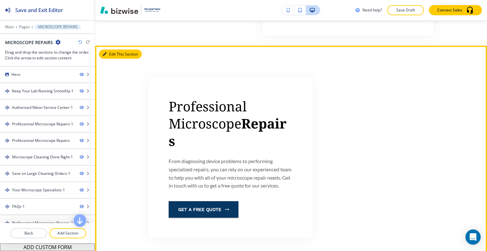
click at [106, 50] on button "Edit This Section" at bounding box center [120, 54] width 43 height 10
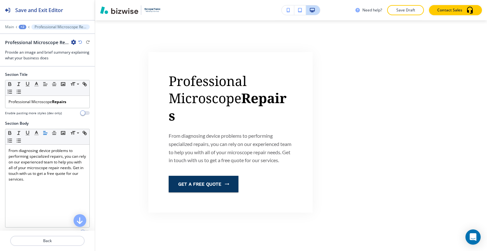
drag, startPoint x: 75, startPoint y: 41, endPoint x: 73, endPoint y: 42, distance: 3.4
click at [75, 41] on icon "button" at bounding box center [73, 42] width 5 height 5
click at [92, 73] on p "Delete Section" at bounding box center [91, 75] width 32 height 6
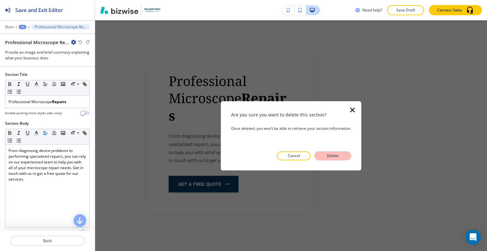
click at [326, 153] on p "Delete" at bounding box center [332, 156] width 15 height 6
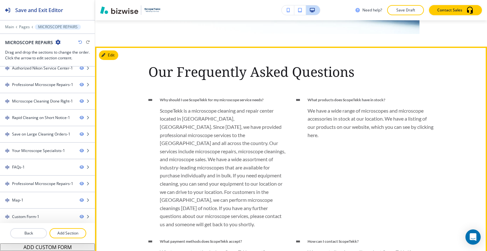
scroll to position [2049, 0]
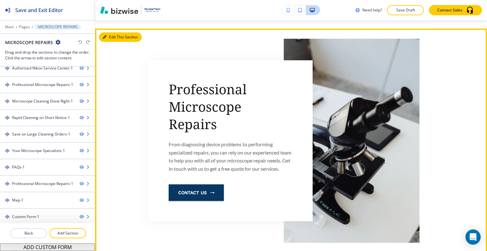
click at [114, 42] on button "Edit This Section" at bounding box center [120, 37] width 43 height 10
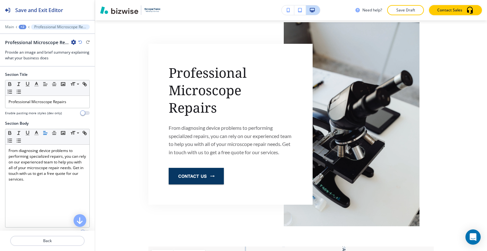
click at [72, 42] on icon "button" at bounding box center [73, 42] width 5 height 5
click at [88, 76] on p "Delete Section" at bounding box center [91, 75] width 32 height 6
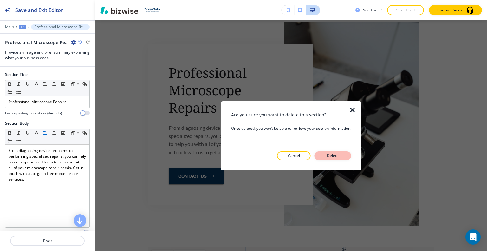
click at [331, 156] on p "Delete" at bounding box center [332, 156] width 15 height 6
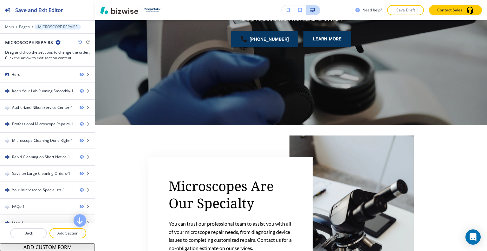
scroll to position [0, 0]
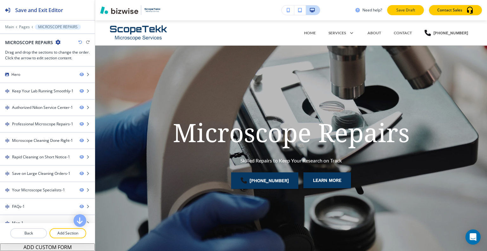
click at [400, 12] on p "Save Draft" at bounding box center [405, 10] width 20 height 6
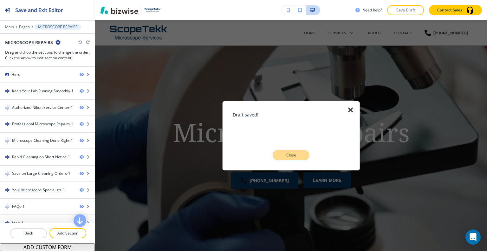
click at [289, 159] on button "Close" at bounding box center [290, 155] width 37 height 10
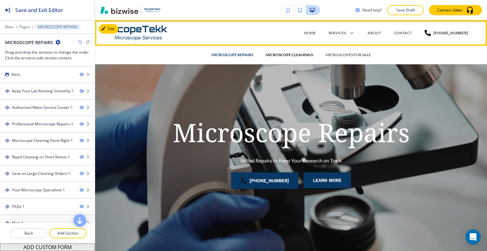
click at [299, 55] on p "MICROSCOPE CLEANINGS" at bounding box center [289, 55] width 47 height 6
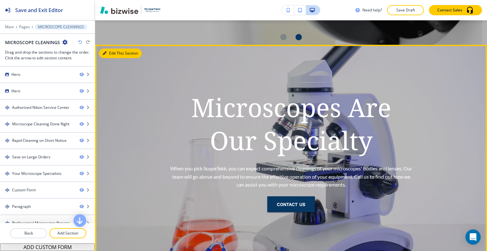
click at [113, 53] on button "Edit This Section" at bounding box center [120, 53] width 43 height 10
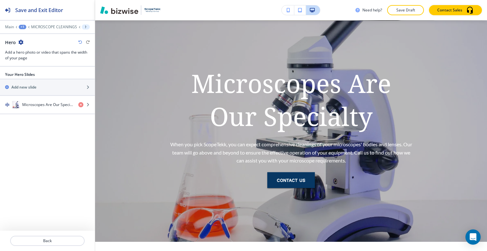
click at [20, 41] on icon "button" at bounding box center [20, 42] width 5 height 5
click at [41, 73] on p "Delete Section" at bounding box center [38, 75] width 32 height 6
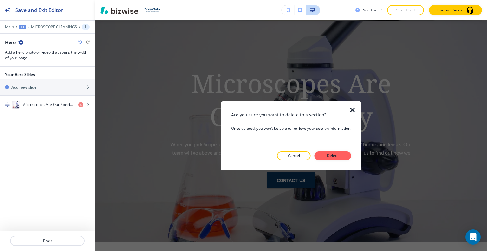
click at [340, 157] on p "Delete" at bounding box center [332, 156] width 15 height 6
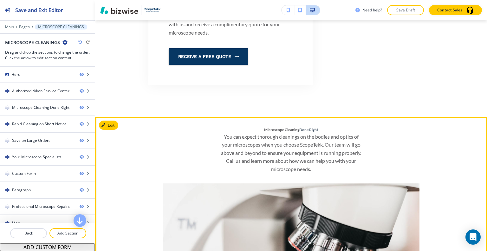
scroll to position [214, 0]
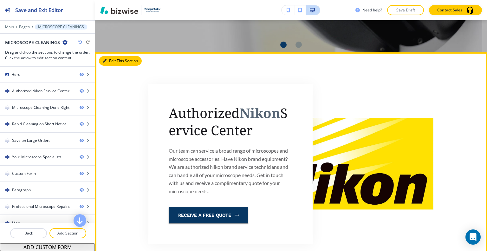
click at [113, 65] on button "Edit This Section" at bounding box center [120, 61] width 43 height 10
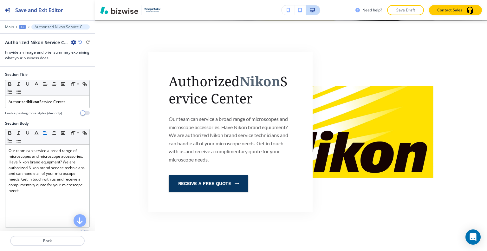
click at [70, 41] on div "Authorized Nikon Service Center" at bounding box center [40, 42] width 71 height 7
drag, startPoint x: 75, startPoint y: 44, endPoint x: 76, endPoint y: 50, distance: 6.1
click at [75, 45] on div "Authorized Nikon Service Center" at bounding box center [40, 42] width 71 height 7
click at [74, 40] on icon "button" at bounding box center [73, 42] width 5 height 5
click at [86, 76] on p "Delete Section" at bounding box center [91, 75] width 32 height 6
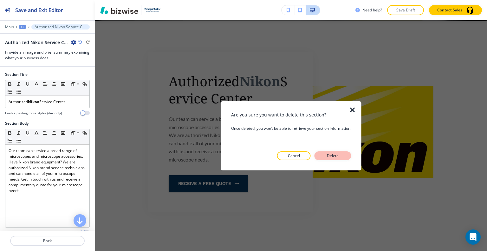
click at [348, 157] on button "Delete" at bounding box center [332, 155] width 37 height 9
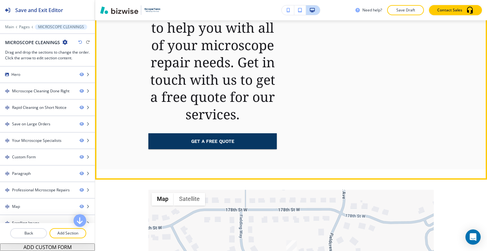
scroll to position [1957, 0]
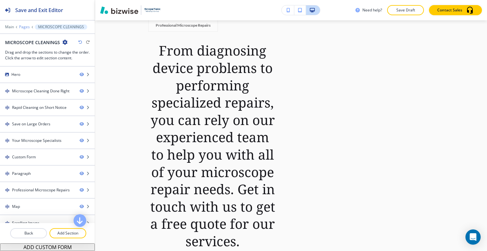
click at [24, 26] on p "Pages" at bounding box center [24, 27] width 11 height 4
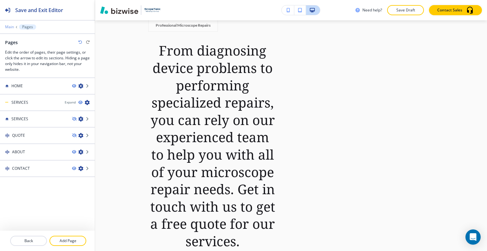
click at [13, 27] on p "Main" at bounding box center [9, 27] width 9 height 4
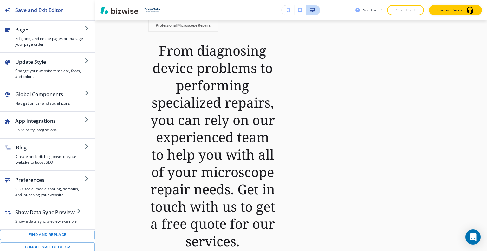
scroll to position [97, 0]
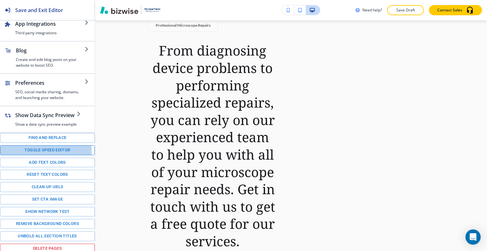
click at [46, 150] on button "Toggle speed editor" at bounding box center [47, 150] width 95 height 10
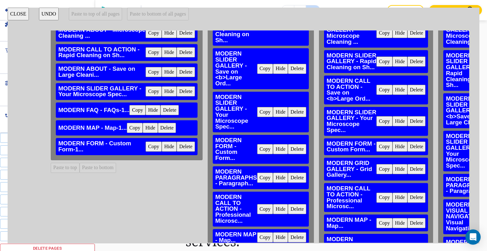
scroll to position [0, 134]
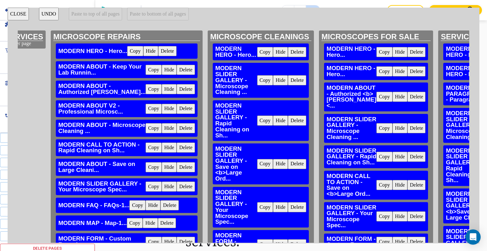
click at [288, 82] on button "Delete" at bounding box center [297, 80] width 18 height 10
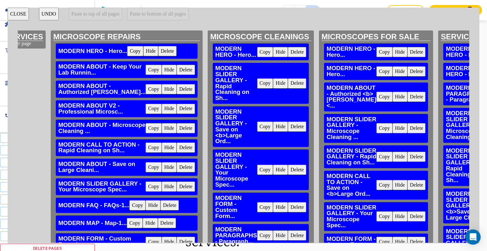
click at [288, 82] on button "Delete" at bounding box center [297, 83] width 18 height 10
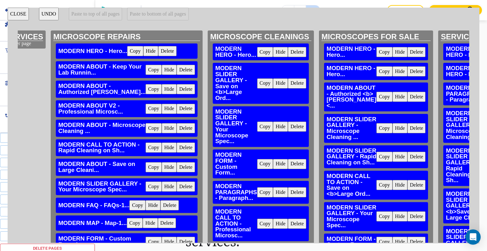
click at [288, 82] on button "Delete" at bounding box center [297, 83] width 18 height 10
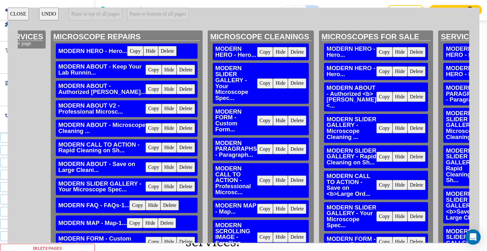
click at [288, 82] on button "Delete" at bounding box center [297, 83] width 18 height 10
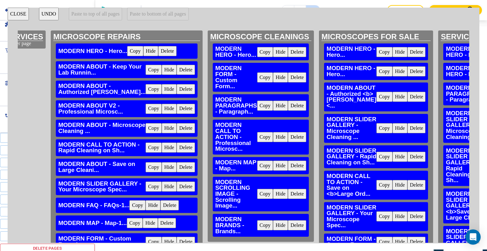
scroll to position [869, 0]
click at [288, 77] on button "Delete" at bounding box center [297, 77] width 18 height 10
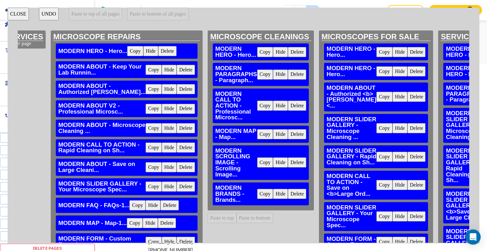
scroll to position [637, 0]
click at [288, 75] on button "Delete" at bounding box center [297, 74] width 18 height 10
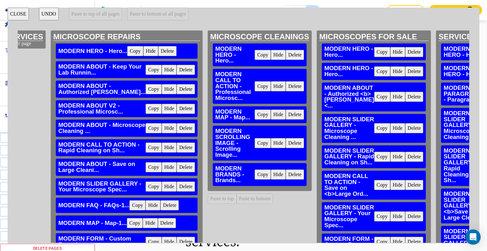
click at [285, 116] on button "Delete" at bounding box center [294, 114] width 18 height 10
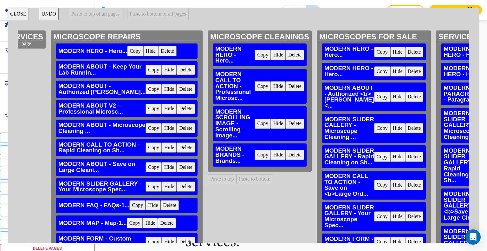
click at [285, 124] on button "Delete" at bounding box center [294, 123] width 18 height 10
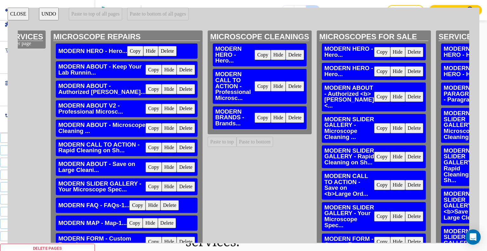
click at [285, 121] on button "Delete" at bounding box center [294, 117] width 18 height 10
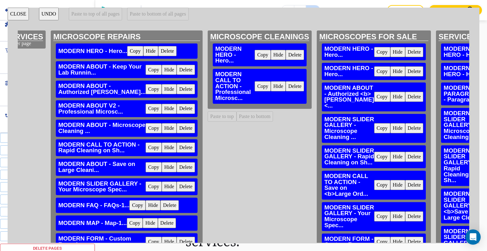
click at [145, 74] on button "Copy" at bounding box center [153, 70] width 16 height 10
click at [236, 116] on button "Paste to bottom" at bounding box center [254, 116] width 37 height 10
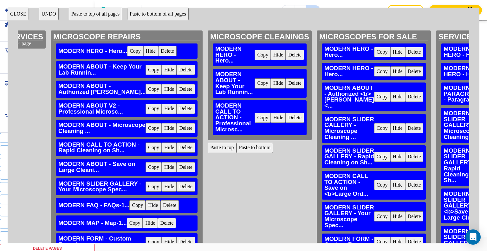
scroll to position [32, 134]
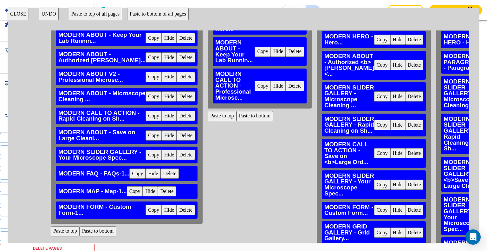
click at [145, 62] on button "Copy" at bounding box center [153, 57] width 16 height 10
click at [236, 116] on button "Paste to bottom" at bounding box center [254, 116] width 37 height 10
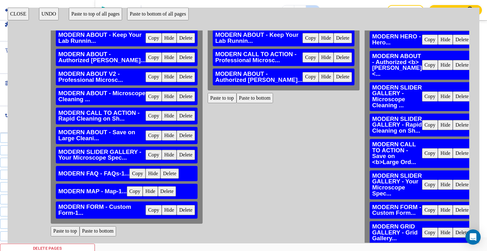
click at [145, 82] on button "Copy" at bounding box center [153, 77] width 16 height 10
click at [236, 103] on button "Paste to bottom" at bounding box center [254, 98] width 37 height 10
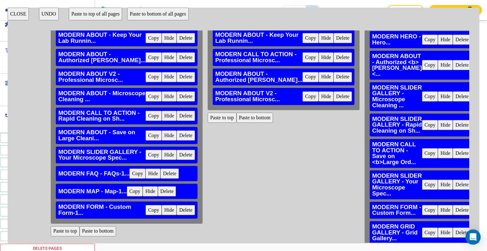
click at [145, 101] on button "Copy" at bounding box center [153, 96] width 16 height 10
click at [236, 123] on button "Paste to bottom" at bounding box center [254, 117] width 37 height 10
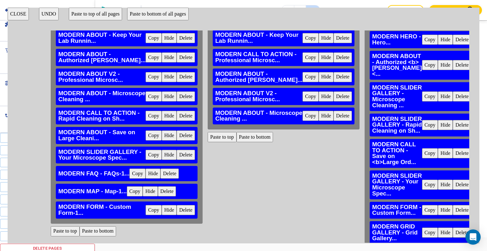
click at [145, 121] on button "Copy" at bounding box center [153, 116] width 16 height 10
click at [236, 142] on button "Paste to bottom" at bounding box center [254, 137] width 37 height 10
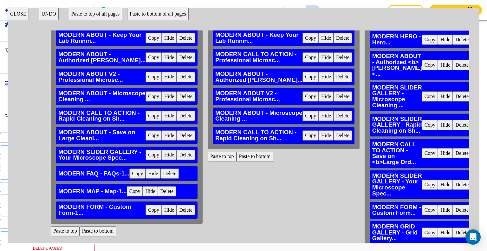
click at [145, 140] on button "Copy" at bounding box center [153, 135] width 16 height 10
click at [239, 162] on button "Paste to bottom" at bounding box center [254, 156] width 37 height 10
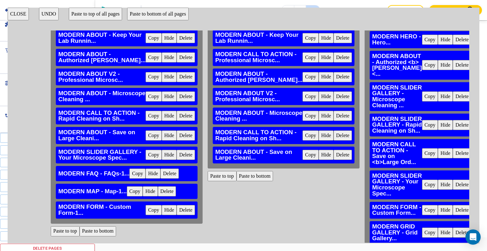
scroll to position [63, 134]
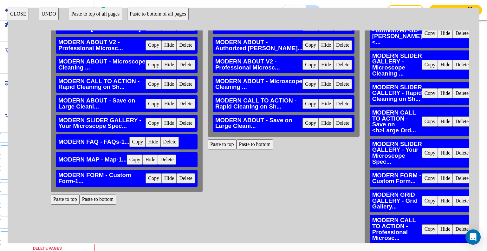
click at [145, 128] on button "Copy" at bounding box center [153, 123] width 16 height 10
click at [236, 149] on button "Paste to bottom" at bounding box center [254, 144] width 37 height 10
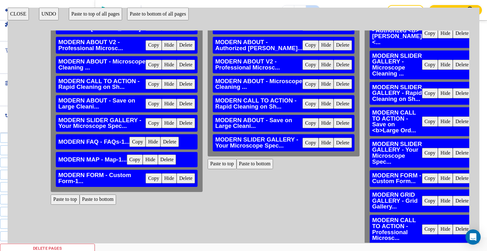
click at [129, 147] on button "Copy" at bounding box center [137, 142] width 16 height 10
click at [236, 169] on button "Paste to bottom" at bounding box center [254, 164] width 37 height 10
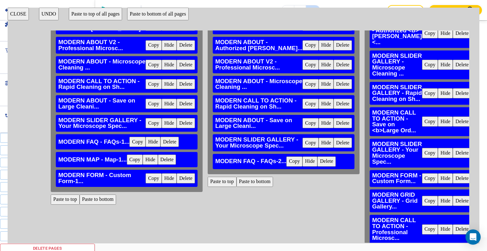
click at [128, 164] on button "Copy" at bounding box center [135, 159] width 16 height 10
click at [236, 187] on button "Paste to bottom" at bounding box center [254, 181] width 37 height 10
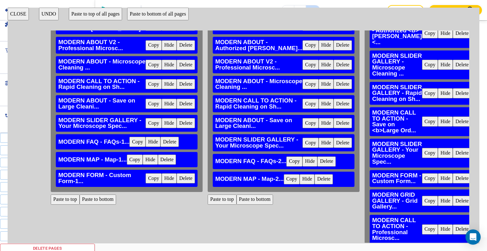
scroll to position [95, 134]
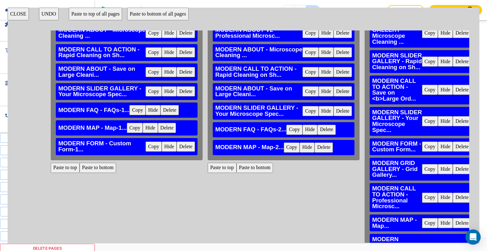
click at [145, 151] on button "Copy" at bounding box center [153, 146] width 16 height 10
click at [236, 173] on button "Paste to bottom" at bounding box center [254, 168] width 37 height 10
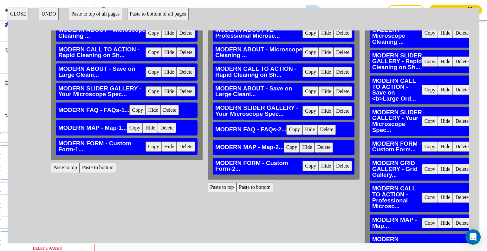
scroll to position [0, 134]
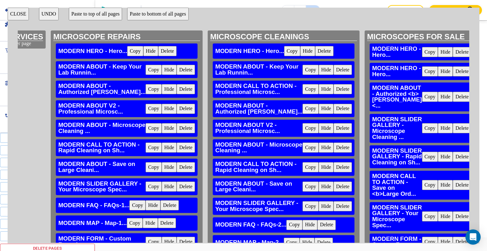
click at [20, 12] on button "CLOSE" at bounding box center [18, 14] width 21 height 13
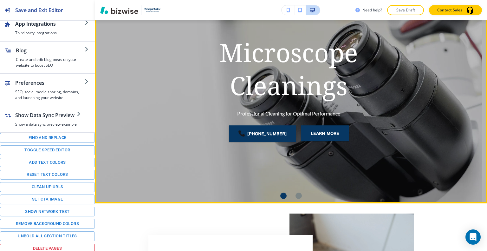
scroll to position [0, 0]
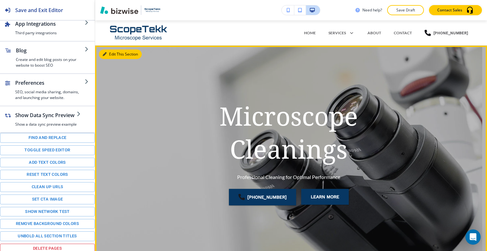
click at [109, 55] on button "Edit This Section" at bounding box center [120, 54] width 43 height 10
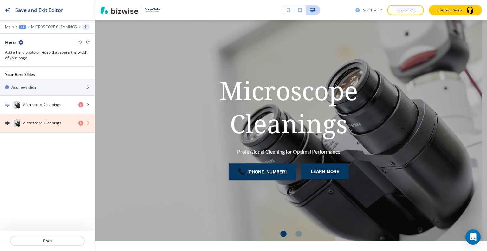
click at [79, 121] on icon "button" at bounding box center [80, 122] width 5 height 5
click at [81, 121] on icon "button" at bounding box center [80, 122] width 5 height 5
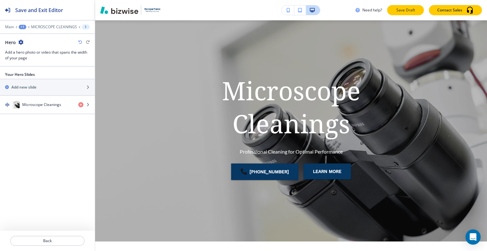
click at [409, 10] on p "Save Draft" at bounding box center [405, 10] width 20 height 6
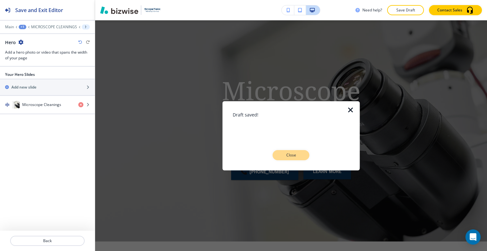
click at [298, 156] on p "Close" at bounding box center [291, 155] width 20 height 6
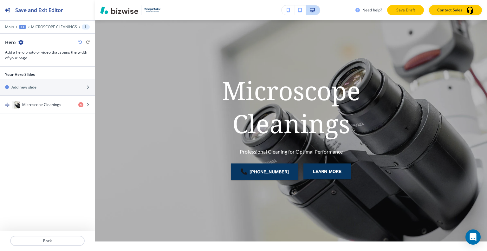
click at [403, 9] on p "Save Draft" at bounding box center [405, 10] width 20 height 6
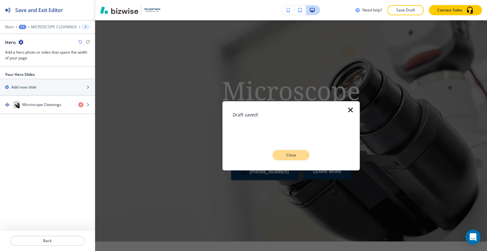
click at [298, 154] on p "Close" at bounding box center [291, 155] width 20 height 6
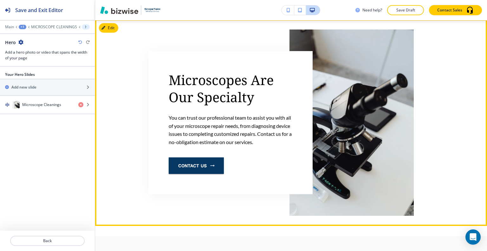
scroll to position [184, 0]
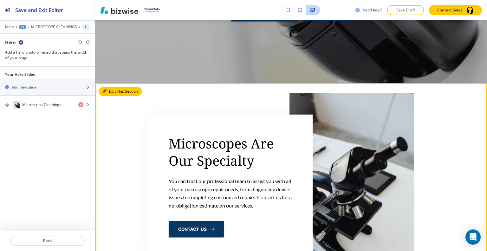
click at [113, 92] on button "Edit This Section" at bounding box center [120, 91] width 43 height 10
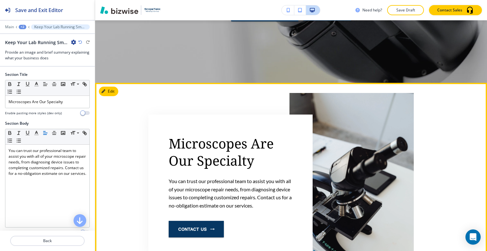
scroll to position [246, 0]
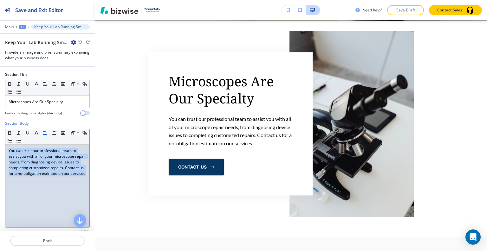
drag, startPoint x: 41, startPoint y: 182, endPoint x: 0, endPoint y: 150, distance: 51.3
click at [0, 150] on div "Section Body Small Normal Large Huge You can trust our professional team to ass…" at bounding box center [47, 179] width 95 height 119
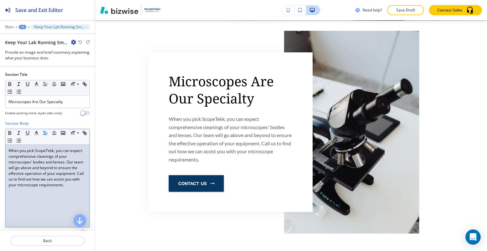
scroll to position [127, 0]
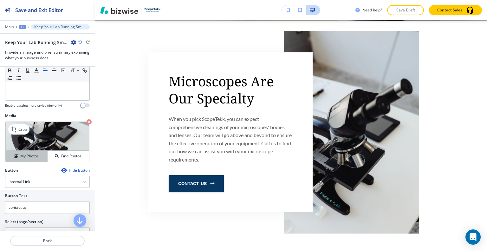
drag, startPoint x: 22, startPoint y: 156, endPoint x: 36, endPoint y: 153, distance: 14.9
click at [22, 156] on h4 "My Photos" at bounding box center [29, 156] width 18 height 6
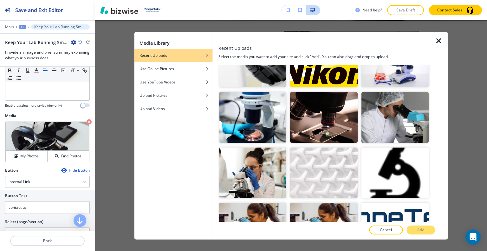
scroll to position [190, 0]
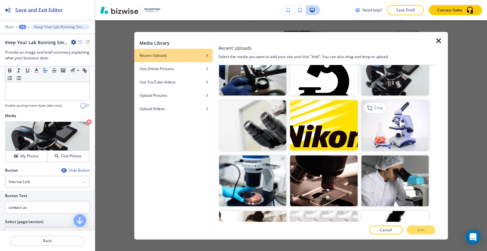
click at [396, 116] on img "button" at bounding box center [394, 125] width 67 height 50
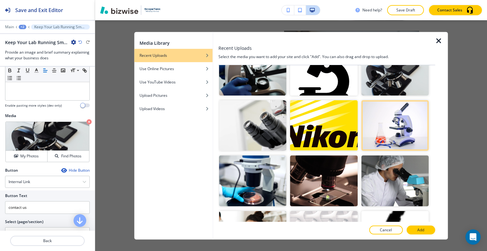
click at [423, 228] on p "Add" at bounding box center [420, 230] width 7 height 6
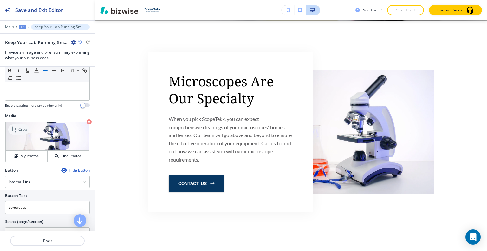
click at [21, 127] on p "Crop" at bounding box center [22, 129] width 9 height 6
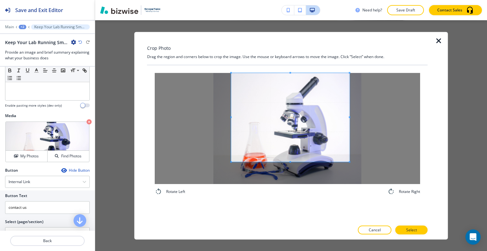
click at [315, 107] on span at bounding box center [290, 117] width 118 height 89
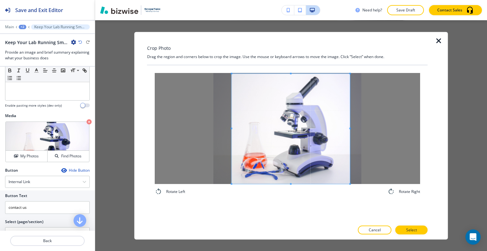
click at [284, 209] on div "Rotate Left Rotate Right" at bounding box center [287, 143] width 280 height 156
click at [407, 231] on p "Select" at bounding box center [411, 230] width 11 height 6
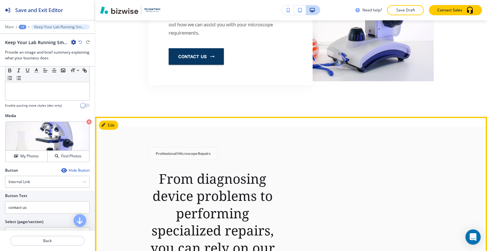
scroll to position [468, 0]
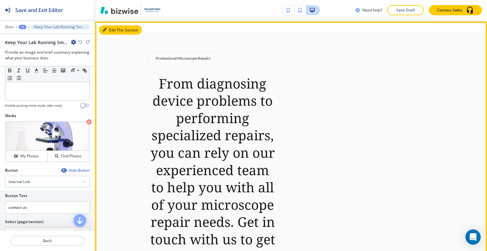
click at [114, 26] on button "Edit This Section" at bounding box center [120, 30] width 43 height 10
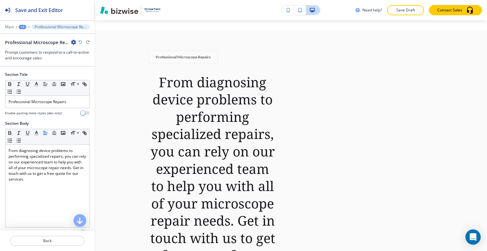
scroll to position [157, 0]
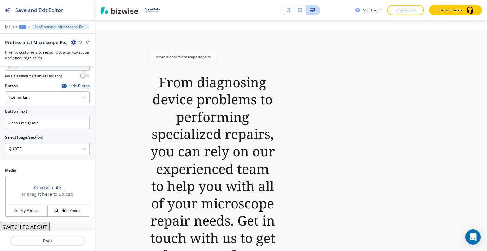
click at [36, 226] on button "SWITCH TO ABOUT" at bounding box center [25, 227] width 50 height 10
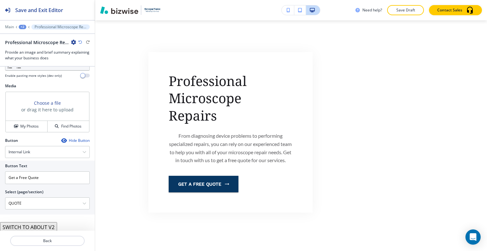
scroll to position [177, 0]
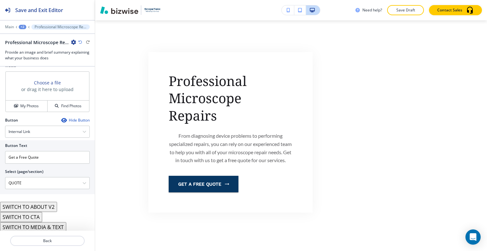
click at [26, 216] on button "SWITCH TO CTA" at bounding box center [21, 217] width 42 height 10
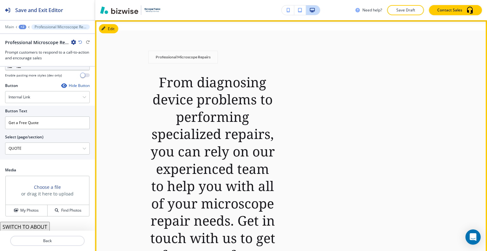
scroll to position [596, 0]
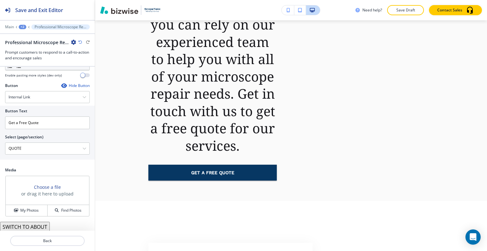
click at [38, 229] on button "SWITCH TO ABOUT" at bounding box center [25, 226] width 50 height 10
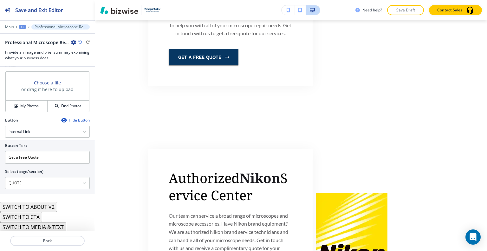
click at [42, 207] on button "SWITCH TO ABOUT V2" at bounding box center [28, 207] width 57 height 10
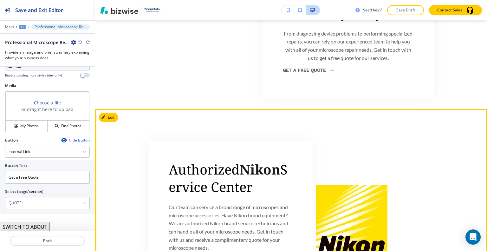
scroll to position [532, 0]
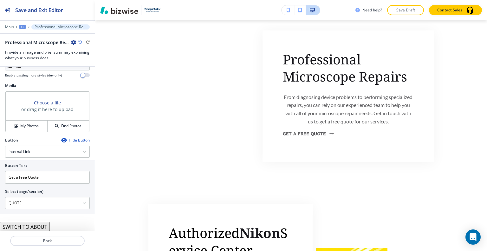
click at [80, 42] on icon "button" at bounding box center [80, 42] width 4 height 4
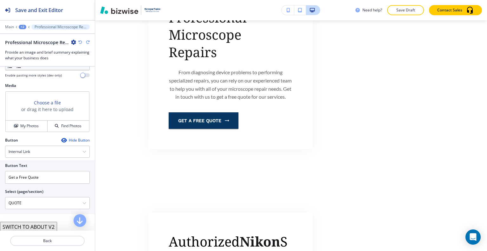
click at [80, 42] on icon "button" at bounding box center [80, 42] width 4 height 4
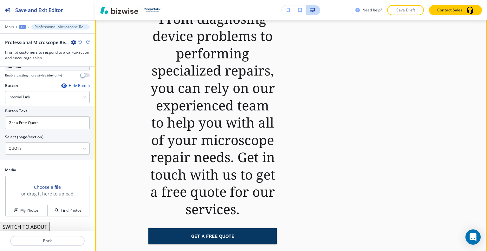
scroll to position [437, 0]
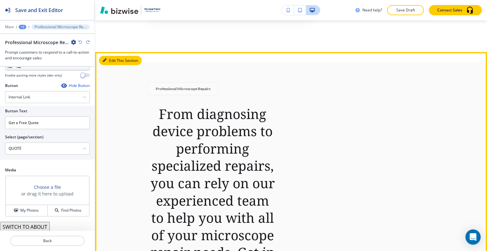
click at [115, 60] on button "Edit This Section" at bounding box center [120, 61] width 43 height 10
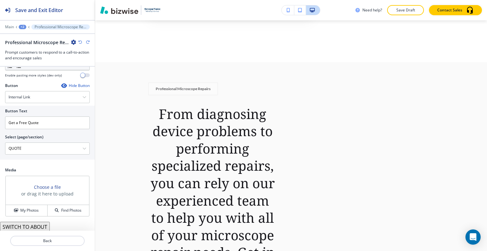
click at [74, 42] on icon "button" at bounding box center [73, 42] width 5 height 5
click at [89, 76] on p "Delete Section" at bounding box center [91, 75] width 32 height 6
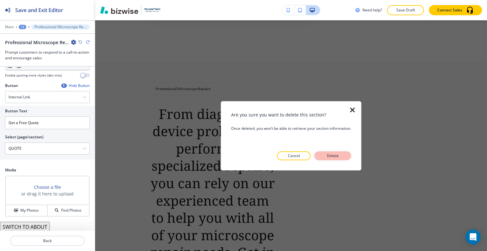
click at [343, 153] on button "Delete" at bounding box center [332, 155] width 37 height 9
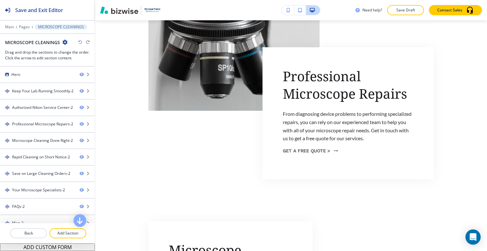
scroll to position [0, 0]
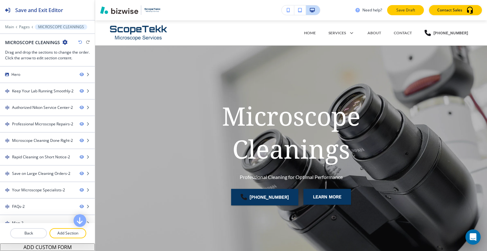
click at [411, 8] on p "Save Draft" at bounding box center [405, 10] width 20 height 6
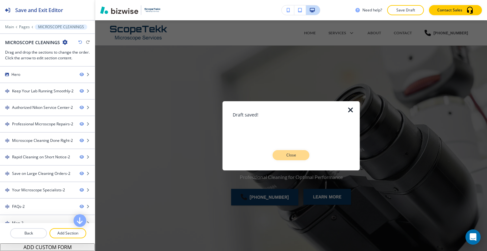
click at [286, 156] on p "Close" at bounding box center [291, 155] width 20 height 6
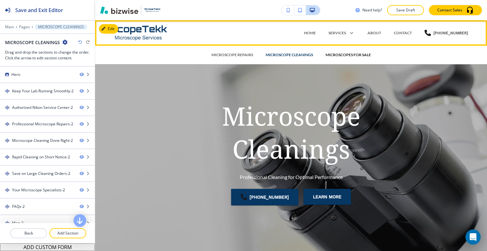
click at [354, 56] on p "MICROSCOPES FOR SALE" at bounding box center [347, 55] width 45 height 6
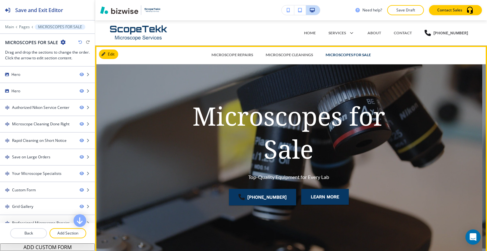
click at [426, 133] on div "Microscopes for Sale Top-Quality Equipment for Every Lab (952) 913-2305 Learn M…" at bounding box center [288, 156] width 285 height 201
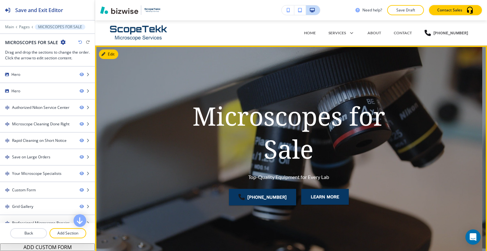
scroll to position [32, 0]
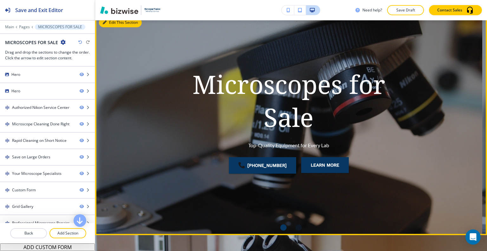
click at [108, 22] on button "Edit This Section" at bounding box center [120, 23] width 43 height 10
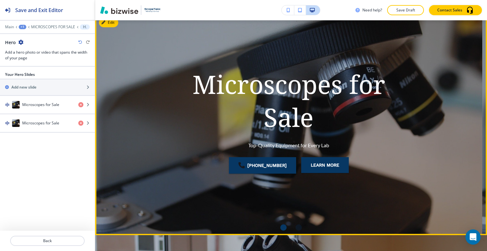
scroll to position [25, 0]
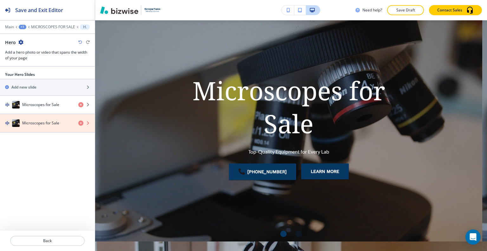
click at [80, 123] on icon "button" at bounding box center [80, 122] width 5 height 5
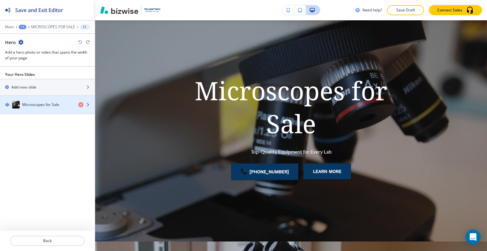
click at [52, 105] on h4 "Microscopes for Sale" at bounding box center [40, 105] width 37 height 6
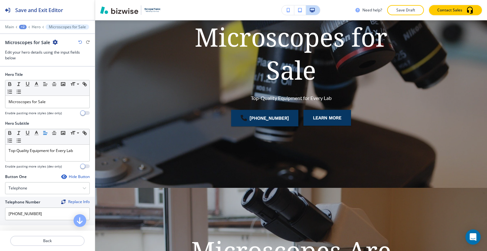
scroll to position [127, 0]
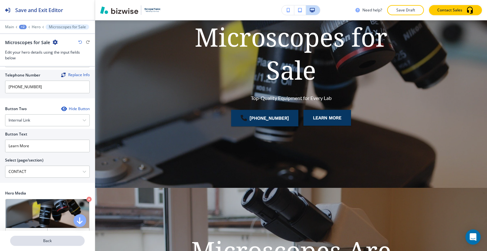
click at [49, 240] on p "Back" at bounding box center [47, 241] width 73 height 6
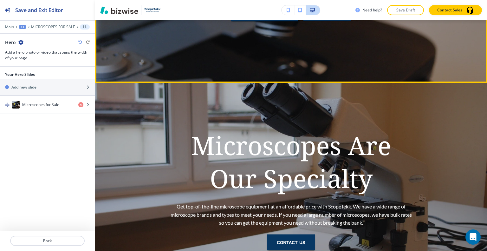
scroll to position [215, 0]
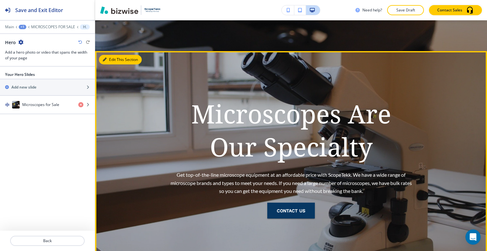
click at [110, 62] on button "Edit This Section" at bounding box center [120, 60] width 43 height 10
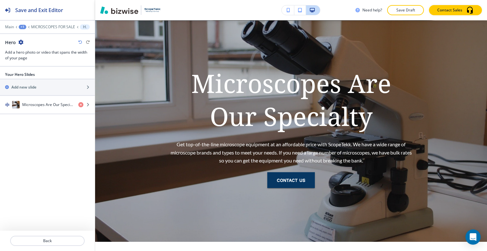
click at [21, 43] on icon "button" at bounding box center [20, 42] width 5 height 5
click at [35, 73] on p "Delete Section" at bounding box center [38, 75] width 32 height 6
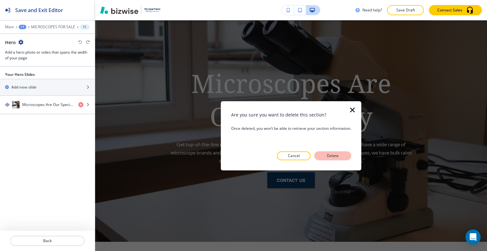
click at [345, 158] on button "Delete" at bounding box center [332, 155] width 37 height 9
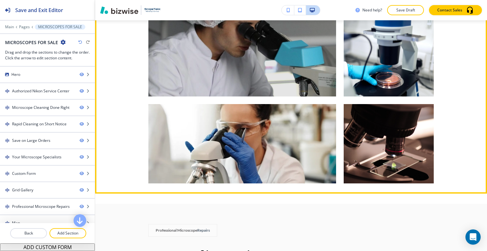
scroll to position [1767, 0]
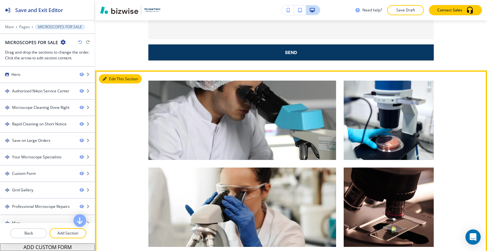
click at [113, 80] on button "Edit This Section" at bounding box center [120, 79] width 43 height 10
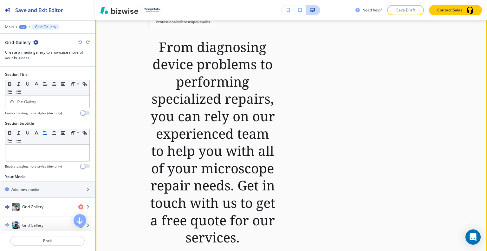
scroll to position [1975, 0]
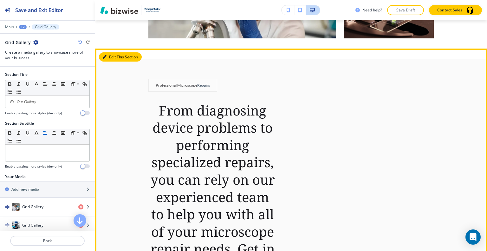
click at [114, 54] on button "Edit This Section" at bounding box center [120, 57] width 43 height 10
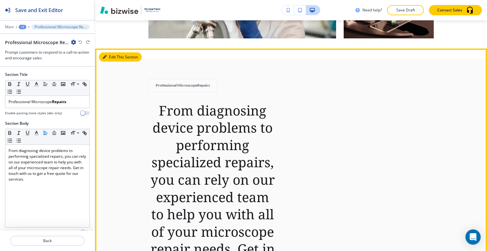
scroll to position [2003, 0]
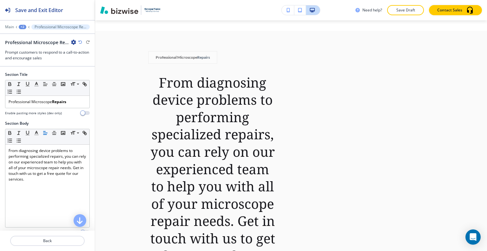
drag, startPoint x: 71, startPoint y: 42, endPoint x: 89, endPoint y: 61, distance: 26.2
click at [71, 42] on div "Professional Microscope Repairs" at bounding box center [40, 42] width 71 height 7
click at [72, 40] on icon "button" at bounding box center [73, 42] width 5 height 5
click at [97, 77] on p "Delete Section" at bounding box center [91, 75] width 32 height 6
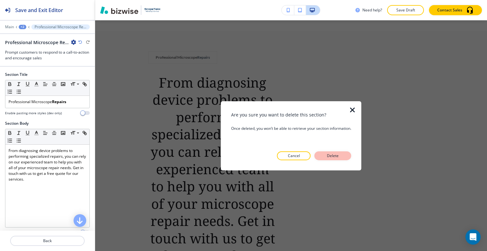
drag, startPoint x: 324, startPoint y: 150, endPoint x: 325, endPoint y: 154, distance: 3.8
click at [324, 153] on div "Are you sure you want to delete this section? Once deleted, you won’t be able t…" at bounding box center [291, 135] width 120 height 49
click at [327, 155] on p "Delete" at bounding box center [332, 156] width 15 height 6
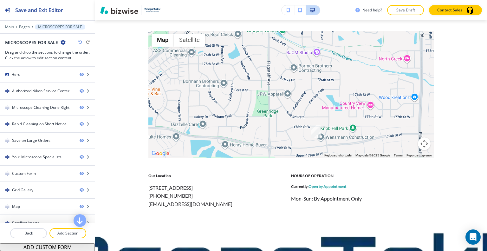
scroll to position [1908, 0]
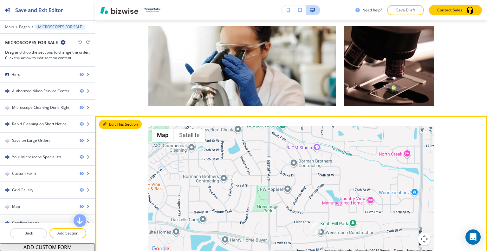
click at [111, 121] on button "Edit This Section" at bounding box center [120, 124] width 43 height 10
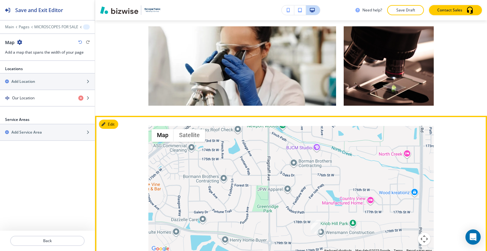
scroll to position [2003, 0]
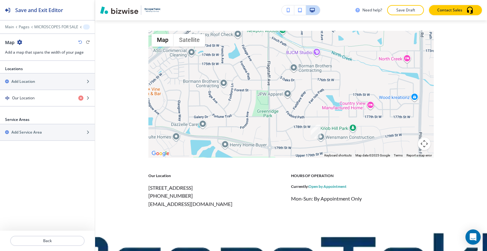
click at [18, 40] on icon "button" at bounding box center [19, 42] width 5 height 5
click at [38, 72] on button "Delete Section" at bounding box center [37, 74] width 41 height 11
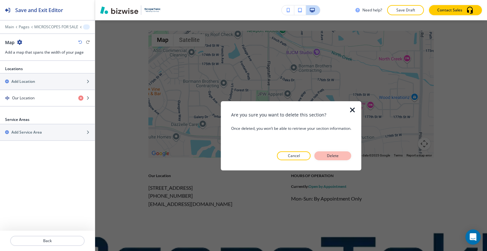
click at [326, 157] on p "Delete" at bounding box center [332, 156] width 15 height 6
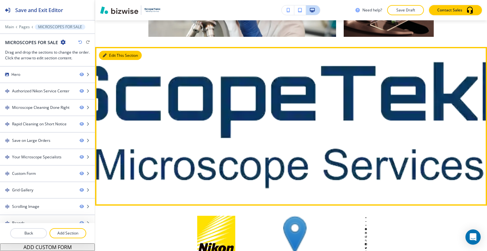
click at [115, 57] on button "Edit This Section" at bounding box center [120, 56] width 43 height 10
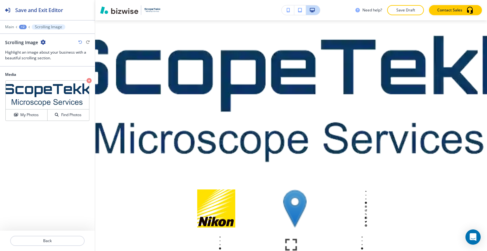
click at [43, 38] on div "Main +2 Scrolling Image Scrolling Image Highlight an image about your business …" at bounding box center [47, 42] width 95 height 36
click at [43, 44] on div "Scrolling Image" at bounding box center [25, 42] width 41 height 7
click at [42, 44] on icon "button" at bounding box center [43, 42] width 5 height 5
drag, startPoint x: 63, startPoint y: 71, endPoint x: 81, endPoint y: 77, distance: 19.0
click at [63, 71] on button "Delete Section" at bounding box center [60, 74] width 41 height 11
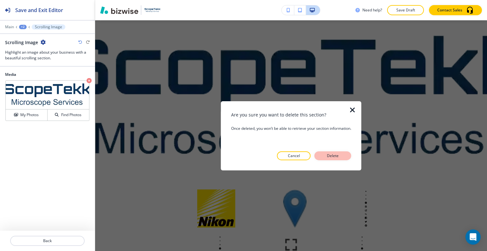
click at [345, 154] on button "Delete" at bounding box center [332, 155] width 37 height 9
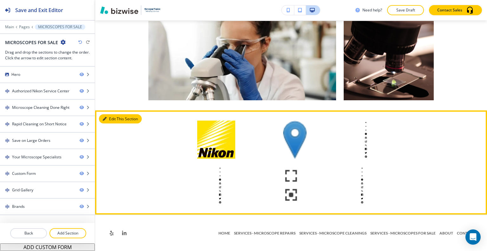
click at [107, 118] on button "Edit This Section" at bounding box center [120, 119] width 43 height 10
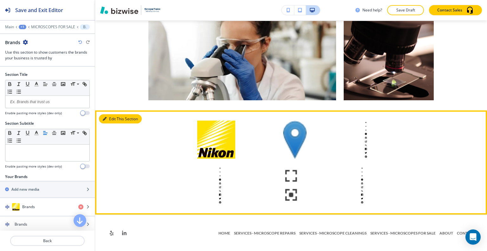
click at [110, 117] on button "Edit This Section" at bounding box center [120, 119] width 43 height 10
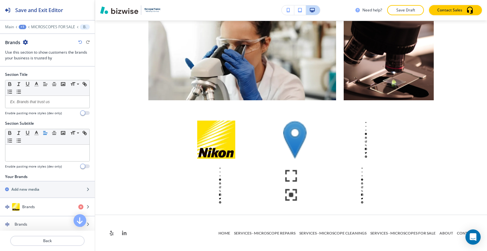
click at [25, 43] on icon "button" at bounding box center [25, 42] width 5 height 5
click at [34, 71] on button "Delete Section" at bounding box center [43, 74] width 41 height 11
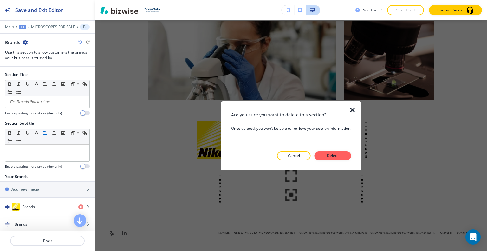
click at [346, 162] on div at bounding box center [291, 165] width 120 height 10
click at [342, 156] on button "Delete" at bounding box center [332, 155] width 37 height 9
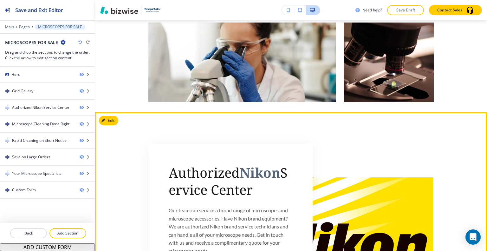
scroll to position [404, 0]
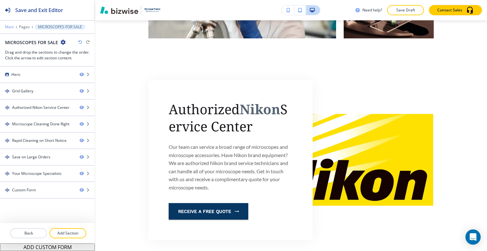
click at [10, 25] on p "Main" at bounding box center [9, 27] width 9 height 4
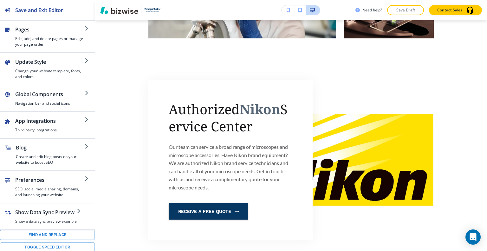
scroll to position [97, 0]
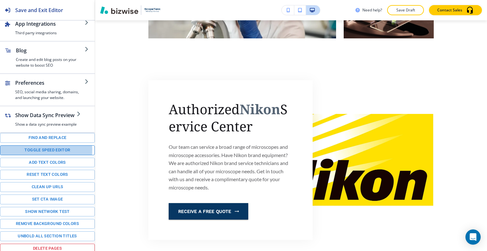
click at [46, 149] on button "Toggle speed editor" at bounding box center [47, 150] width 95 height 10
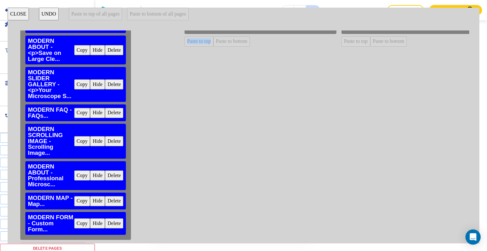
drag, startPoint x: 163, startPoint y: 239, endPoint x: 190, endPoint y: 240, distance: 27.0
click at [190, 240] on div "HOME MODERN HERO - Hero... Copy Hide Delete MODERN ABOUT - <p><span style="colo…" at bounding box center [243, 136] width 451 height 212
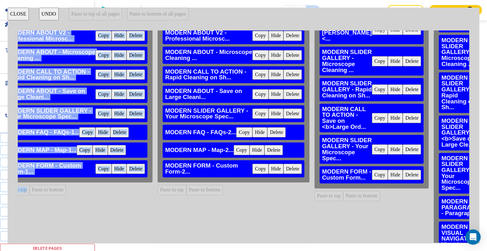
scroll to position [0, 184]
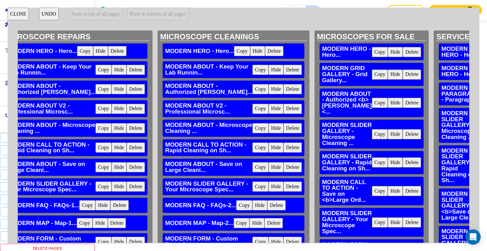
click at [402, 108] on button "Delete" at bounding box center [411, 103] width 18 height 10
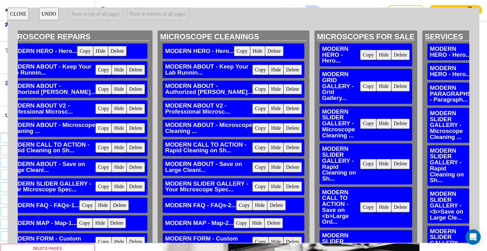
click at [391, 119] on button "Delete" at bounding box center [400, 123] width 18 height 10
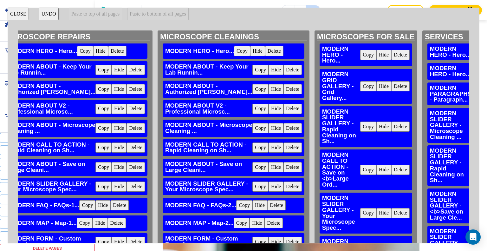
click at [391, 121] on button "Delete" at bounding box center [400, 126] width 18 height 10
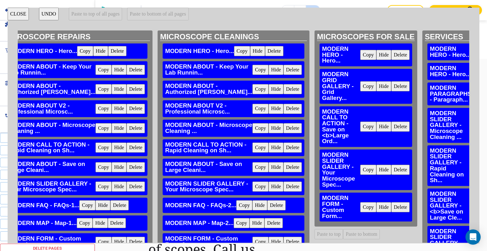
click at [391, 121] on button "Delete" at bounding box center [400, 126] width 18 height 10
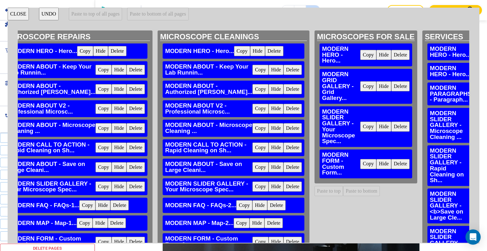
click at [391, 121] on button "Delete" at bounding box center [400, 126] width 18 height 10
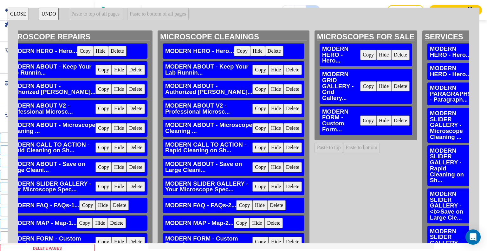
click at [391, 115] on button "Delete" at bounding box center [400, 120] width 18 height 10
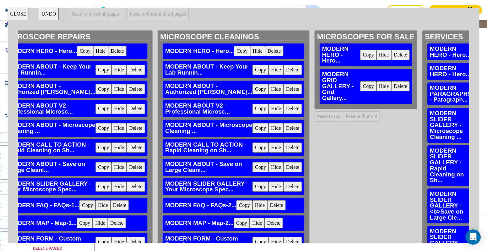
click at [252, 75] on button "Copy" at bounding box center [260, 70] width 16 height 10
click at [343, 111] on button "Paste to bottom" at bounding box center [361, 116] width 37 height 10
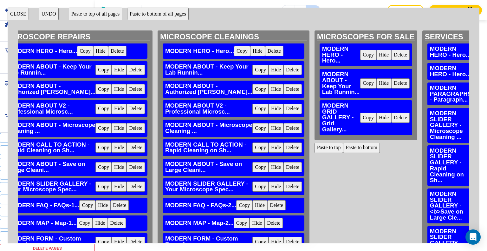
scroll to position [246, 0]
click at [252, 94] on button "Copy" at bounding box center [260, 89] width 16 height 10
click at [343, 143] on button "Paste to bottom" at bounding box center [361, 148] width 37 height 10
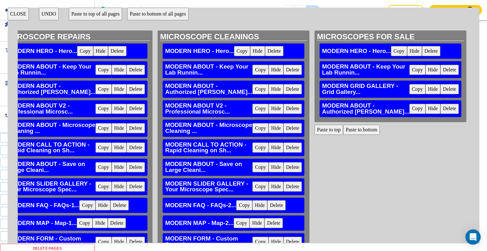
click at [252, 114] on button "Copy" at bounding box center [260, 109] width 16 height 10
click at [343, 135] on button "Paste to bottom" at bounding box center [361, 130] width 37 height 10
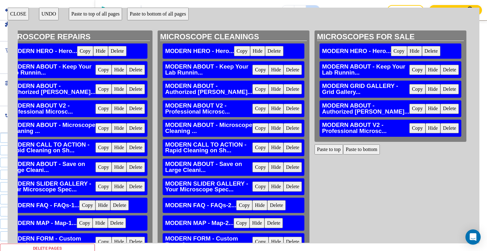
drag, startPoint x: 215, startPoint y: 136, endPoint x: 220, endPoint y: 136, distance: 4.1
click at [252, 133] on button "Copy" at bounding box center [260, 128] width 16 height 10
click at [343, 154] on button "Paste to bottom" at bounding box center [361, 149] width 37 height 10
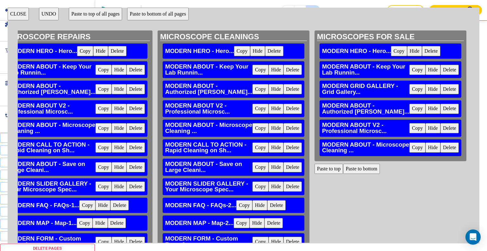
scroll to position [32, 184]
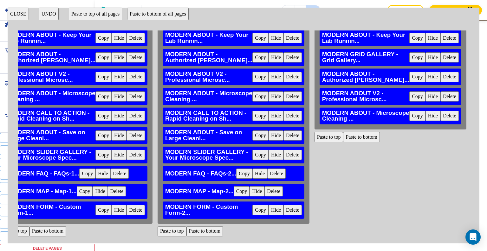
click at [252, 121] on button "Copy" at bounding box center [260, 116] width 16 height 10
click at [343, 142] on button "Paste to bottom" at bounding box center [361, 137] width 37 height 10
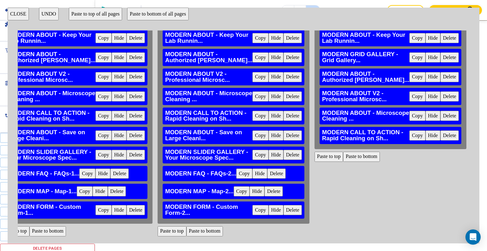
click at [252, 140] on button "Copy" at bounding box center [260, 135] width 16 height 10
click at [343, 162] on button "Paste to bottom" at bounding box center [361, 156] width 37 height 10
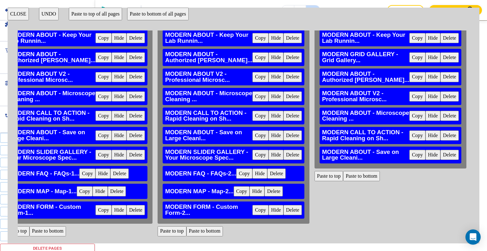
click at [252, 160] on button "Copy" at bounding box center [260, 155] width 16 height 10
click at [343, 181] on button "Paste to bottom" at bounding box center [361, 176] width 37 height 10
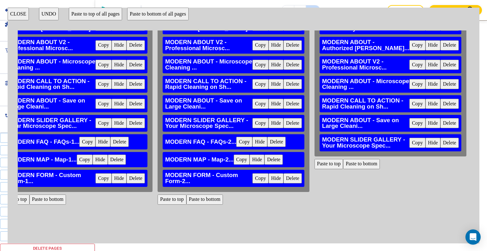
scroll to position [95, 184]
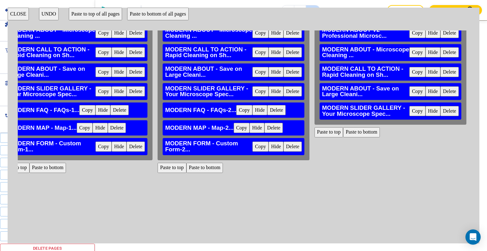
click at [236, 115] on button "Copy" at bounding box center [244, 110] width 16 height 10
click at [343, 137] on button "Paste to bottom" at bounding box center [361, 132] width 37 height 10
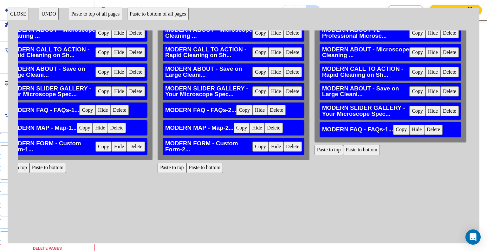
click at [236, 115] on button "Copy" at bounding box center [244, 110] width 16 height 10
click at [234, 133] on button "Copy" at bounding box center [242, 128] width 16 height 10
click at [343, 155] on button "Paste to bottom" at bounding box center [361, 150] width 37 height 10
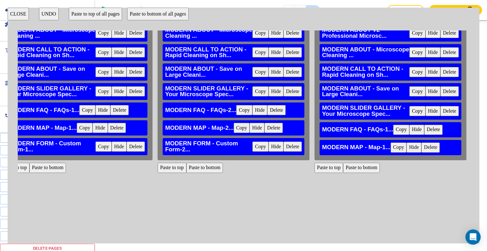
click at [252, 151] on button "Copy" at bounding box center [260, 146] width 16 height 10
click at [343, 173] on button "Paste to bottom" at bounding box center [361, 168] width 37 height 10
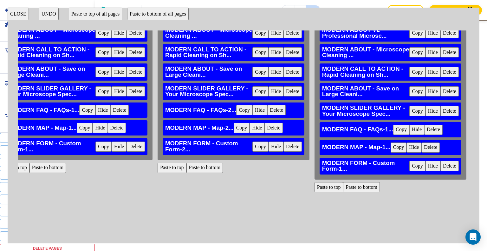
click at [19, 12] on button "CLOSE" at bounding box center [18, 14] width 21 height 13
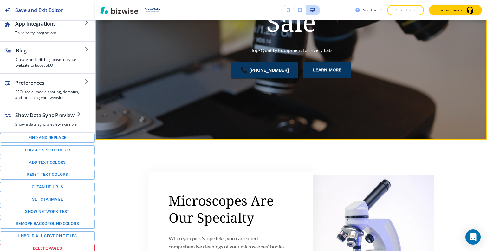
scroll to position [158, 0]
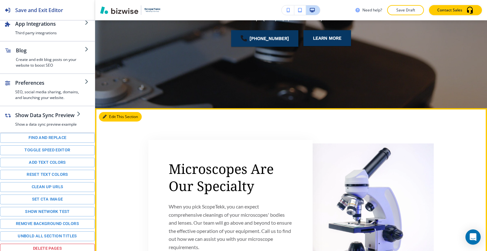
click at [114, 120] on button "Edit This Section" at bounding box center [120, 117] width 43 height 10
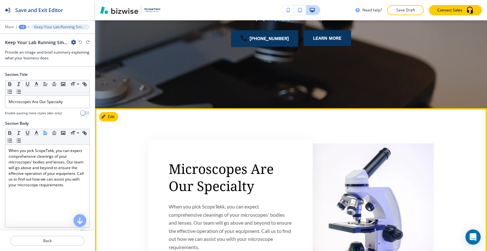
scroll to position [246, 0]
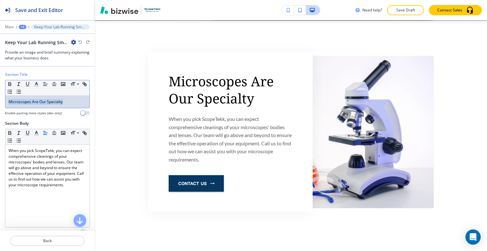
drag, startPoint x: 64, startPoint y: 101, endPoint x: 0, endPoint y: 108, distance: 64.3
click at [0, 108] on div "Section Title Small Normal Large Huge Microscopes Are Our Specialty Enable past…" at bounding box center [47, 96] width 95 height 49
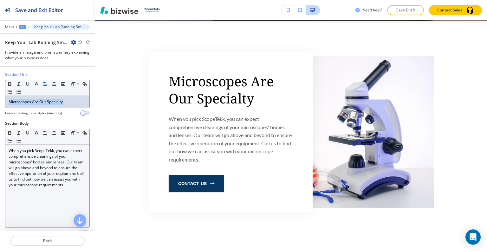
scroll to position [32, 0]
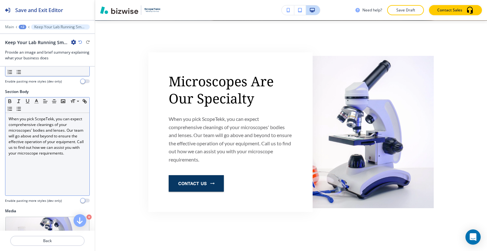
click at [32, 176] on div "When you pick ScopeTekk, you can expect comprehensive cleanings of your microsc…" at bounding box center [47, 154] width 84 height 82
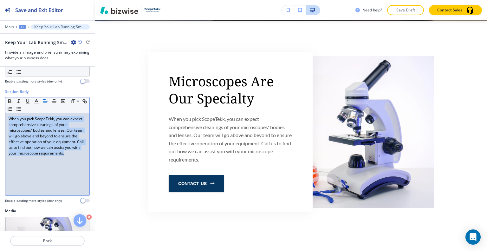
drag, startPoint x: 37, startPoint y: 174, endPoint x: 6, endPoint y: 116, distance: 65.3
click at [2, 113] on div "Section Body Small Normal Large Huge When you pick ScopeTekk, you can expect co…" at bounding box center [47, 148] width 95 height 119
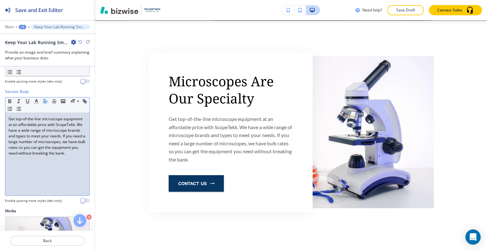
scroll to position [177, 0]
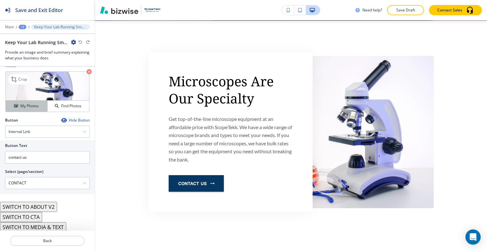
click at [42, 104] on div "My Photos" at bounding box center [27, 106] width 42 height 6
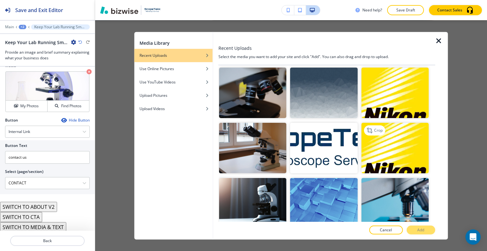
scroll to position [475, 0]
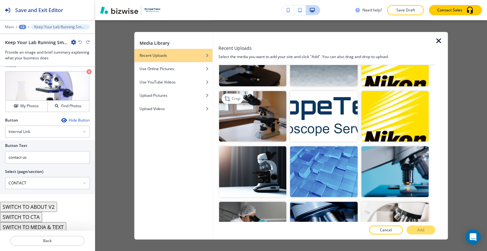
click at [256, 120] on img "button" at bounding box center [252, 116] width 67 height 50
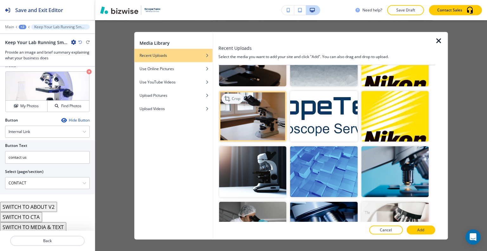
click at [232, 96] on p "Crop" at bounding box center [236, 99] width 9 height 6
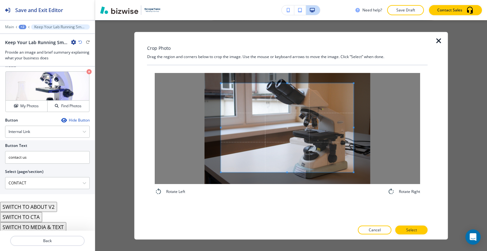
click at [296, 107] on span at bounding box center [287, 127] width 132 height 89
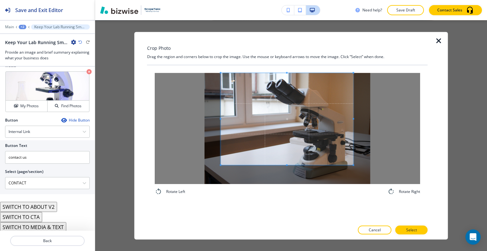
click at [284, 202] on div "Rotate Left Rotate Right" at bounding box center [287, 143] width 280 height 156
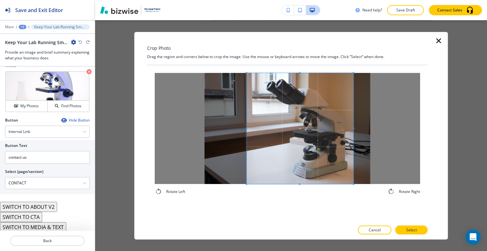
click at [247, 135] on span at bounding box center [247, 128] width 2 height 111
click at [421, 230] on button "Select" at bounding box center [411, 229] width 32 height 9
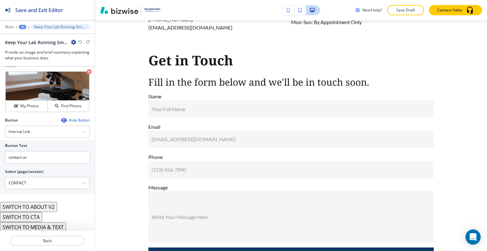
scroll to position [2493, 0]
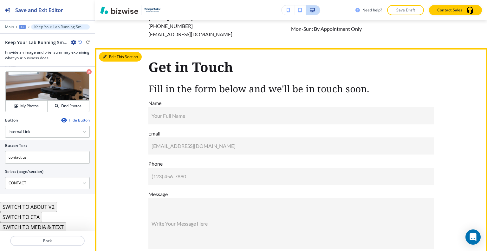
click at [110, 61] on button "Edit This Section" at bounding box center [120, 57] width 43 height 10
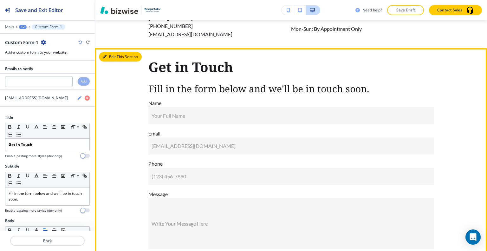
scroll to position [2529, 0]
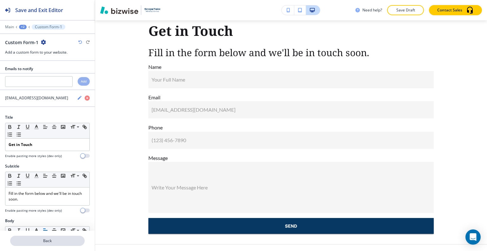
click at [65, 243] on button "Back" at bounding box center [47, 240] width 74 height 10
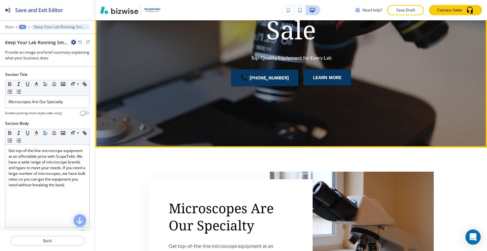
scroll to position [24, 0]
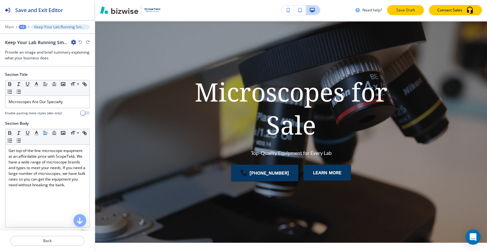
click at [412, 13] on p "Save Draft" at bounding box center [405, 10] width 20 height 6
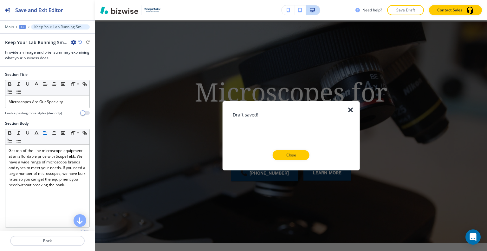
click at [292, 161] on div at bounding box center [291, 165] width 117 height 10
click at [303, 157] on button "Close" at bounding box center [290, 155] width 37 height 10
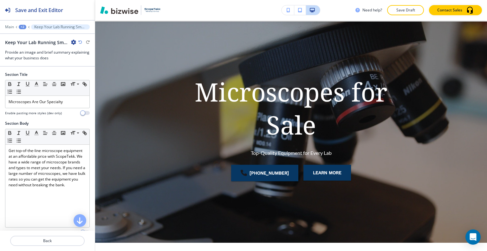
scroll to position [0, 0]
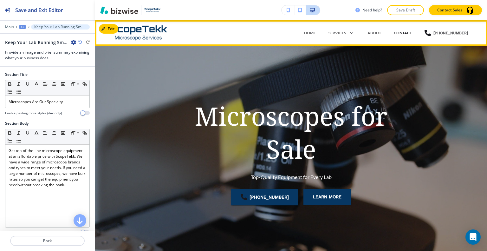
click at [409, 33] on p "CONTACT" at bounding box center [403, 33] width 18 height 6
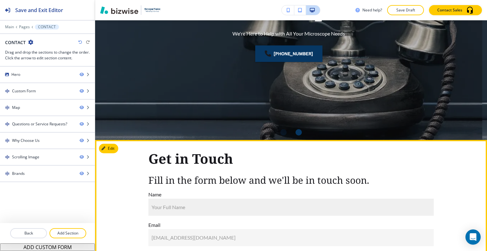
scroll to position [222, 0]
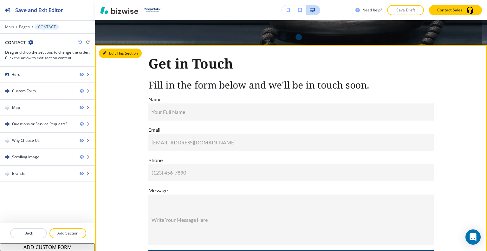
click at [109, 54] on button "Edit This Section" at bounding box center [120, 53] width 43 height 10
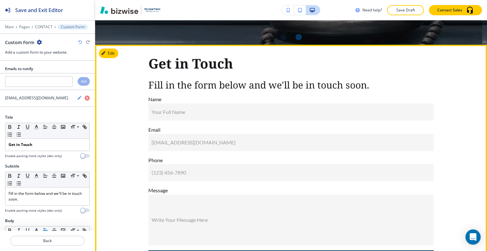
scroll to position [246, 0]
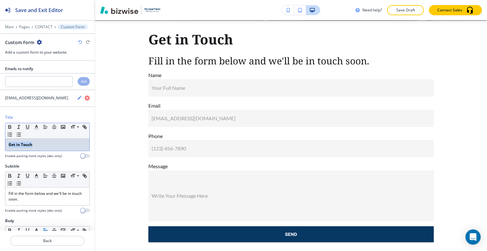
drag, startPoint x: 63, startPoint y: 140, endPoint x: 0, endPoint y: 140, distance: 63.4
click at [0, 140] on div "Title Small Normal Large Huge Get in Touch Enable pasting more styles (dev only)" at bounding box center [47, 138] width 95 height 49
click at [8, 126] on icon "button" at bounding box center [10, 127] width 6 height 6
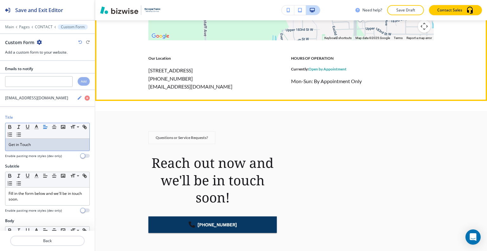
scroll to position [626, 0]
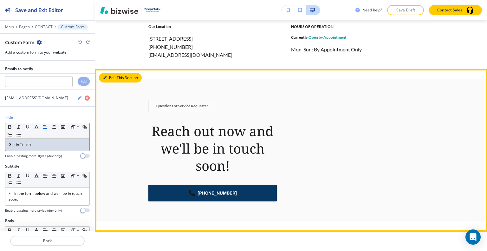
click at [114, 75] on button "Edit This Section" at bounding box center [120, 78] width 43 height 10
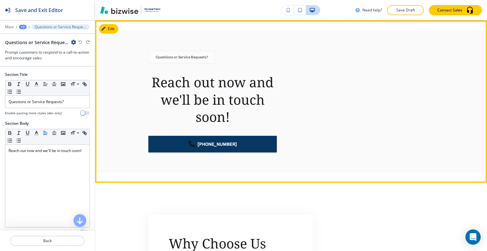
scroll to position [131, 0]
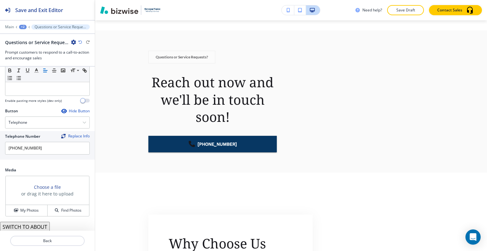
drag, startPoint x: 27, startPoint y: 225, endPoint x: 30, endPoint y: 222, distance: 4.7
click at [27, 226] on button "SWITCH TO ABOUT" at bounding box center [25, 226] width 50 height 10
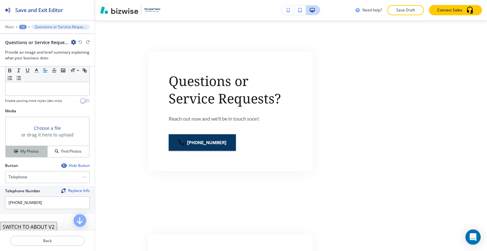
click at [37, 153] on h4 "My Photos" at bounding box center [29, 151] width 18 height 6
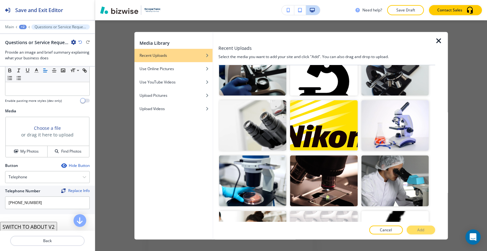
scroll to position [317, 0]
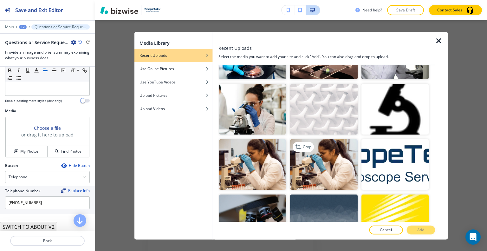
click at [321, 159] on img "button" at bounding box center [323, 164] width 67 height 50
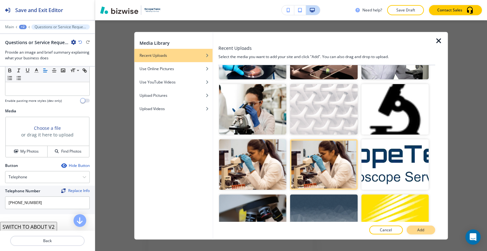
click at [425, 230] on button "Add" at bounding box center [420, 229] width 29 height 9
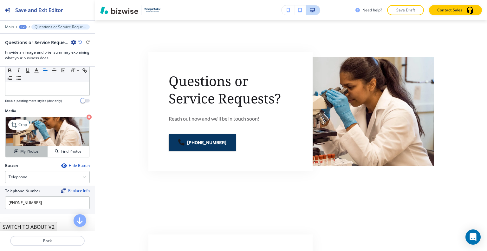
click at [20, 152] on h4 "My Photos" at bounding box center [29, 151] width 18 height 6
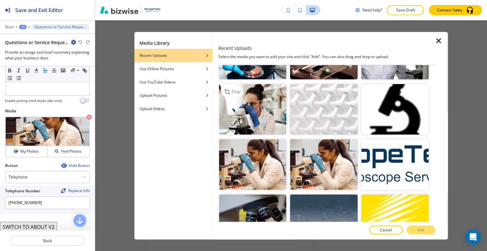
drag, startPoint x: 252, startPoint y: 110, endPoint x: 269, endPoint y: 118, distance: 18.3
click at [252, 109] on img "button" at bounding box center [252, 109] width 67 height 50
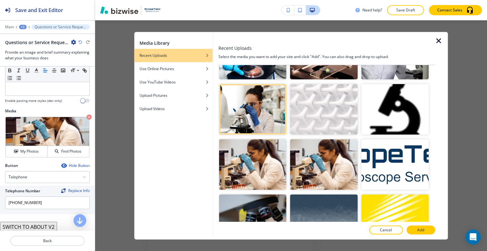
click at [424, 225] on div at bounding box center [326, 223] width 217 height 4
click at [426, 227] on button "Add" at bounding box center [420, 229] width 29 height 9
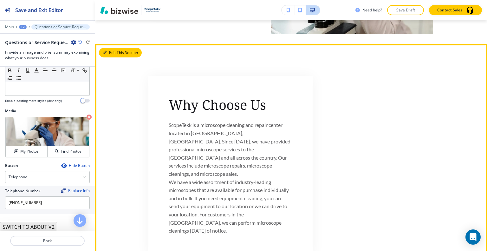
click at [118, 53] on button "Edit This Section" at bounding box center [120, 53] width 43 height 10
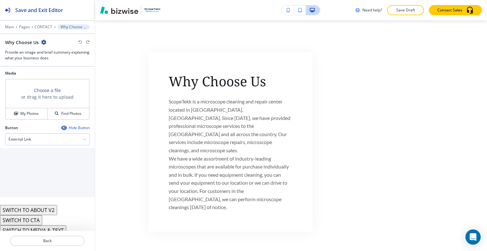
scroll to position [193, 0]
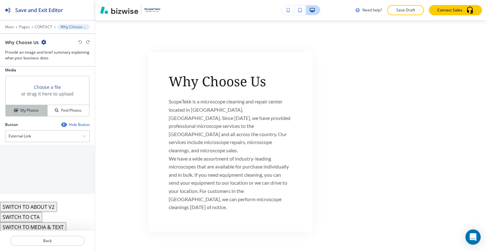
click at [28, 112] on h4 "My Photos" at bounding box center [29, 110] width 18 height 6
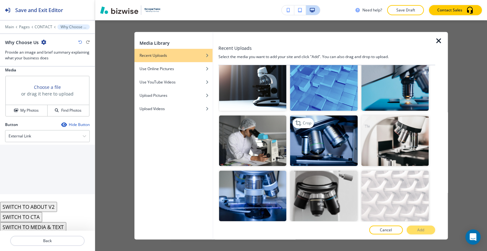
scroll to position [530, 0]
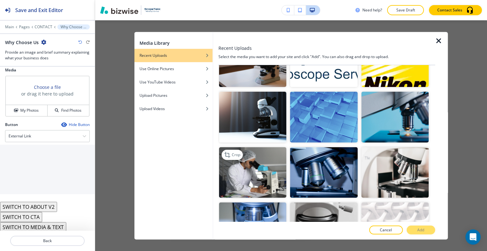
click at [270, 167] on img "button" at bounding box center [252, 172] width 67 height 50
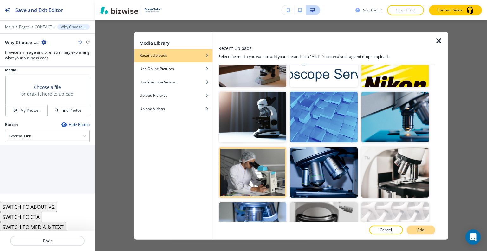
click at [420, 231] on p "Add" at bounding box center [420, 230] width 7 height 6
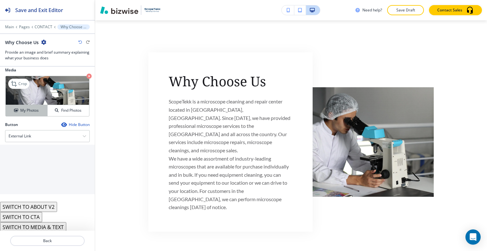
click at [25, 115] on div "Crop My Photos Find Photos" at bounding box center [47, 96] width 84 height 41
click at [25, 111] on h4 "My Photos" at bounding box center [29, 110] width 18 height 6
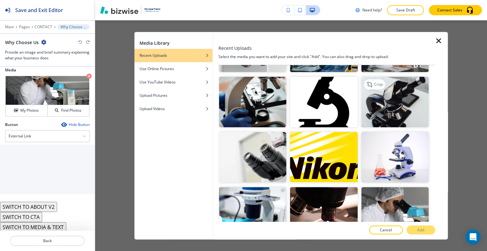
scroll to position [63, 0]
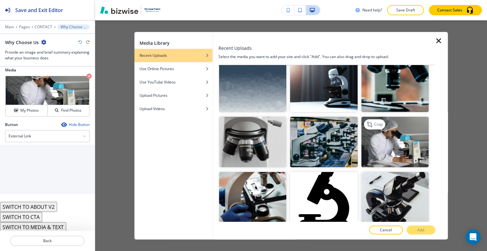
click at [397, 141] on img "button" at bounding box center [394, 142] width 67 height 50
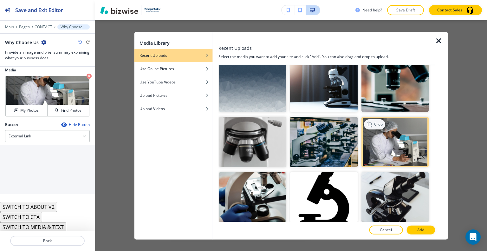
click at [374, 121] on p "Crop" at bounding box center [378, 124] width 9 height 6
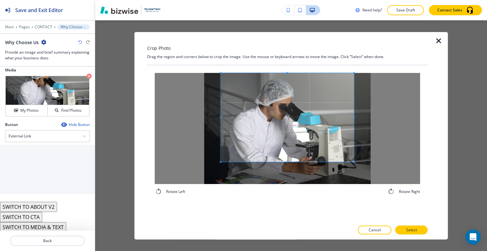
click at [285, 92] on span at bounding box center [287, 117] width 133 height 89
click at [295, 214] on div "Rotate Left Rotate Right" at bounding box center [287, 143] width 280 height 156
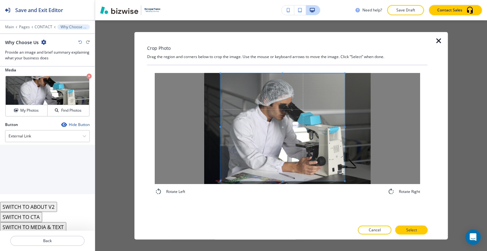
click at [332, 129] on div at bounding box center [282, 127] width 124 height 108
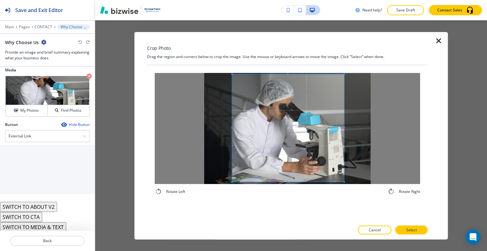
click at [330, 144] on span at bounding box center [288, 128] width 112 height 108
click at [406, 232] on button "Select" at bounding box center [411, 229] width 32 height 9
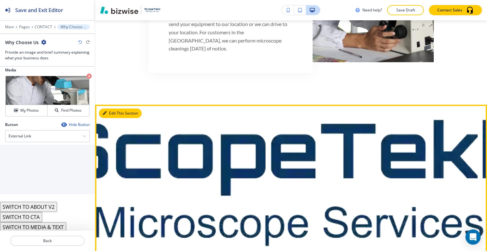
click at [113, 108] on button "Edit This Section" at bounding box center [120, 113] width 43 height 10
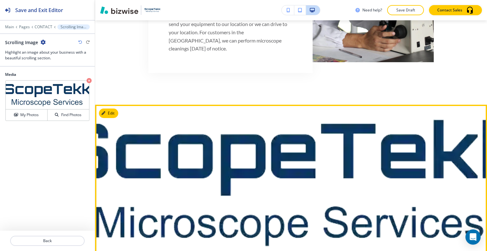
scroll to position [1075, 0]
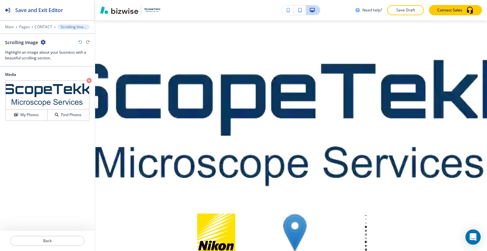
click at [44, 41] on icon "button" at bounding box center [43, 42] width 5 height 5
click at [58, 74] on p "Delete Section" at bounding box center [60, 75] width 32 height 6
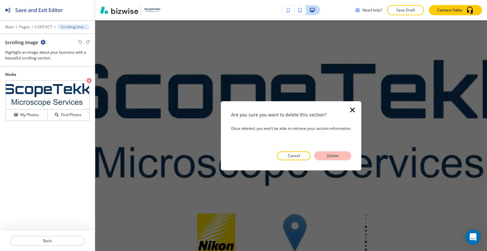
click at [337, 157] on p "Delete" at bounding box center [332, 156] width 15 height 6
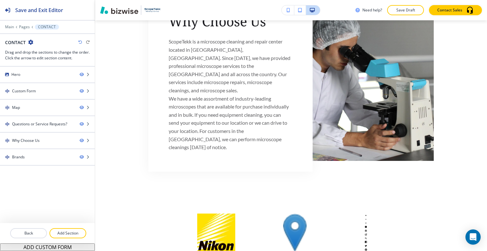
scroll to position [985, 0]
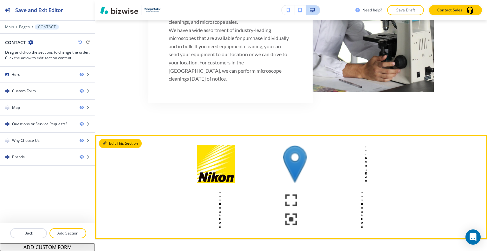
click at [113, 138] on button "Edit This Section" at bounding box center [120, 143] width 43 height 10
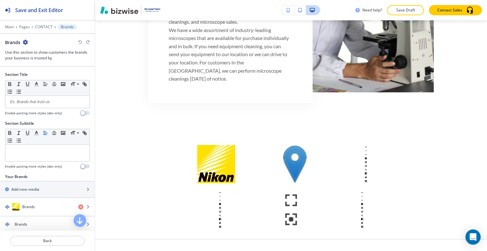
click at [27, 42] on icon "button" at bounding box center [25, 42] width 5 height 5
click at [51, 76] on p "Delete Section" at bounding box center [43, 75] width 32 height 6
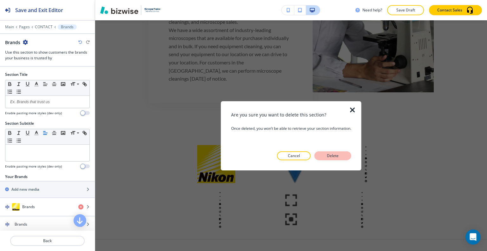
click at [335, 157] on p "Delete" at bounding box center [332, 156] width 15 height 6
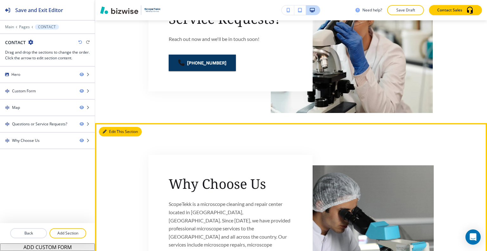
click at [114, 132] on button "Edit This Section" at bounding box center [120, 132] width 43 height 10
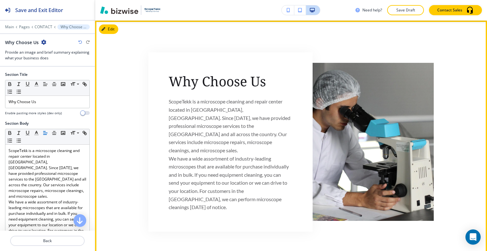
scroll to position [193, 0]
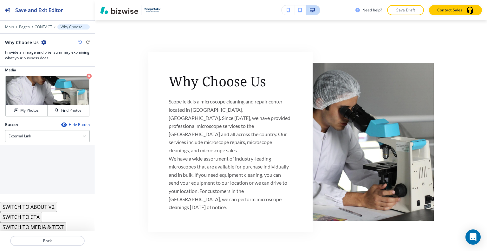
click at [33, 207] on button "SWITCH TO ABOUT V2" at bounding box center [28, 207] width 57 height 10
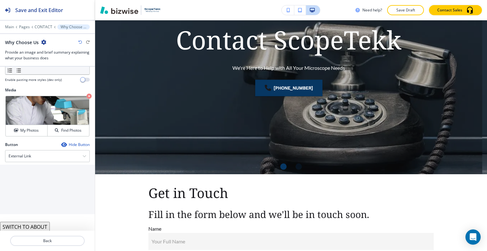
scroll to position [0, 0]
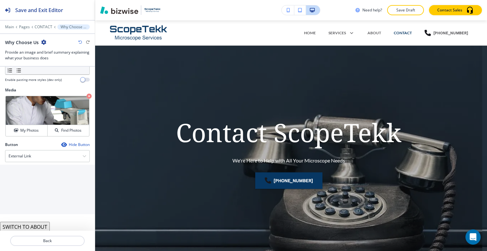
click at [408, 9] on p "Save Draft" at bounding box center [405, 10] width 20 height 6
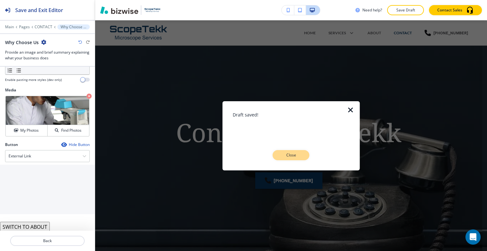
click at [298, 159] on button "Close" at bounding box center [290, 155] width 37 height 10
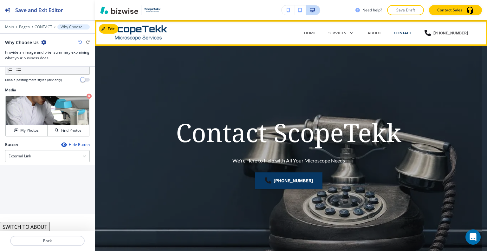
click at [312, 28] on div "HOME" at bounding box center [310, 32] width 24 height 19
click at [313, 35] on p "HOME" at bounding box center [310, 33] width 12 height 6
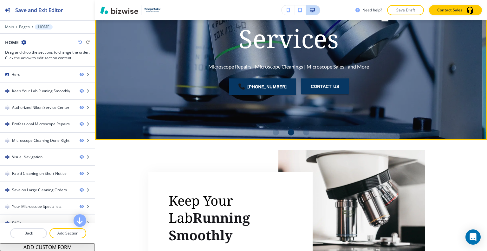
scroll to position [63, 0]
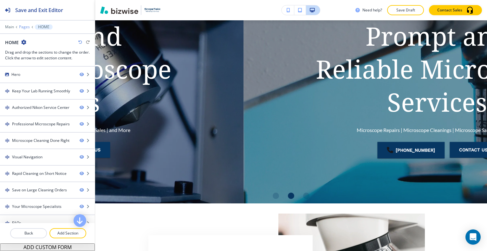
click at [25, 26] on p "Pages" at bounding box center [24, 27] width 11 height 4
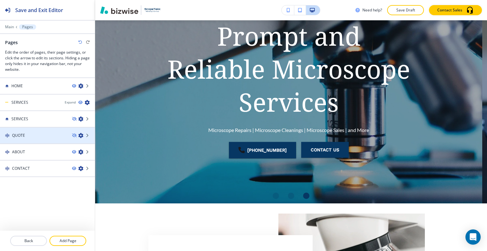
click at [29, 132] on div "QUOTE" at bounding box center [33, 135] width 67 height 6
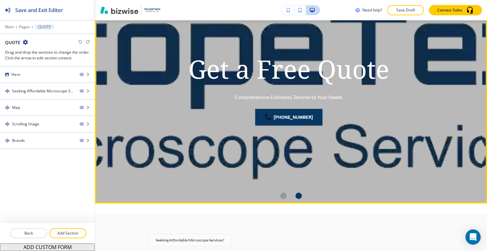
scroll to position [0, 0]
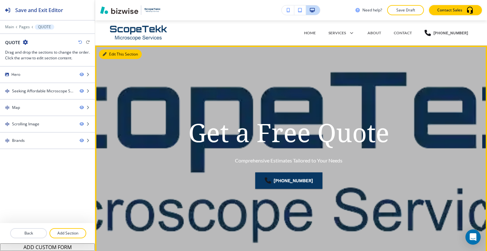
click at [112, 52] on button "Edit This Section" at bounding box center [120, 54] width 43 height 10
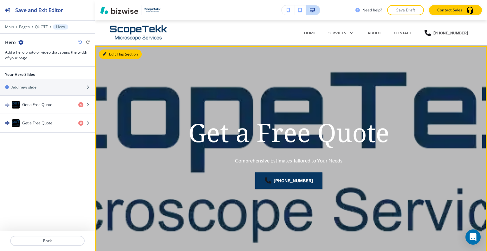
scroll to position [25, 0]
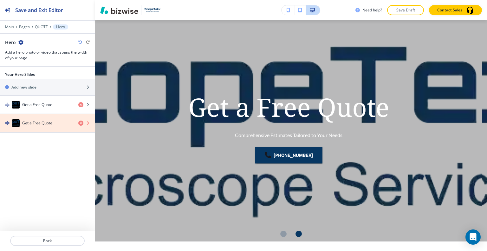
click at [81, 122] on icon "button" at bounding box center [80, 122] width 5 height 5
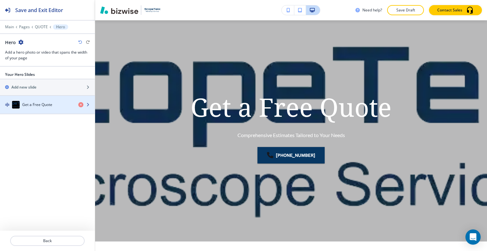
click at [46, 105] on h4 "Get a Free Quote" at bounding box center [37, 105] width 30 height 6
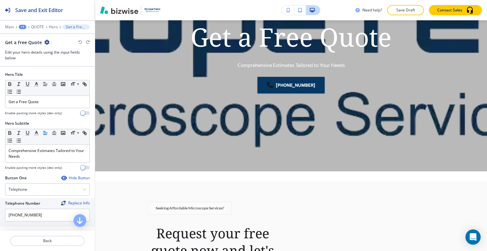
scroll to position [136, 0]
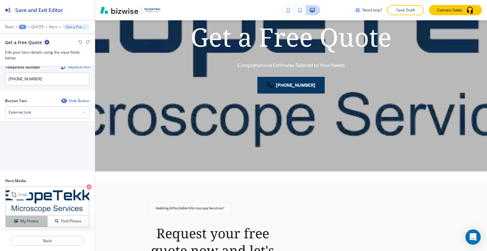
click at [29, 221] on h4 "My Photos" at bounding box center [29, 221] width 18 height 6
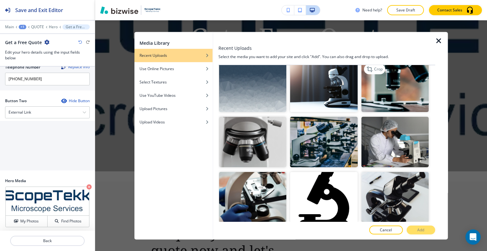
scroll to position [32, 0]
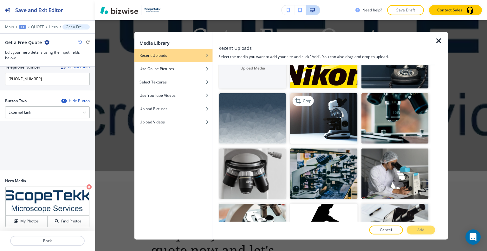
click at [343, 117] on img "button" at bounding box center [323, 118] width 67 height 50
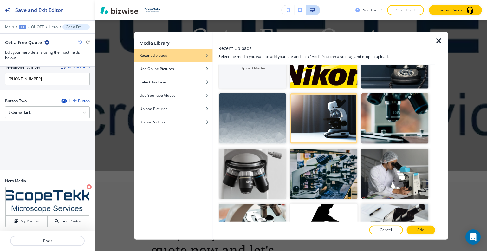
click at [420, 234] on div at bounding box center [326, 236] width 217 height 5
click at [420, 231] on p "Add" at bounding box center [420, 230] width 7 height 6
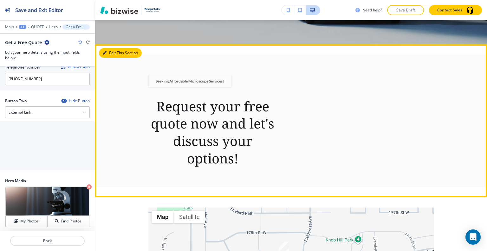
click at [115, 50] on button "Edit This Section" at bounding box center [120, 53] width 43 height 10
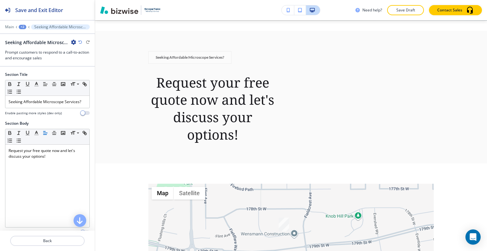
scroll to position [152, 0]
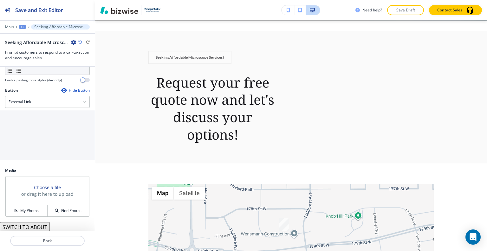
click at [34, 227] on button "SWITCH TO ABOUT" at bounding box center [25, 227] width 50 height 10
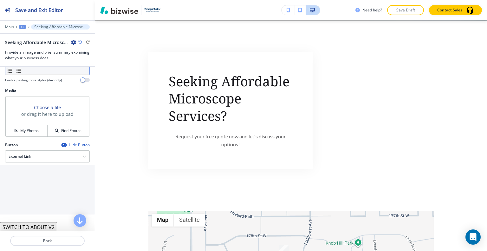
scroll to position [57, 0]
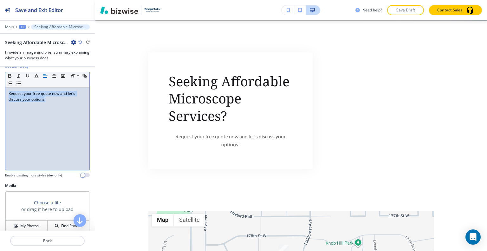
drag, startPoint x: 48, startPoint y: 102, endPoint x: 0, endPoint y: 85, distance: 51.1
click at [0, 85] on div "Section Body Small Normal Large Huge Request your free quote now and let's disc…" at bounding box center [47, 122] width 95 height 119
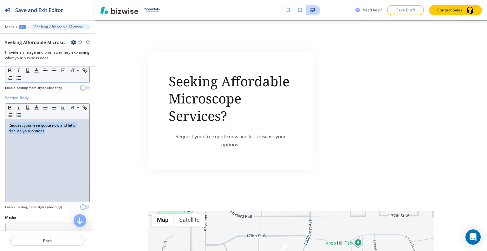
scroll to position [0, 0]
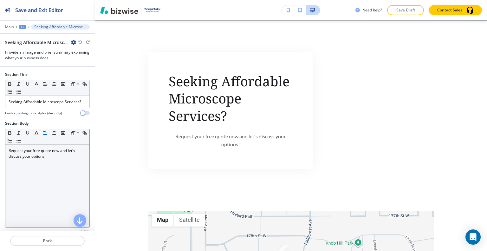
click at [46, 127] on div at bounding box center [47, 127] width 85 height 3
click at [46, 133] on icon "button" at bounding box center [45, 133] width 6 height 6
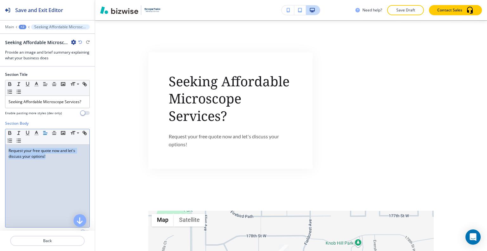
scroll to position [95, 0]
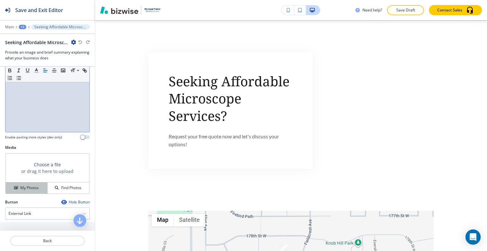
click at [31, 185] on h4 "My Photos" at bounding box center [29, 188] width 18 height 6
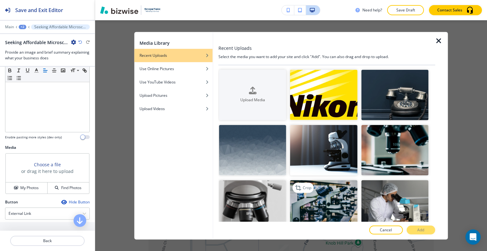
click at [304, 198] on img "button" at bounding box center [323, 205] width 67 height 50
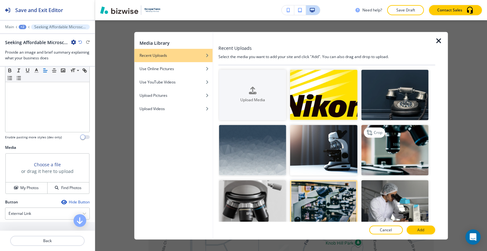
click at [397, 149] on img "button" at bounding box center [394, 150] width 67 height 50
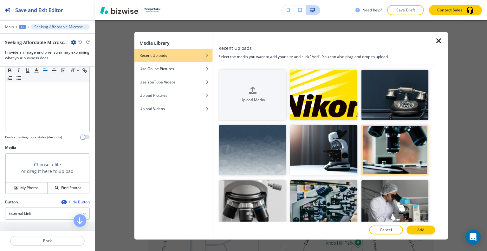
click at [423, 227] on button "Add" at bounding box center [420, 229] width 29 height 9
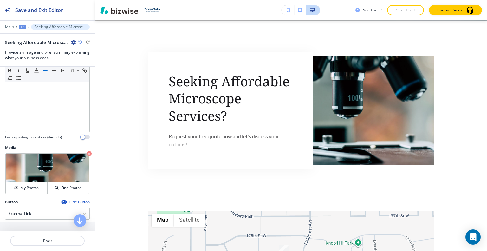
scroll to position [172, 0]
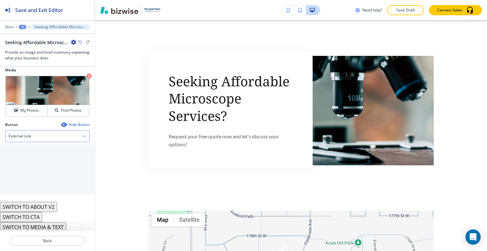
click at [48, 136] on div "External Link" at bounding box center [47, 135] width 84 height 11
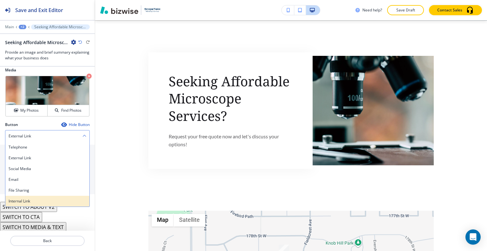
click at [41, 202] on div "Internal Link" at bounding box center [47, 200] width 84 height 11
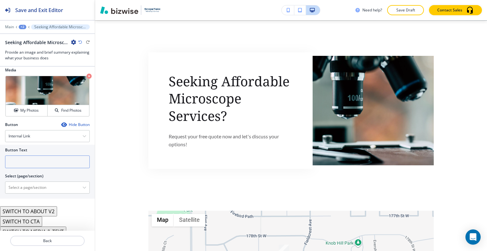
drag, startPoint x: 38, startPoint y: 170, endPoint x: 38, endPoint y: 164, distance: 5.7
click at [38, 170] on div at bounding box center [47, 170] width 85 height 5
click at [39, 159] on input "text" at bounding box center [47, 161] width 85 height 13
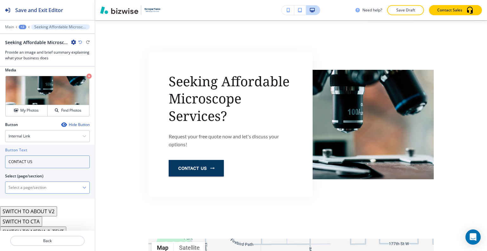
type input "CONTACT US"
click at [27, 182] on \(page\/section\) "Manual Input" at bounding box center [43, 187] width 77 height 11
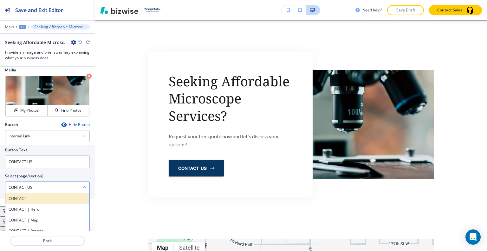
click at [43, 195] on h4 "CONTACT" at bounding box center [48, 198] width 78 height 6
type \(page\/section\) "CONTACT"
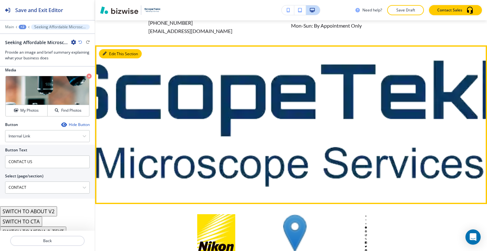
click at [113, 55] on button "Edit This Section" at bounding box center [120, 54] width 43 height 10
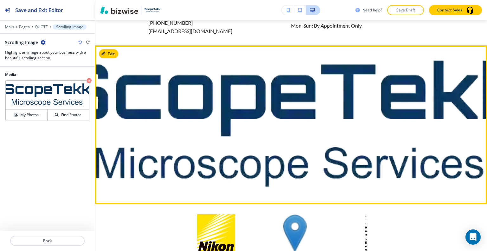
scroll to position [651, 0]
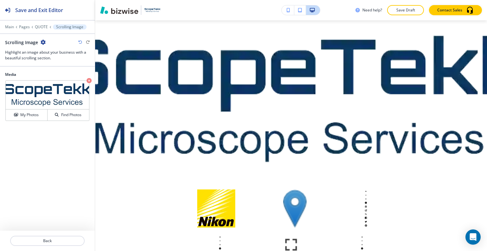
click at [43, 42] on icon "button" at bounding box center [43, 42] width 5 height 5
click at [65, 73] on p "Delete Section" at bounding box center [60, 75] width 32 height 6
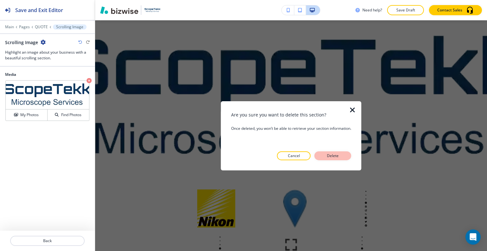
click at [343, 158] on button "Delete" at bounding box center [332, 155] width 37 height 9
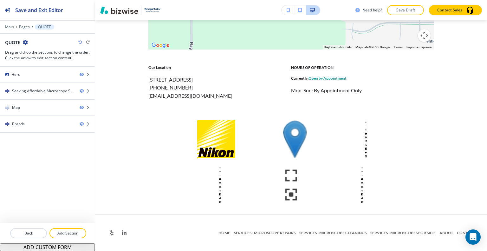
scroll to position [561, 0]
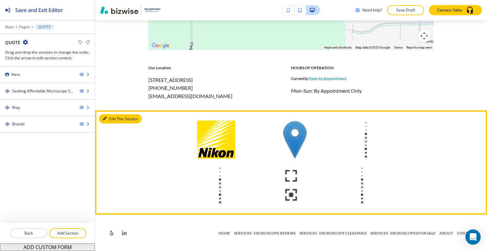
click at [104, 120] on icon "button" at bounding box center [105, 119] width 4 height 4
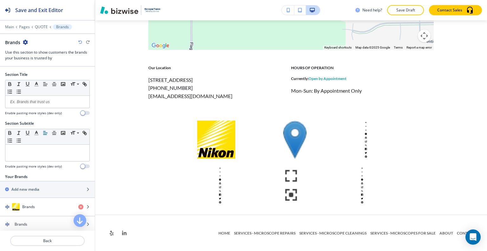
click at [25, 42] on icon "button" at bounding box center [25, 42] width 5 height 5
click at [45, 73] on p "Delete Section" at bounding box center [43, 75] width 32 height 6
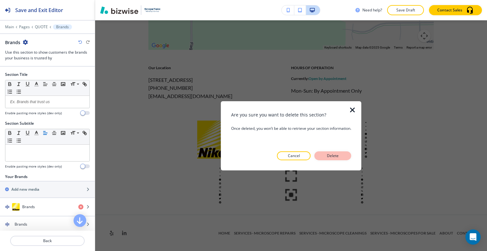
click at [323, 156] on button "Delete" at bounding box center [332, 155] width 37 height 9
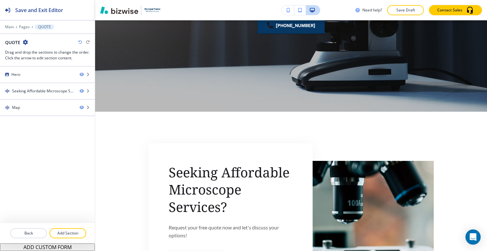
scroll to position [150, 0]
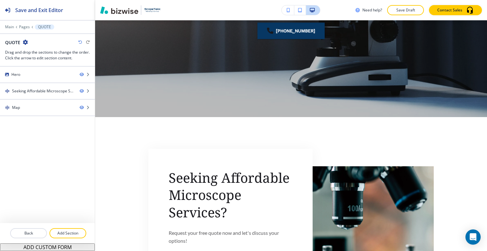
drag, startPoint x: 78, startPoint y: 231, endPoint x: 90, endPoint y: 229, distance: 11.9
click at [78, 232] on p "Add Section" at bounding box center [67, 233] width 35 height 6
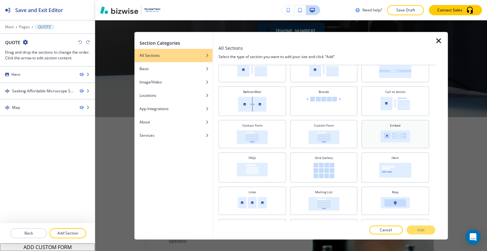
scroll to position [0, 0]
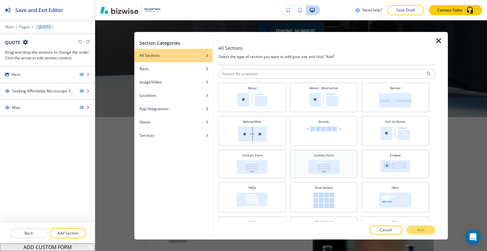
click at [319, 172] on div "Custom Form" at bounding box center [324, 163] width 68 height 29
click at [422, 232] on p "Add" at bounding box center [420, 230] width 7 height 6
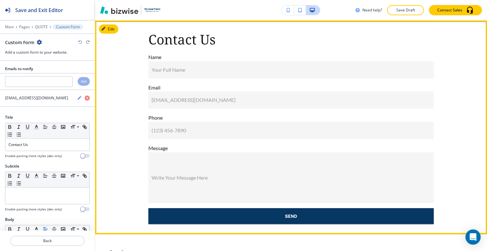
scroll to position [587, 0]
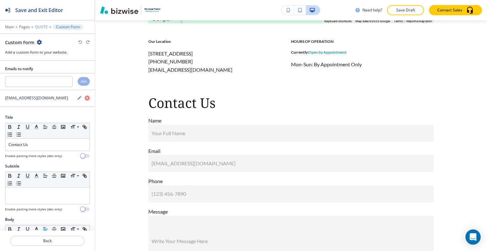
click at [37, 25] on p "QUOTE" at bounding box center [41, 27] width 13 height 4
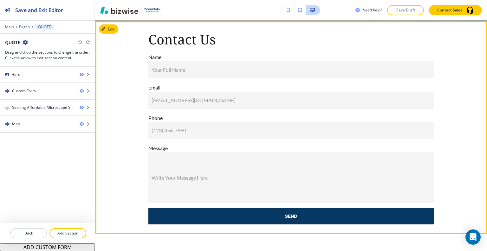
scroll to position [151, 0]
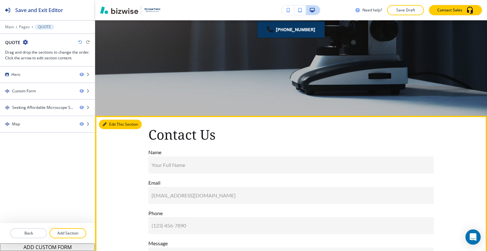
click at [111, 121] on button "Edit This Section" at bounding box center [120, 124] width 43 height 10
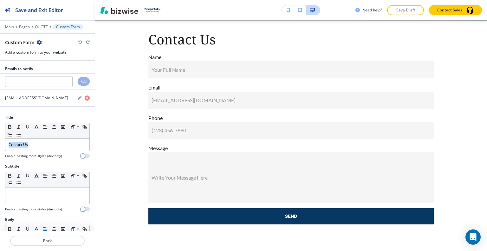
drag, startPoint x: 44, startPoint y: 141, endPoint x: 0, endPoint y: 138, distance: 44.2
click at [0, 138] on div "Title Small Normal Large Huge Contact Us Enable pasting more styles (dev only)" at bounding box center [47, 138] width 95 height 49
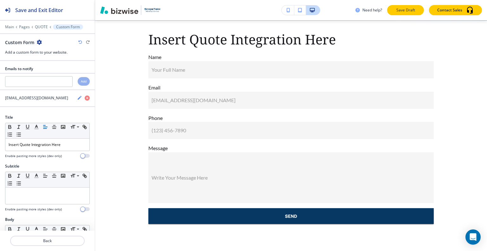
click at [411, 14] on button "Save Draft" at bounding box center [405, 10] width 37 height 10
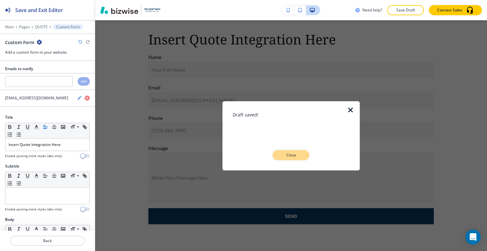
click at [299, 155] on p "Close" at bounding box center [291, 155] width 20 height 6
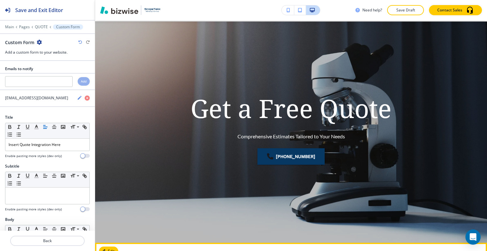
scroll to position [0, 0]
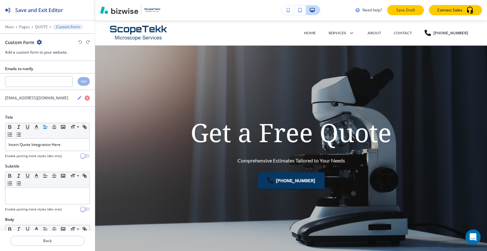
click at [407, 11] on p "Save Draft" at bounding box center [405, 10] width 20 height 6
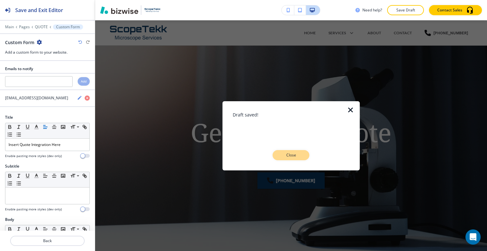
click at [296, 153] on p "Close" at bounding box center [291, 155] width 20 height 6
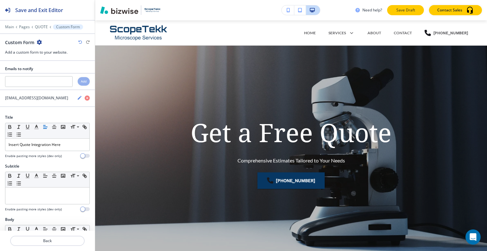
click at [408, 12] on p "Save Draft" at bounding box center [405, 10] width 20 height 6
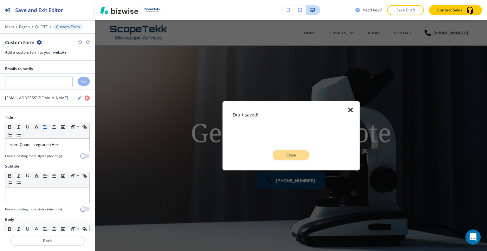
click at [304, 156] on button "Close" at bounding box center [290, 155] width 37 height 10
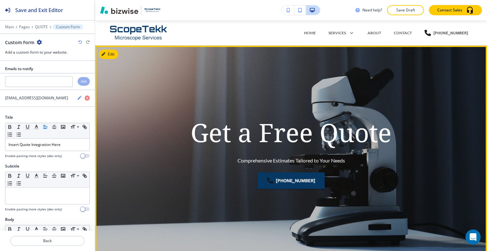
click at [351, 61] on div "Get a Free Quote Comprehensive Estimates Tailored to Your Needs (952) 913-2305" at bounding box center [290, 156] width 285 height 201
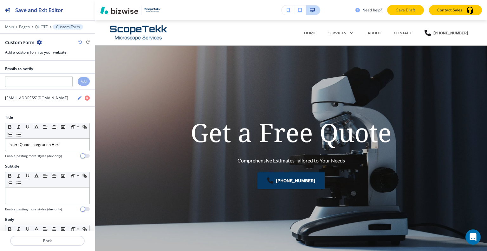
click at [404, 11] on p "Save Draft" at bounding box center [405, 10] width 20 height 6
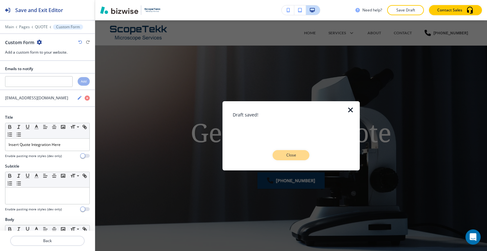
click at [297, 153] on p "Close" at bounding box center [291, 155] width 20 height 6
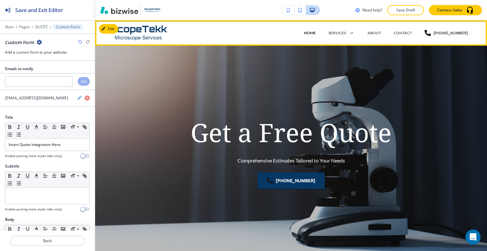
click at [315, 33] on p "HOME" at bounding box center [310, 33] width 12 height 6
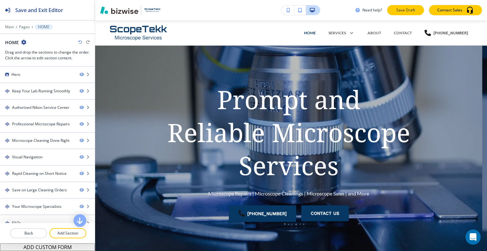
click at [404, 11] on p "Save Draft" at bounding box center [405, 10] width 20 height 6
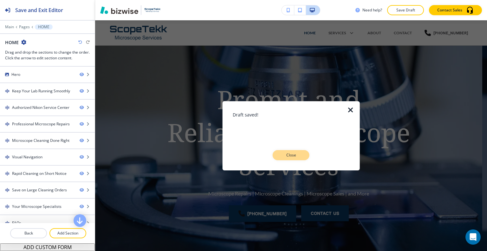
click at [301, 153] on button "Close" at bounding box center [290, 155] width 37 height 10
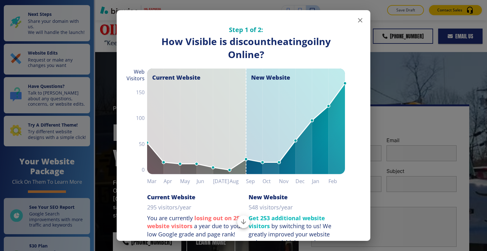
click at [361, 21] on button "button" at bounding box center [360, 20] width 13 height 13
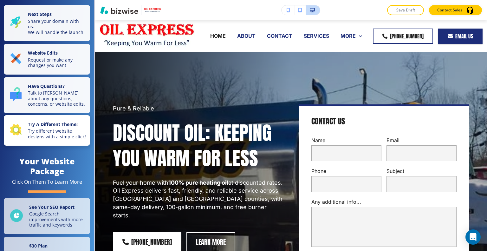
click at [49, 139] on p "Try different website designs with a simple click!" at bounding box center [57, 133] width 58 height 11
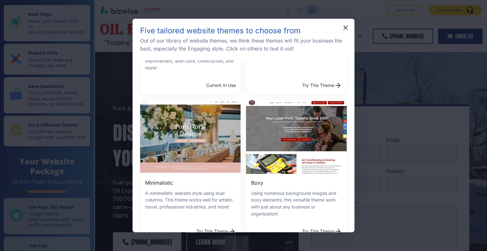
scroll to position [158, 0]
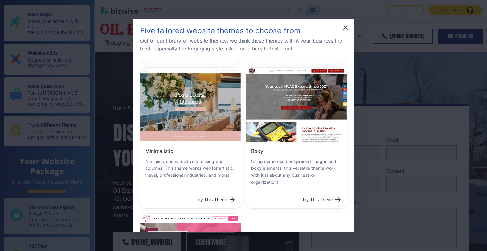
click at [299, 193] on button "Try This Theme" at bounding box center [321, 199] width 45 height 13
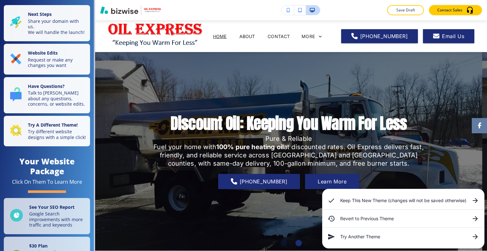
click at [369, 203] on h6 "Keep This New Theme (changes will not be saved otherwise)" at bounding box center [403, 200] width 126 height 7
